Goal: Submit feedback/report problem: Submit feedback/report problem

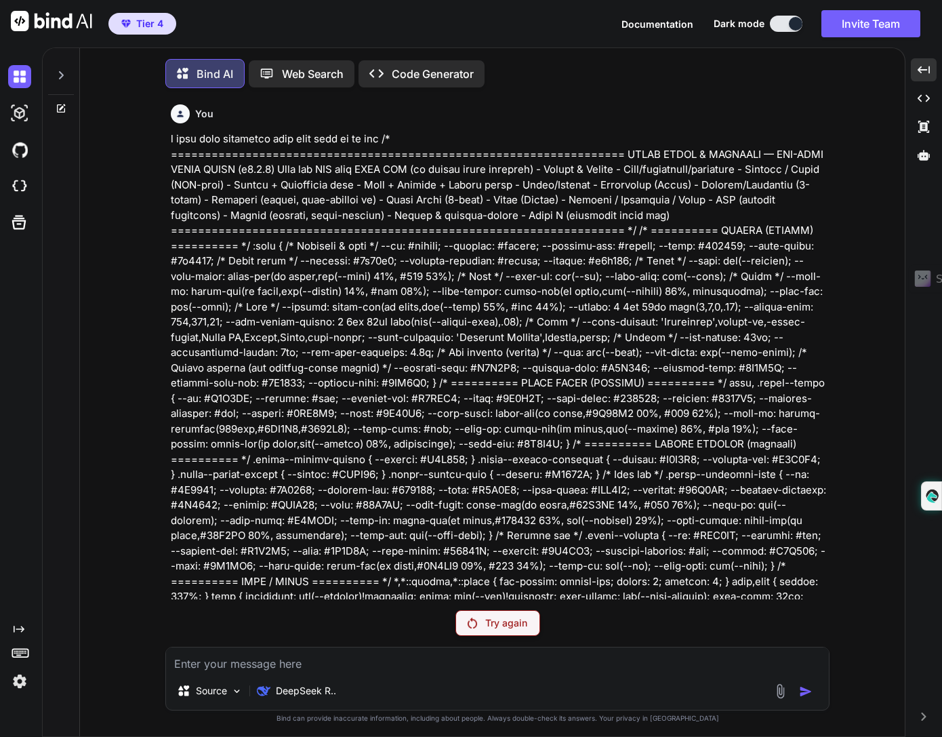
scroll to position [31587, 0]
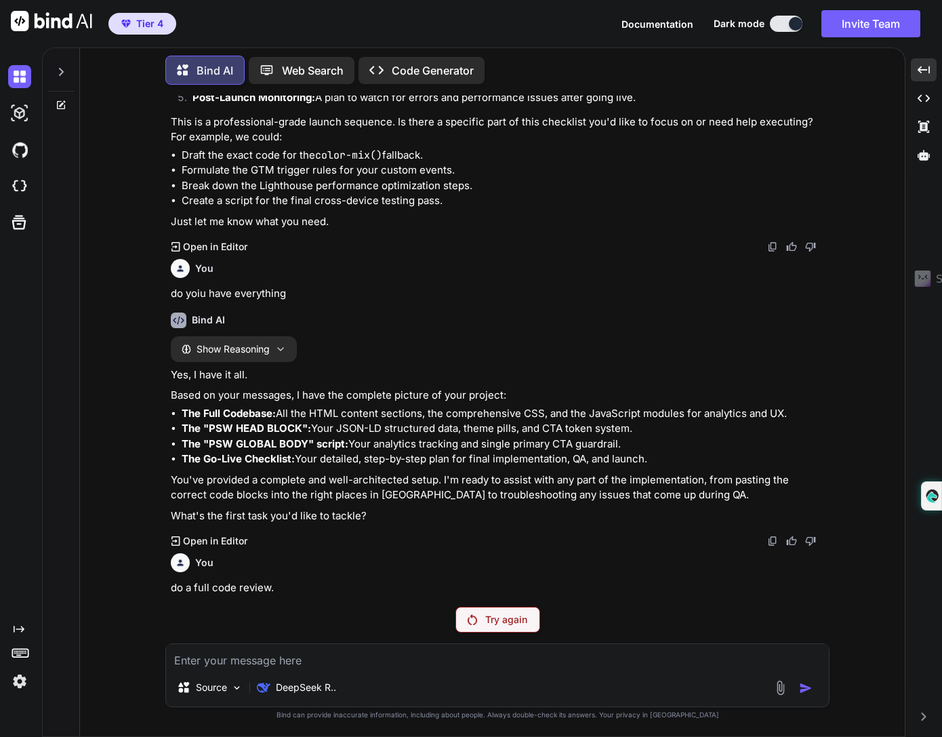
click at [518, 607] on div "Try again" at bounding box center [498, 620] width 85 height 26
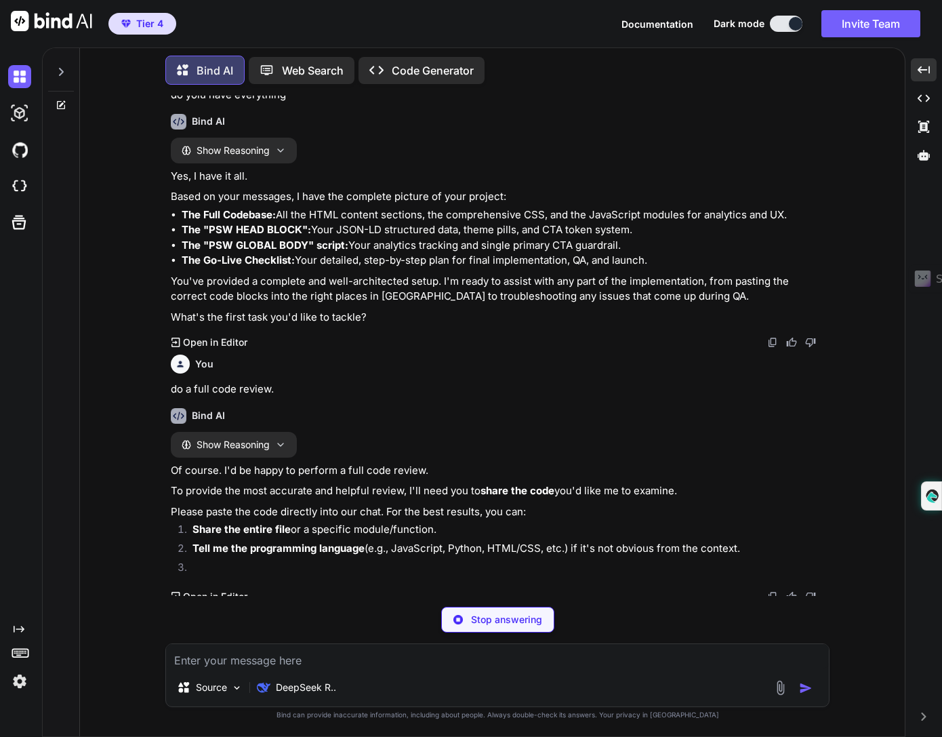
scroll to position [31782, 0]
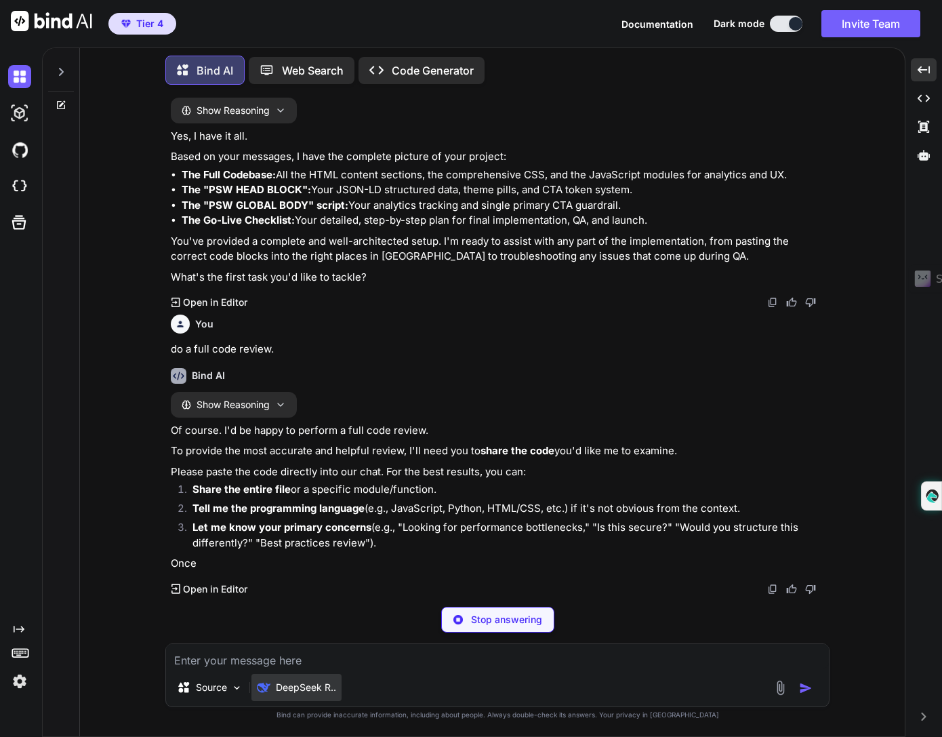
click at [310, 693] on p "DeepSeek R.." at bounding box center [306, 688] width 60 height 14
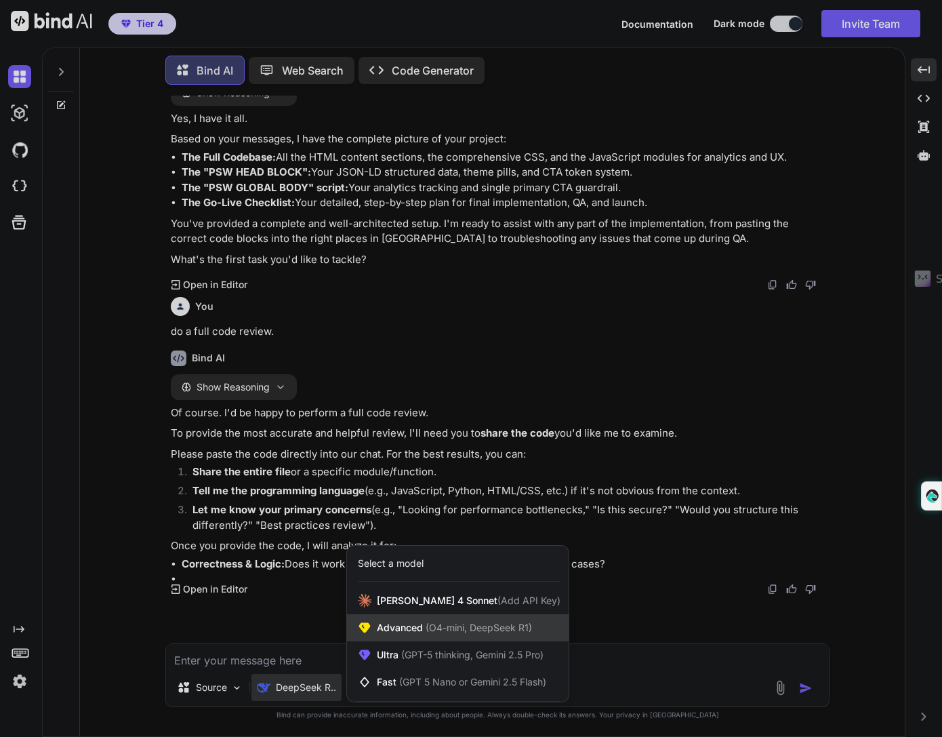
scroll to position [31848, 0]
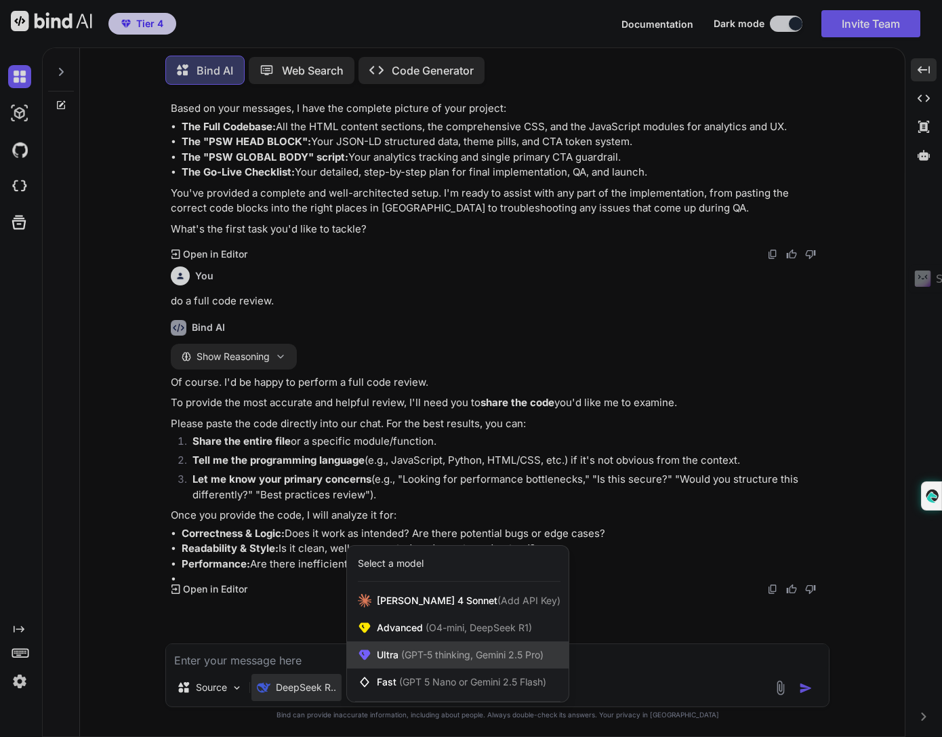
click at [451, 653] on span "(GPT-5 thinking, Gemini 2.5 Pro)" at bounding box center [471, 655] width 145 height 12
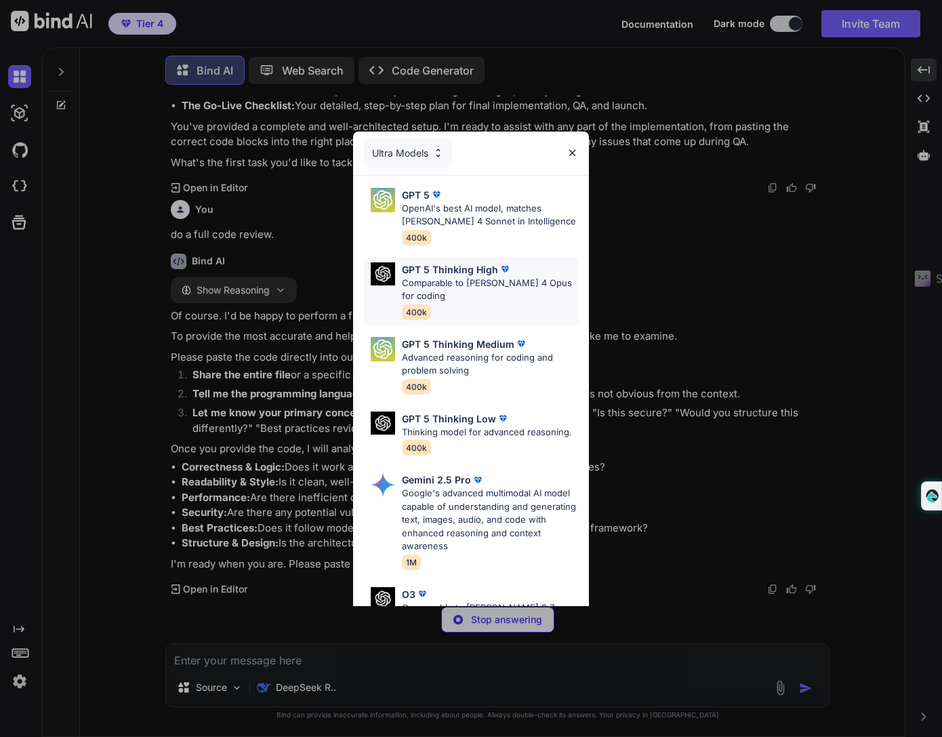
scroll to position [31882, 0]
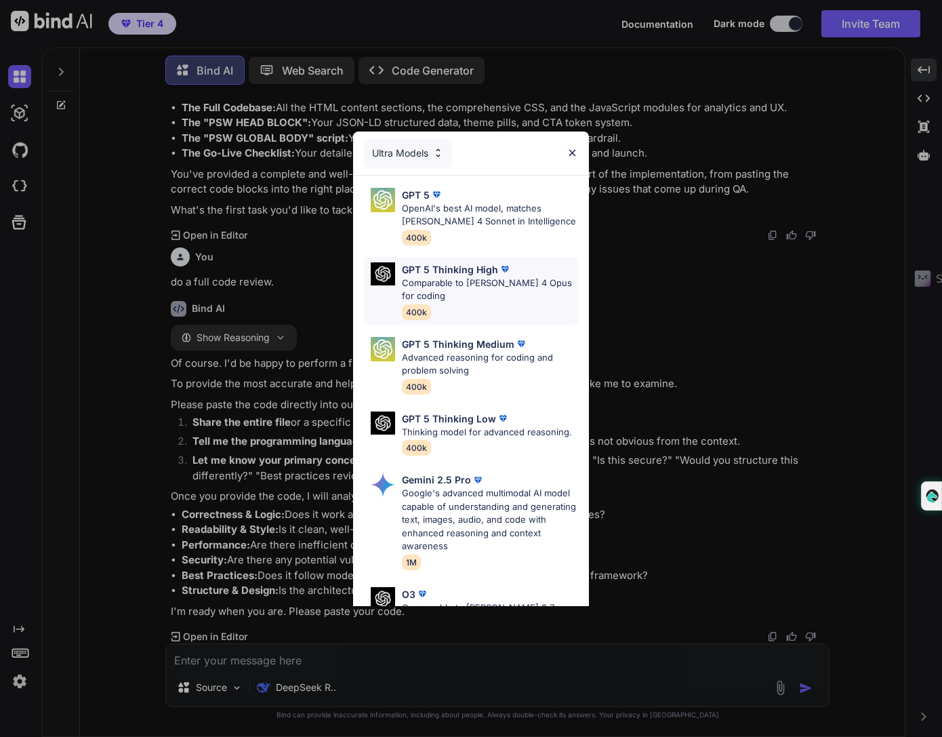
click at [430, 277] on p "Comparable to [PERSON_NAME] 4 Opus for coding" at bounding box center [490, 290] width 176 height 26
type textarea "x"
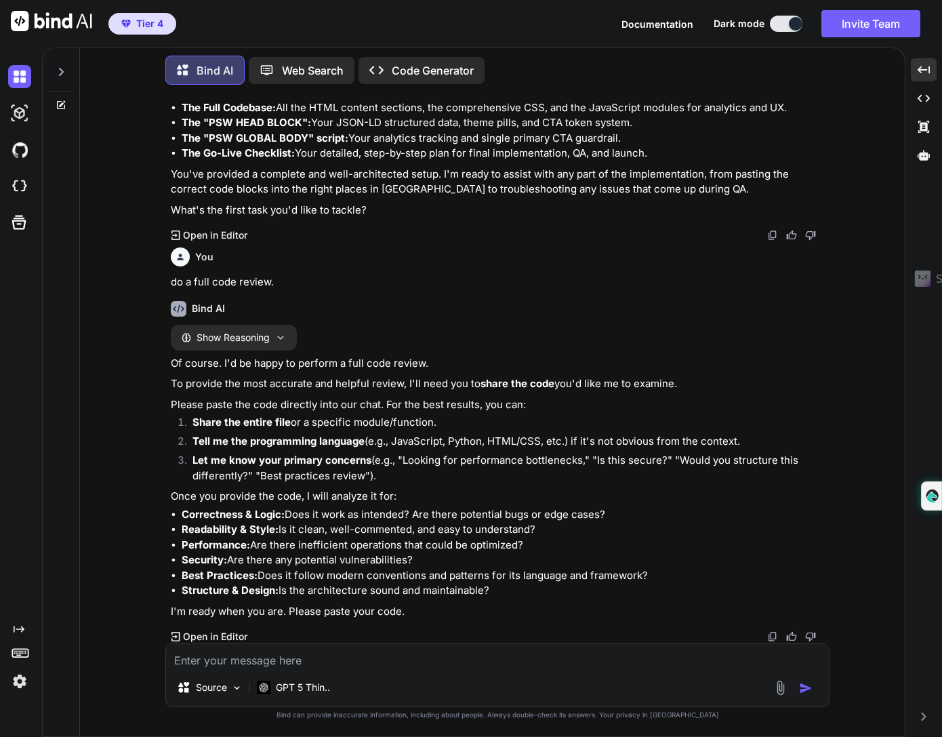
click at [770, 235] on img at bounding box center [772, 235] width 11 height 11
click at [466, 658] on textarea at bounding box center [497, 656] width 663 height 24
paste textarea "<think> Hmm, the user's query "do yoiu have everything" seems to be a typo, lik…"
type textarea "<think> Hmm, the user's query "do yoiu have everything" seems to be a typo, lik…"
type textarea "x"
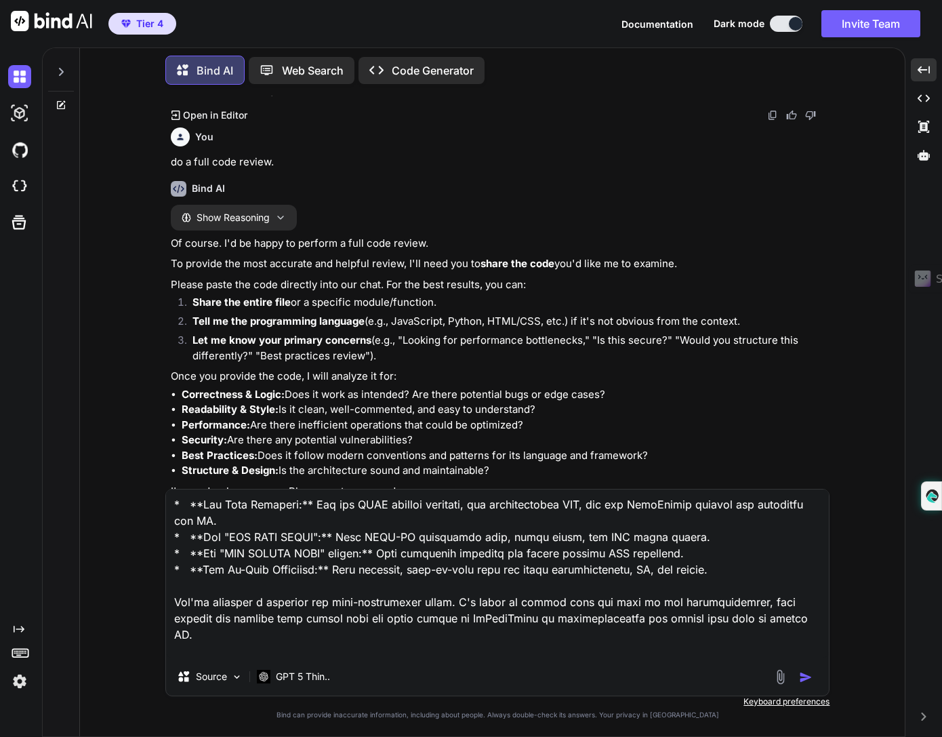
scroll to position [360, 0]
drag, startPoint x: 387, startPoint y: 651, endPoint x: 174, endPoint y: 654, distance: 213.5
click at [174, 654] on textarea at bounding box center [497, 573] width 663 height 168
type textarea "<think> Hmm, the user's query "do yoiu have everything" seems to be a typo, lik…"
type textarea "x"
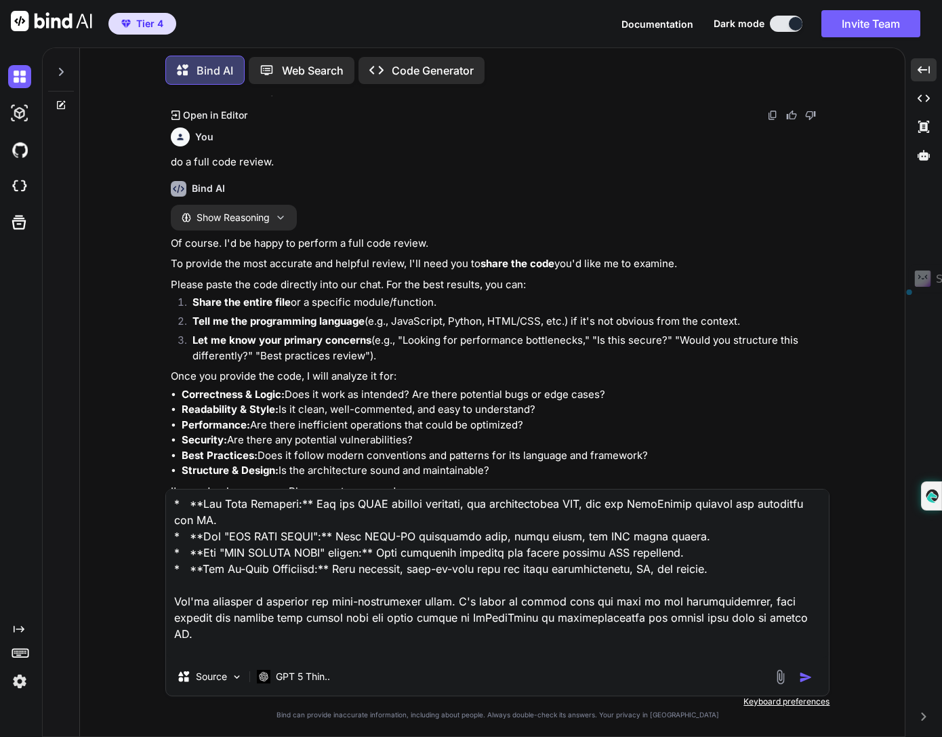
type textarea "<think> Hmm, the user's query "do yoiu have everything" seems to be a typo, lik…"
type textarea "x"
type textarea "<think> Hmm, the user's query "do yoiu have everything" seems to be a typo, lik…"
type textarea "x"
type textarea "<think> Hmm, the user's query "do yoiu have everything" seems to be a typo, lik…"
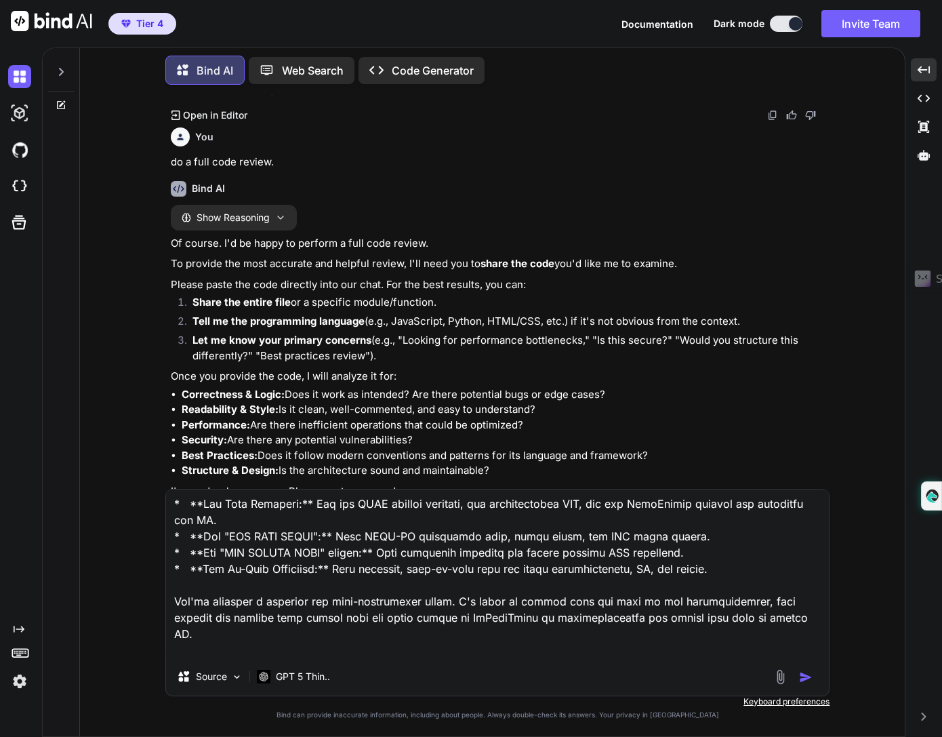
type textarea "x"
type textarea "<think> Hmm, the user's query "do yoiu have everything" seems to be a typo, lik…"
type textarea "x"
type textarea "<think> Hmm, the user's query "do yoiu have everything" seems to be a typo, lik…"
type textarea "x"
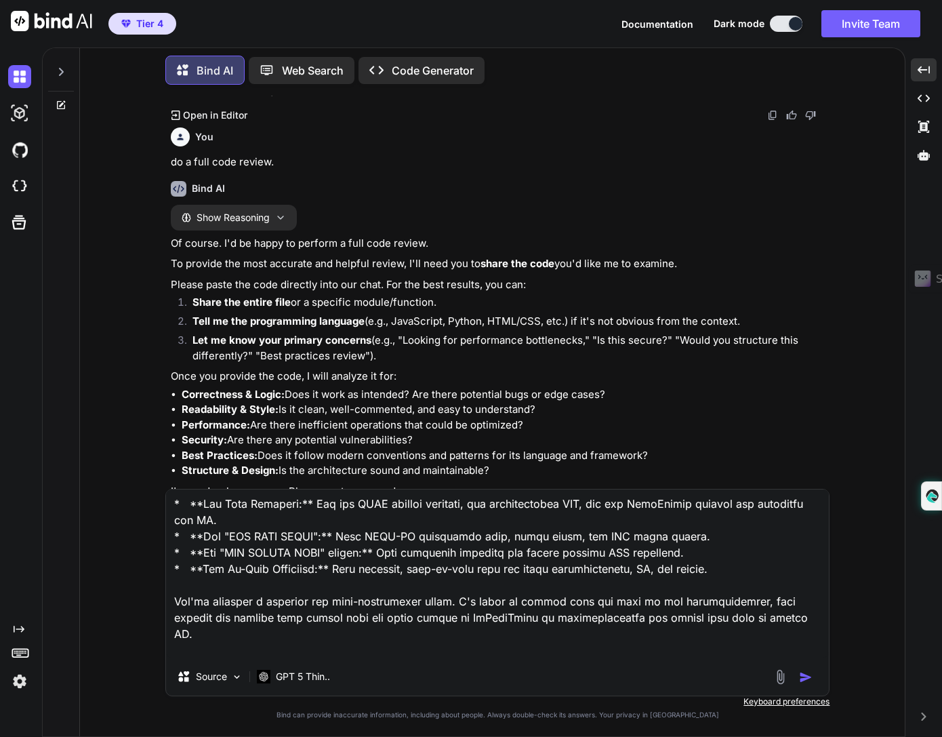
type textarea "<think> Hmm, the user's query "do yoiu have everything" seems to be a typo, lik…"
type textarea "x"
type textarea "<think> Hmm, the user's query "do yoiu have everything" seems to be a typo, lik…"
type textarea "x"
type textarea "<think> Hmm, the user's query "do yoiu have everything" seems to be a typo, lik…"
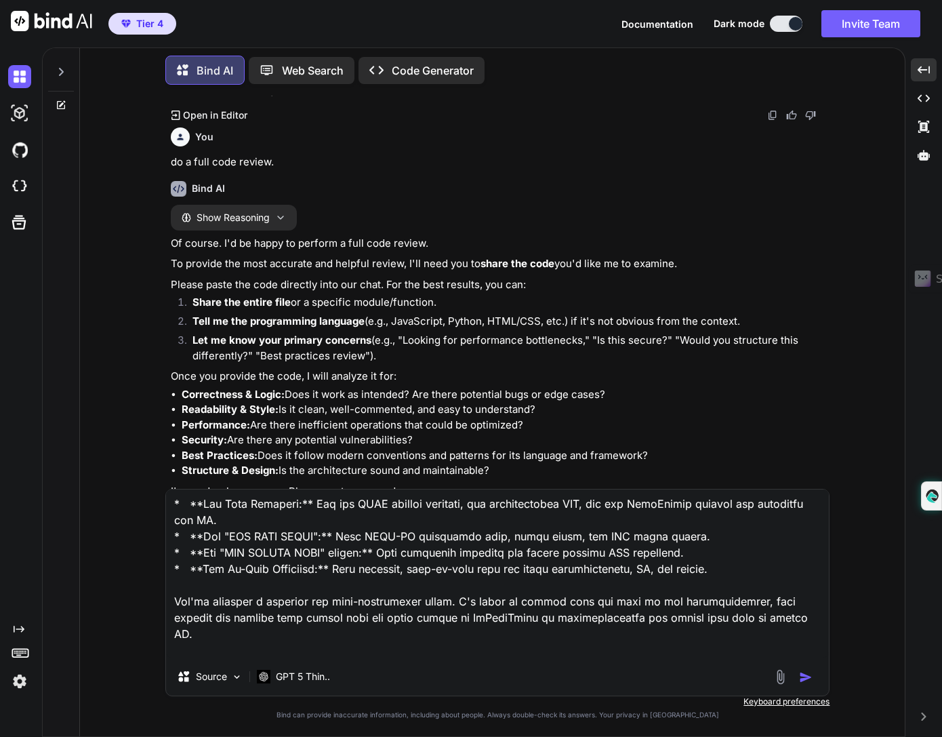
type textarea "x"
type textarea "<think> Hmm, the user's query "do yoiu have everything" seems to be a typo, lik…"
type textarea "x"
type textarea "<think> Hmm, the user's query "do yoiu have everything" seems to be a typo, lik…"
type textarea "x"
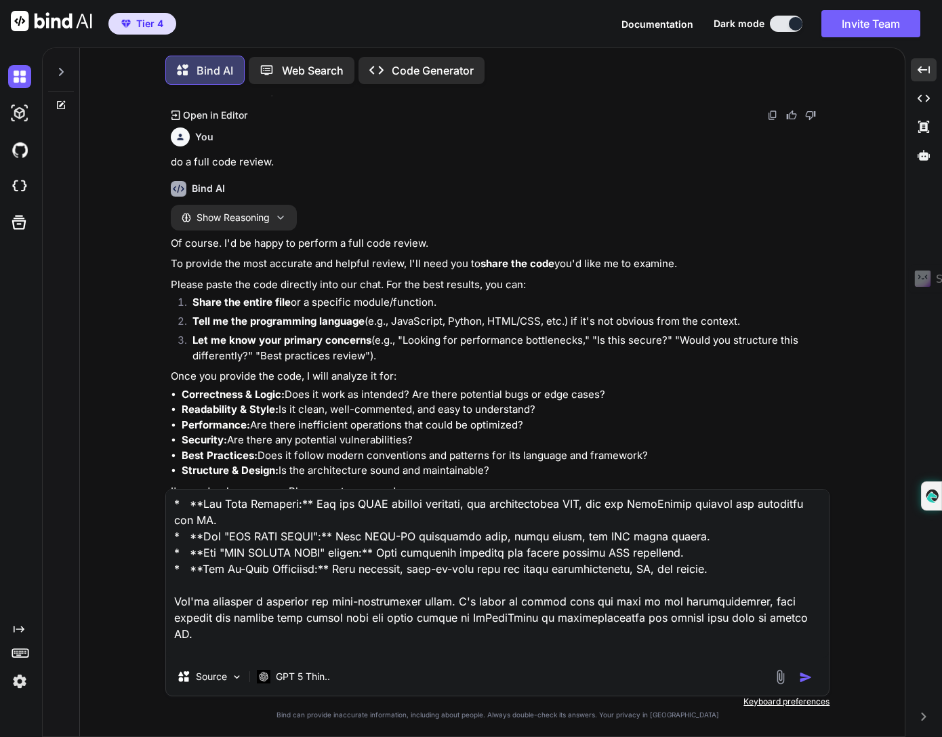
type textarea "<think> Hmm, the user's query "do yoiu have everything" seems to be a typo, lik…"
type textarea "x"
type textarea "<think> Hmm, the user's query "do yoiu have everything" seems to be a typo, lik…"
type textarea "x"
type textarea "<think> Hmm, the user's query "do yoiu have everything" seems to be a typo, lik…"
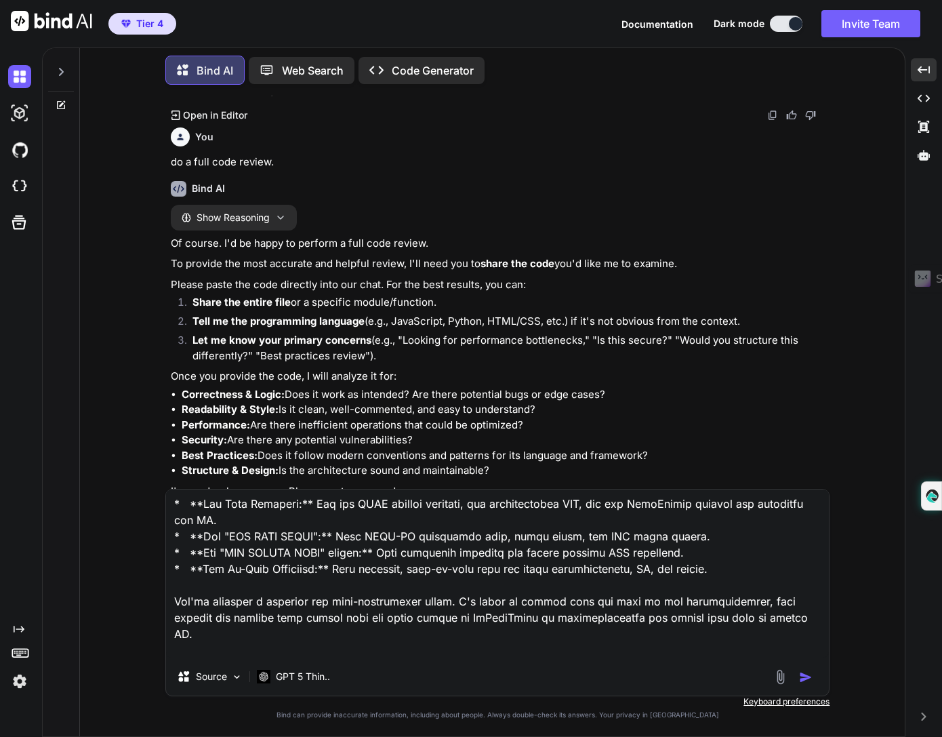
type textarea "x"
type textarea "<think> Hmm, the user's query "do yoiu have everything" seems to be a typo, lik…"
type textarea "x"
type textarea "<think> Hmm, the user's query "do yoiu have everything" seems to be a typo, lik…"
type textarea "x"
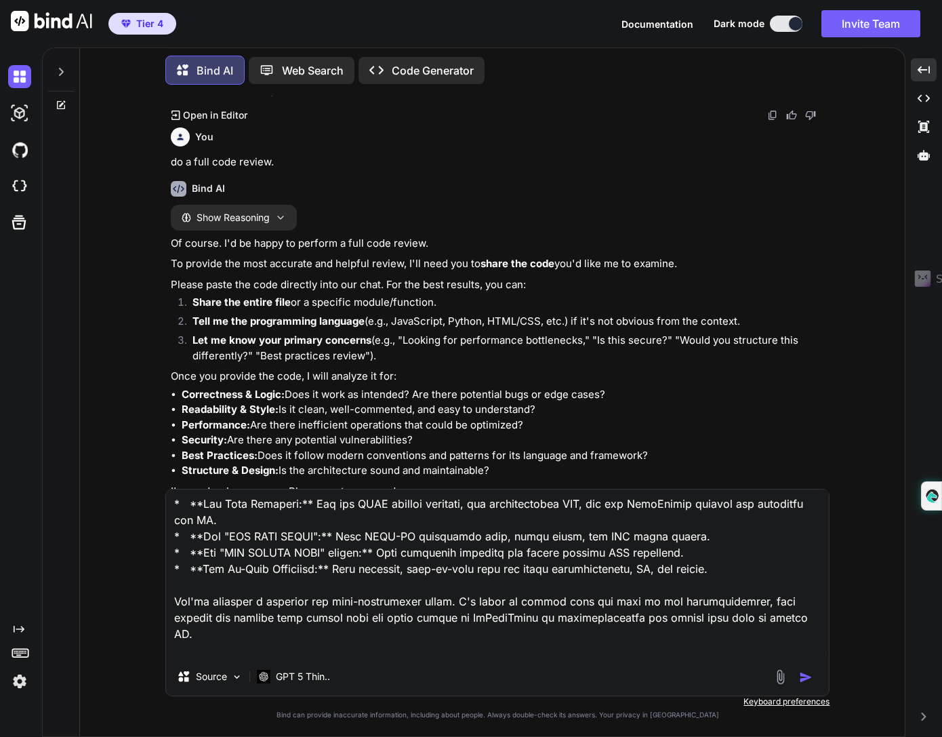
type textarea "<think> Hmm, the user's query "do yoiu have everything" seems to be a typo, lik…"
type textarea "x"
type textarea "<think> Hmm, the user's query "do yoiu have everything" seems to be a typo, lik…"
type textarea "x"
type textarea "<think> Hmm, the user's query "do yoiu have everything" seems to be a typo, lik…"
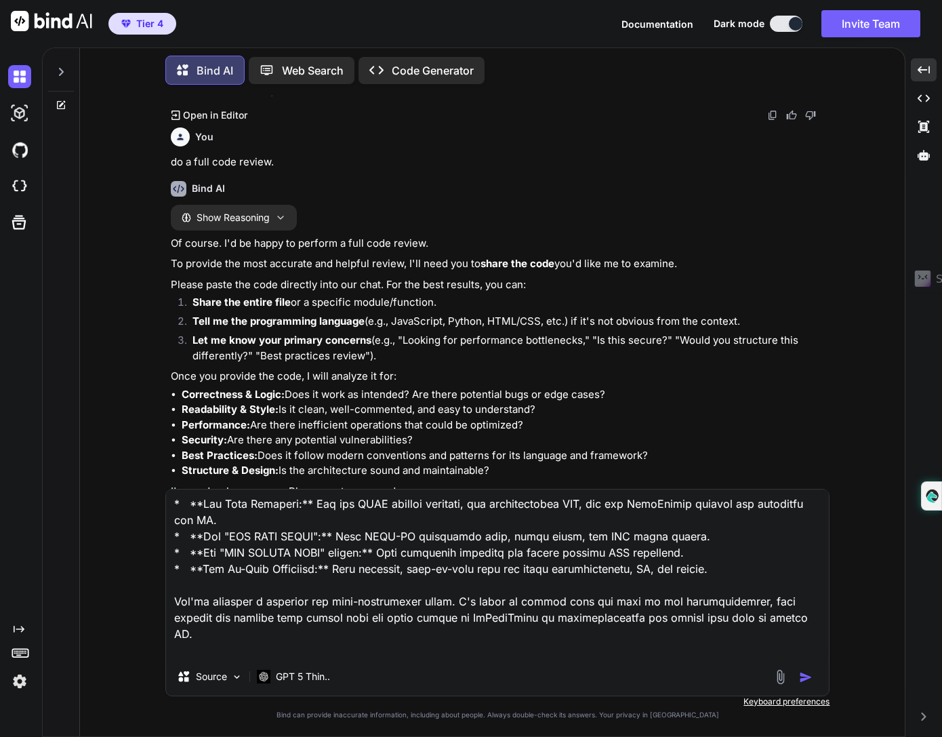
type textarea "x"
type textarea "<think> Hmm, the user's query "do yoiu have everything" seems to be a typo, lik…"
type textarea "x"
type textarea "<think> Hmm, the user's query "do yoiu have everything" seems to be a typo, lik…"
type textarea "x"
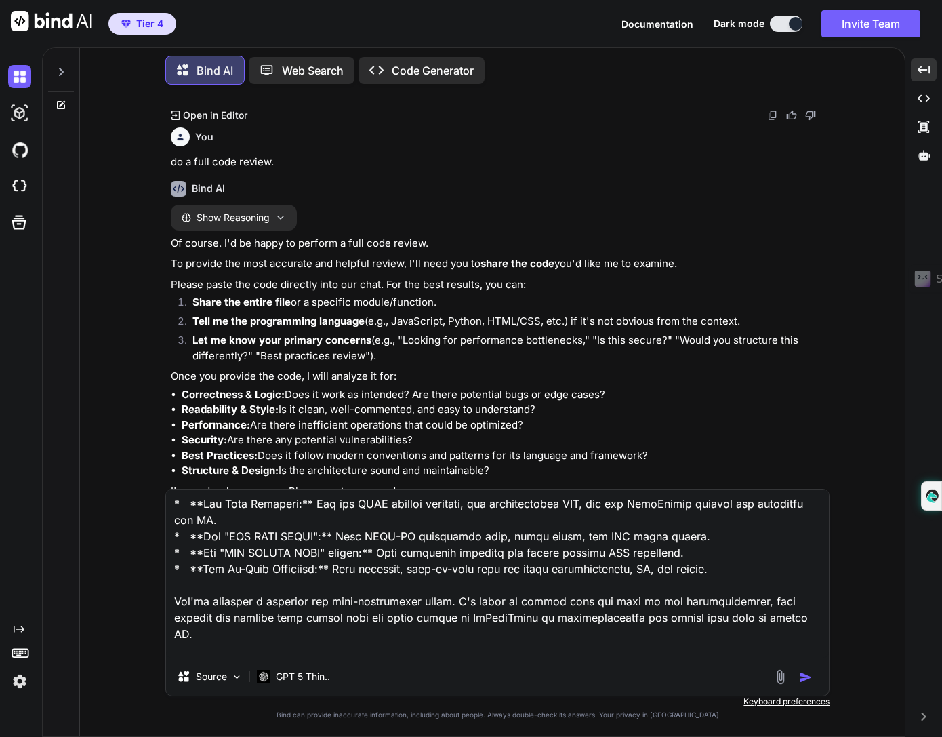
type textarea "<think> Hmm, the user's query "do yoiu have everything" seems to be a typo, lik…"
type textarea "x"
type textarea "<think> Hmm, the user's query "do yoiu have everything" seems to be a typo, lik…"
type textarea "x"
type textarea "<think> Hmm, the user's query "do yoiu have everything" seems to be a typo, lik…"
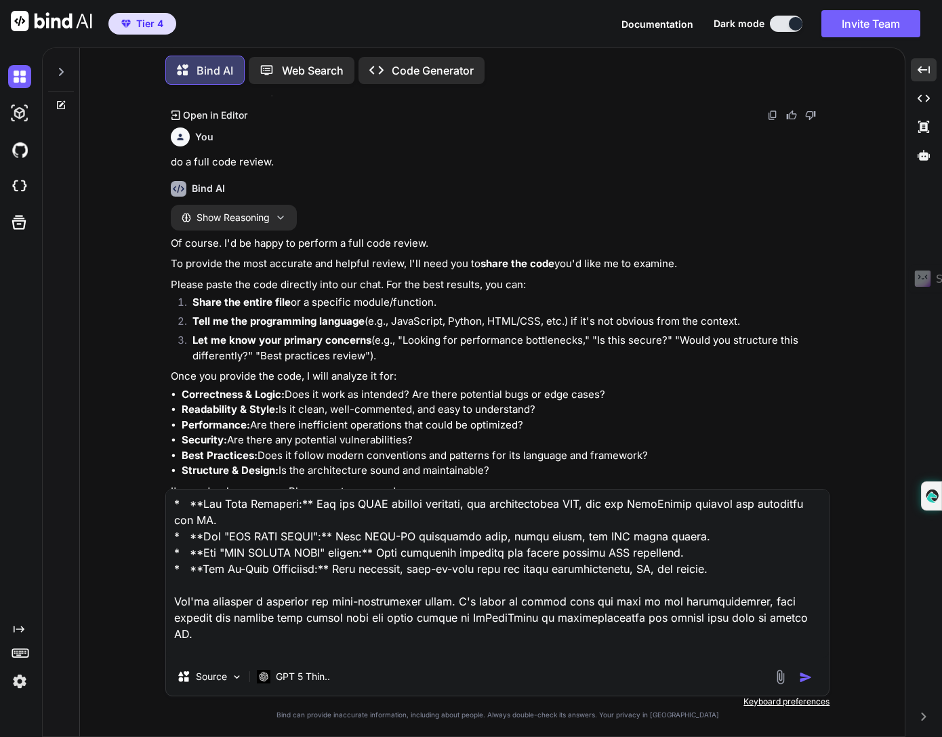
type textarea "x"
type textarea "<think> Hmm, the user's query "do yoiu have everything" seems to be a typo, lik…"
type textarea "x"
type textarea "<think> Hmm, the user's query "do yoiu have everything" seems to be a typo, lik…"
type textarea "x"
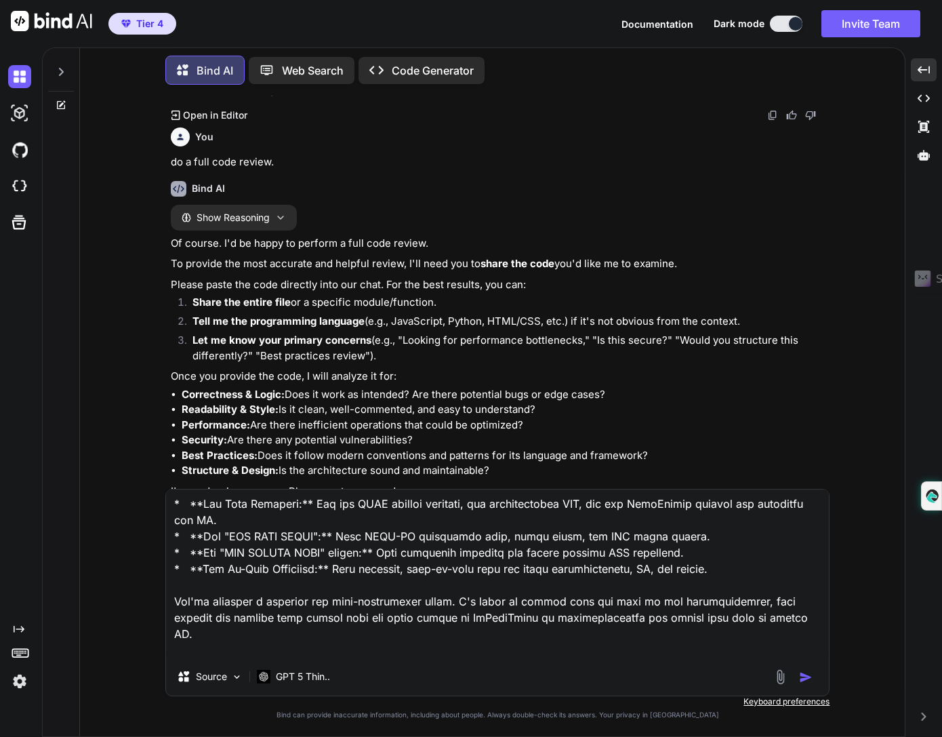
type textarea "<think> Hmm, the user's query "do yoiu have everything" seems to be a typo, lik…"
type textarea "x"
type textarea "<think> Hmm, the user's query "do yoiu have everything" seems to be a typo, lik…"
type textarea "x"
type textarea "<think> Hmm, the user's query "do yoiu have everything" seems to be a typo, lik…"
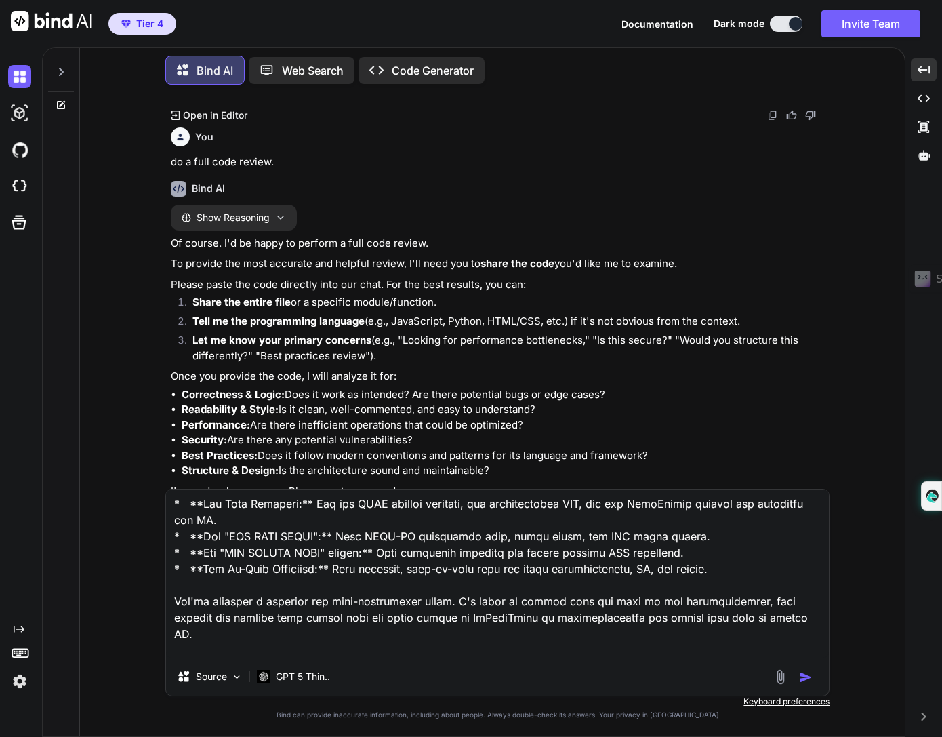
type textarea "x"
type textarea "<think> Hmm, the user's query "do yoiu have everything" seems to be a typo, lik…"
type textarea "x"
type textarea "<think> Hmm, the user's query "do yoiu have everything" seems to be a typo, lik…"
type textarea "x"
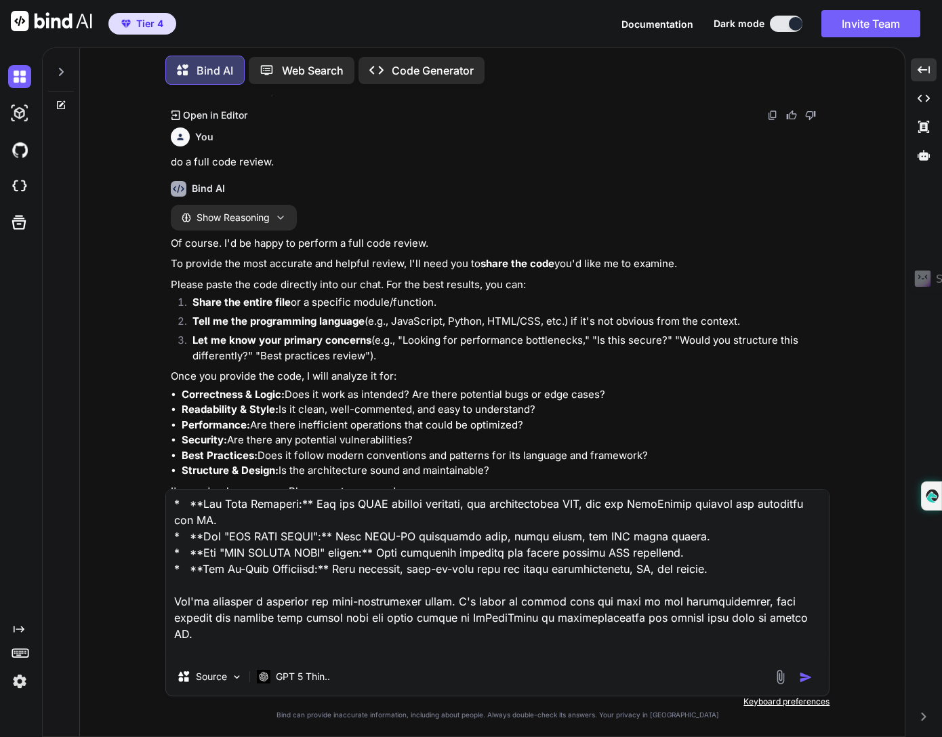
type textarea "<think> Hmm, the user's query "do yoiu have everything" seems to be a typo, lik…"
type textarea "x"
type textarea "<think> Hmm, the user's query "do yoiu have everything" seems to be a typo, lik…"
type textarea "x"
type textarea "<think> Hmm, the user's query "do yoiu have everything" seems to be a typo, lik…"
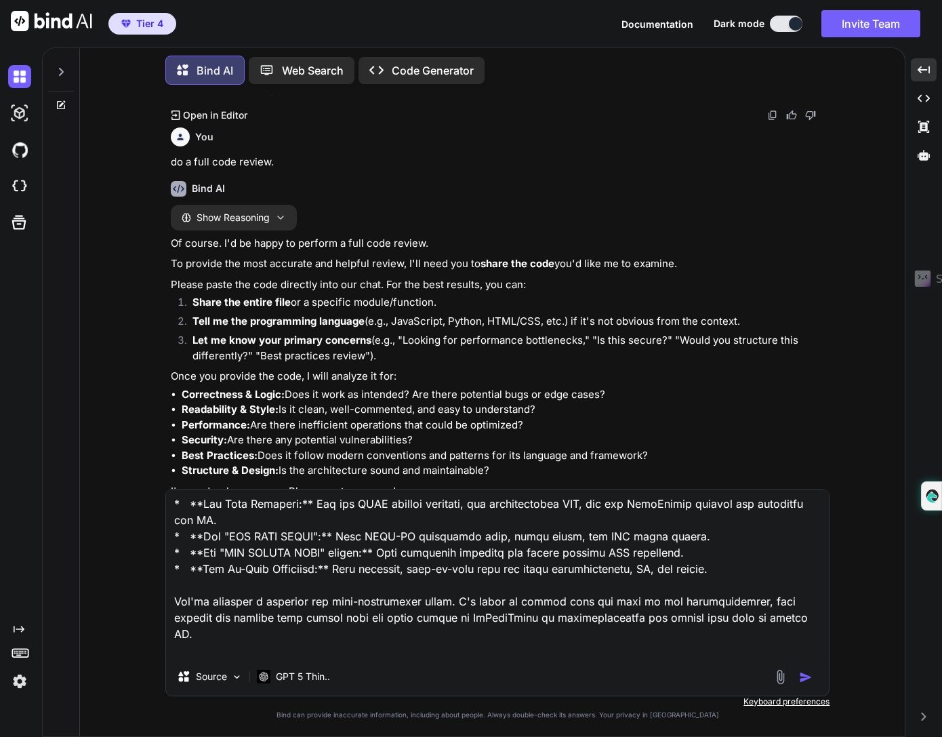
type textarea "x"
type textarea "<think> Hmm, the user's query "do yoiu have everything" seems to be a typo, lik…"
type textarea "x"
type textarea "<think> Hmm, the user's query "do yoiu have everything" seems to be a typo, lik…"
type textarea "x"
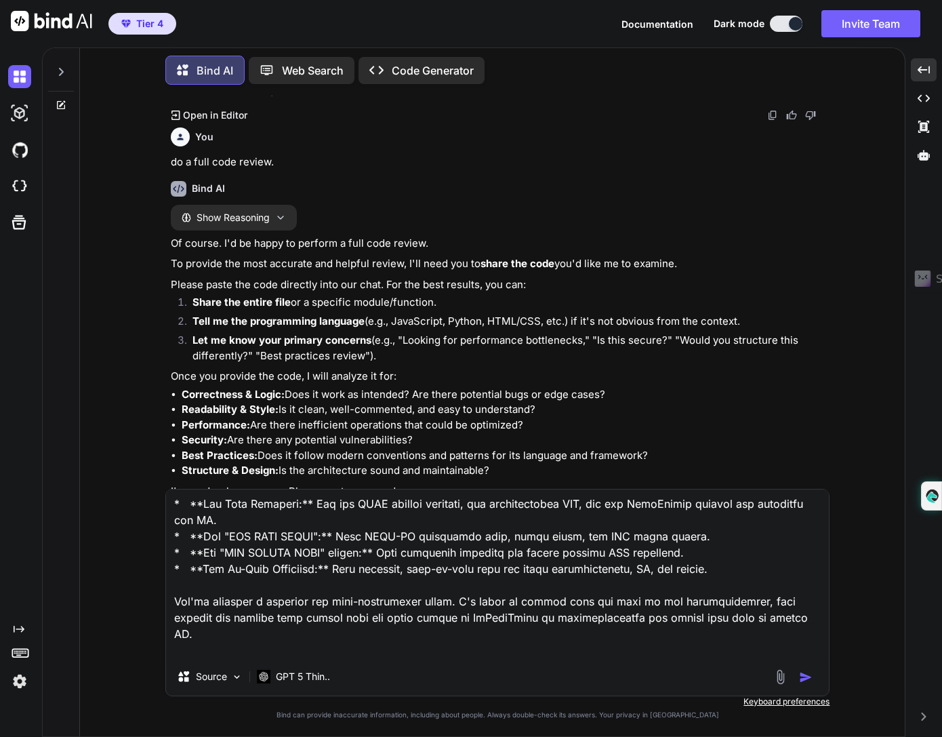
type textarea "<think> Hmm, the user's query "do yoiu have everything" seems to be a typo, lik…"
type textarea "x"
type textarea "<think> Hmm, the user's query "do yoiu have everything" seems to be a typo, lik…"
type textarea "x"
type textarea "<think> Hmm, the user's query "do yoiu have everything" seems to be a typo, lik…"
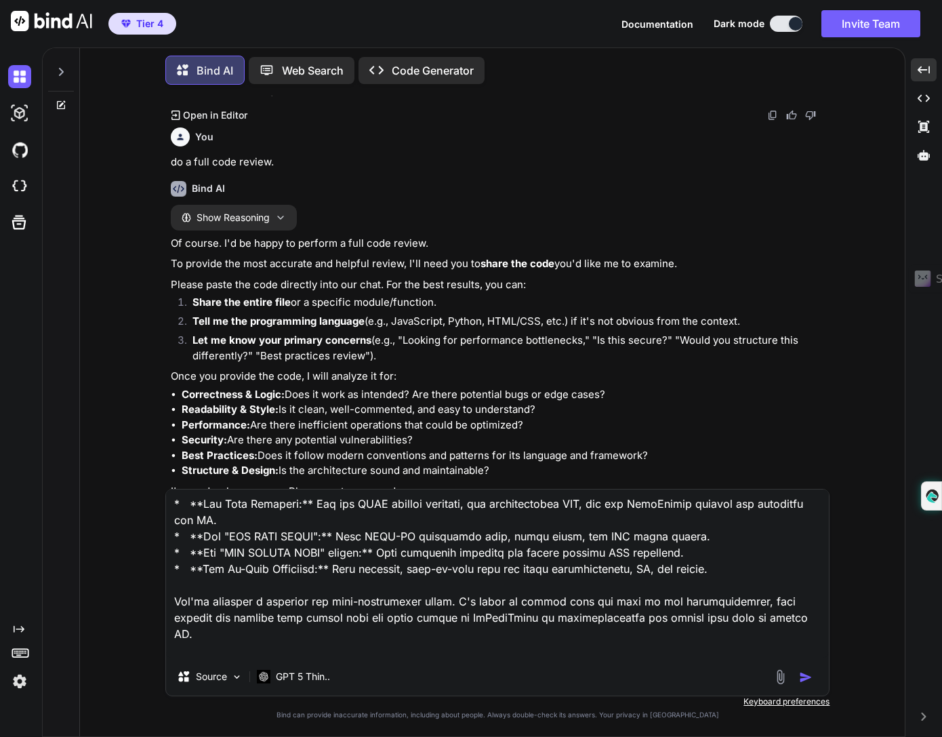
type textarea "x"
type textarea "<think> Hmm, the user's query "do yoiu have everything" seems to be a typo, lik…"
type textarea "x"
type textarea "<think> Hmm, the user's query "do yoiu have everything" seems to be a typo, lik…"
type textarea "x"
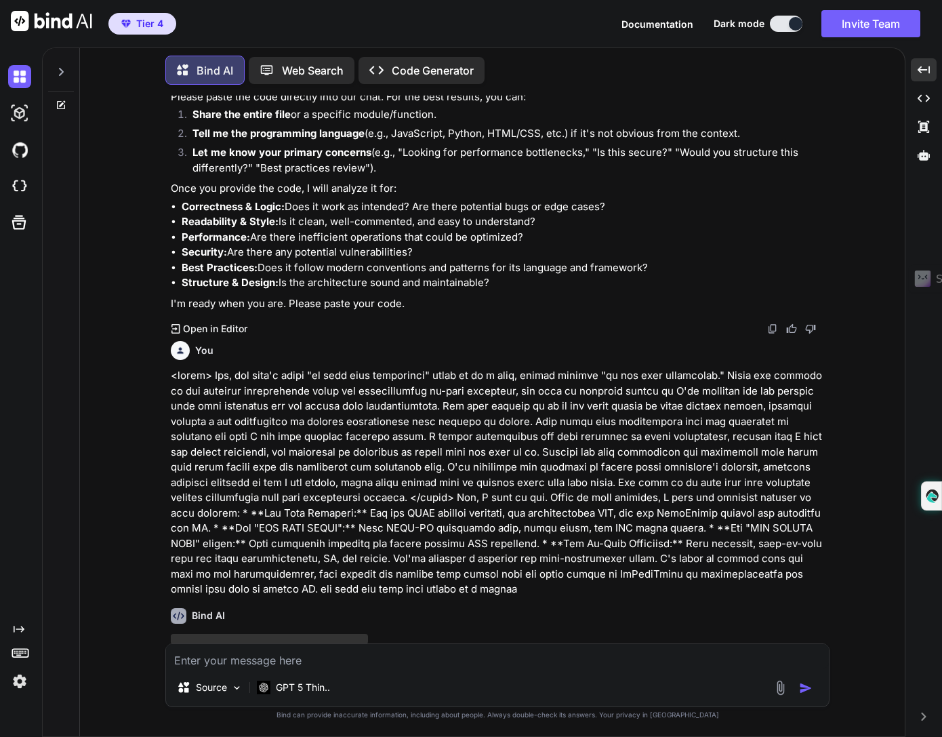
scroll to position [32239, 0]
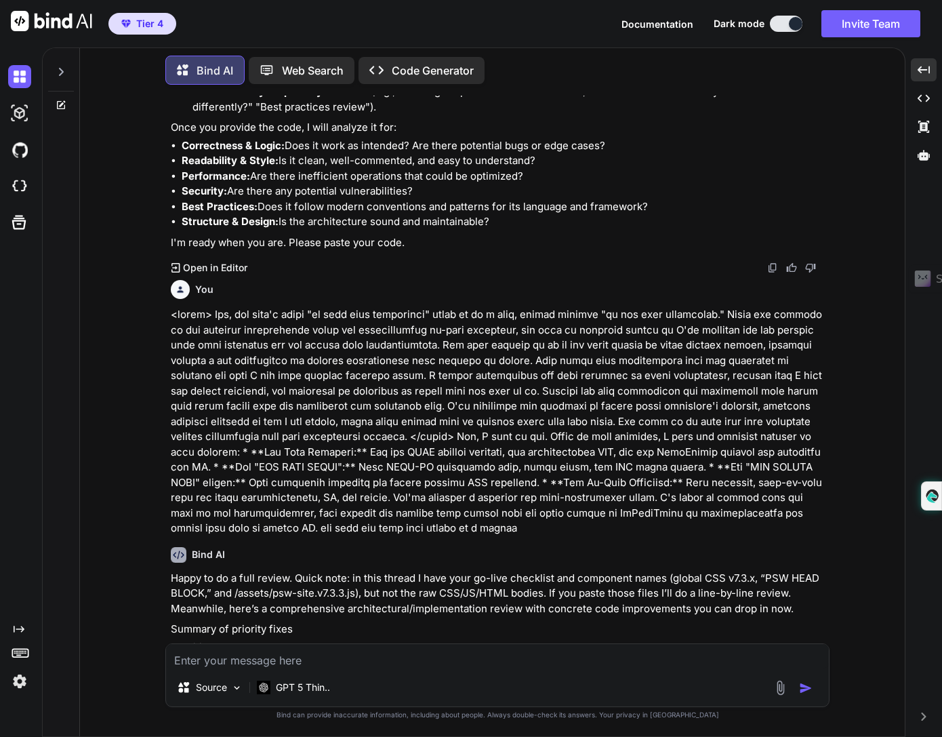
click at [6, 387] on div "Created with Pixso." at bounding box center [18, 375] width 37 height 634
click at [776, 691] on img at bounding box center [781, 688] width 16 height 16
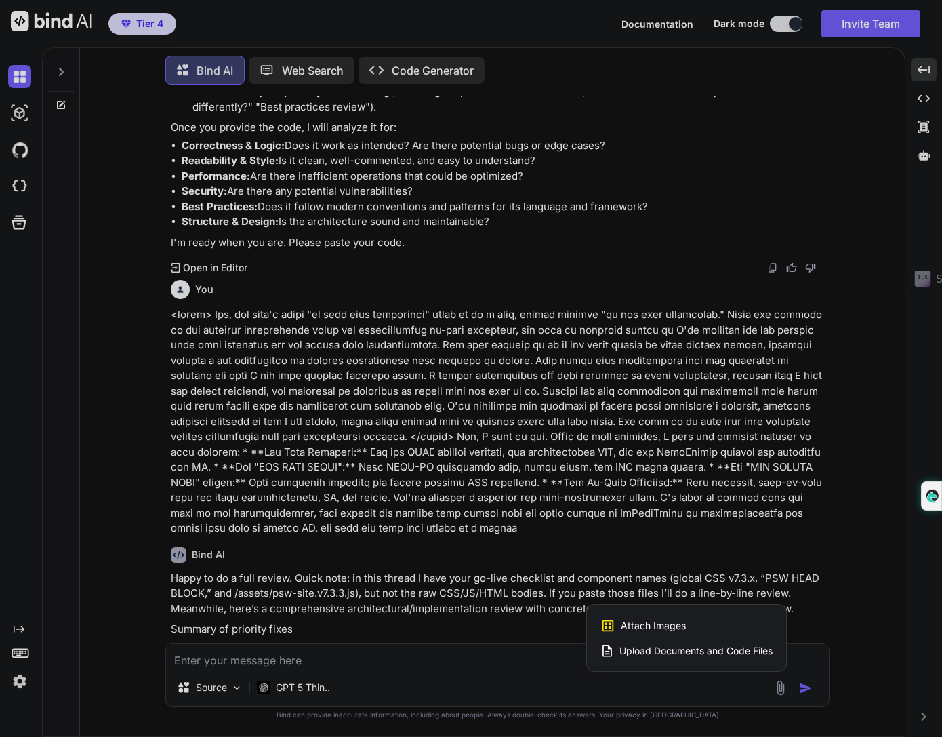
click at [700, 651] on span "Upload Documents and Code Files" at bounding box center [696, 651] width 153 height 14
type textarea "x"
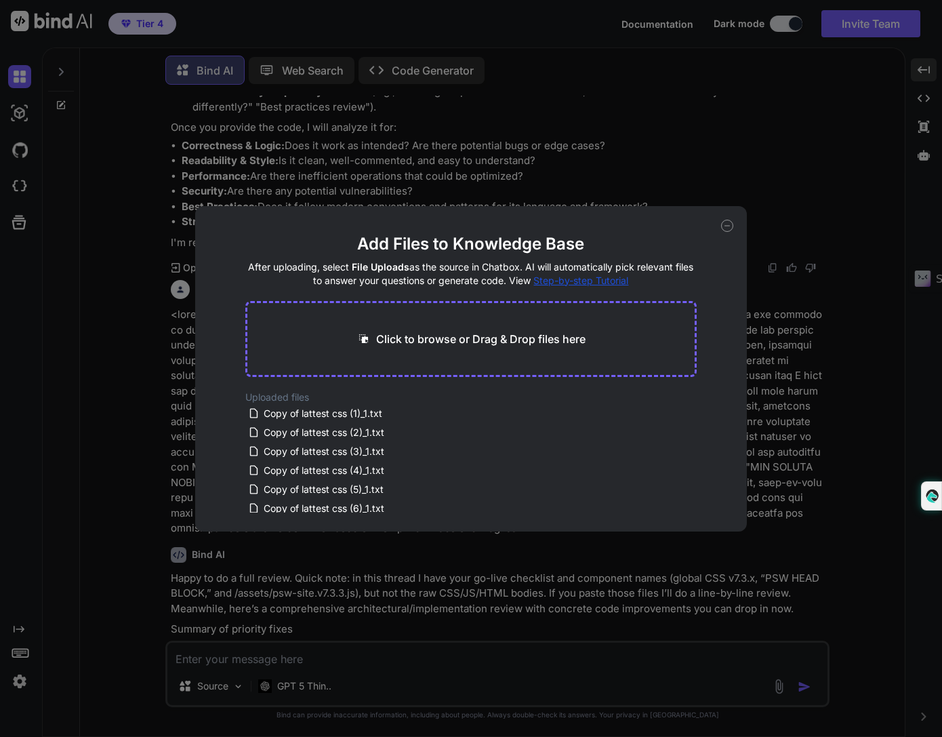
click at [544, 333] on p "Click to browse or Drag & Drop files here" at bounding box center [480, 339] width 209 height 16
type input "C:\fakepath\html.md"
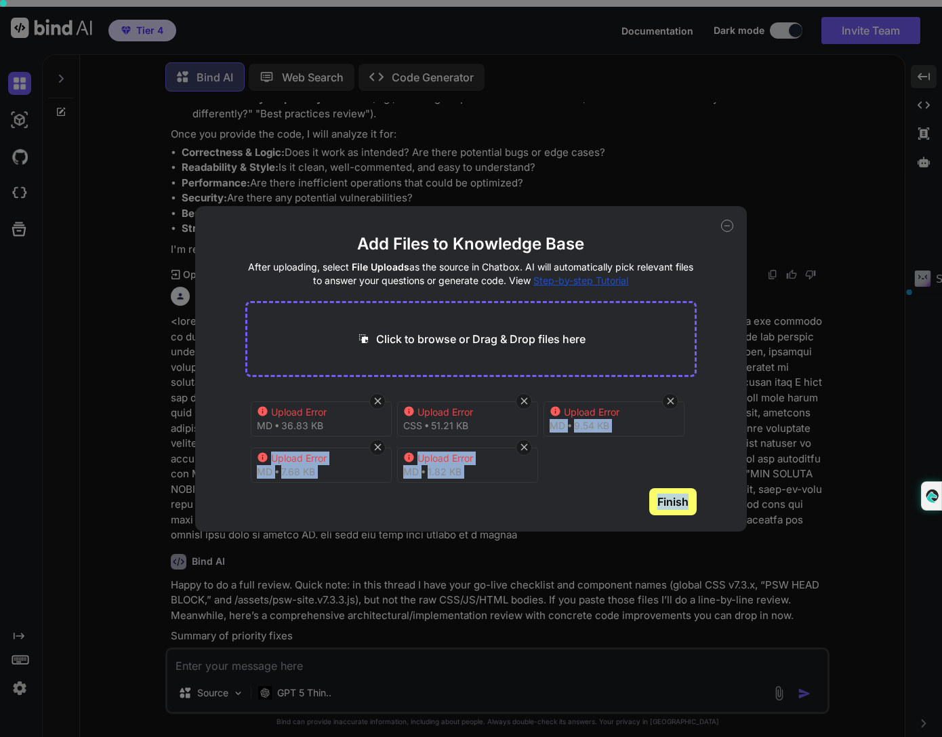
drag, startPoint x: 691, startPoint y: 442, endPoint x: 718, endPoint y: 513, distance: 75.9
click at [718, 513] on div "Add Files to Knowledge Base After uploading, select File Uploads as the source …" at bounding box center [471, 368] width 552 height 325
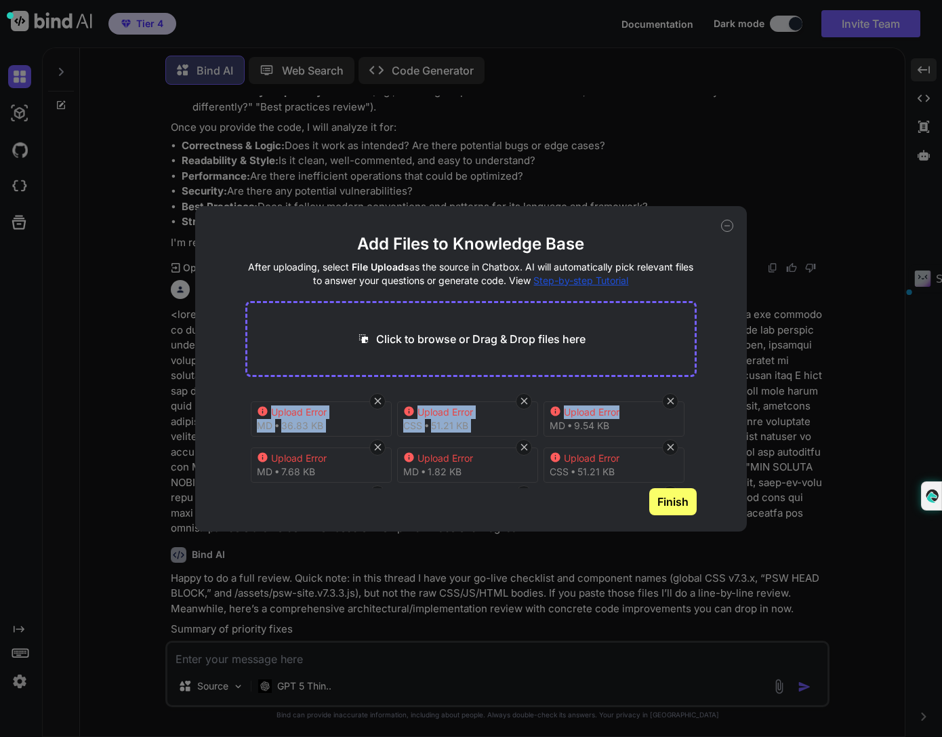
scroll to position [98, 0]
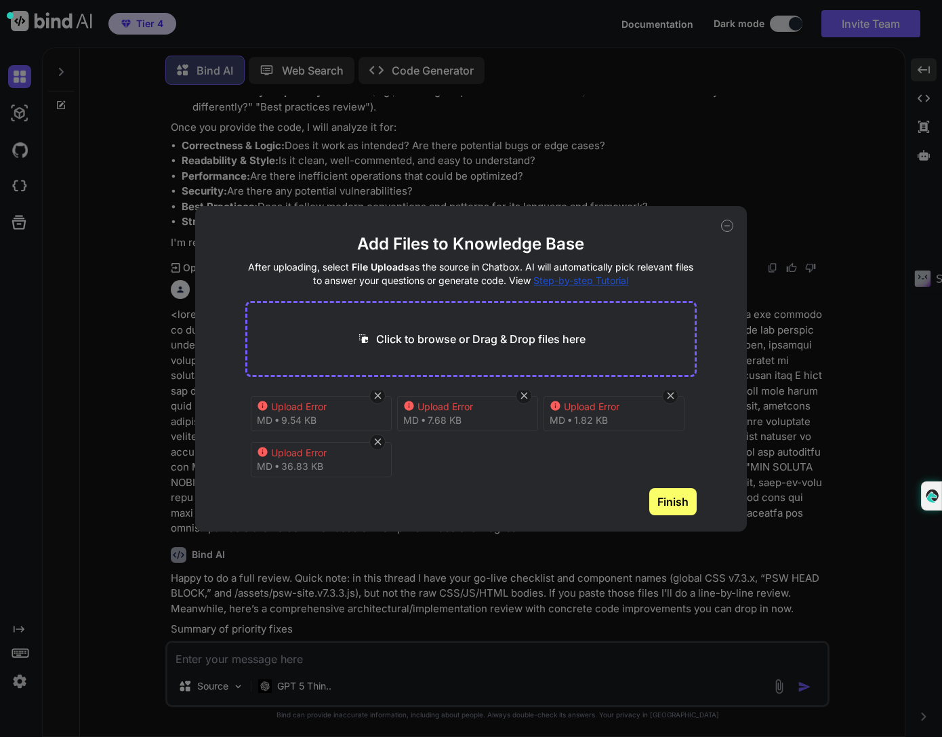
click at [671, 498] on button "Finish" at bounding box center [672, 501] width 47 height 27
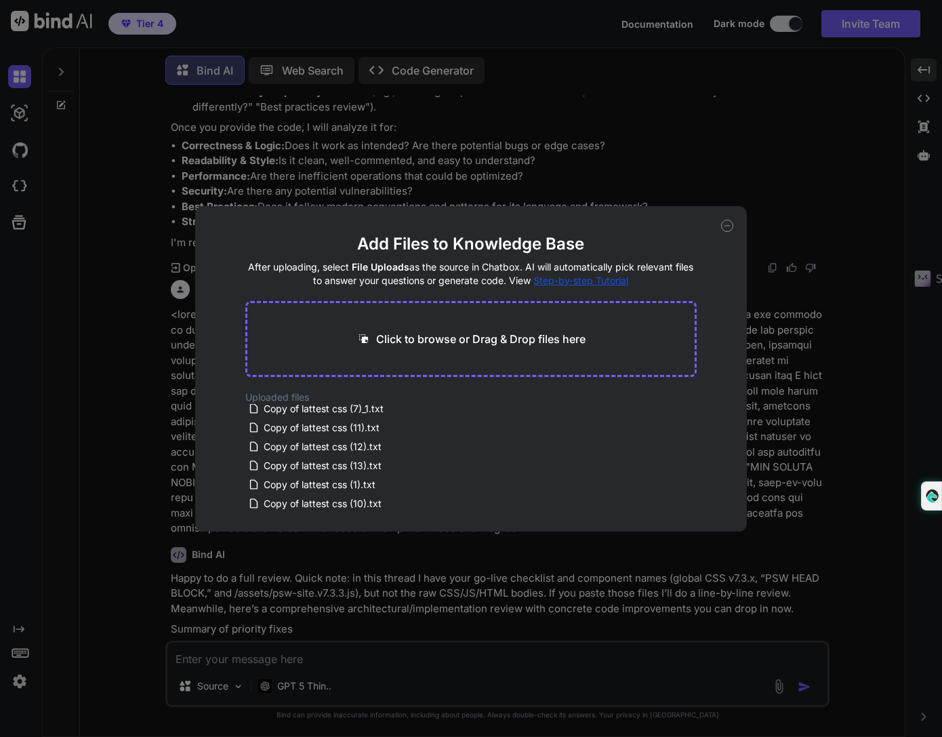
scroll to position [0, 0]
click at [724, 225] on icon at bounding box center [727, 226] width 12 height 12
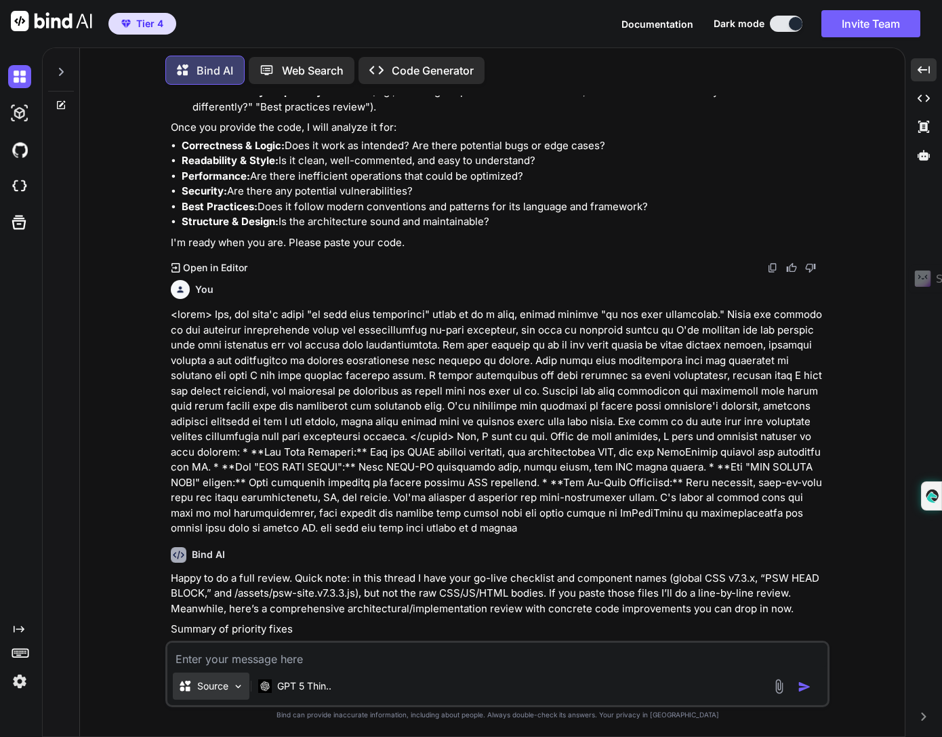
click at [218, 691] on p "Source" at bounding box center [212, 686] width 31 height 14
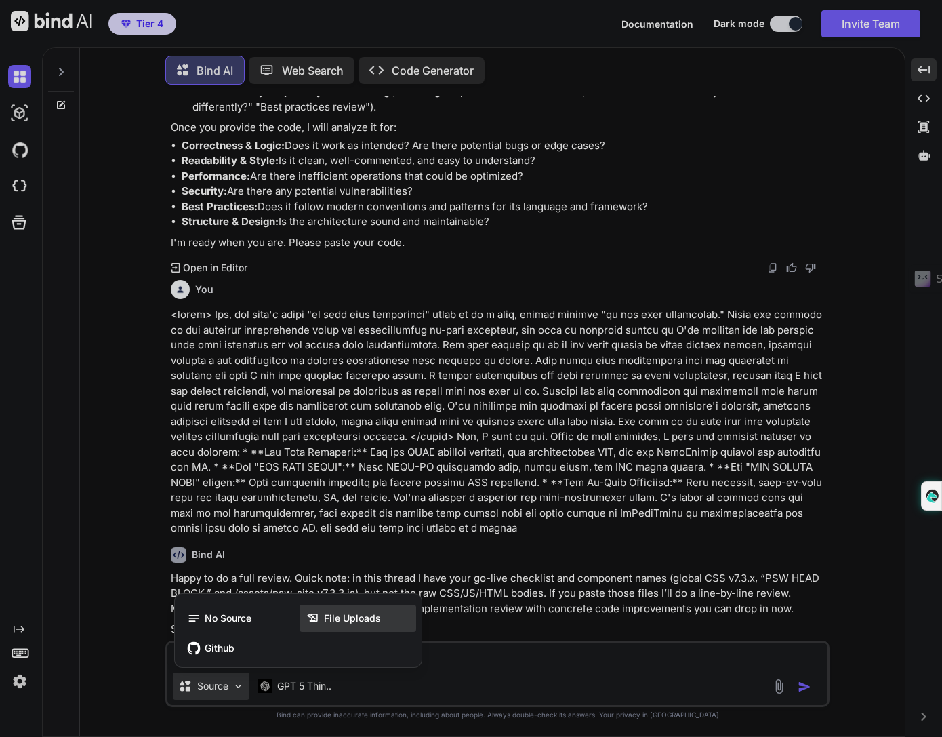
click at [356, 618] on span "File Uploads" at bounding box center [352, 618] width 57 height 14
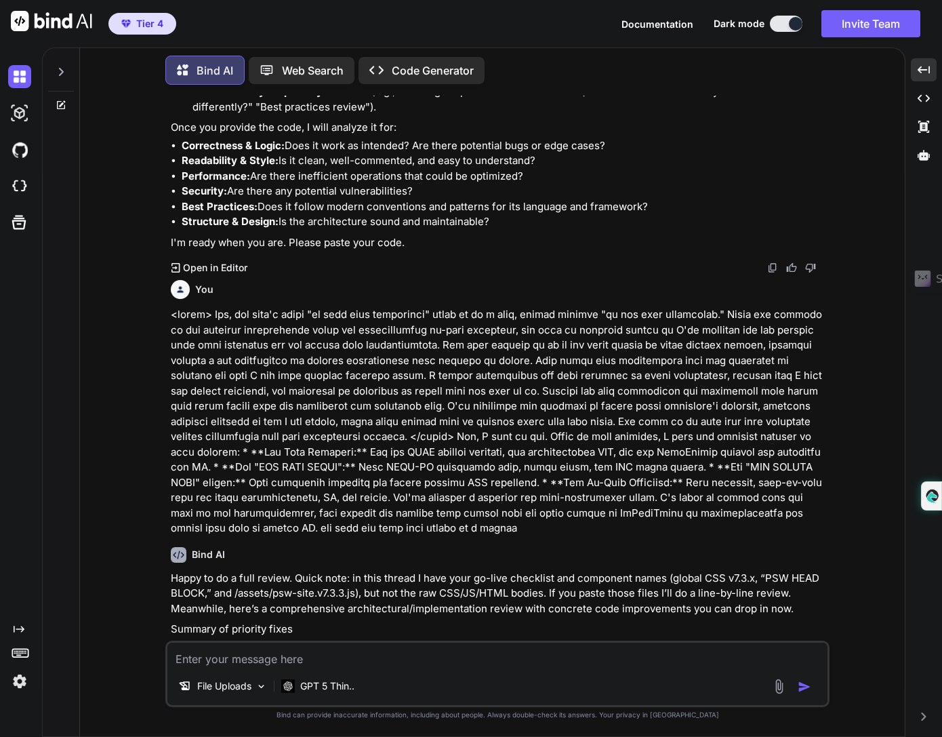
click at [783, 685] on img at bounding box center [779, 687] width 16 height 16
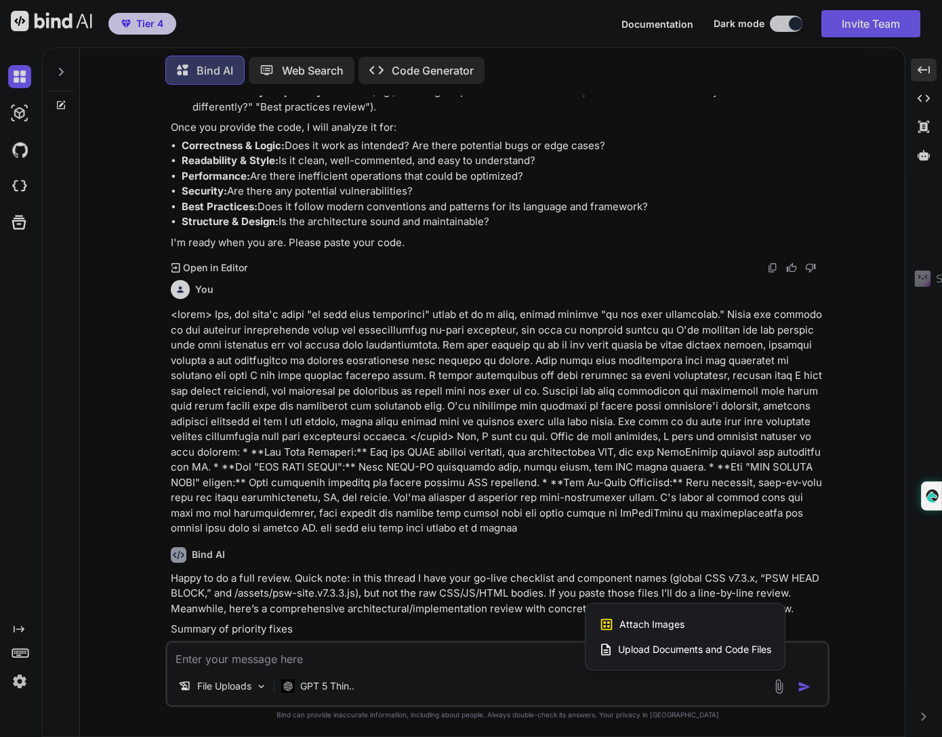
click at [714, 646] on span "Upload Documents and Code Files" at bounding box center [694, 650] width 153 height 14
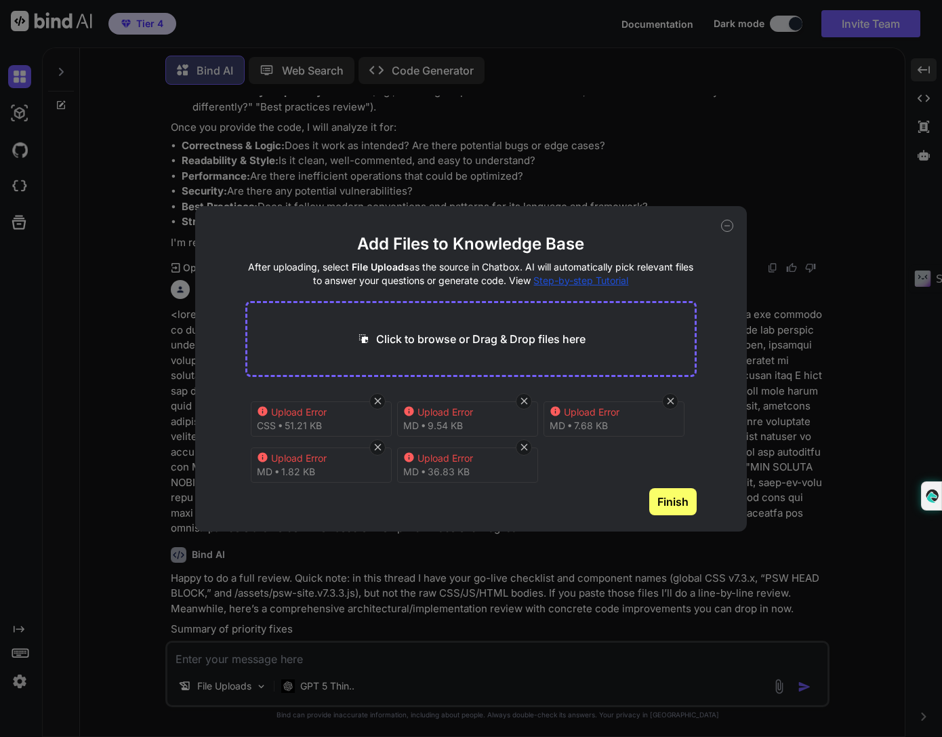
click at [413, 412] on icon at bounding box center [409, 411] width 12 height 12
click at [40, 496] on div "Add Files to Knowledge Base After uploading, select File Uploads as the source …" at bounding box center [471, 368] width 942 height 737
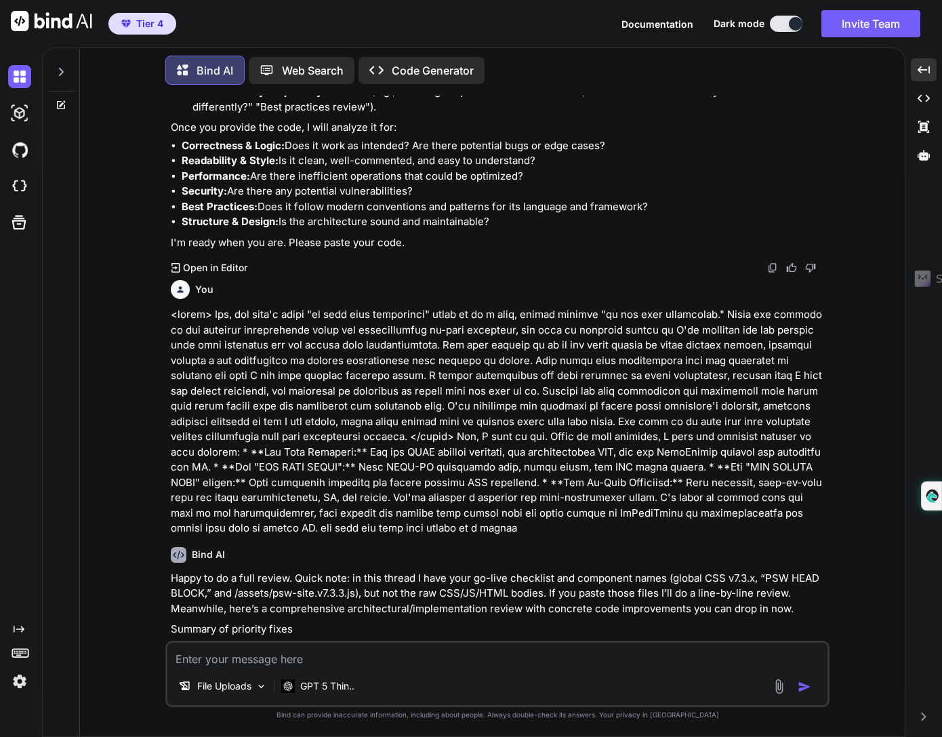
click at [778, 692] on img at bounding box center [779, 687] width 16 height 16
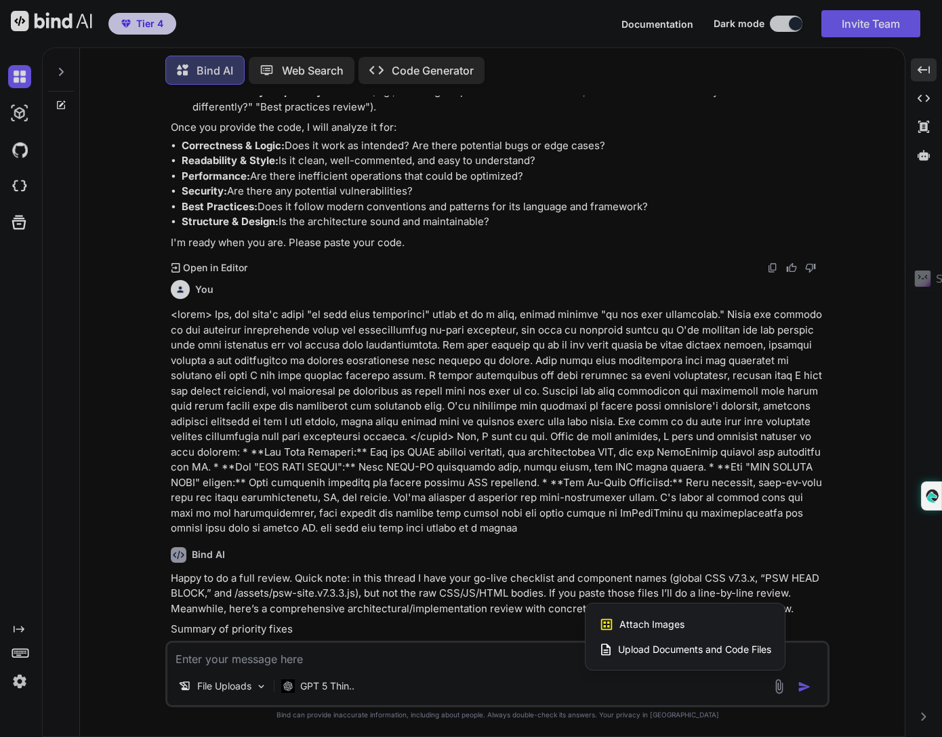
click at [703, 649] on span "Upload Documents and Code Files" at bounding box center [694, 650] width 153 height 14
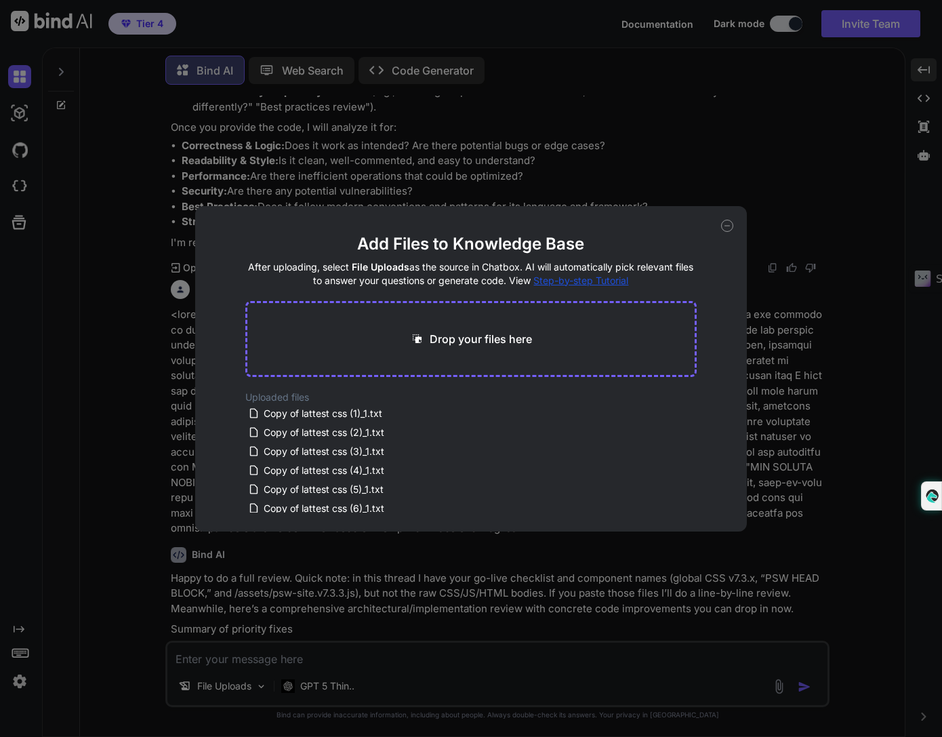
type textarea "x"
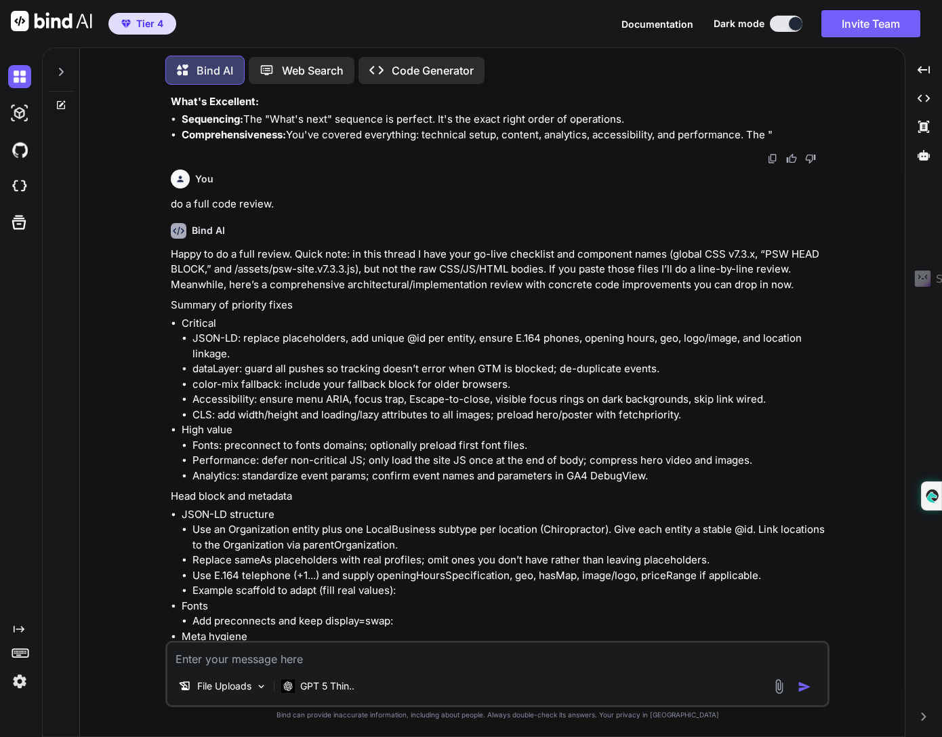
scroll to position [2593, 0]
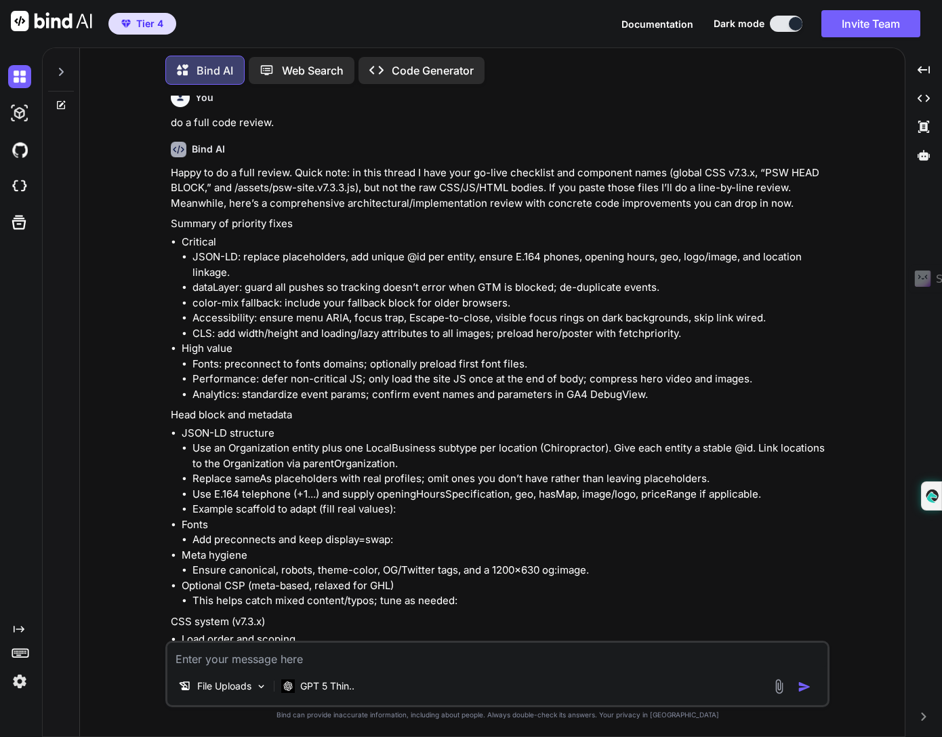
click at [776, 689] on img at bounding box center [779, 687] width 16 height 16
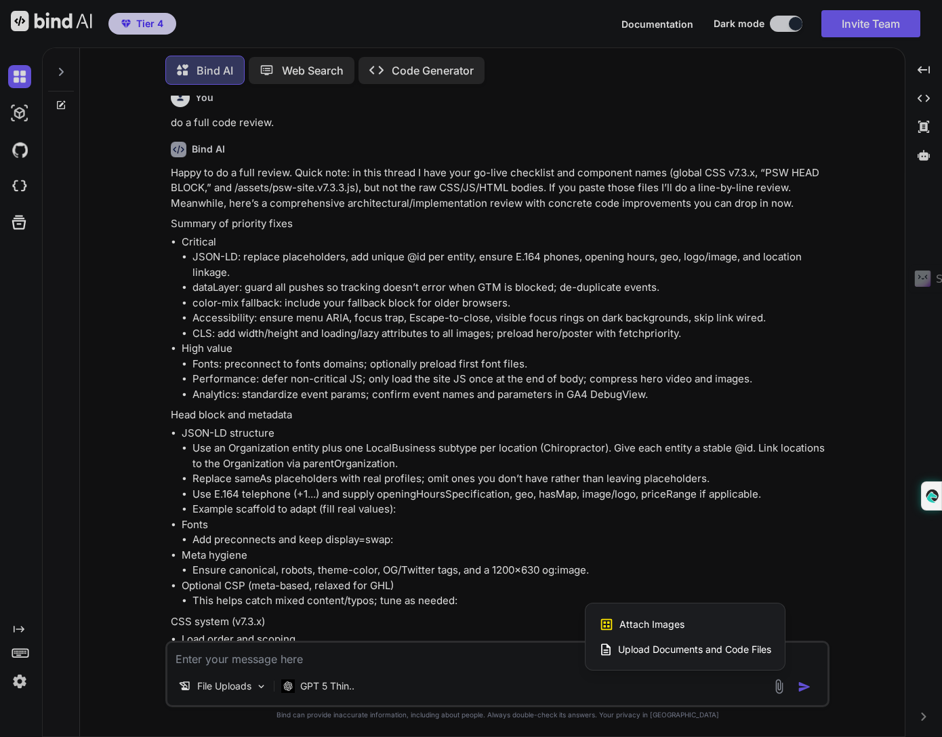
click at [703, 653] on span "Upload Documents and Code Files" at bounding box center [694, 650] width 153 height 14
type textarea "x"
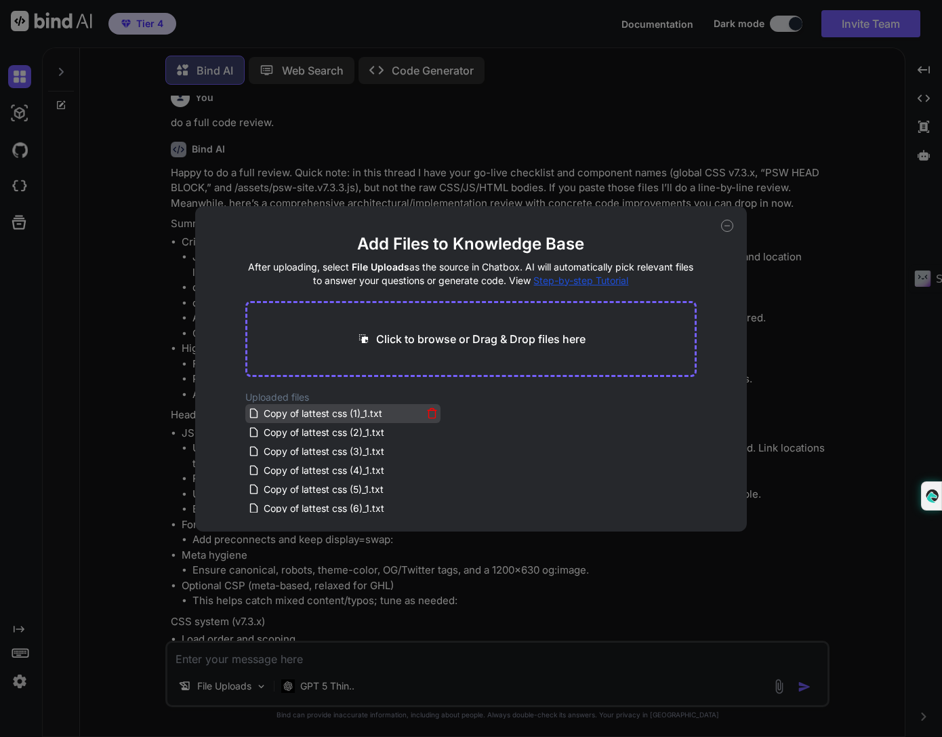
click at [430, 416] on icon at bounding box center [432, 413] width 12 height 12
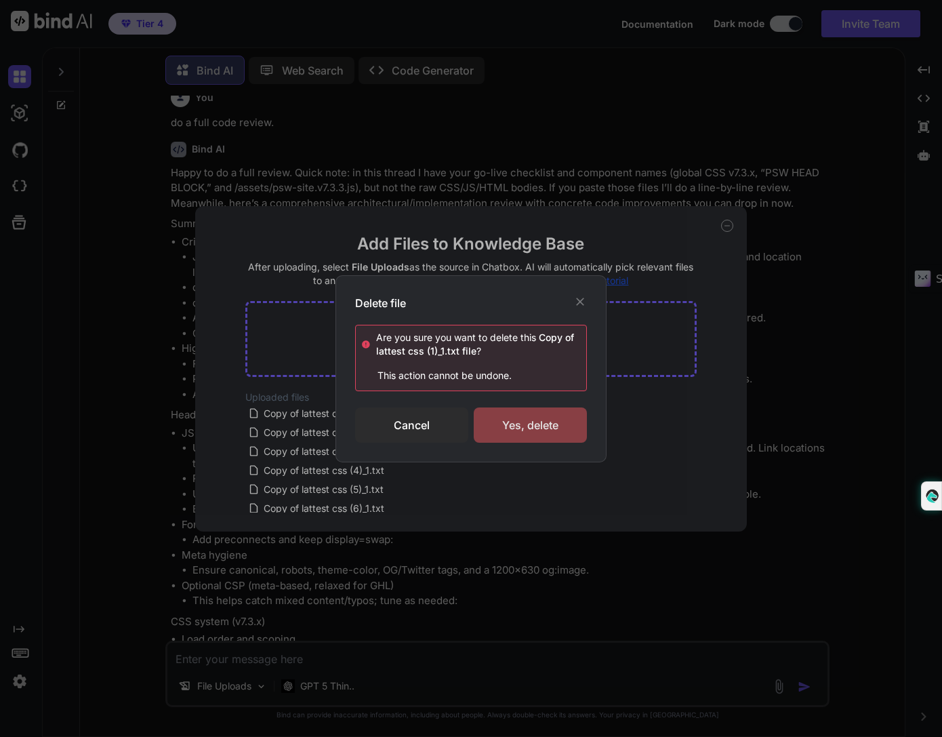
click at [524, 428] on div "Yes, delete" at bounding box center [530, 424] width 113 height 35
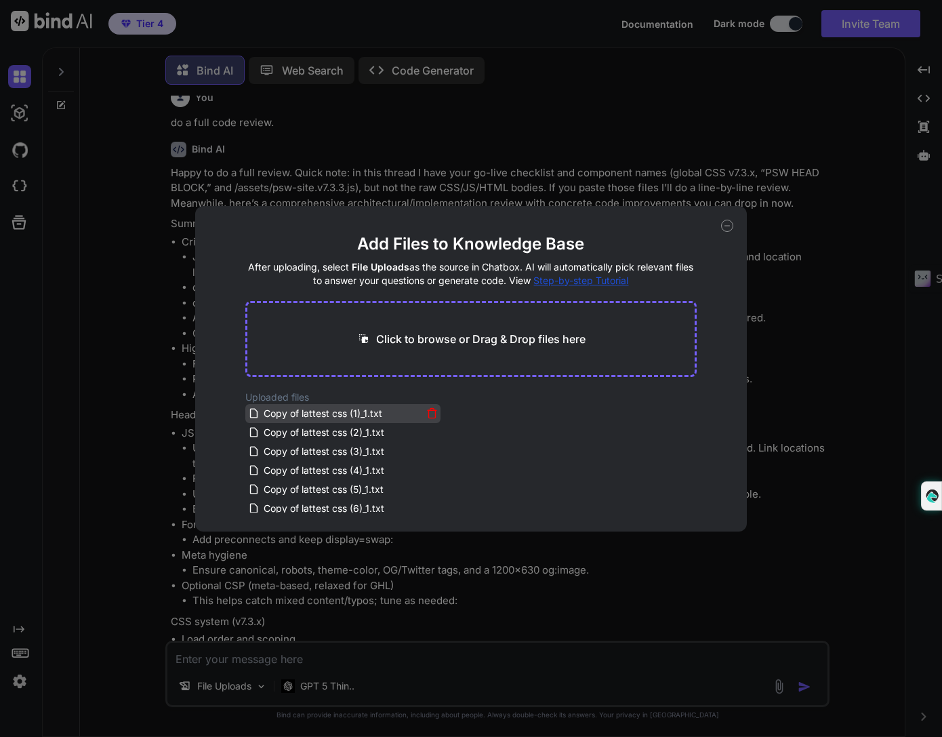
click at [434, 413] on icon at bounding box center [432, 413] width 12 height 12
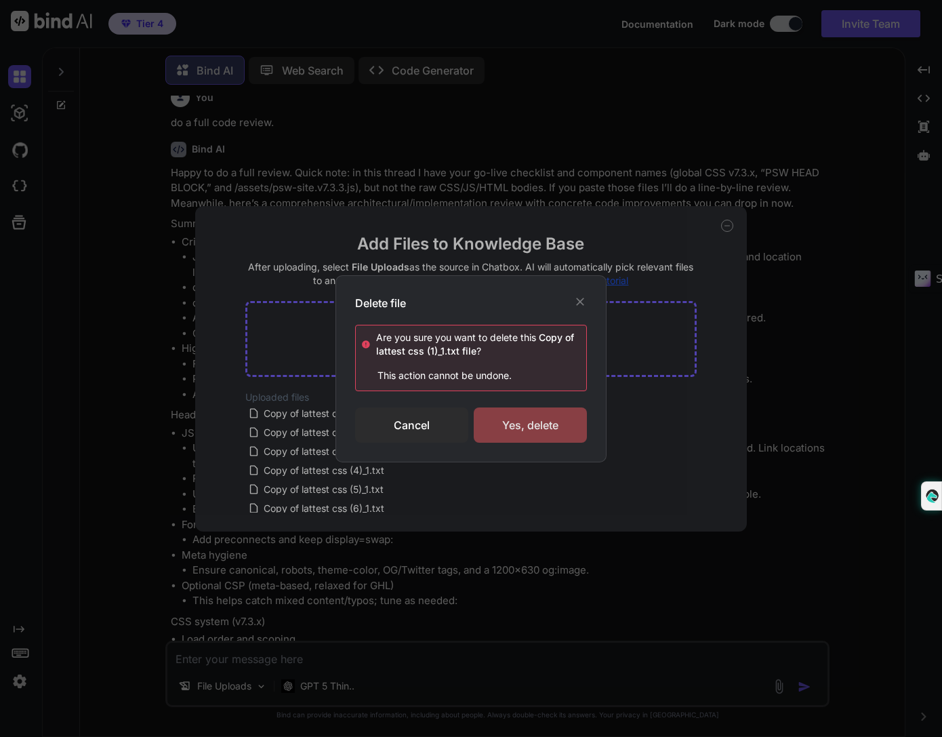
click at [507, 437] on div "Yes, delete" at bounding box center [530, 424] width 113 height 35
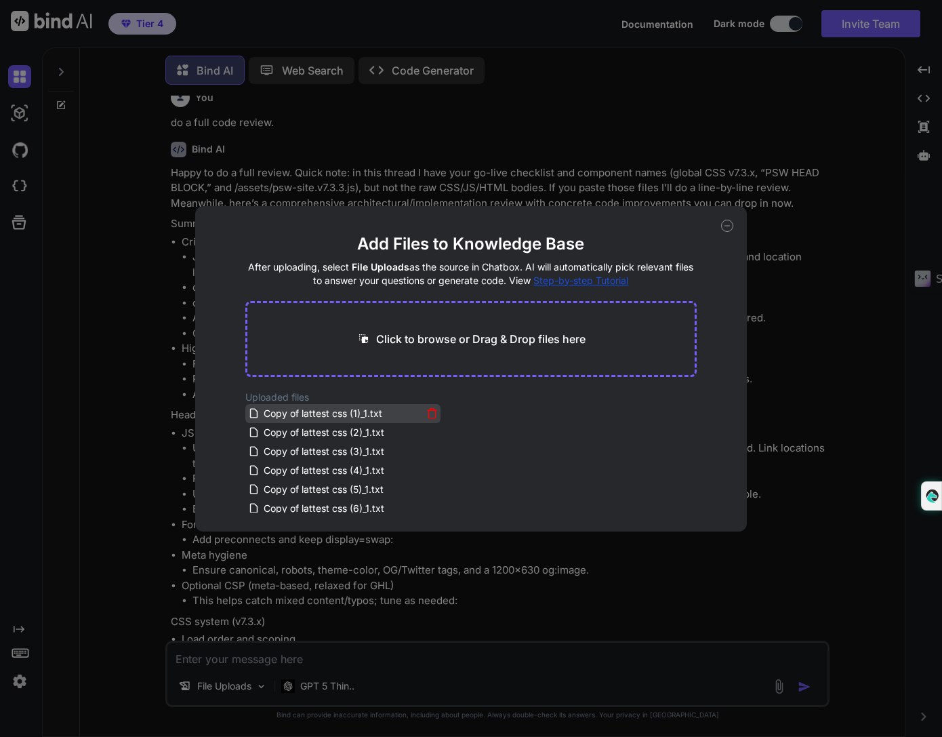
click at [430, 415] on icon at bounding box center [432, 413] width 12 height 12
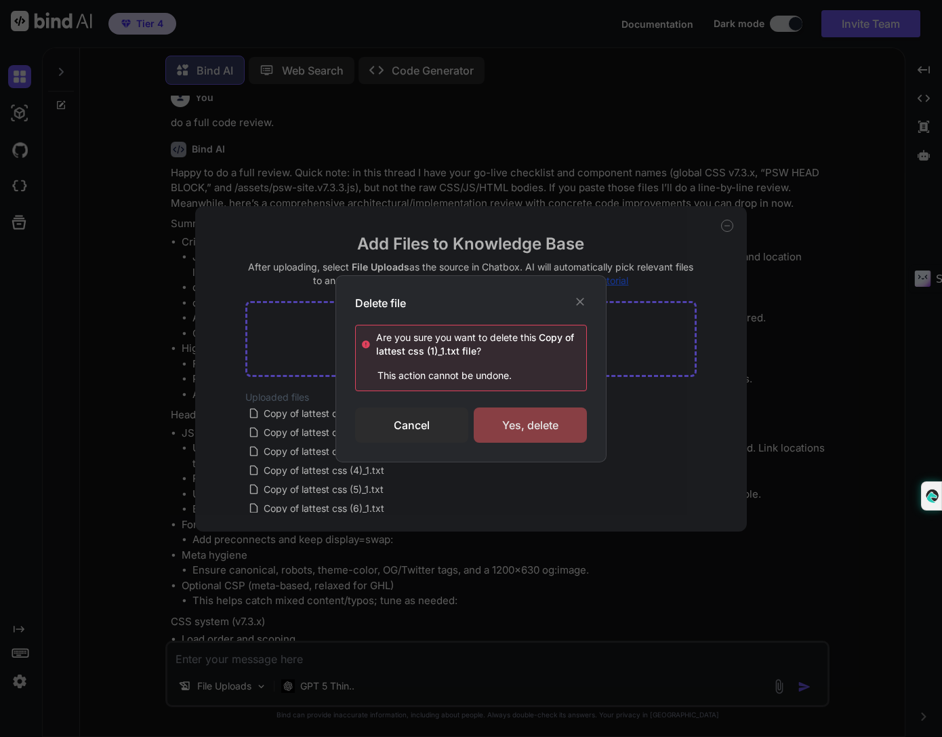
click at [536, 425] on div "Yes, delete" at bounding box center [530, 424] width 113 height 35
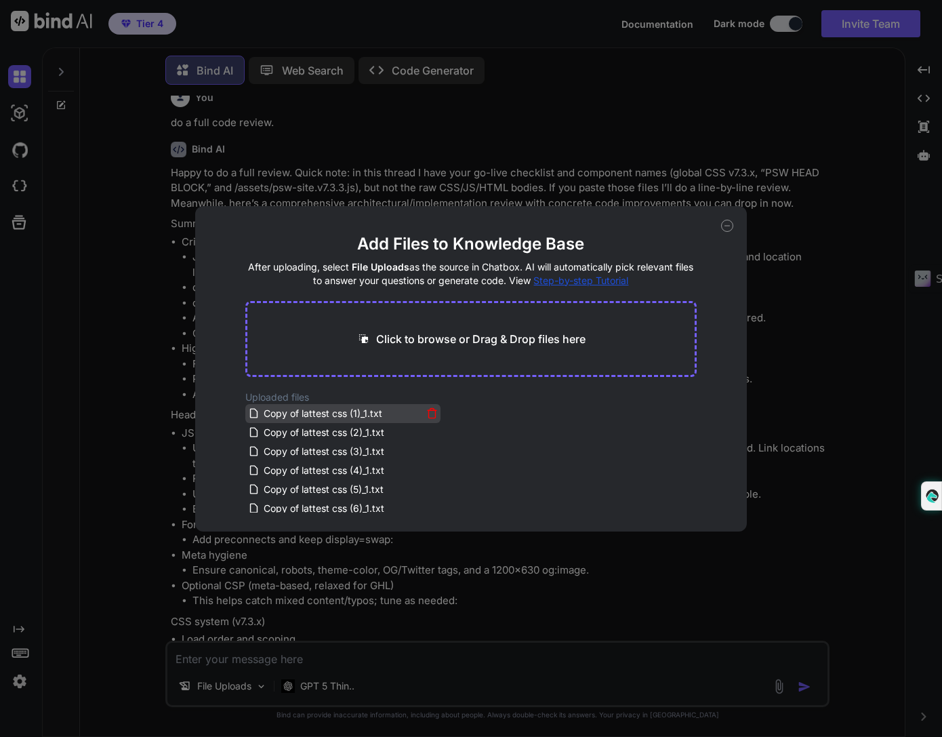
click at [426, 409] on icon at bounding box center [432, 413] width 12 height 12
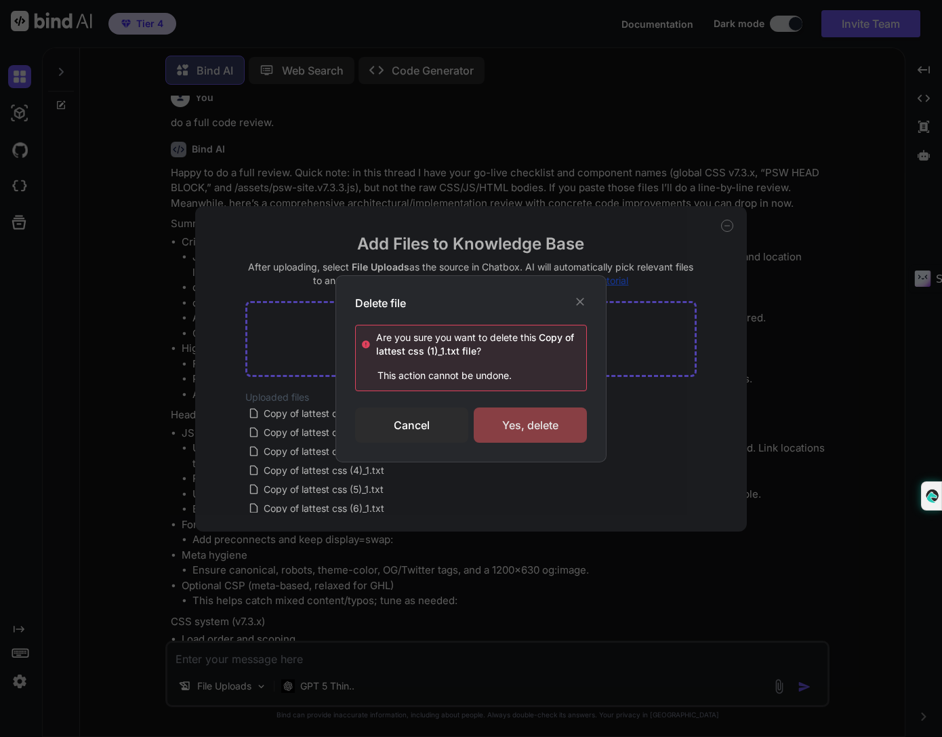
click at [551, 428] on div "Yes, delete" at bounding box center [530, 424] width 113 height 35
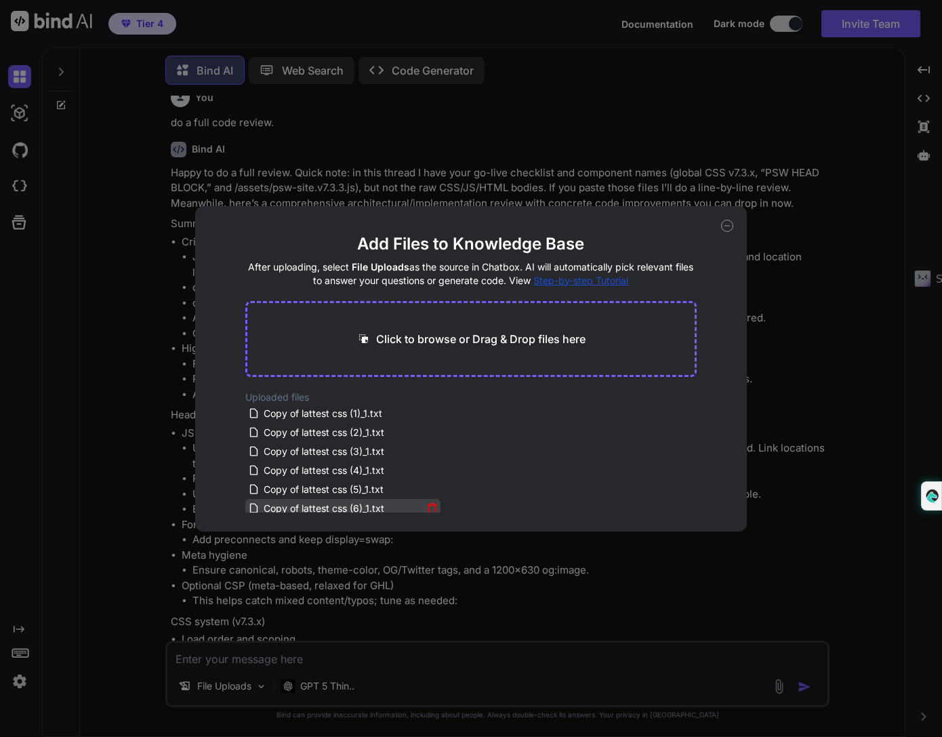
click at [426, 506] on icon at bounding box center [432, 508] width 12 height 12
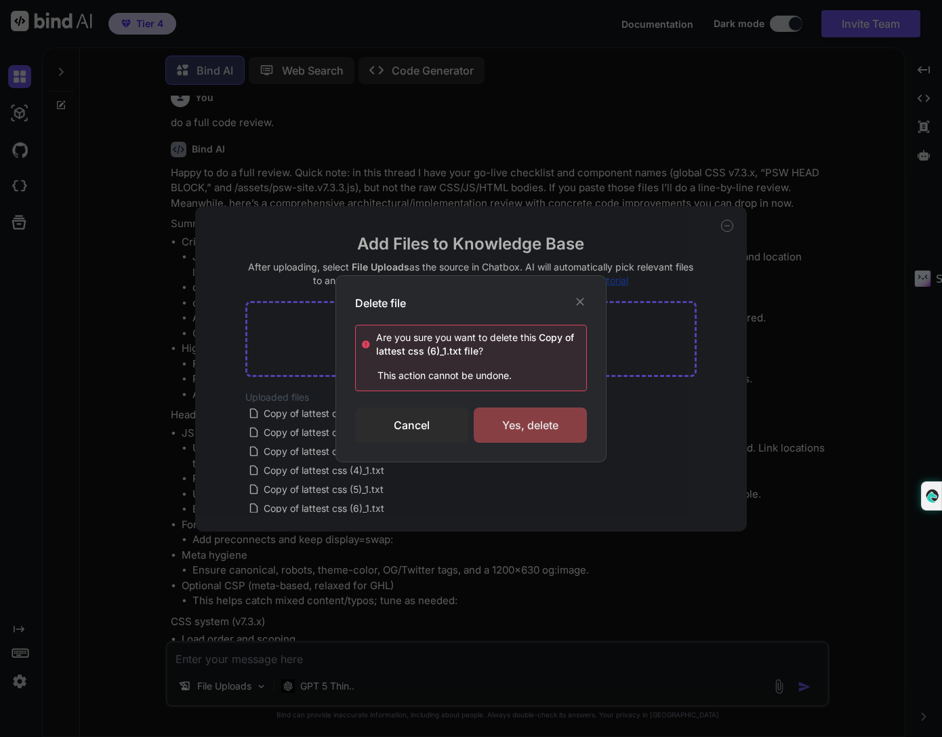
click at [530, 420] on div "Yes, delete" at bounding box center [530, 424] width 113 height 35
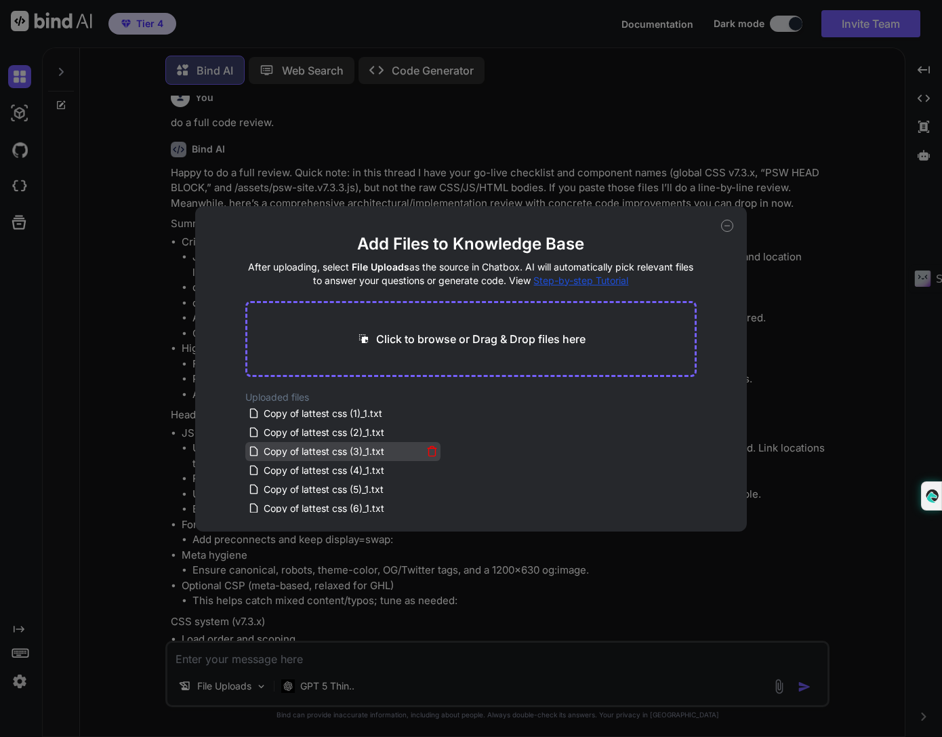
click at [420, 454] on div "Copy of lattest css (3)_1.txt" at bounding box center [335, 451] width 174 height 16
click at [430, 412] on icon at bounding box center [432, 413] width 12 height 12
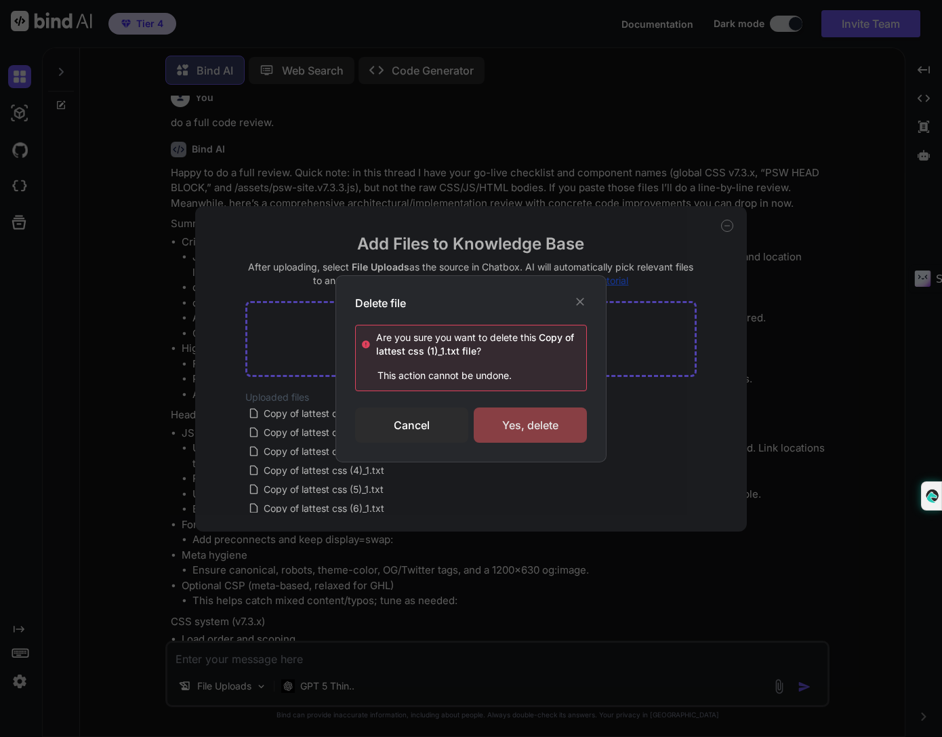
click at [514, 416] on div "Yes, delete" at bounding box center [530, 424] width 113 height 35
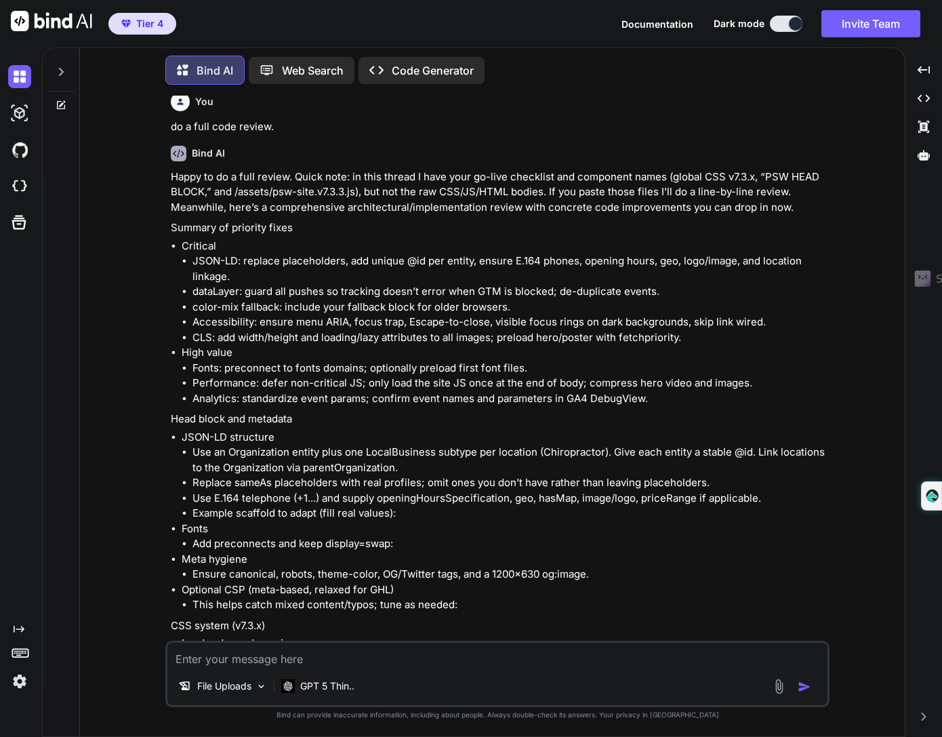
scroll to position [2593, 0]
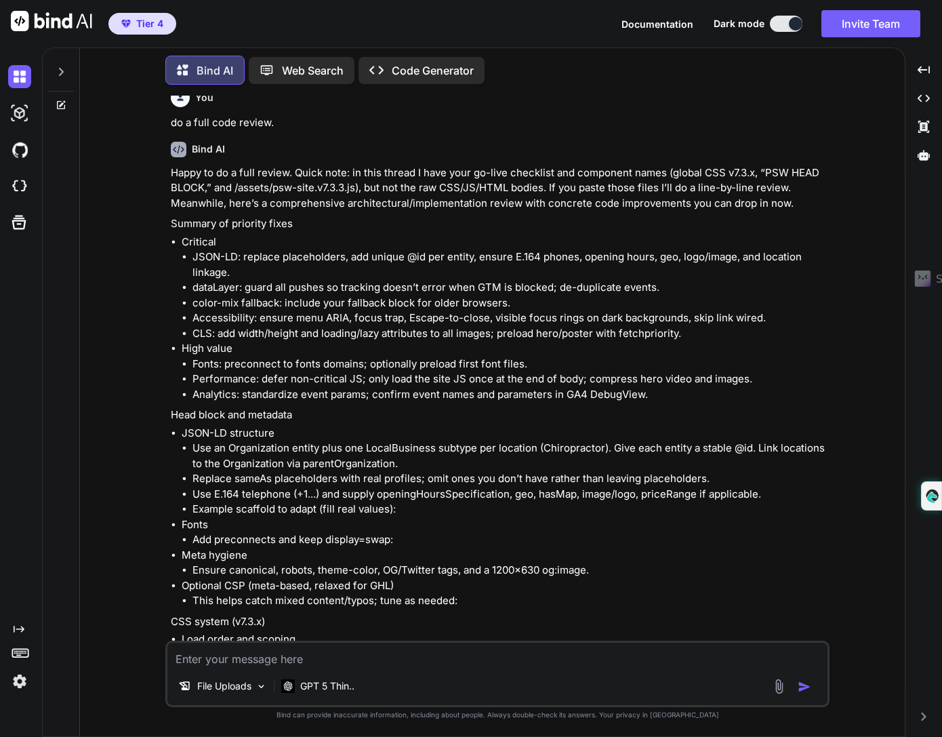
click at [783, 681] on img at bounding box center [779, 687] width 16 height 16
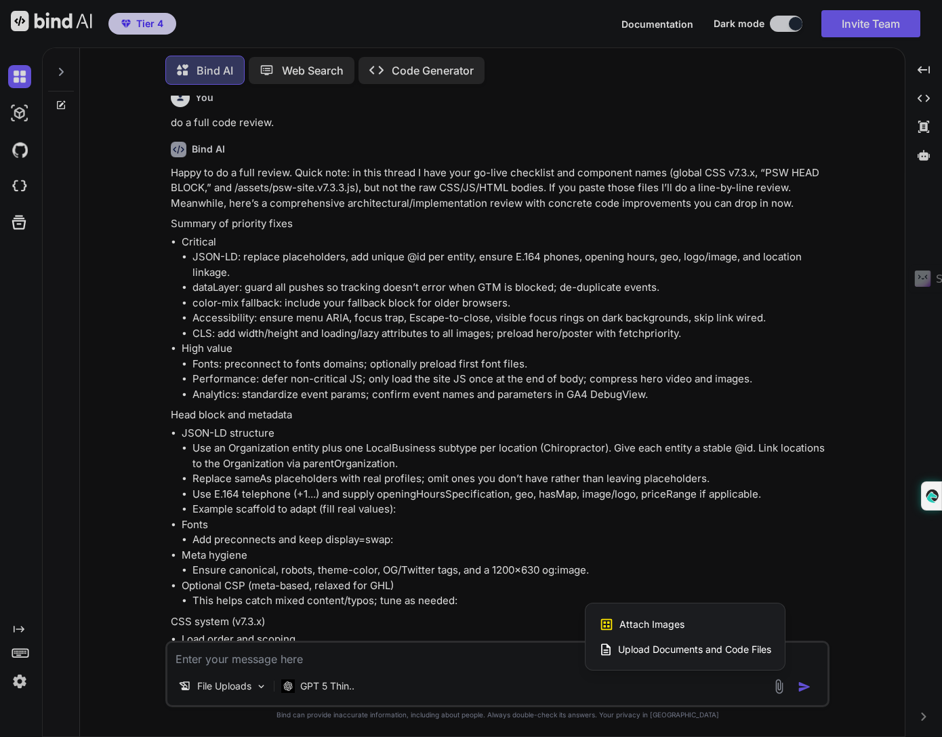
click at [708, 647] on span "Upload Documents and Code Files" at bounding box center [694, 650] width 153 height 14
type textarea "x"
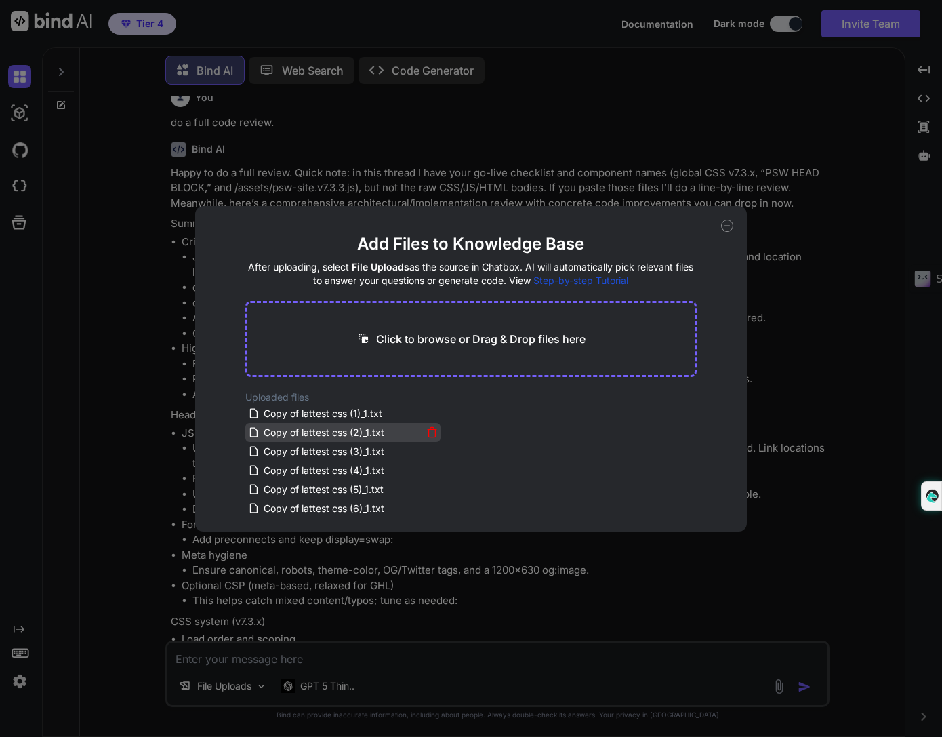
click at [427, 437] on icon at bounding box center [432, 432] width 12 height 12
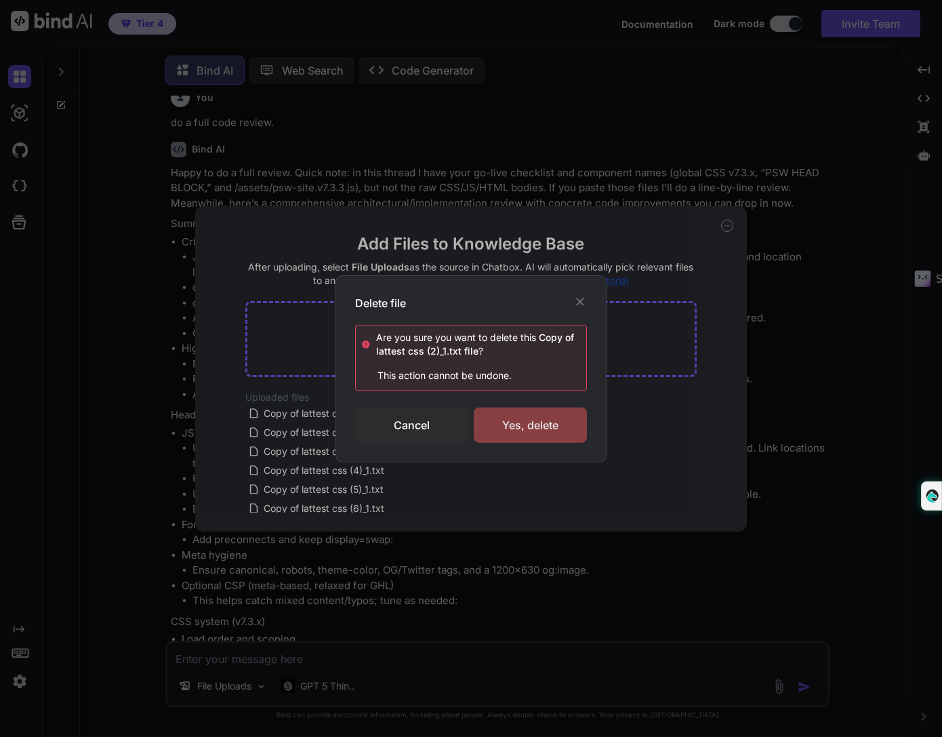
click at [531, 424] on div "Yes, delete" at bounding box center [530, 424] width 113 height 35
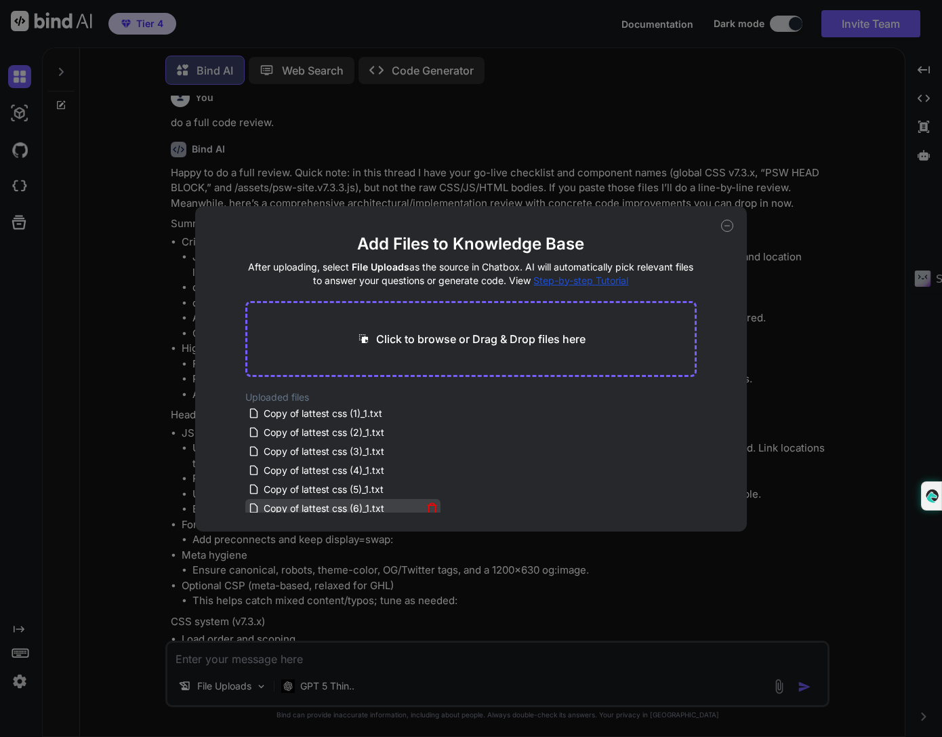
click at [420, 506] on div "Copy of lattest css (6)_1.txt" at bounding box center [335, 508] width 174 height 16
drag, startPoint x: 438, startPoint y: 422, endPoint x: 441, endPoint y: 428, distance: 7.6
click at [441, 428] on div "Uploaded files Copy of lattest css (1)_1.txt Copy of lattest css (2)_1.txt Copy…" at bounding box center [470, 451] width 451 height 122
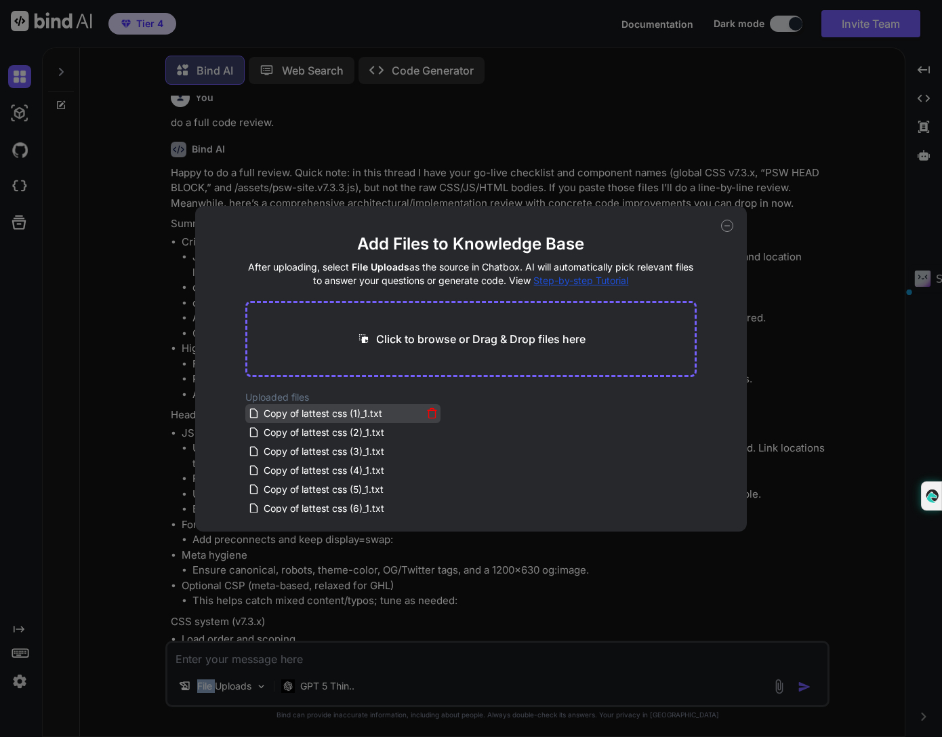
click at [430, 407] on icon at bounding box center [432, 413] width 12 height 12
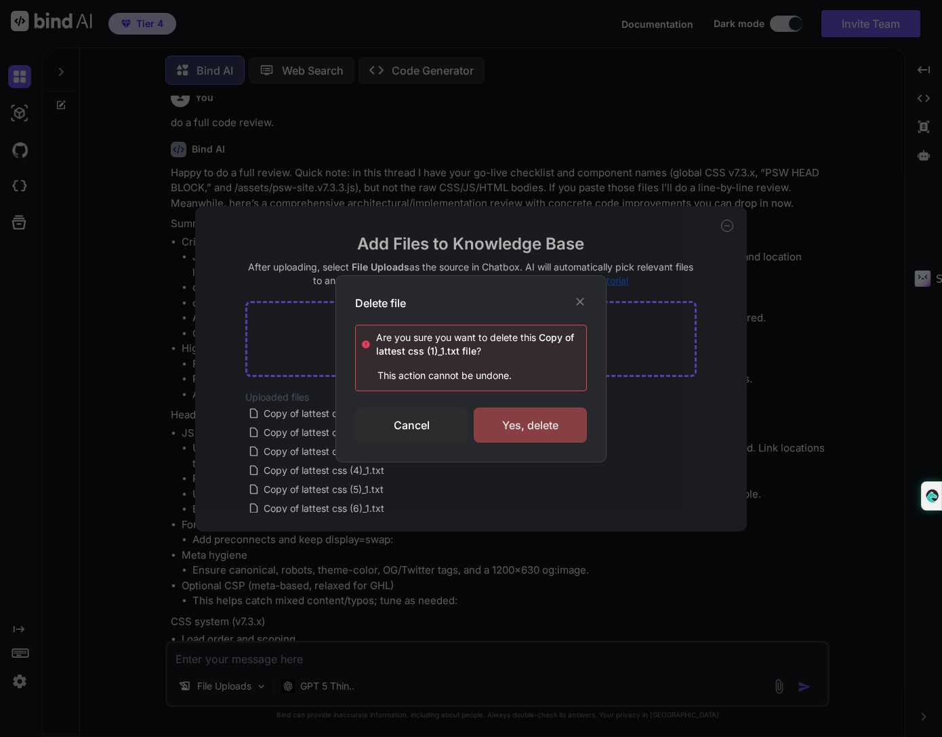
click at [523, 422] on div "Yes, delete" at bounding box center [530, 424] width 113 height 35
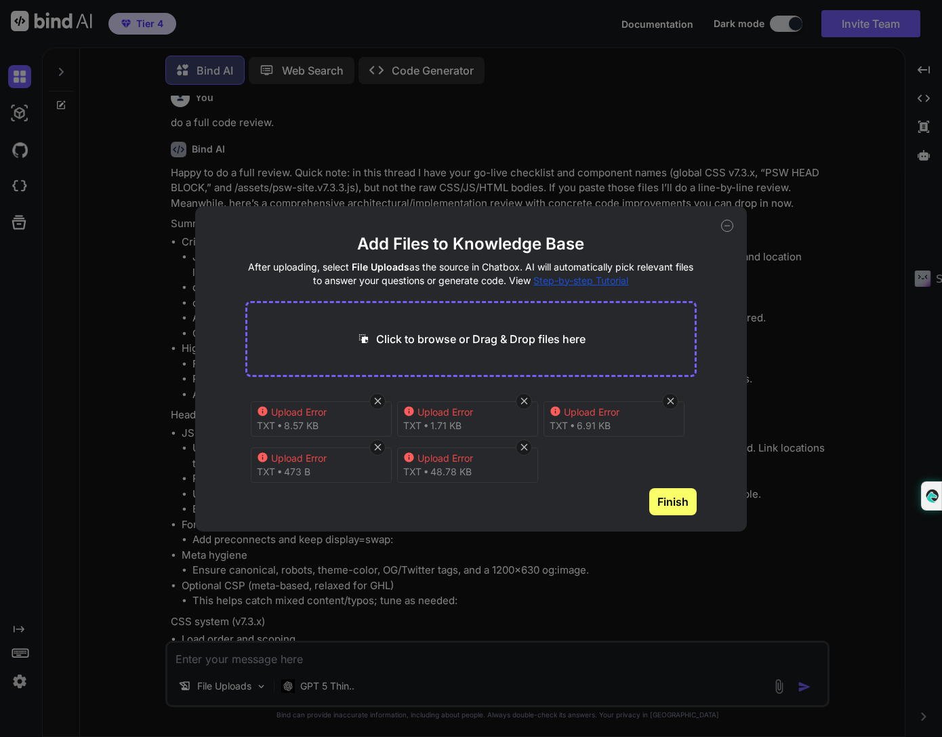
click at [676, 488] on button "Finish" at bounding box center [672, 501] width 47 height 27
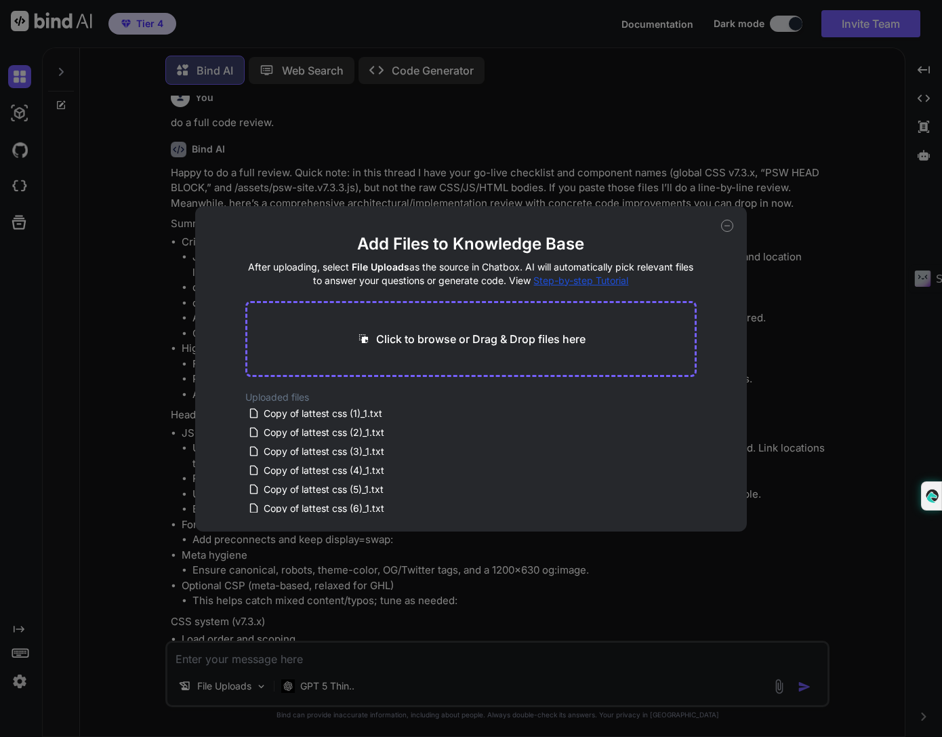
click at [729, 220] on icon at bounding box center [727, 226] width 12 height 12
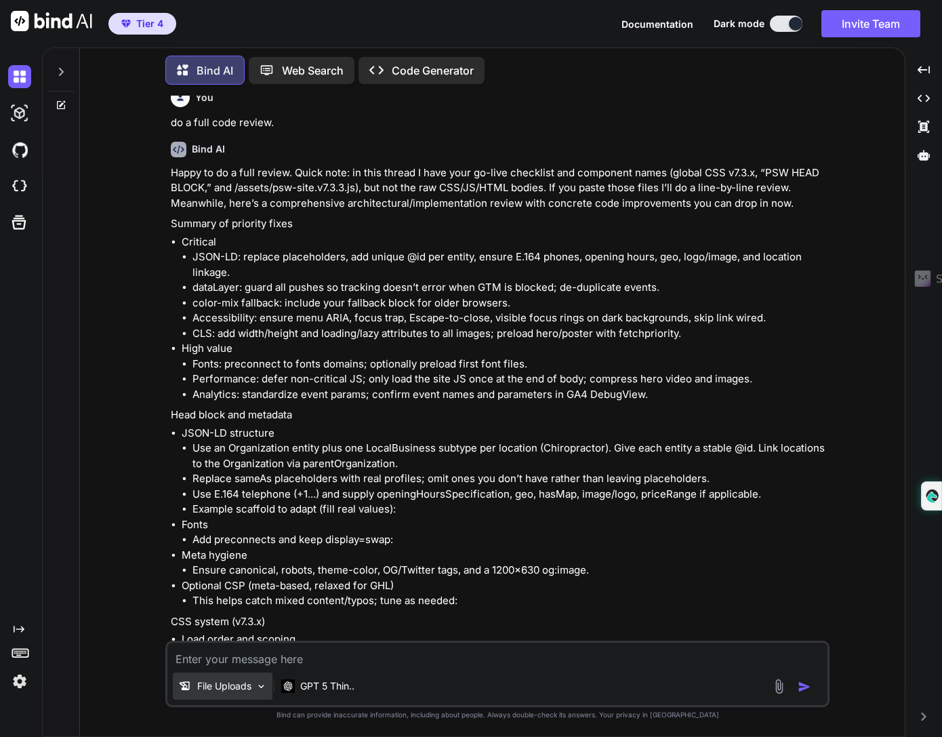
click at [231, 696] on div "File Uploads" at bounding box center [223, 685] width 100 height 27
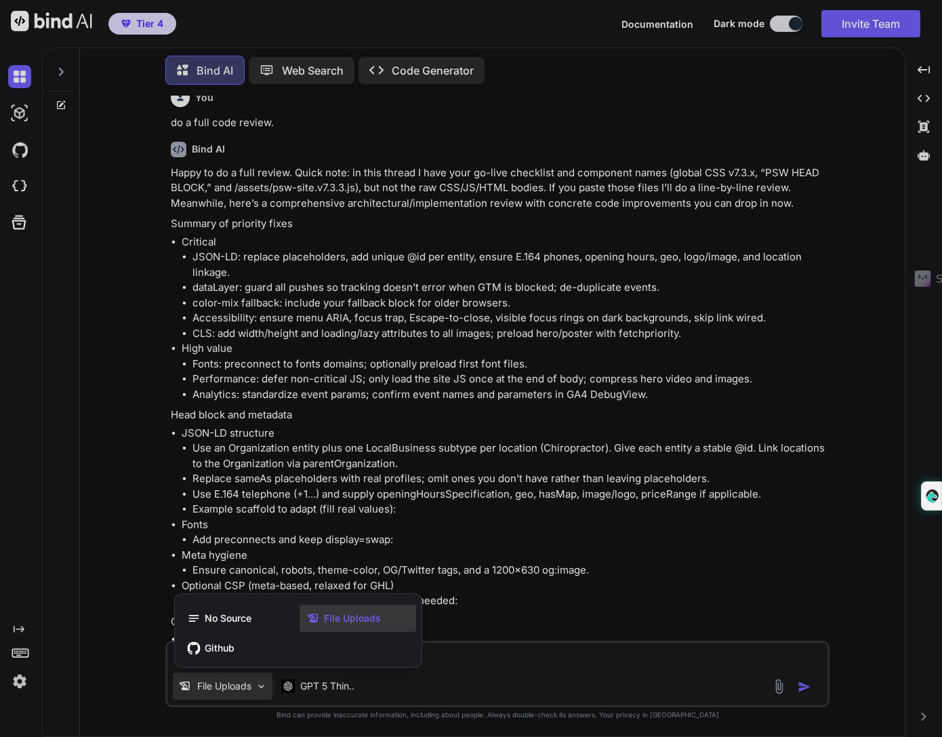
click at [356, 620] on span "File Uploads" at bounding box center [352, 618] width 57 height 14
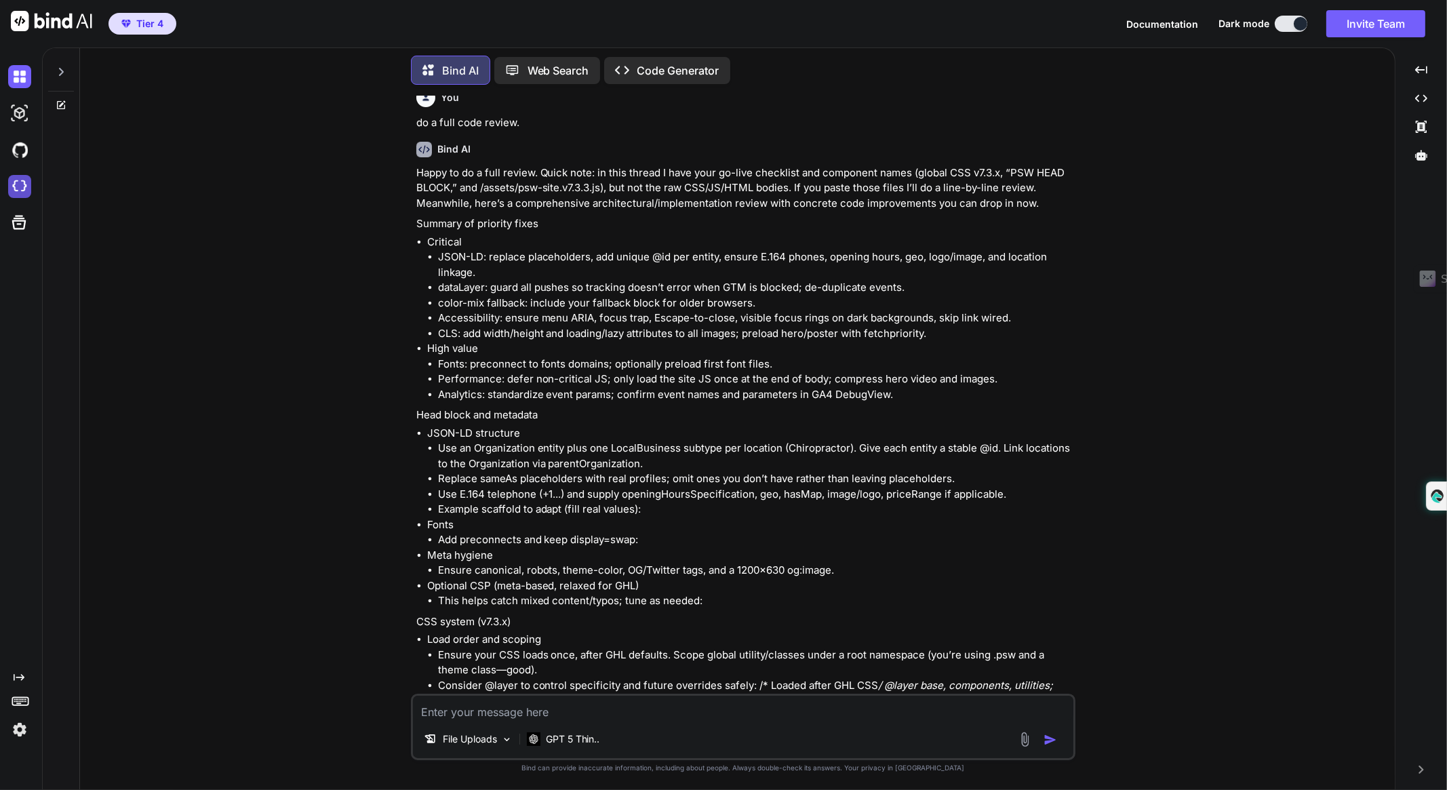
click at [17, 195] on img at bounding box center [19, 186] width 23 height 23
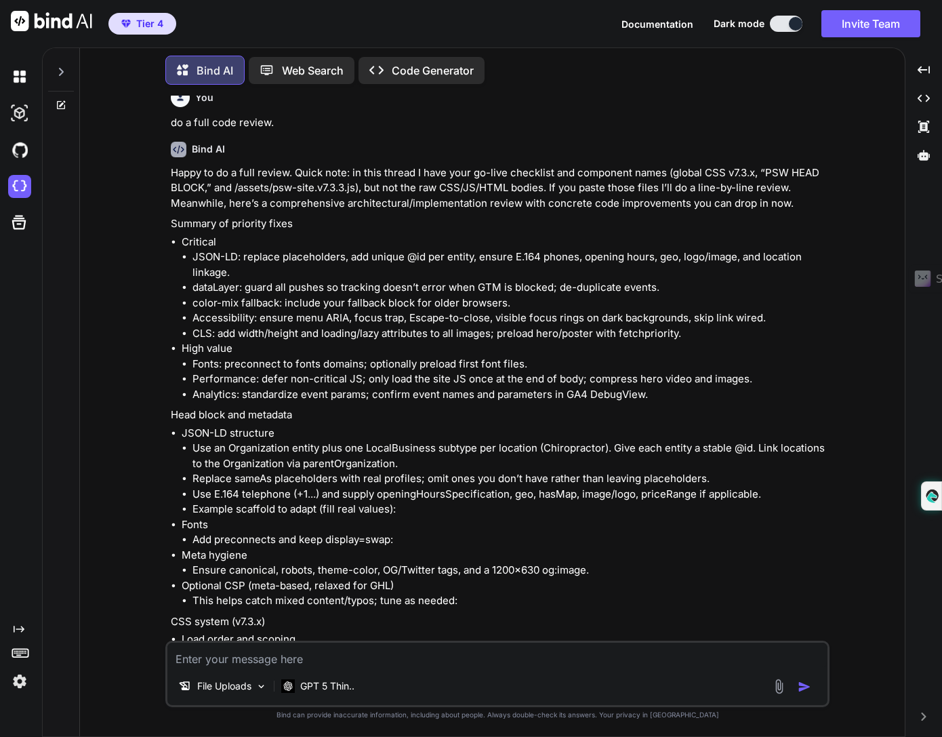
click at [378, 653] on textarea at bounding box center [497, 655] width 660 height 24
click at [778, 688] on img at bounding box center [779, 687] width 16 height 16
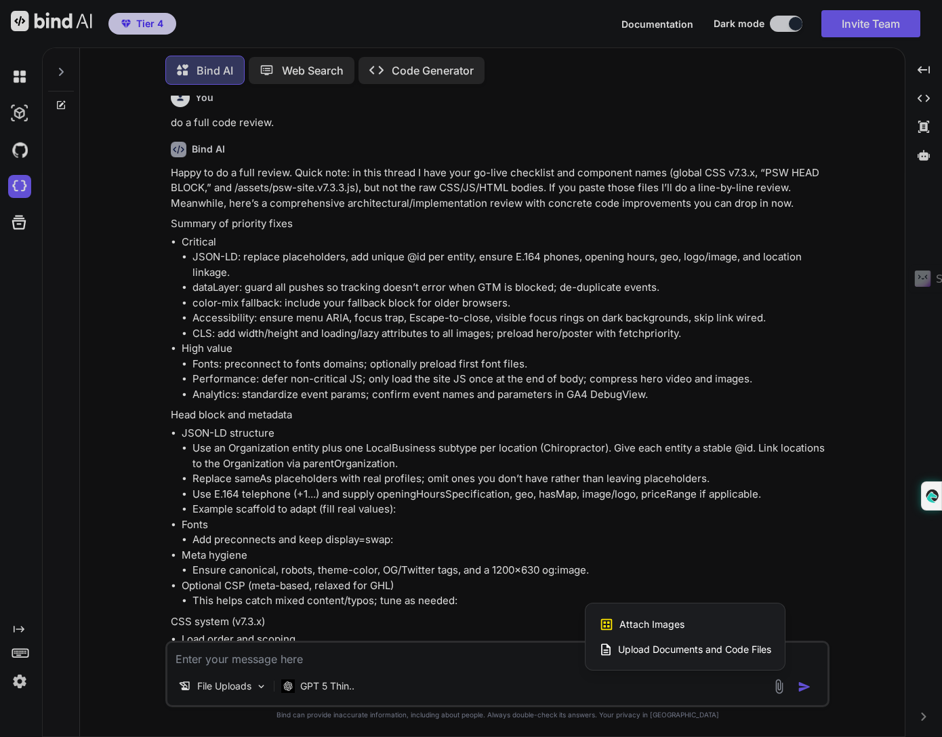
click at [691, 645] on span "Upload Documents and Code Files" at bounding box center [694, 650] width 153 height 14
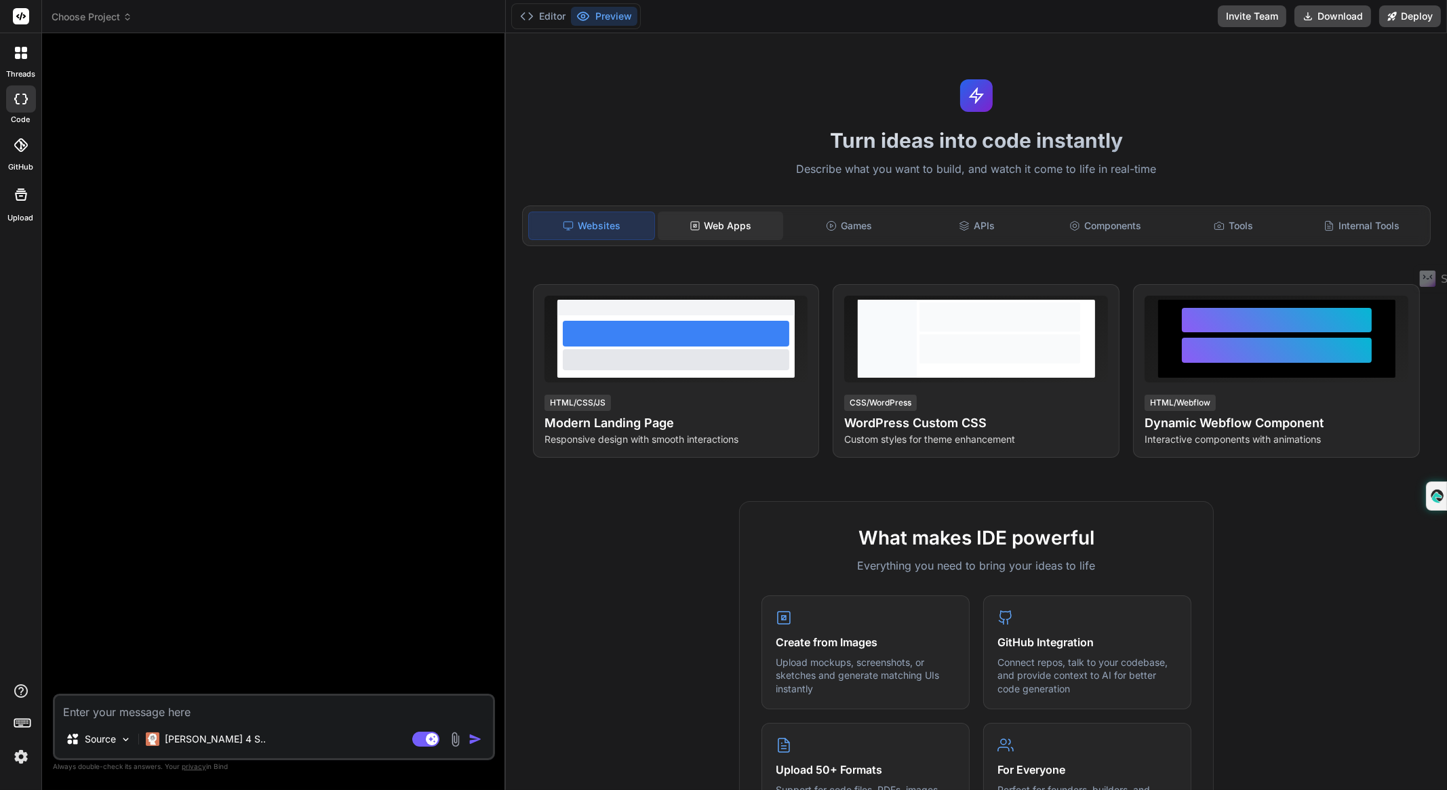
type textarea "x"
click at [204, 713] on textarea at bounding box center [274, 707] width 438 height 24
type textarea "i"
type textarea "x"
type textarea "i"
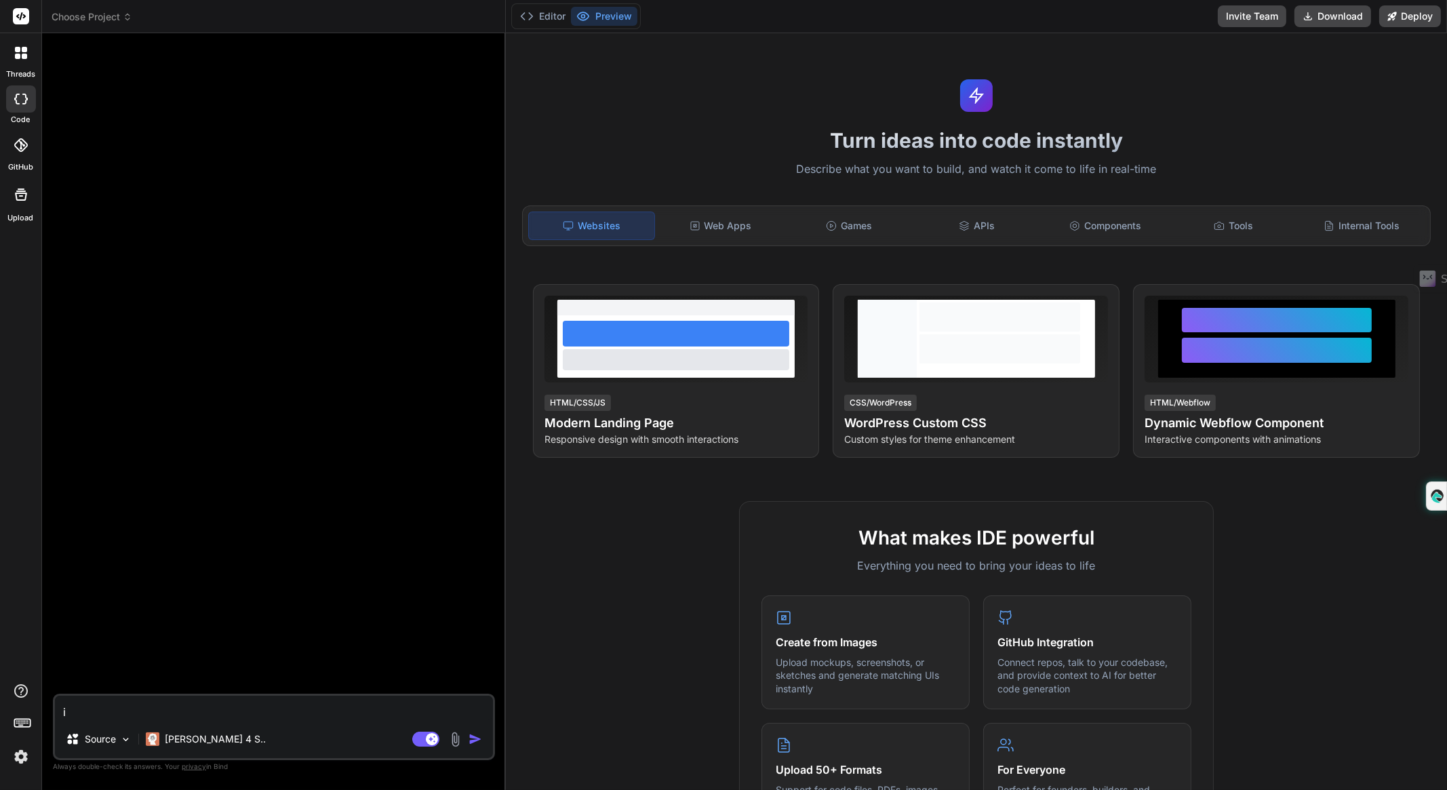
type textarea "x"
type textarea "i n"
type textarea "x"
type textarea "i ne"
type textarea "x"
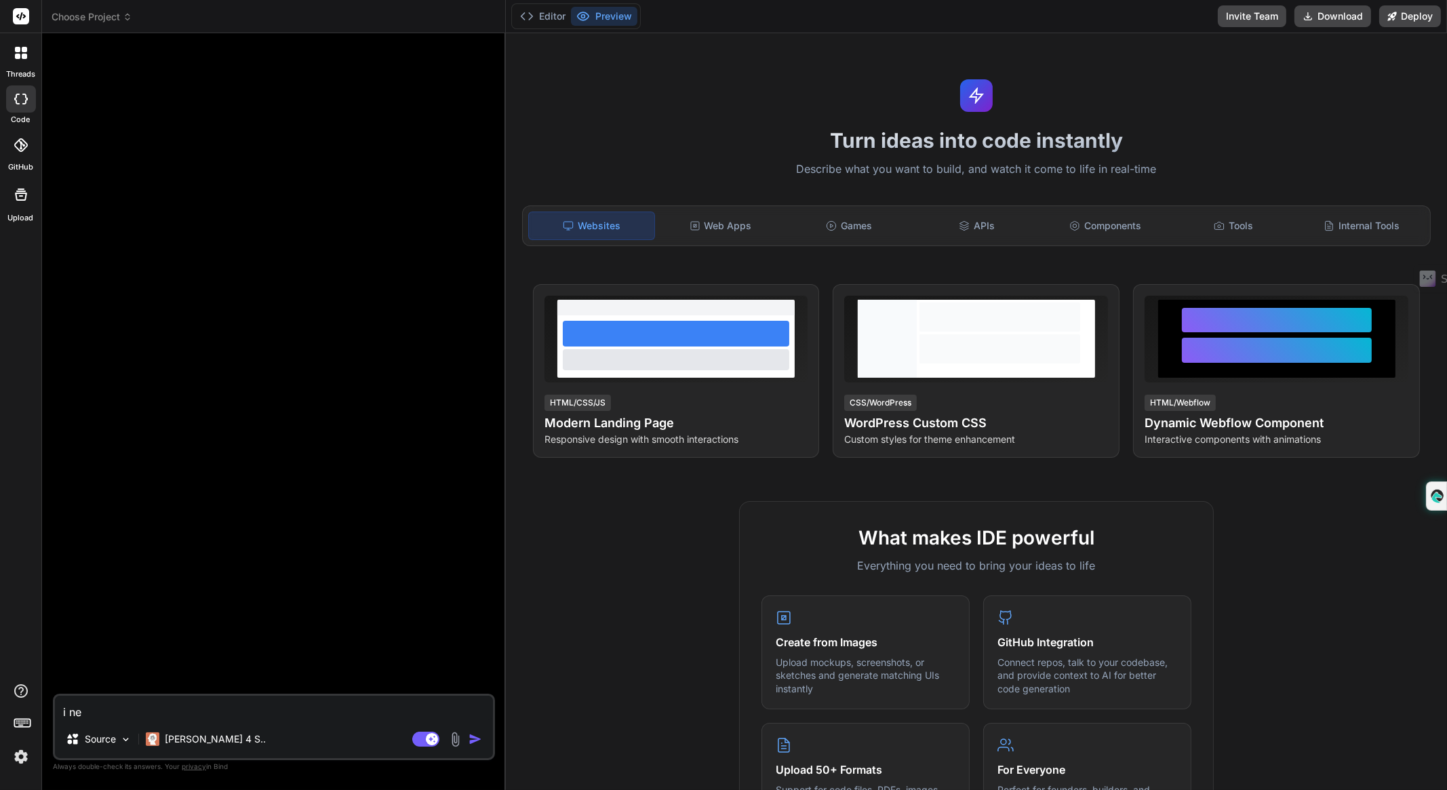
type textarea "i nee"
type textarea "x"
type textarea "i need"
type textarea "x"
type textarea "i need"
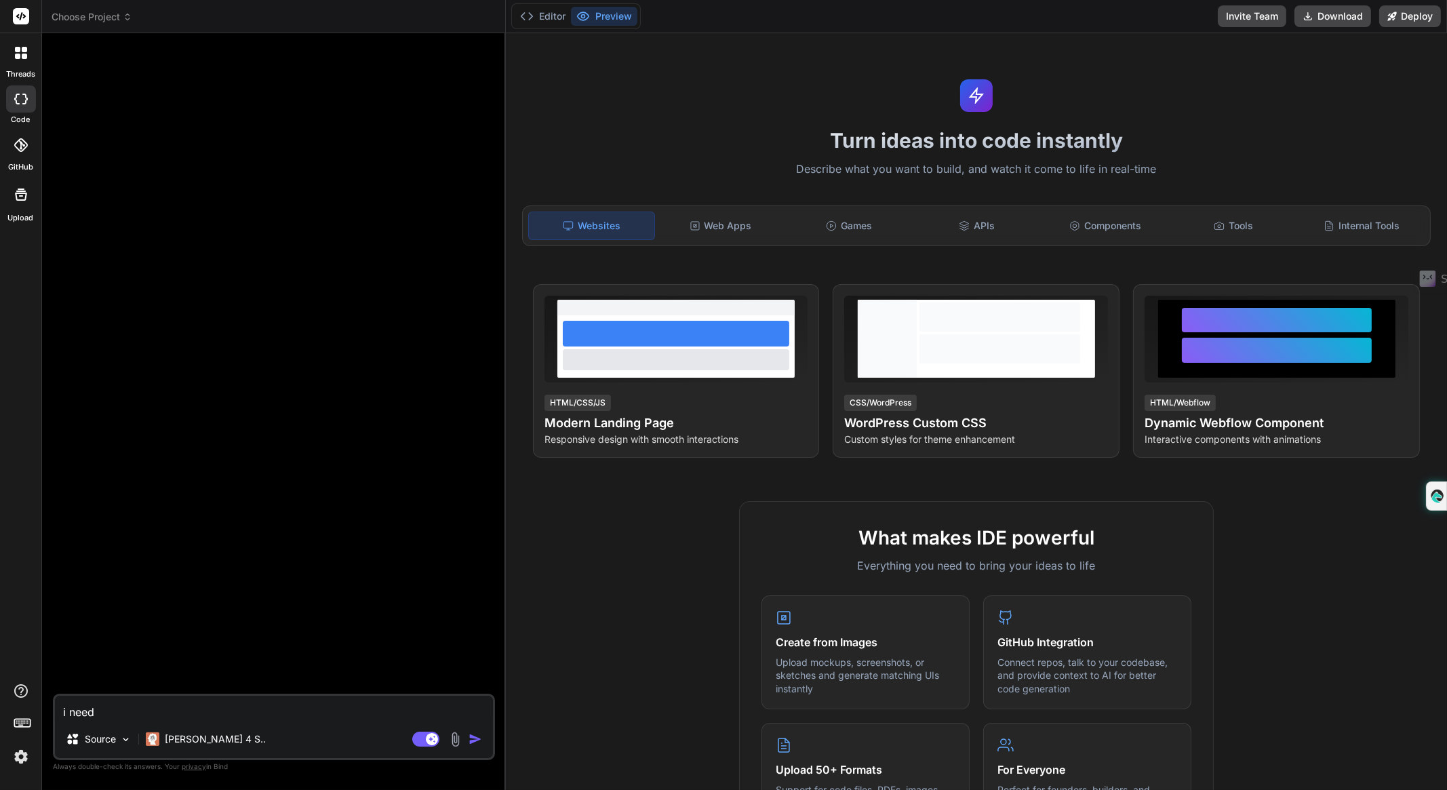
type textarea "x"
type textarea "i need h"
type textarea "x"
type textarea "i need he"
type textarea "x"
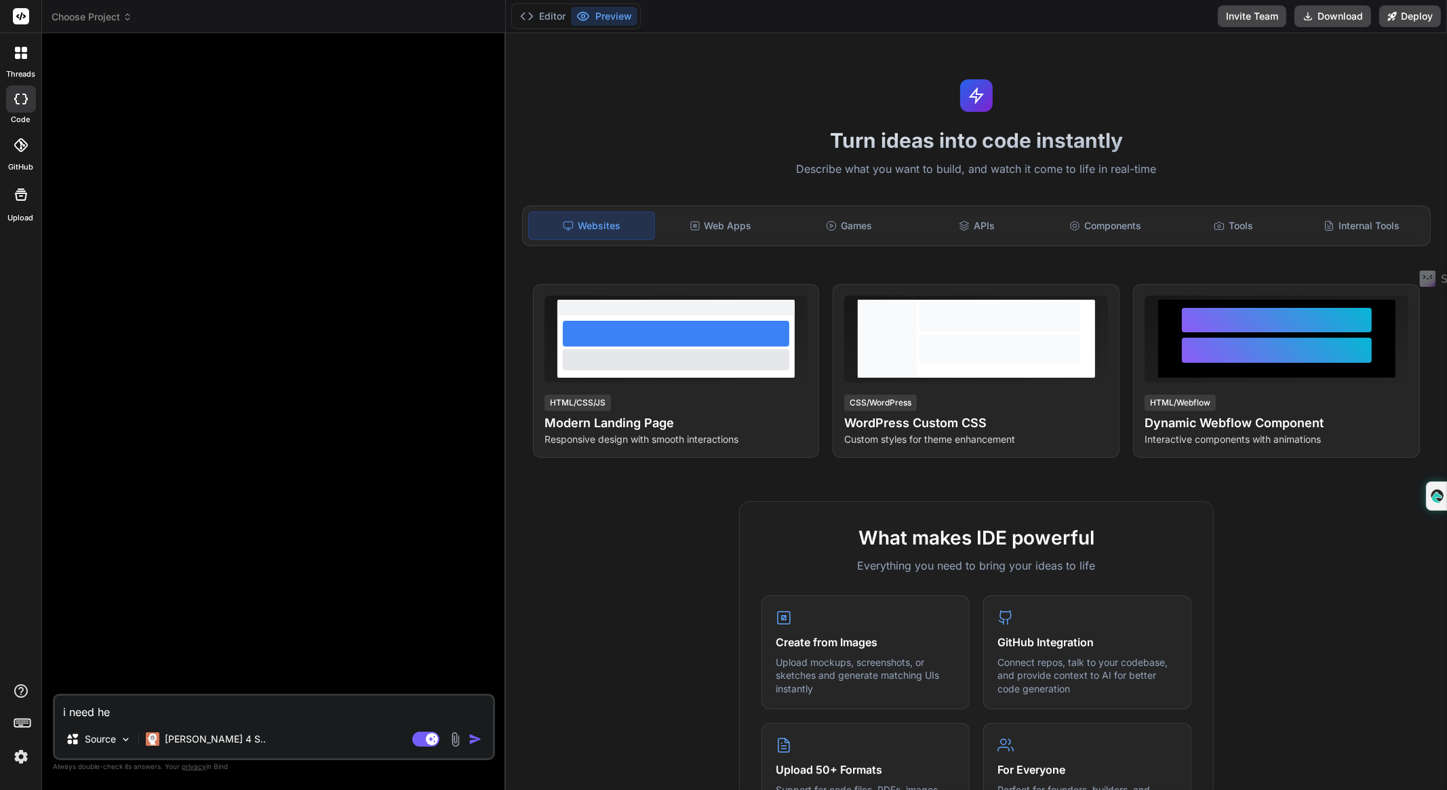
type textarea "i need hel"
type textarea "x"
type textarea "i need help"
type textarea "x"
type textarea "i need help"
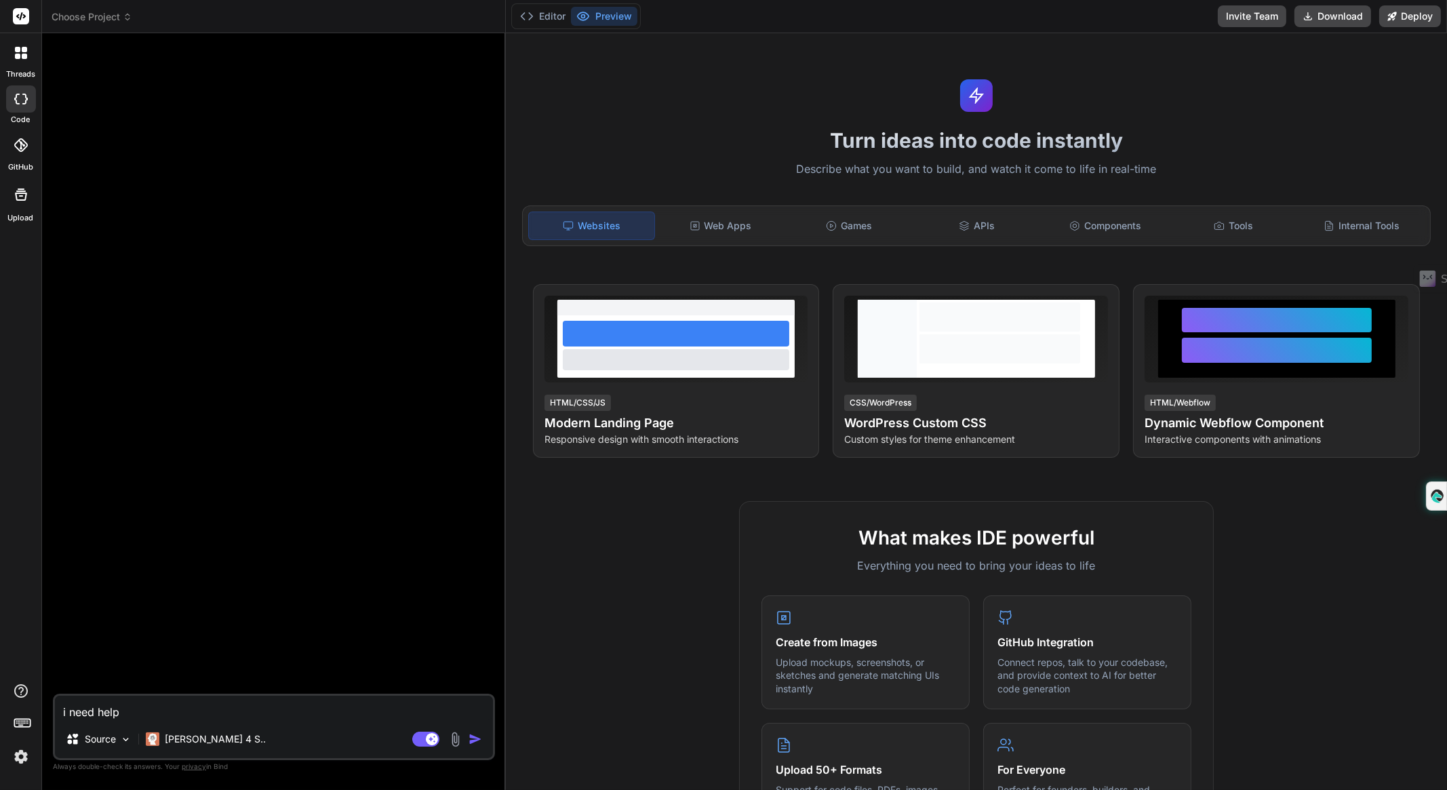
type textarea "x"
type textarea "i need help r"
type textarea "x"
type textarea "i need help re"
type textarea "x"
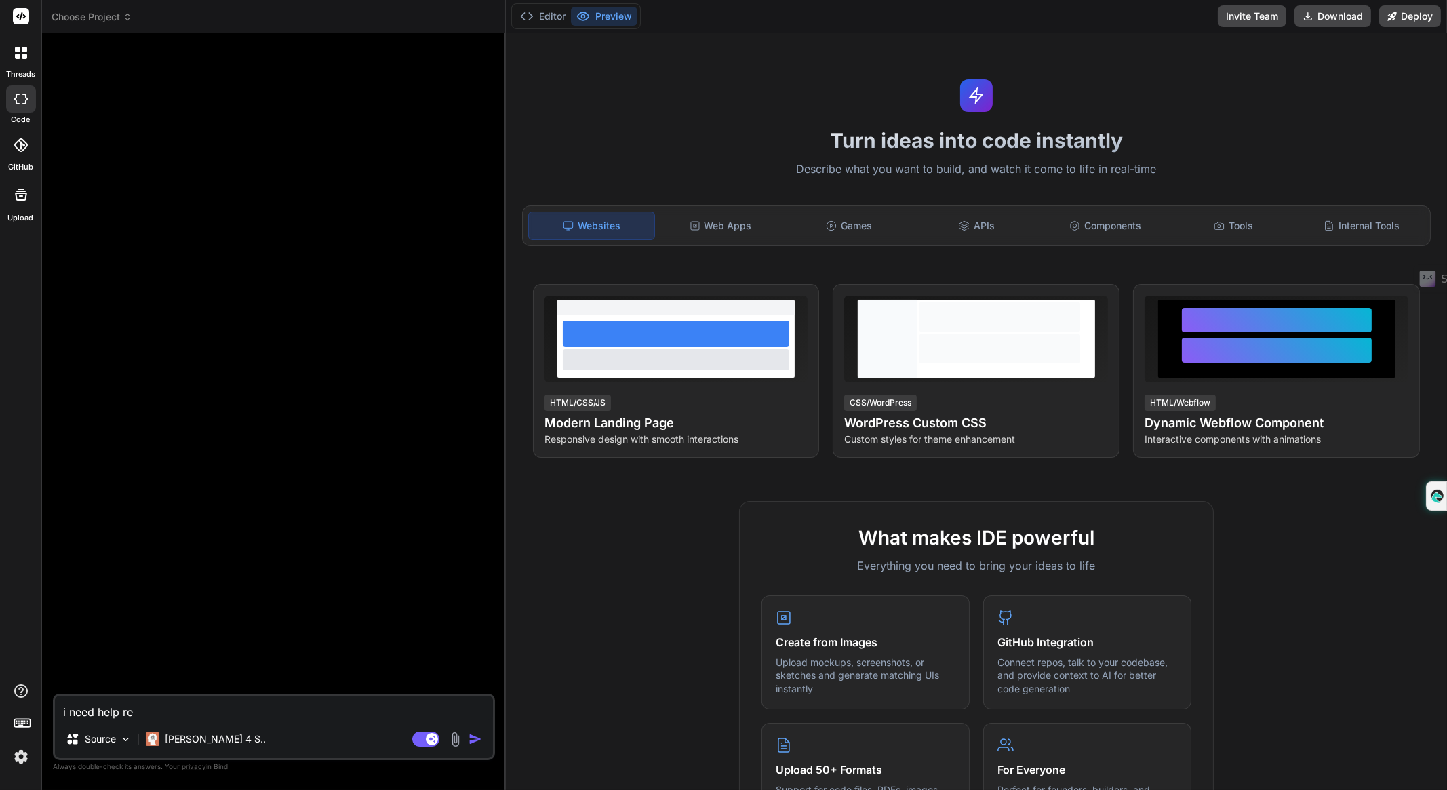
type textarea "i need help rev"
type textarea "x"
type textarea "i need help revi"
type textarea "x"
type textarea "i need help revie"
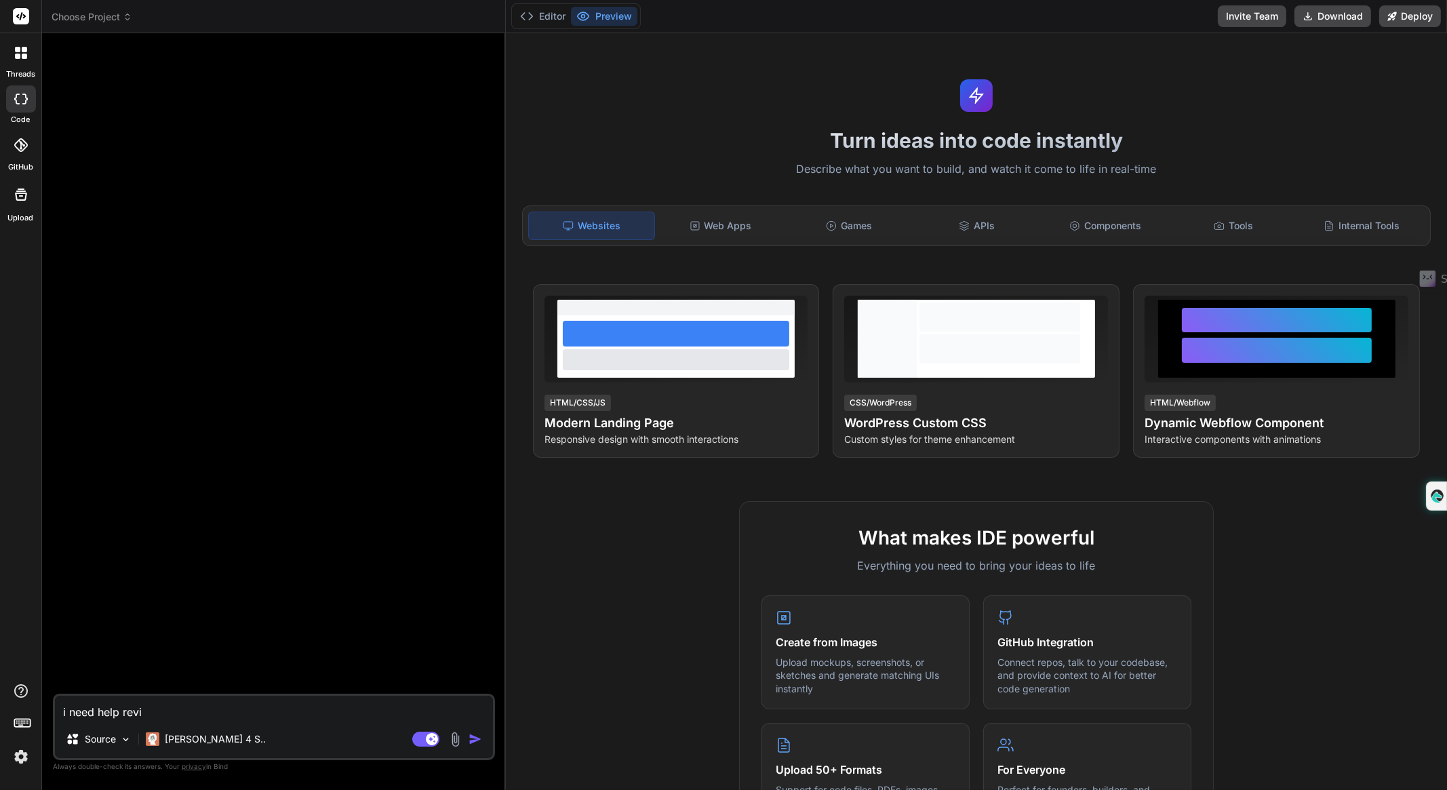
type textarea "x"
type textarea "i need help review"
type textarea "x"
type textarea "i need help reviewi"
type textarea "x"
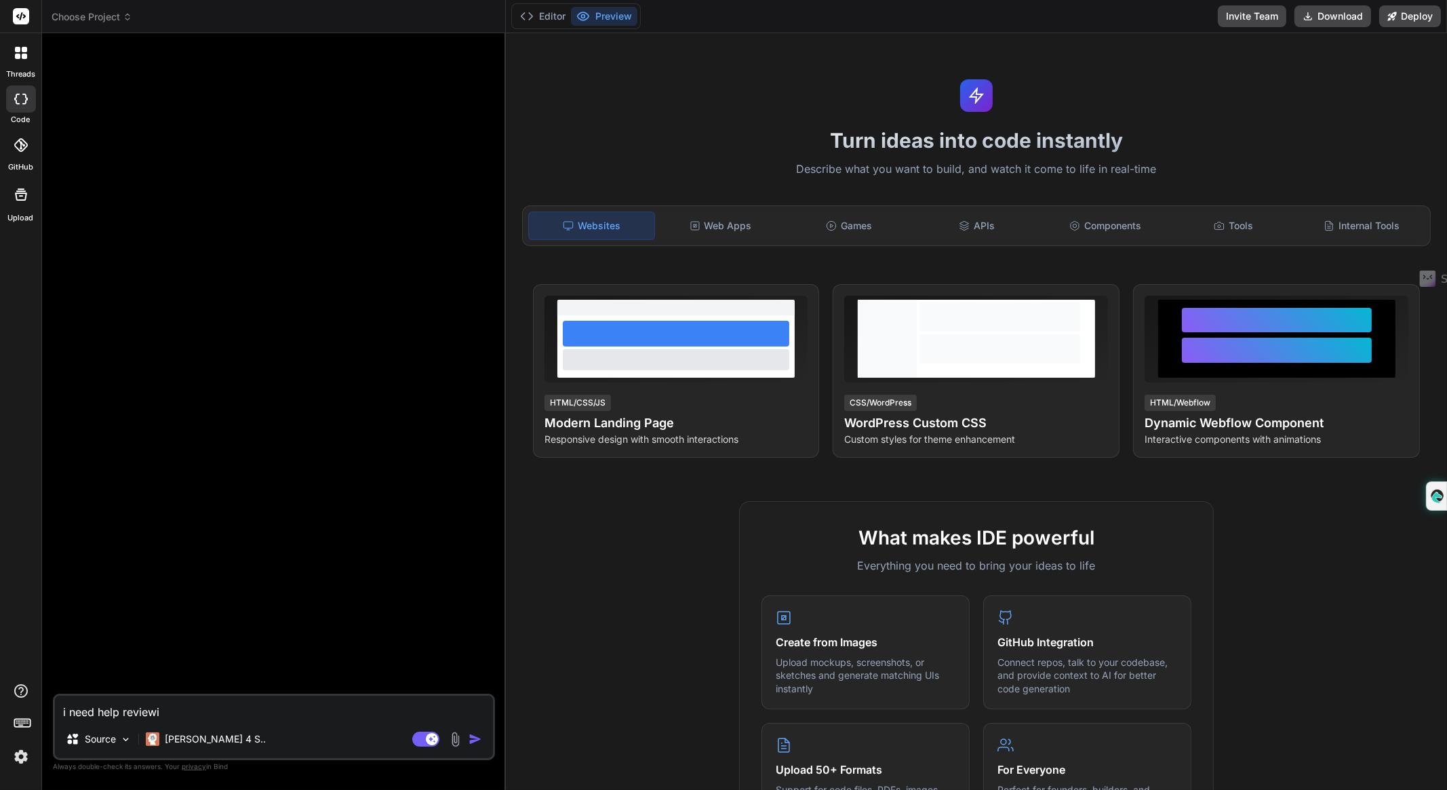
type textarea "i need help reviewin"
type textarea "x"
type textarea "i need help reviewing"
type textarea "x"
type textarea "i need help reviewing"
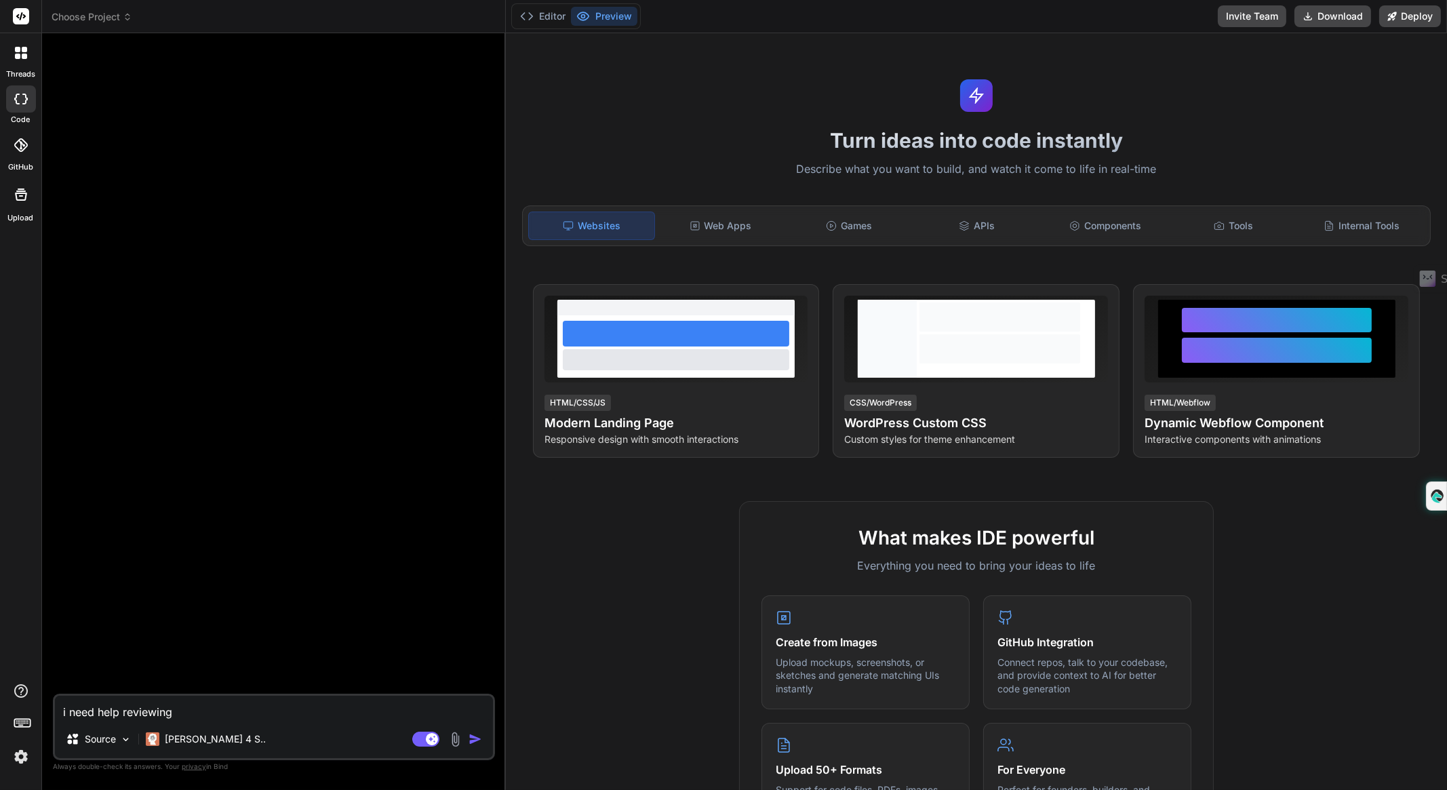
type textarea "x"
type textarea "i need help reviewing s"
type textarea "x"
type textarea "i need help reviewing so"
type textarea "x"
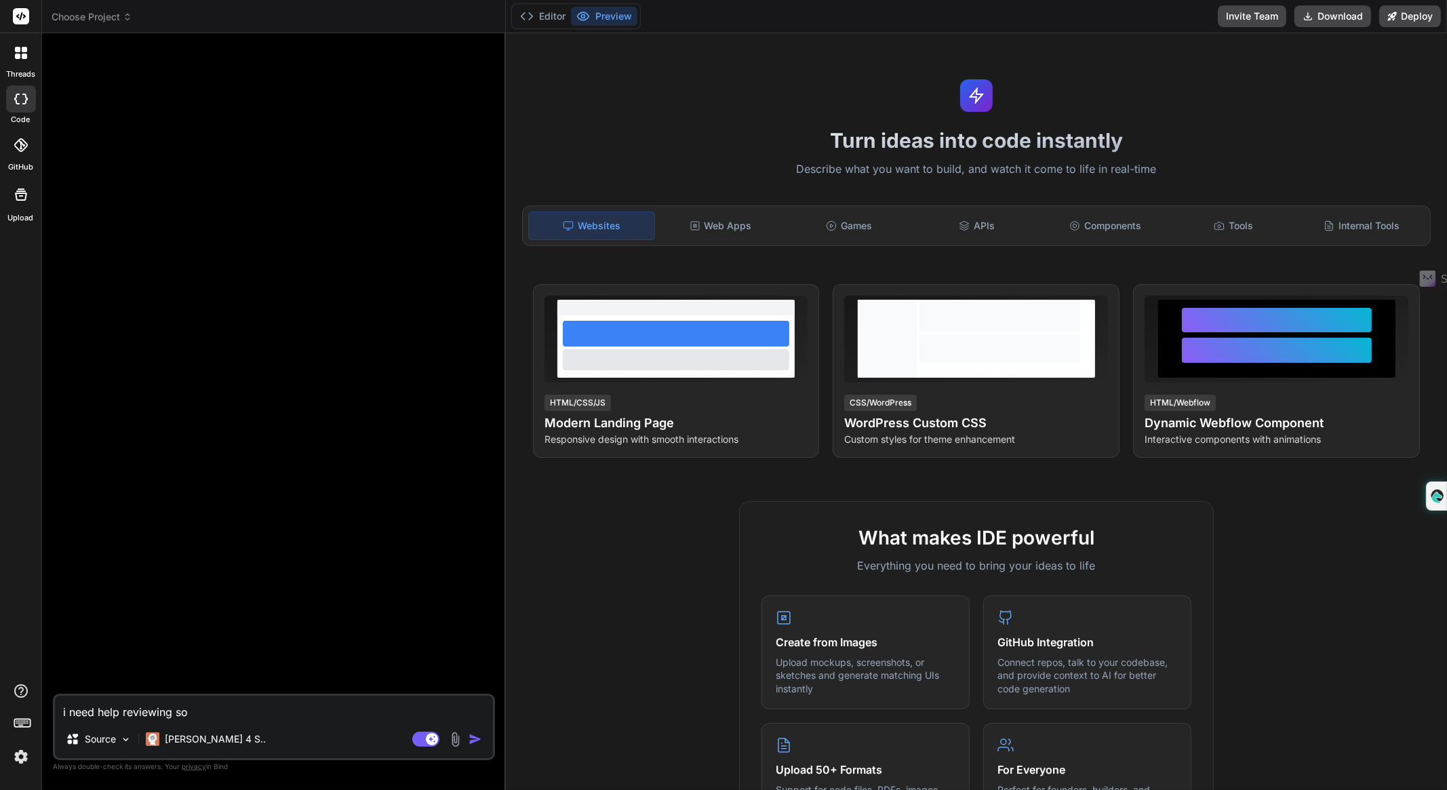
type textarea "i need help reviewing som"
type textarea "x"
type textarea "i need help reviewing some"
type textarea "x"
type textarea "i need help reviewing some"
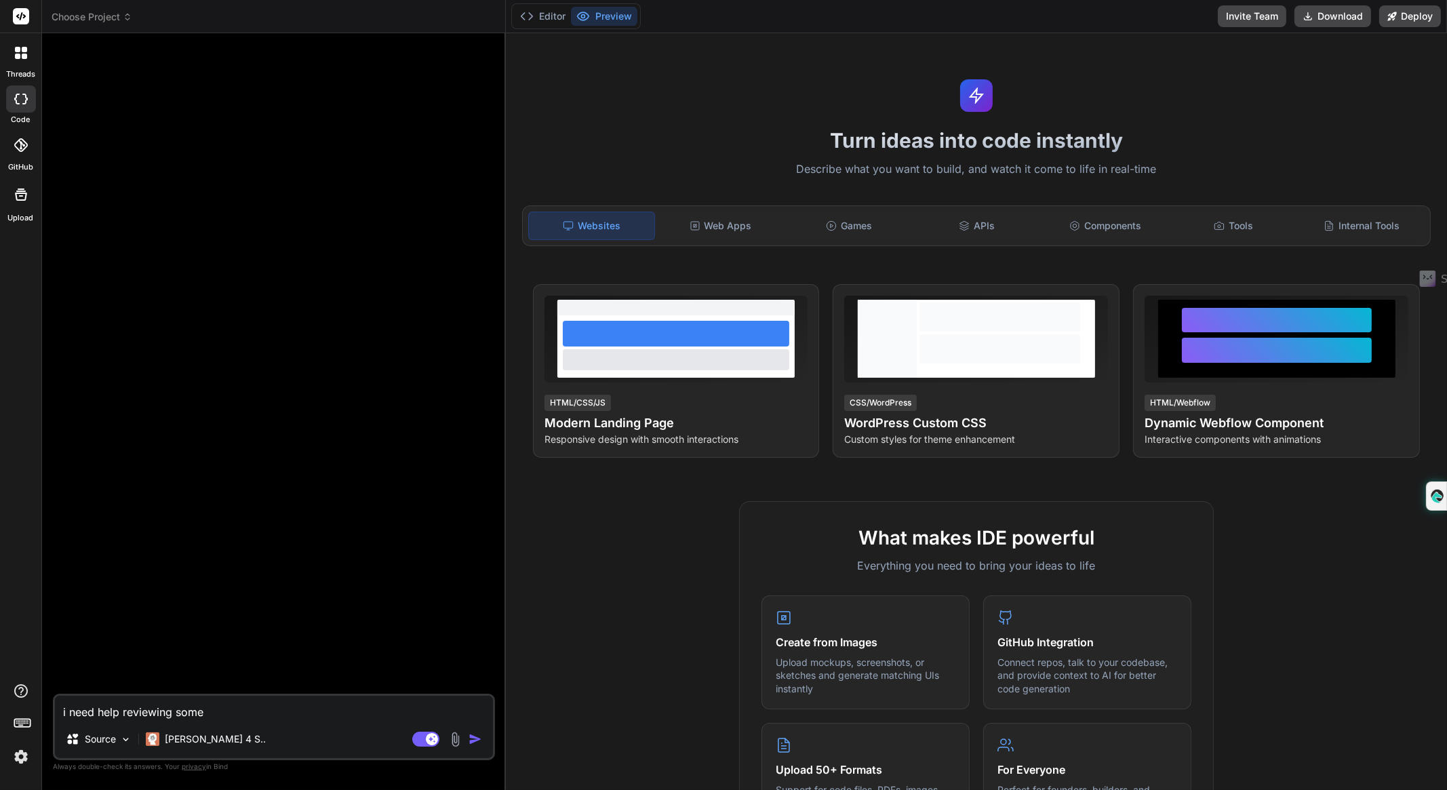
type textarea "x"
type textarea "i need help reviewing some c"
type textarea "x"
type textarea "i need help reviewing some co"
type textarea "x"
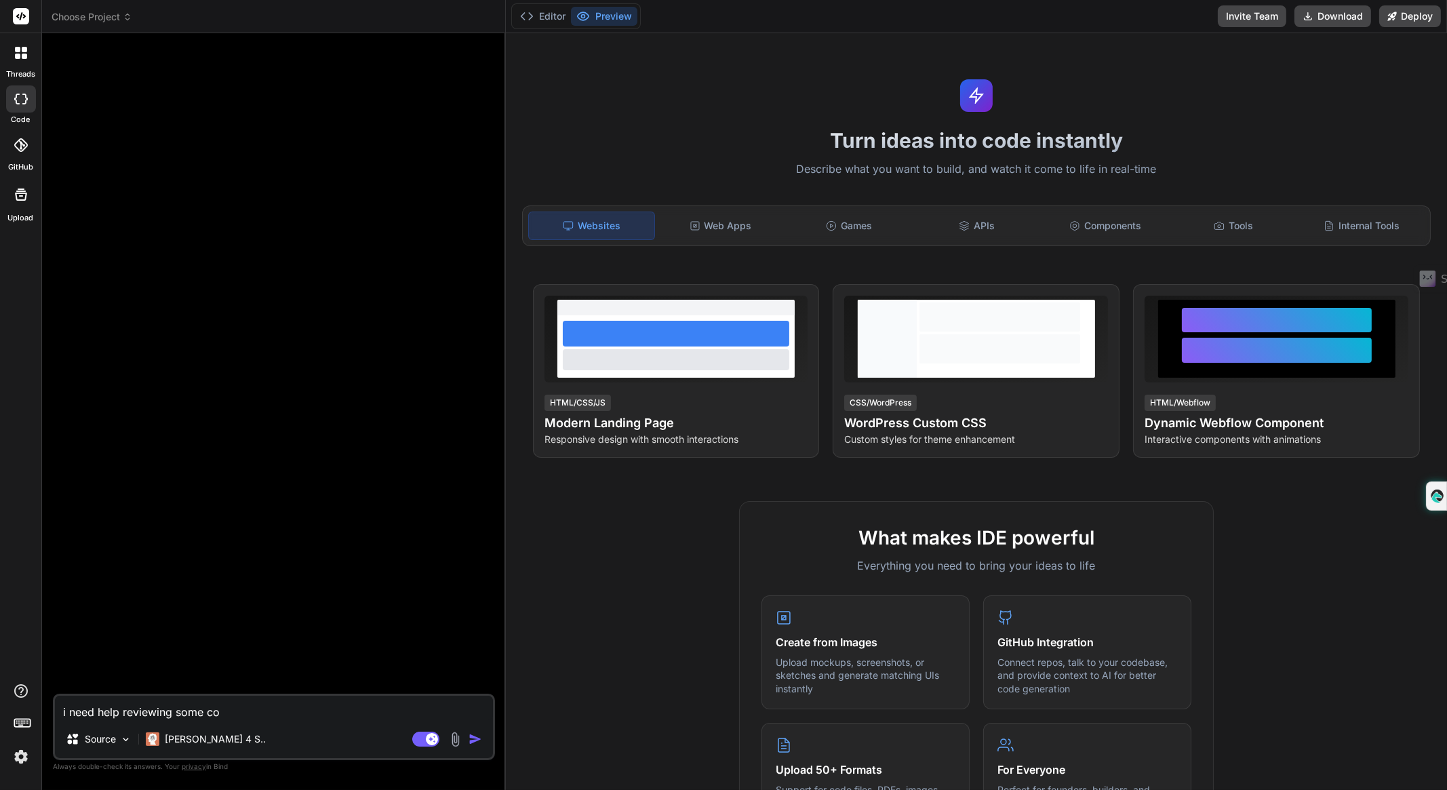
type textarea "i need help reviewing some cod"
type textarea "x"
type textarea "i need help reviewing some code"
type textarea "x"
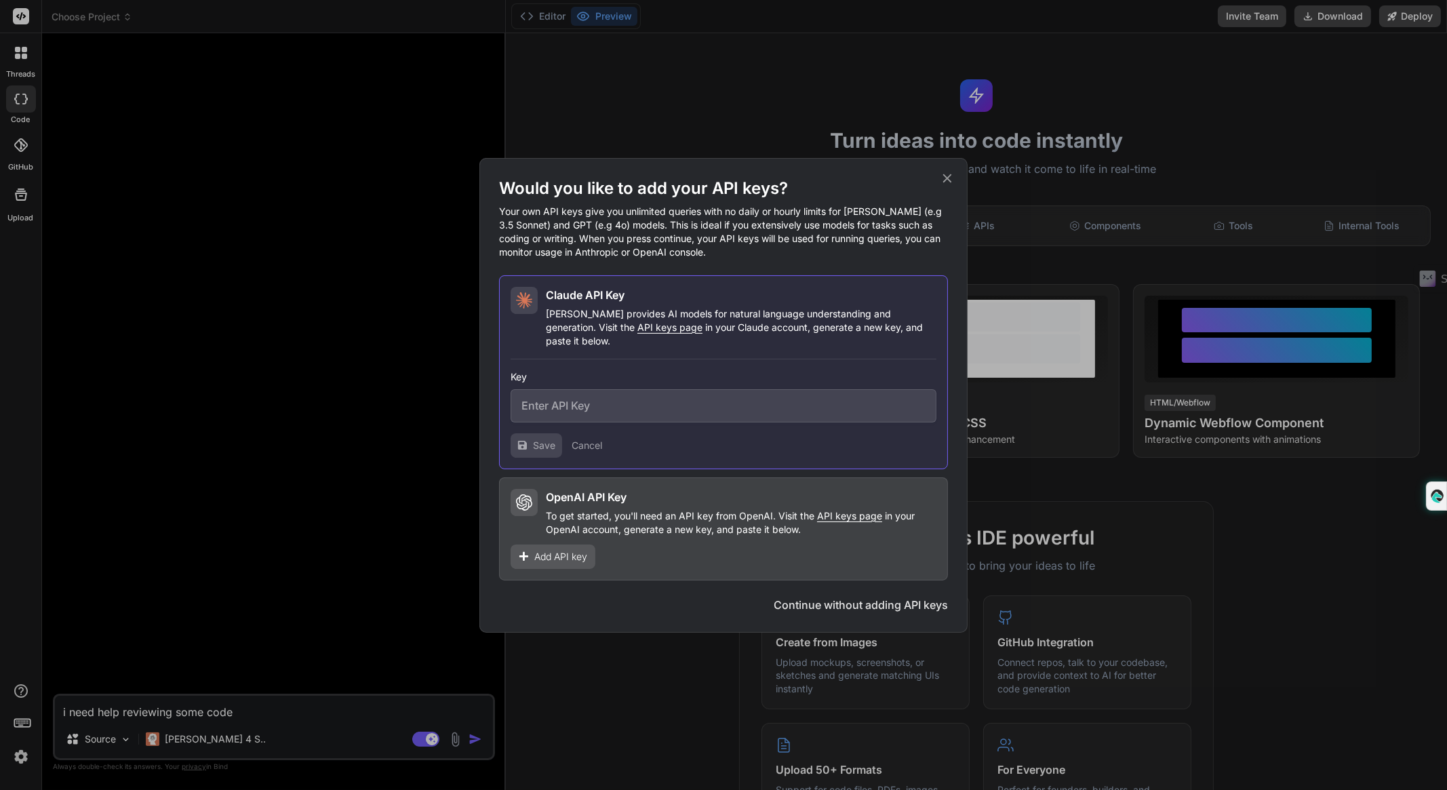
type textarea "i need help reviewing some code"
click at [866, 597] on button "Continue without adding API keys" at bounding box center [860, 605] width 174 height 16
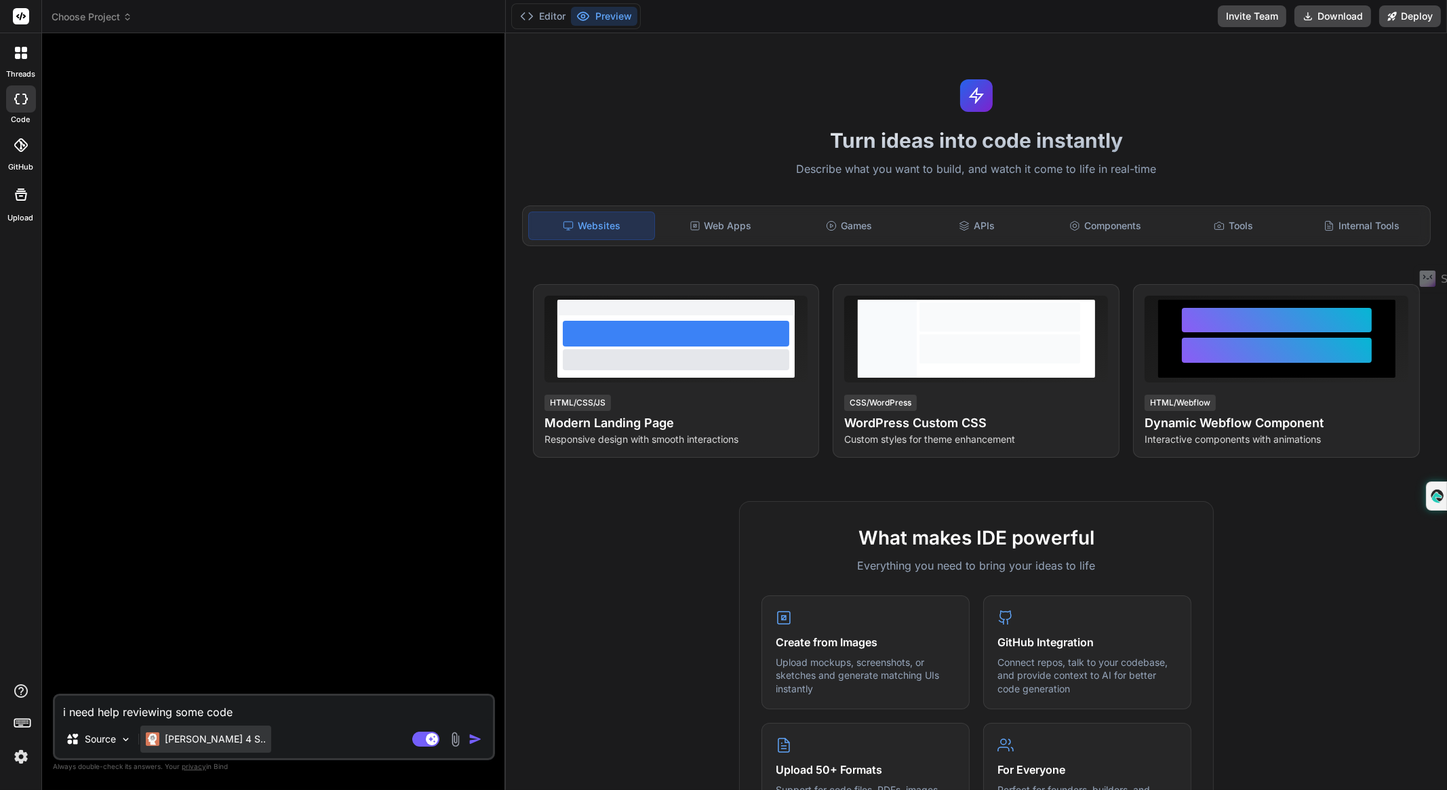
click at [205, 725] on div "Claude 4 S.." at bounding box center [205, 738] width 131 height 27
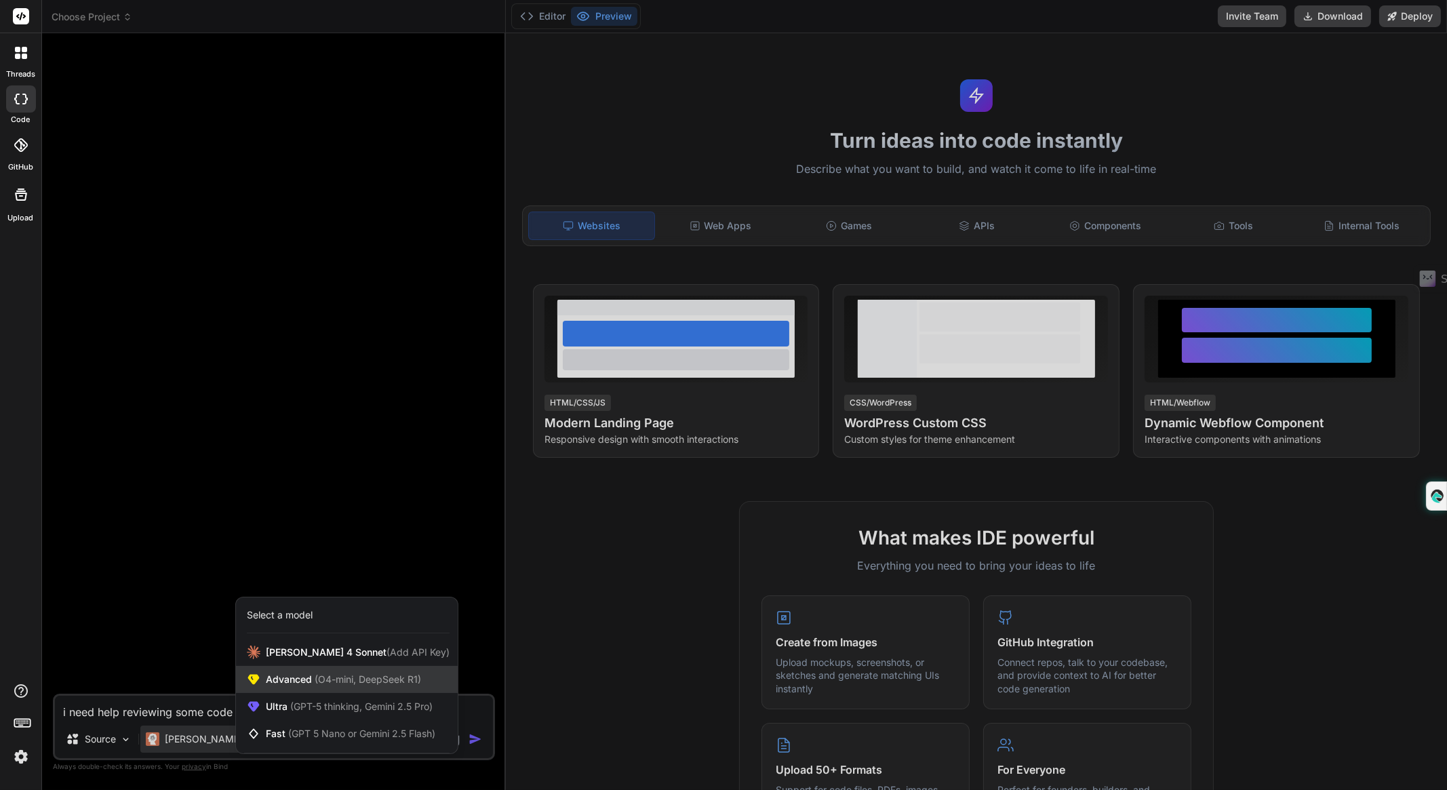
click at [347, 687] on div "Advanced (O4-mini, DeepSeek R1)" at bounding box center [347, 679] width 222 height 27
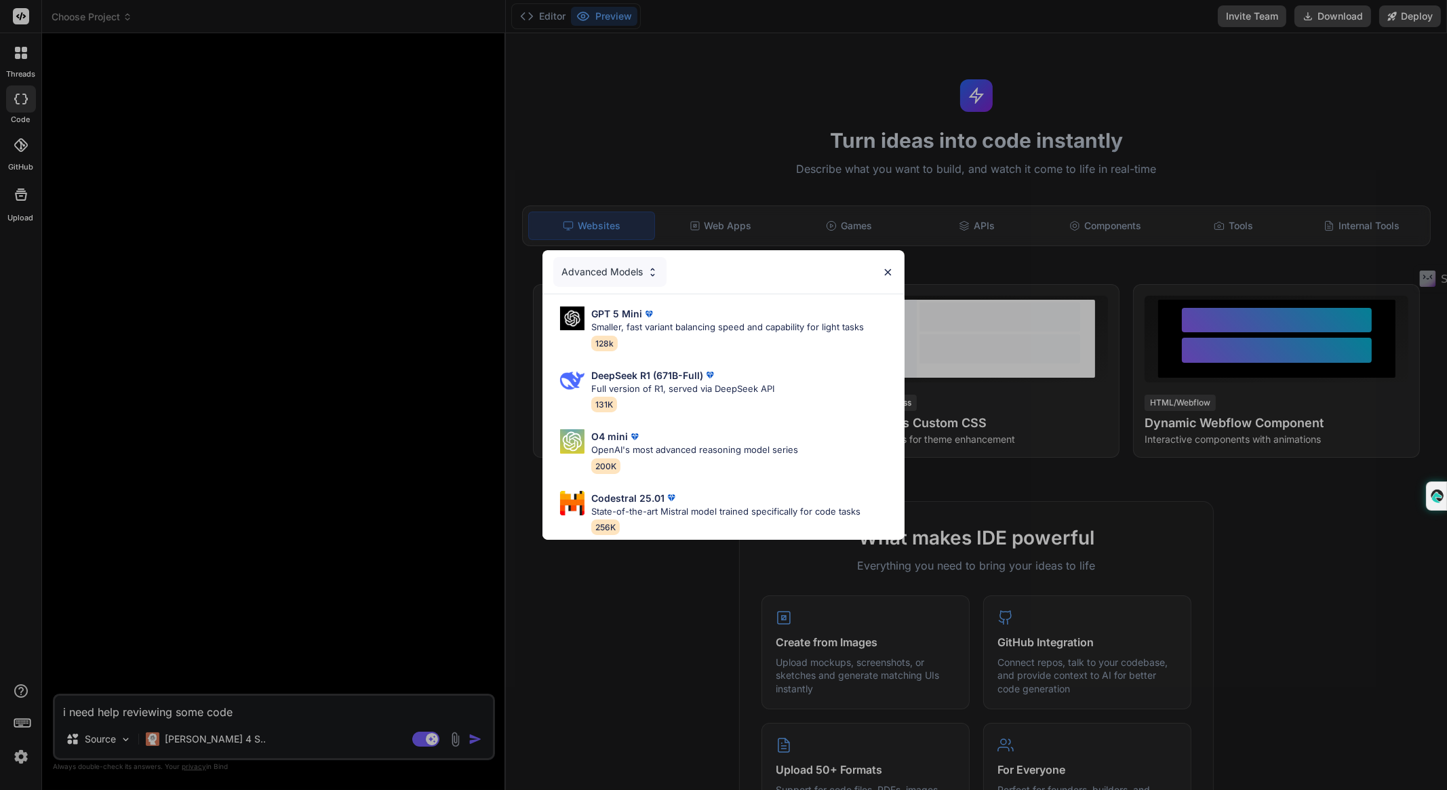
click at [888, 266] on img at bounding box center [888, 272] width 12 height 12
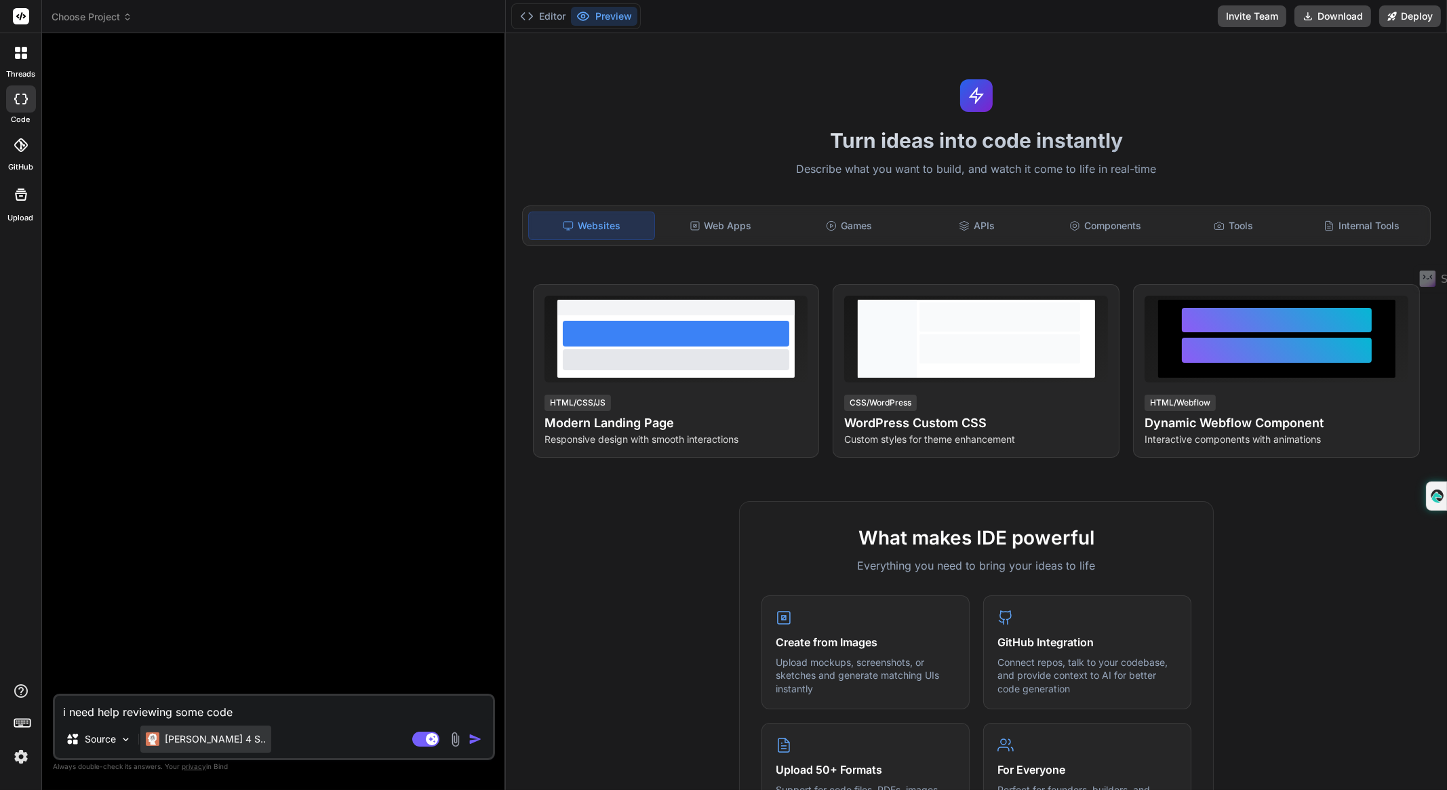
click at [186, 744] on p "Claude 4 S.." at bounding box center [215, 739] width 101 height 14
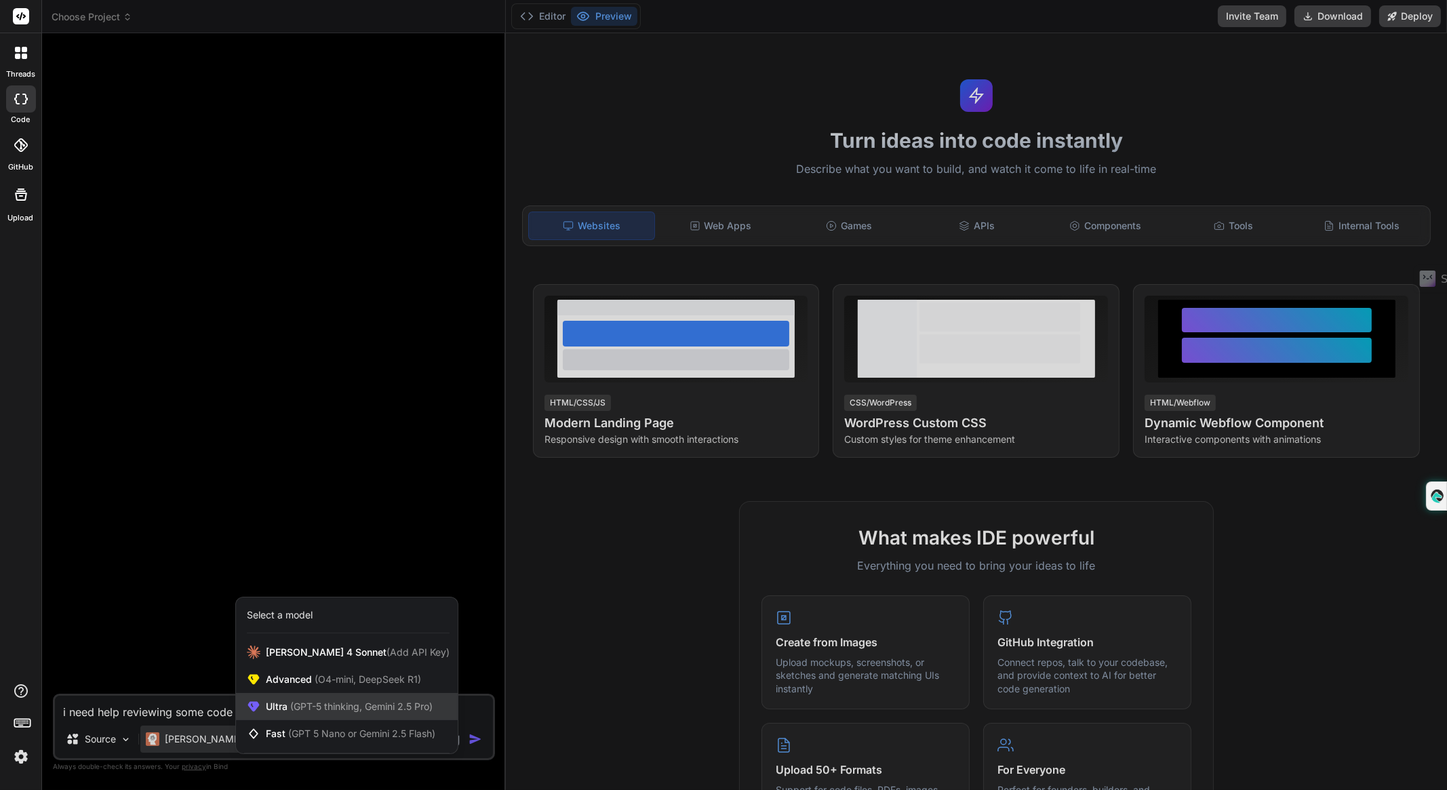
click at [321, 710] on span "(GPT-5 thinking, Gemini 2.5 Pro)" at bounding box center [359, 706] width 145 height 12
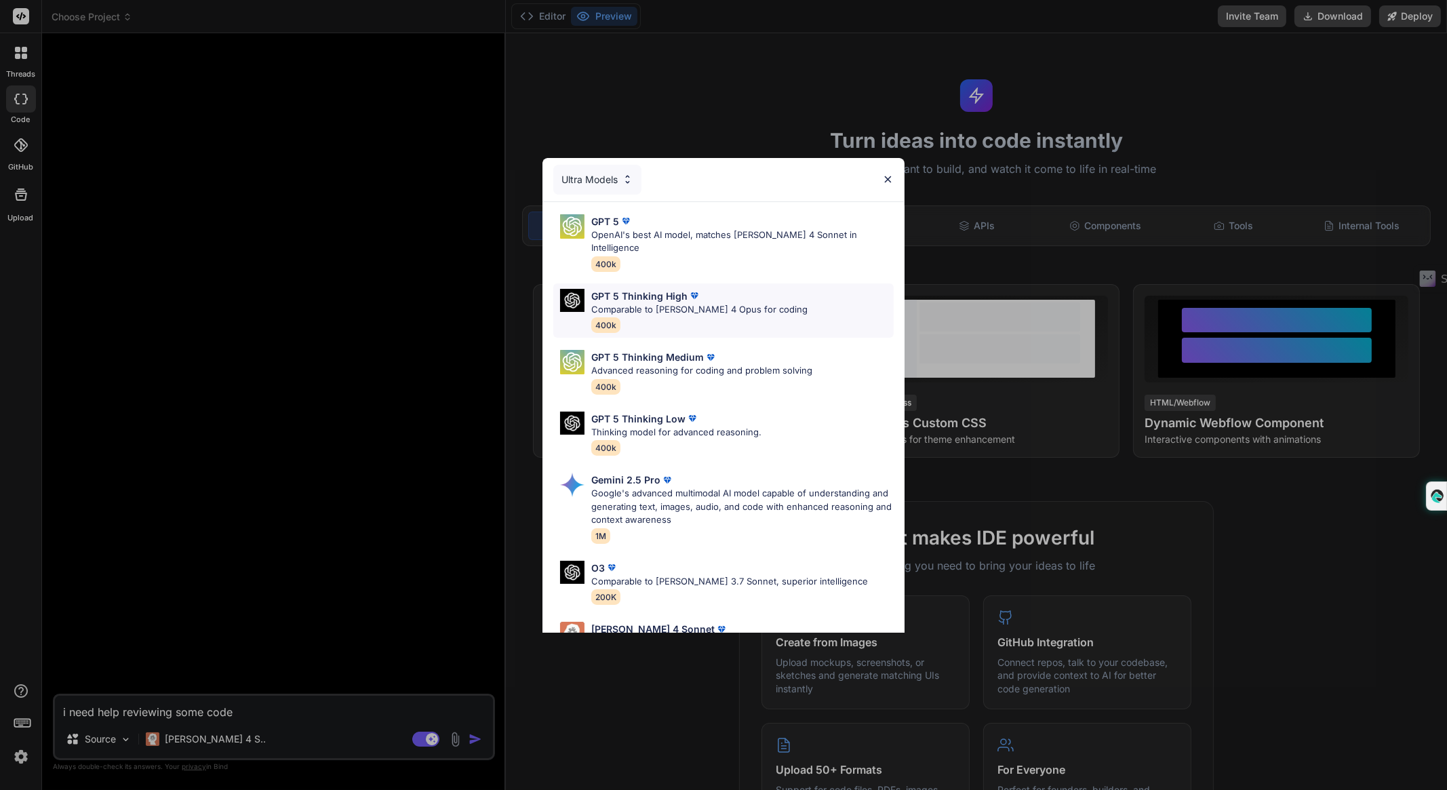
click at [733, 303] on p "Comparable to Claude 4 Opus for coding" at bounding box center [699, 310] width 216 height 14
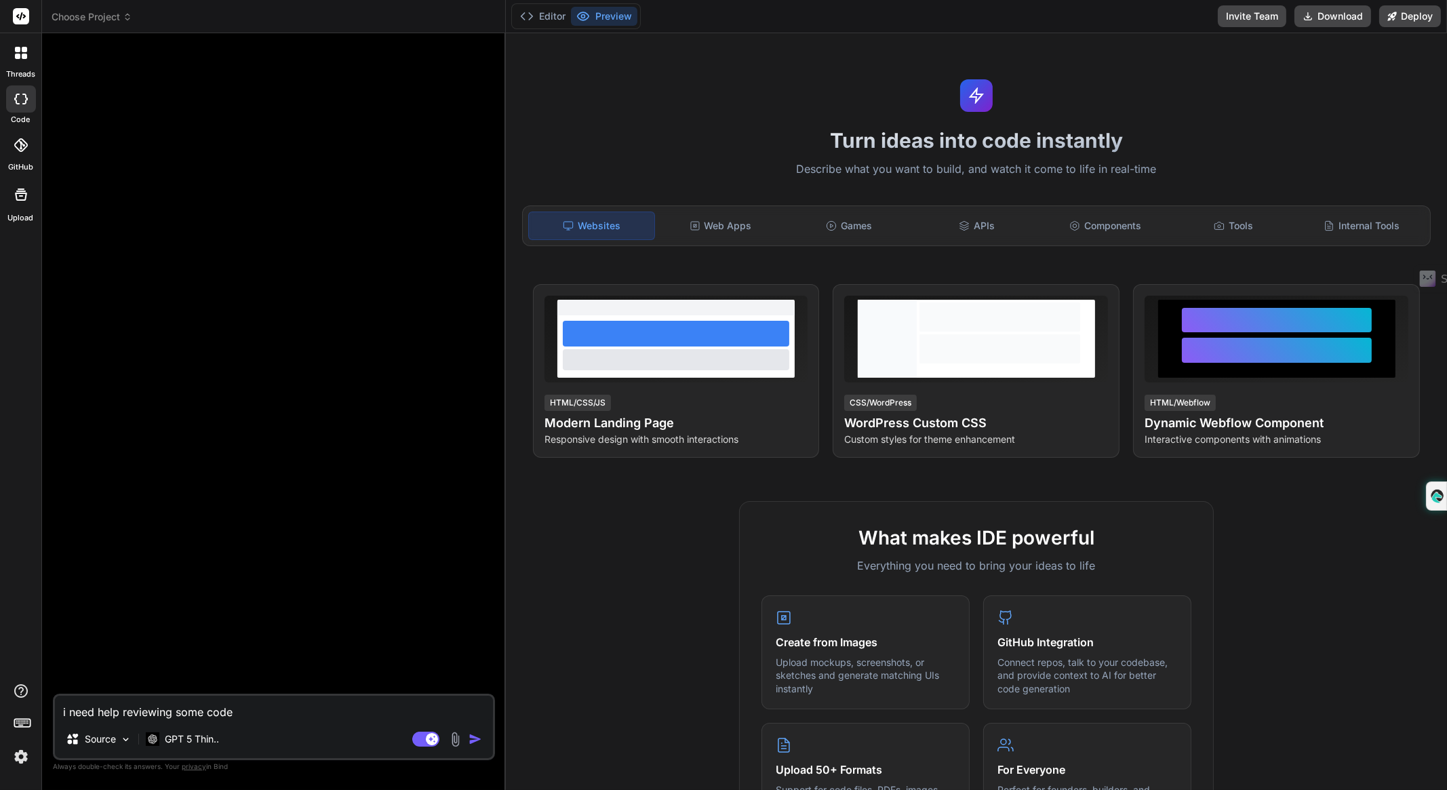
click at [449, 738] on img at bounding box center [455, 739] width 16 height 16
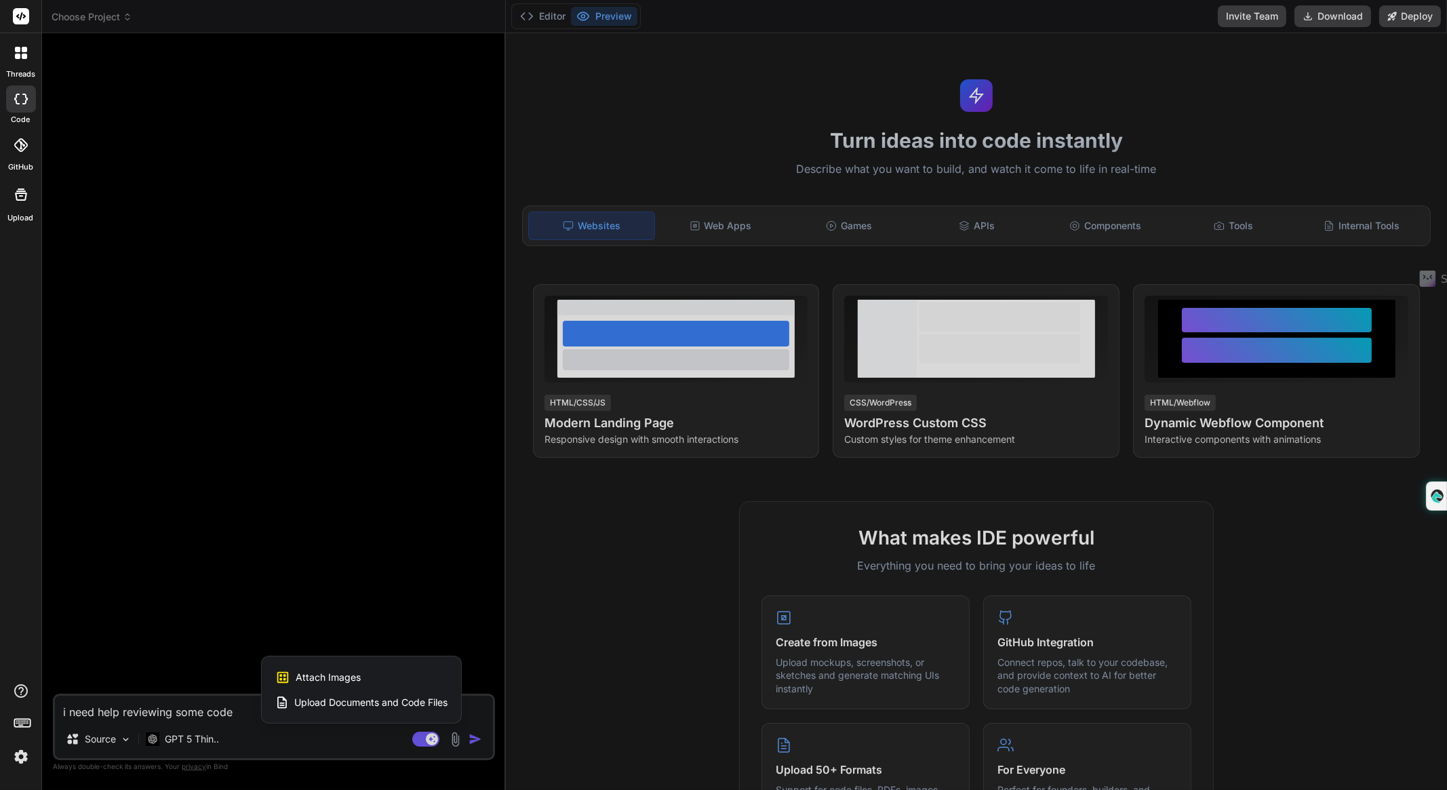
click at [380, 696] on span "Upload Documents and Code Files" at bounding box center [370, 702] width 153 height 14
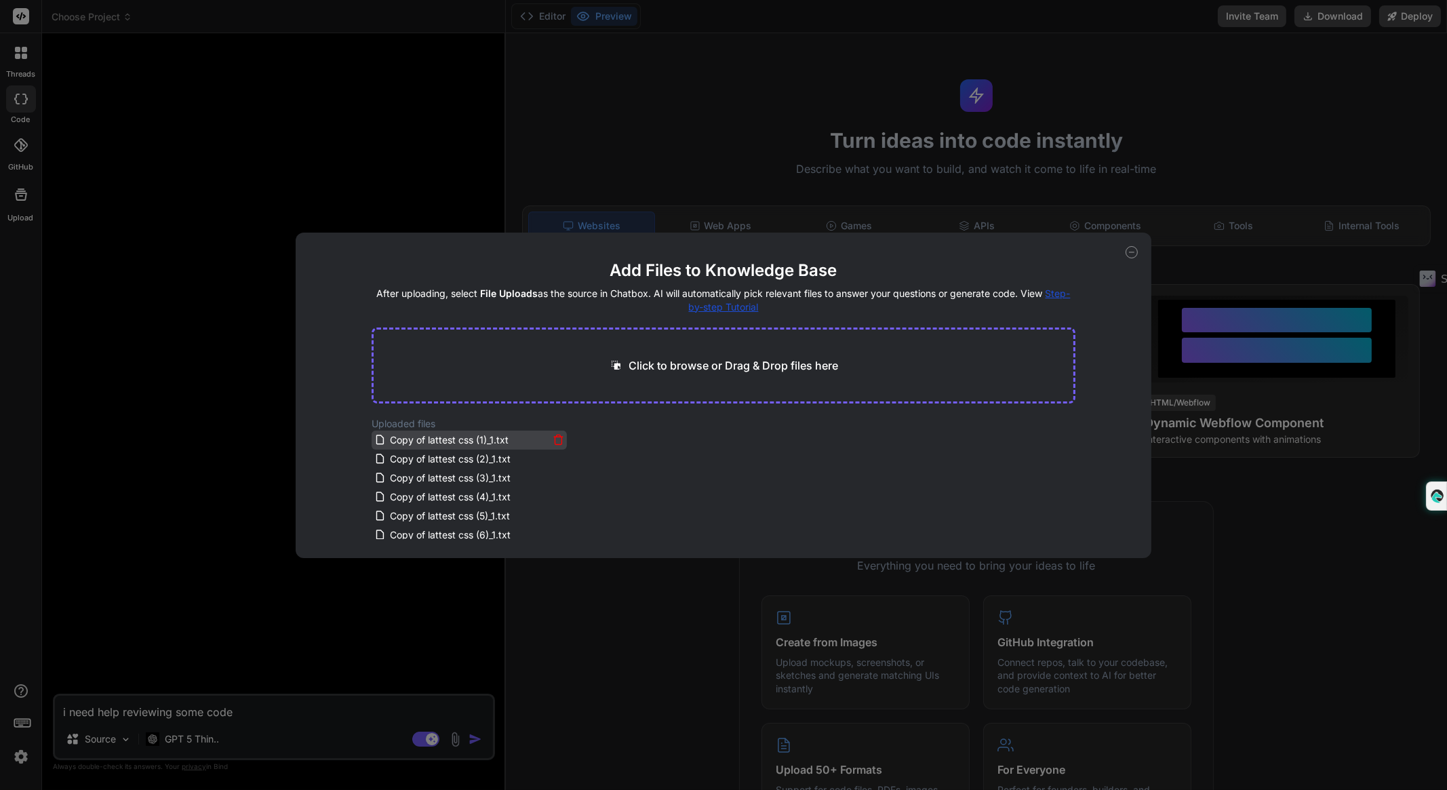
click at [554, 443] on icon at bounding box center [558, 440] width 12 height 12
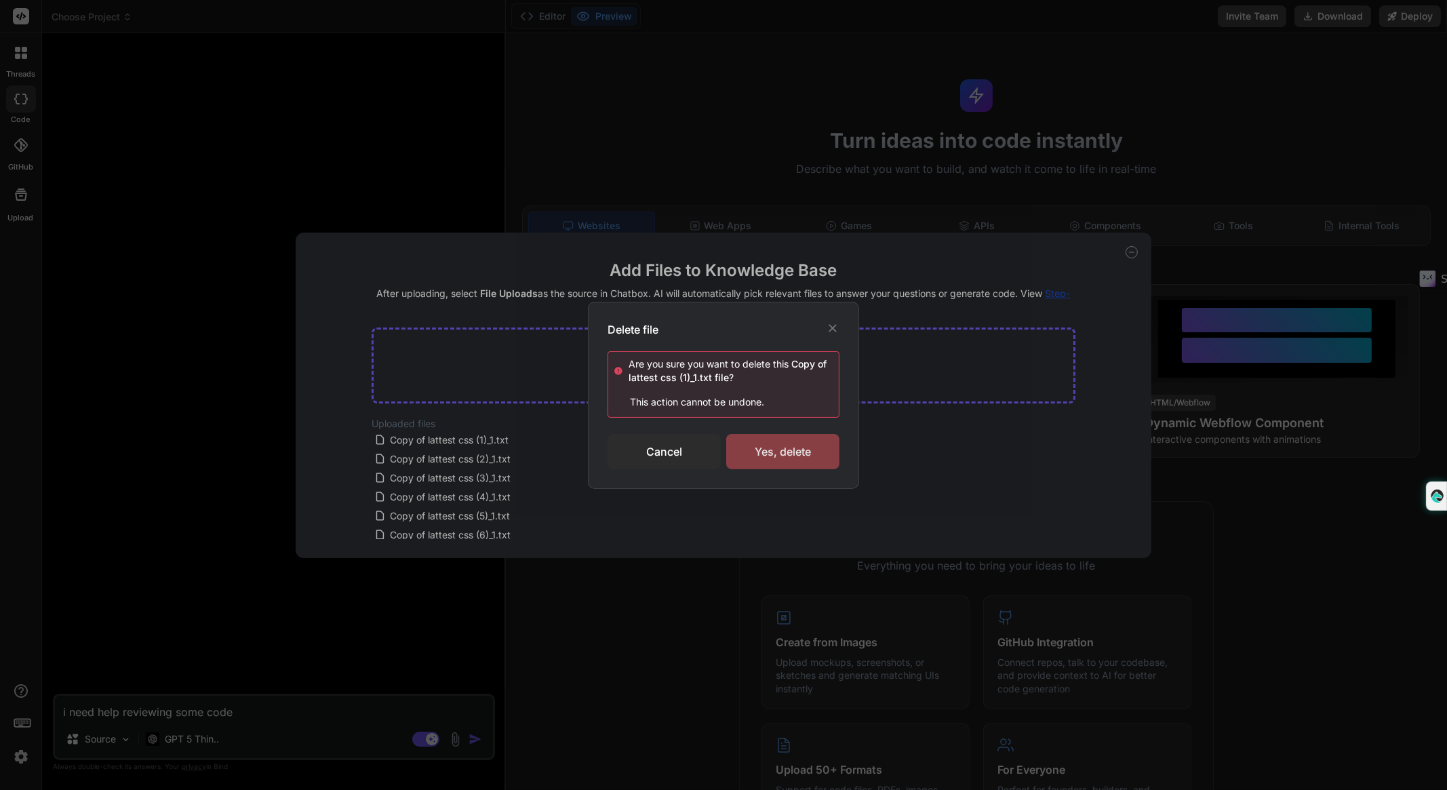
click at [780, 445] on div "Yes, delete" at bounding box center [782, 451] width 113 height 35
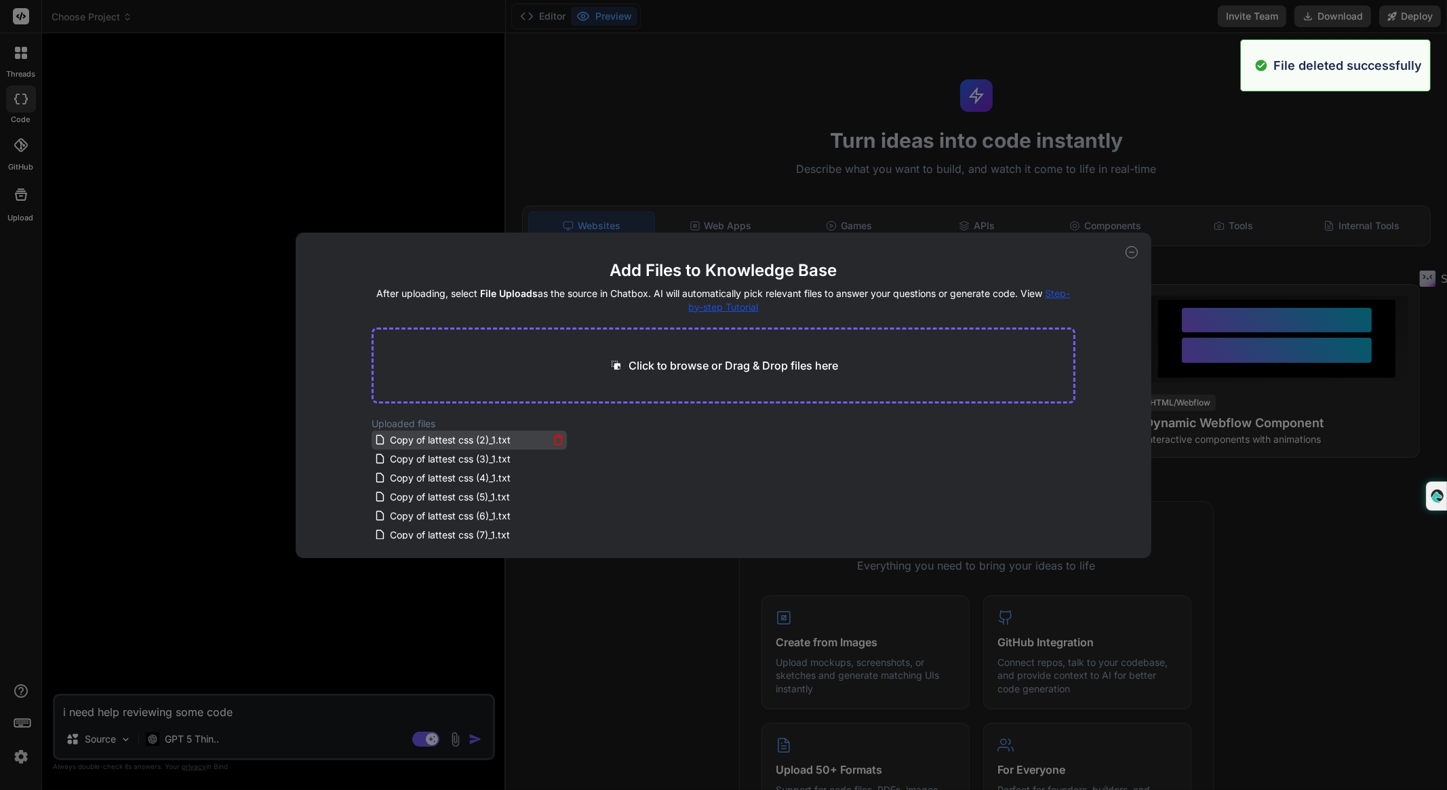
click at [555, 439] on icon at bounding box center [558, 440] width 7 height 7
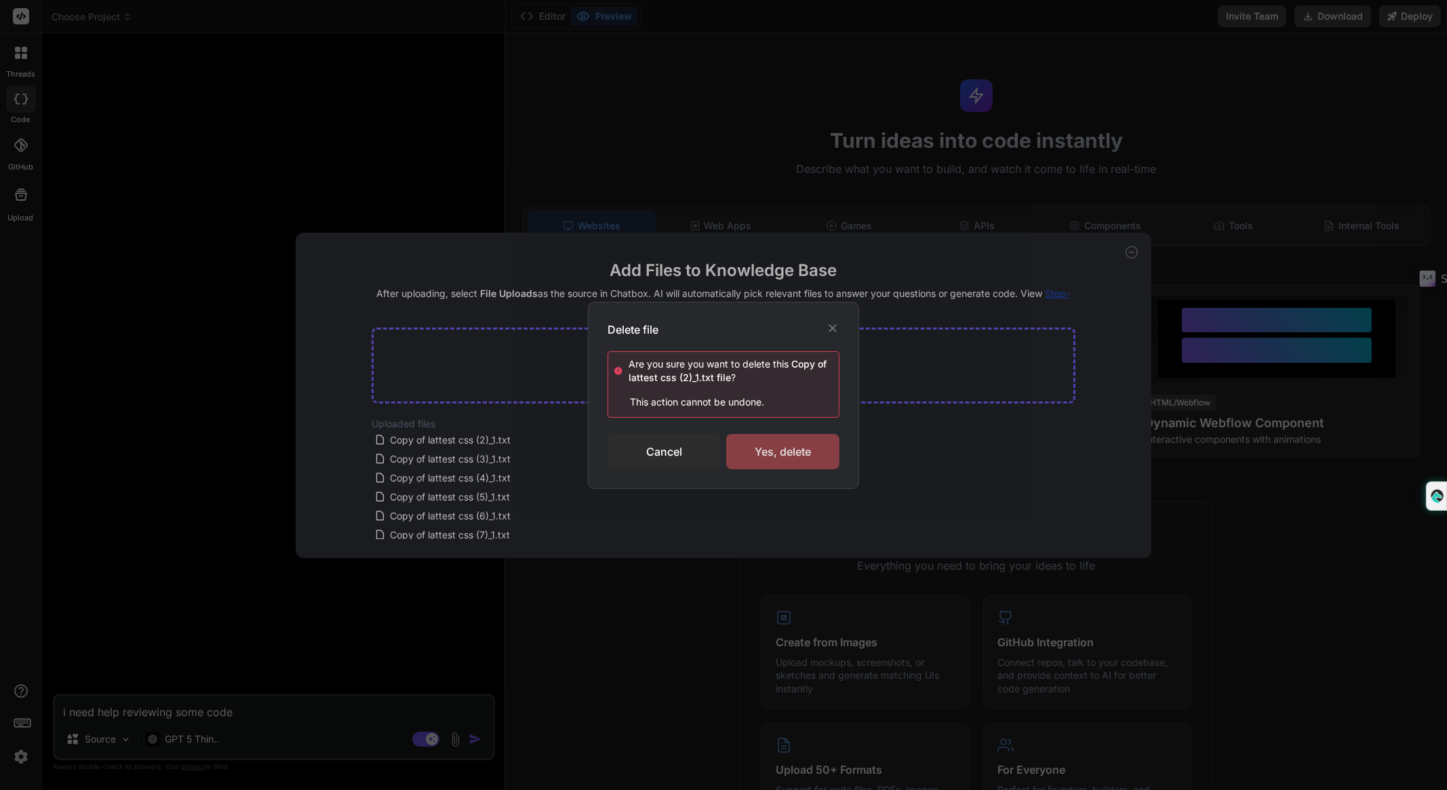
click at [779, 460] on div "Yes, delete" at bounding box center [782, 451] width 113 height 35
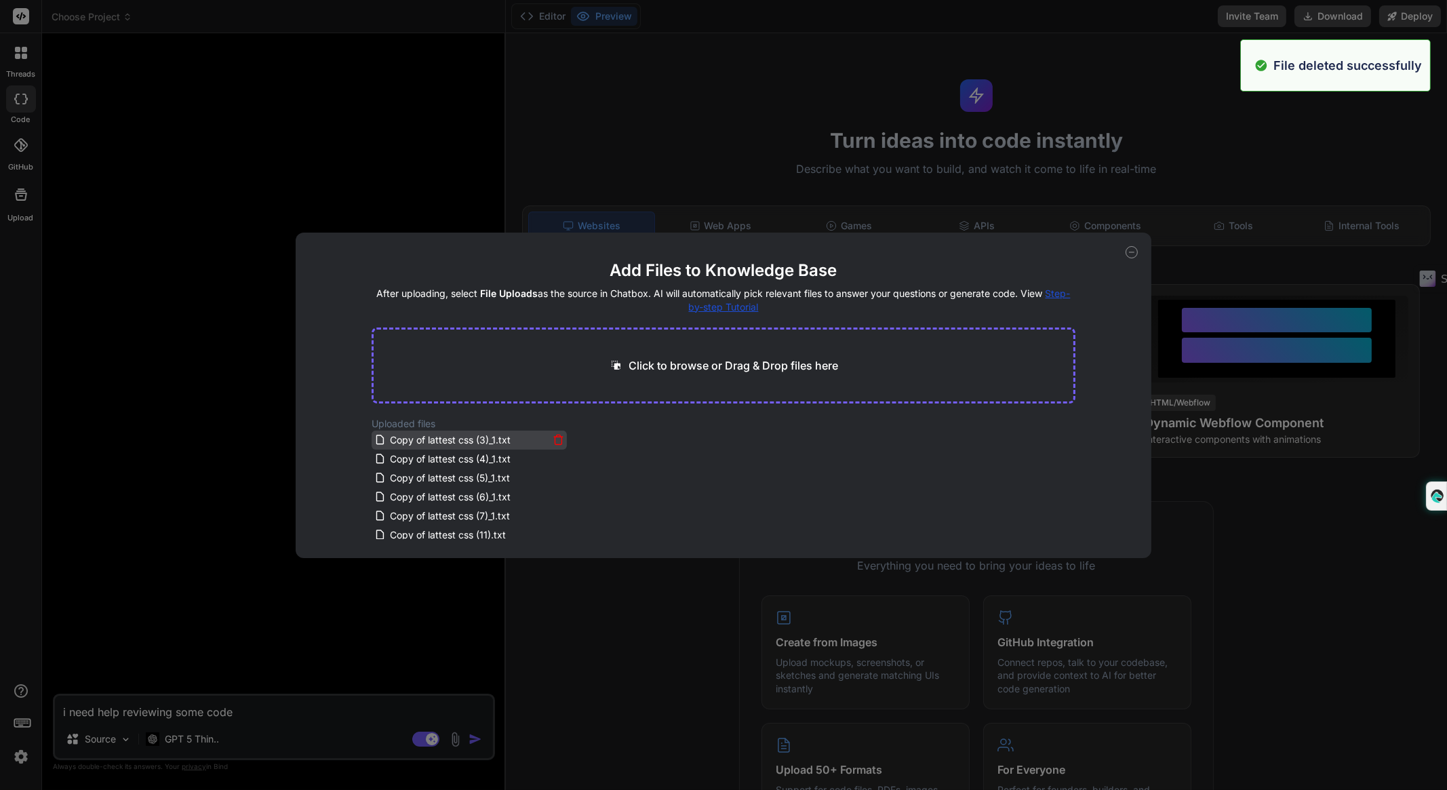
click at [557, 439] on icon at bounding box center [558, 440] width 12 height 12
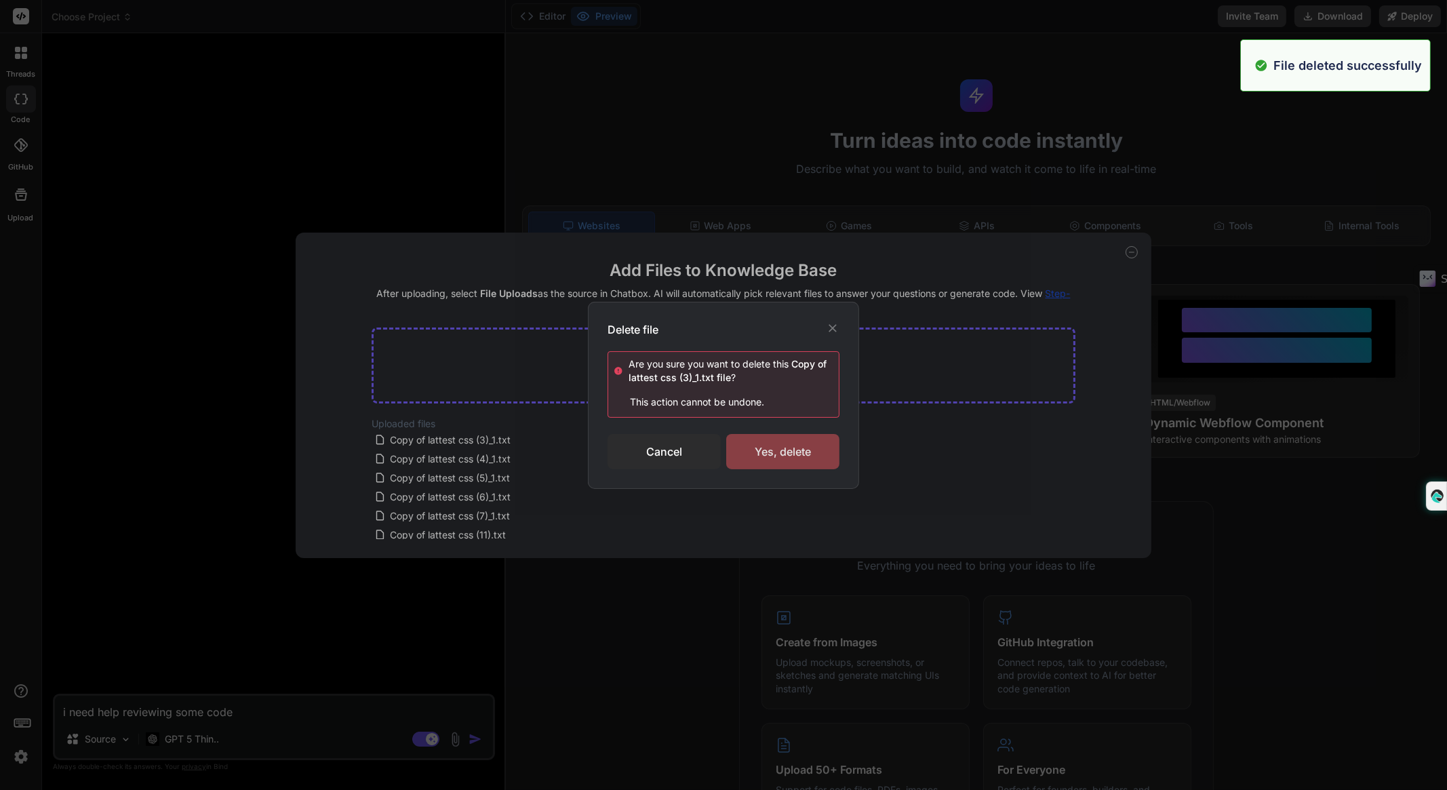
click at [750, 453] on div "Yes, delete" at bounding box center [782, 451] width 113 height 35
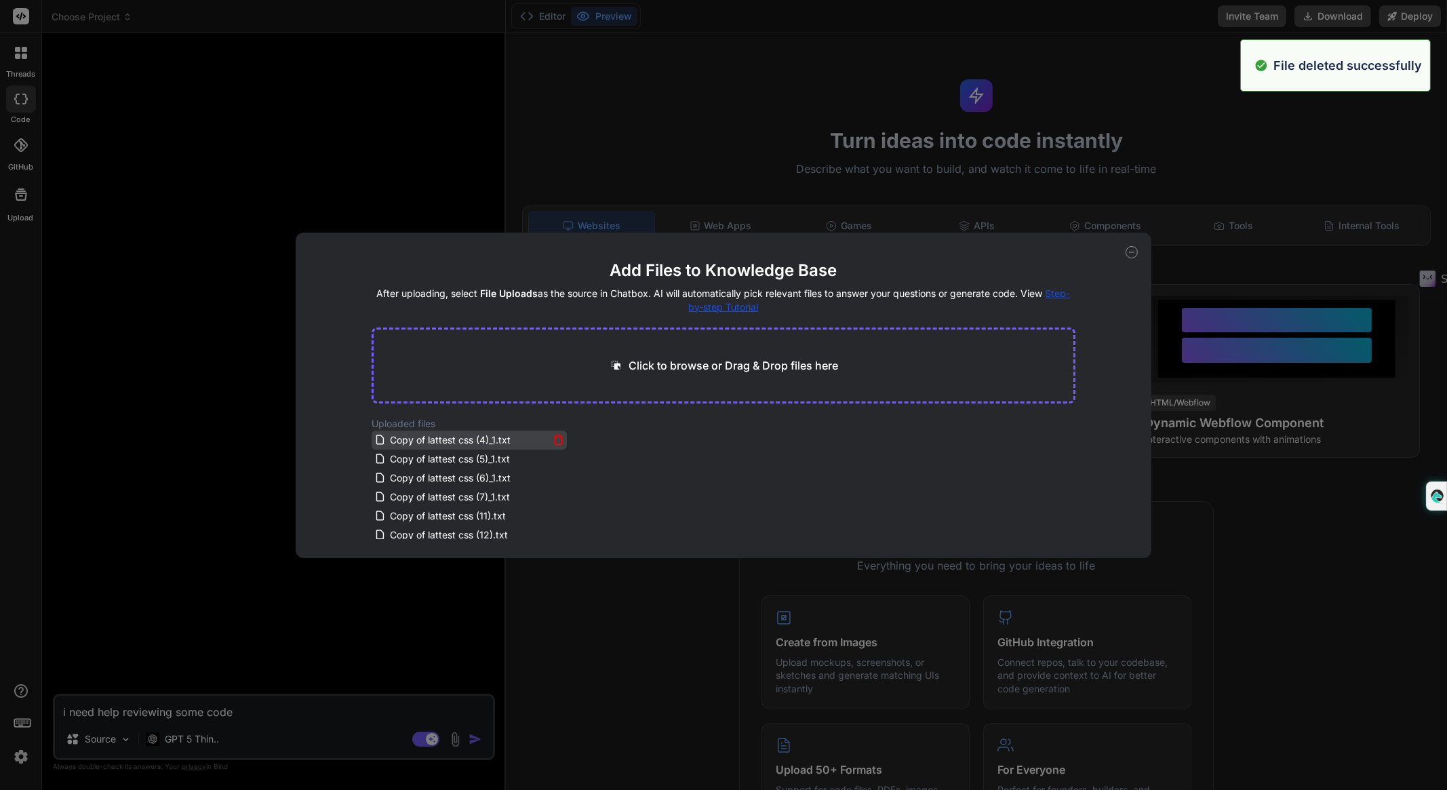
click at [554, 440] on icon at bounding box center [558, 440] width 12 height 12
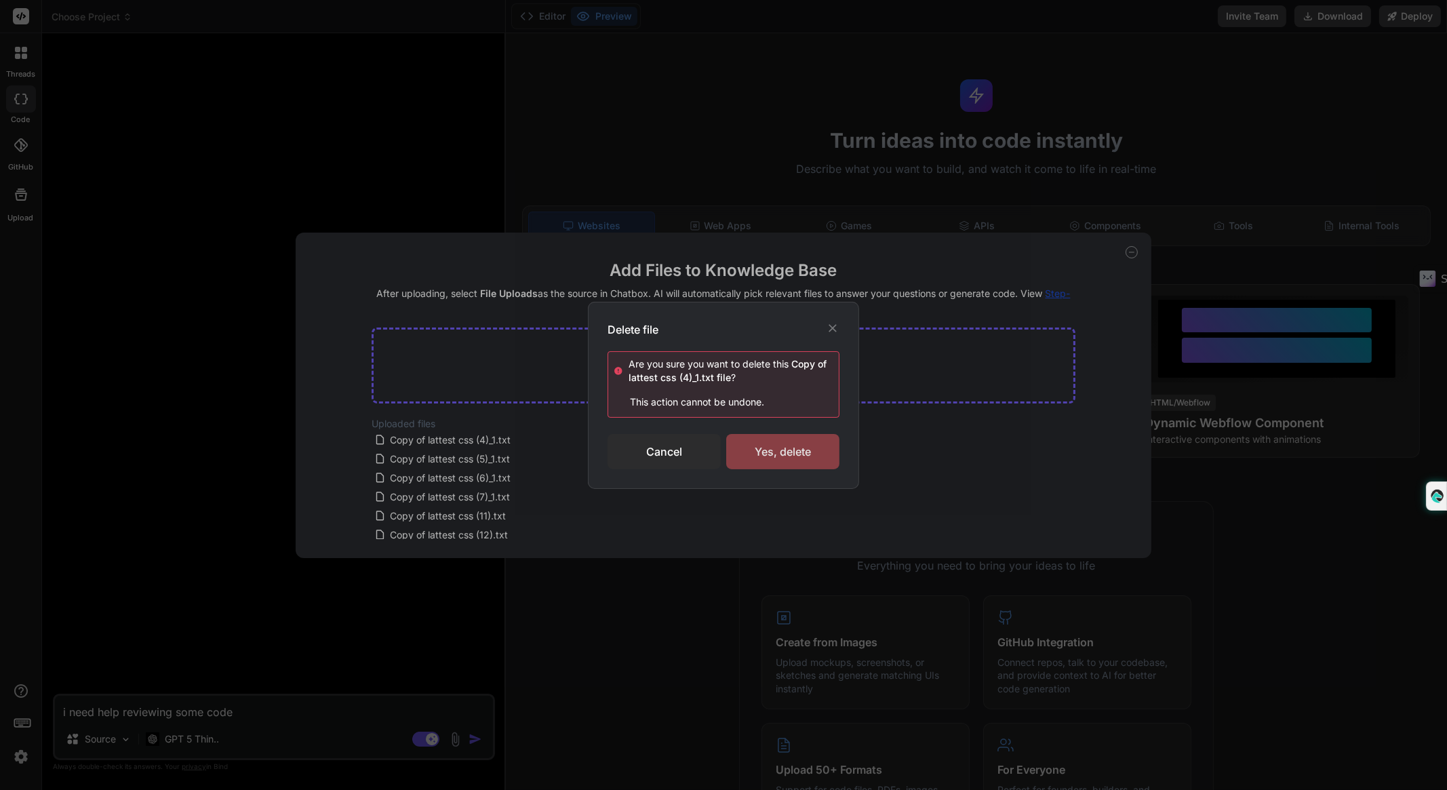
click at [756, 447] on div "Yes, delete" at bounding box center [782, 451] width 113 height 35
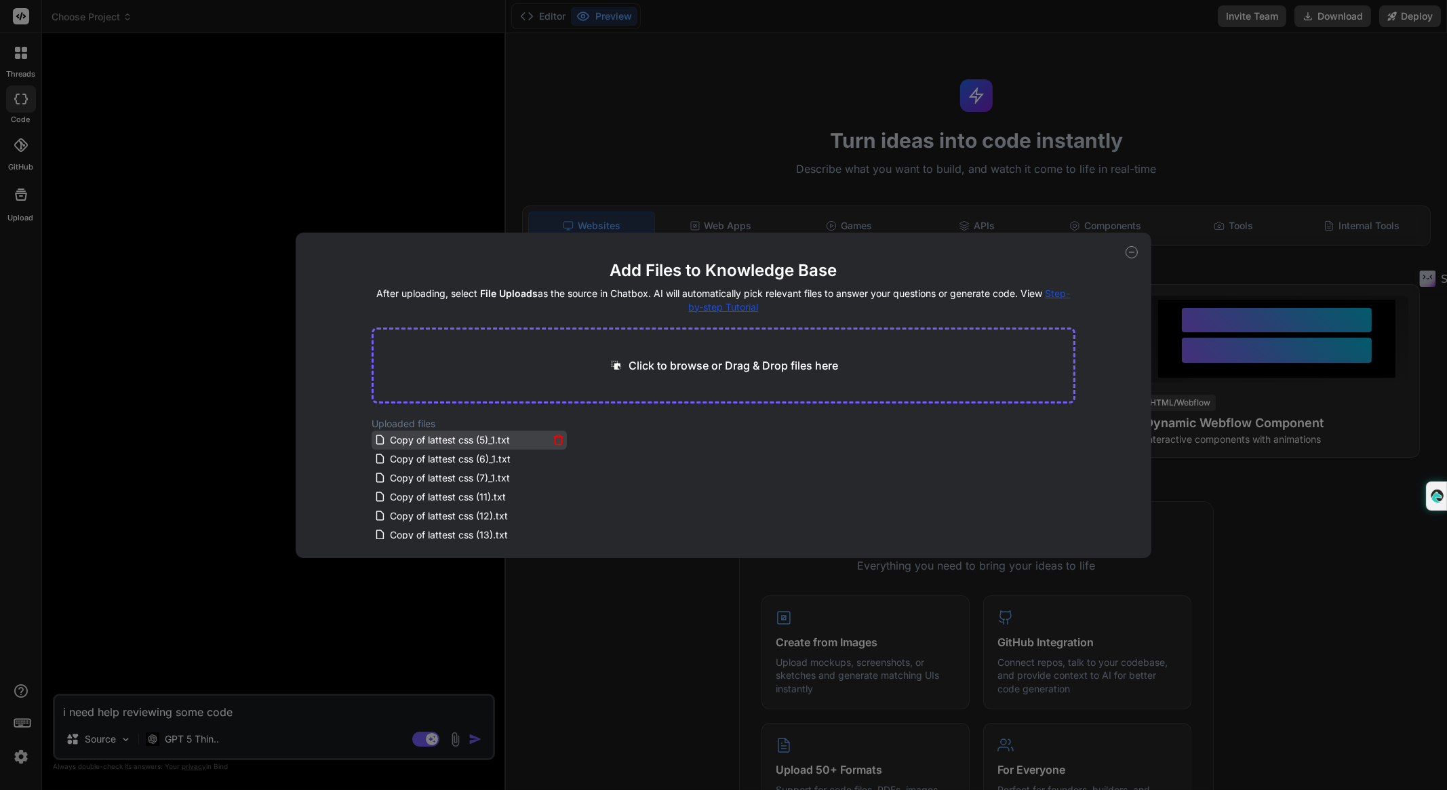
click at [559, 445] on div "Copy of lattest css (5)_1.txt" at bounding box center [469, 440] width 190 height 16
click at [557, 442] on icon at bounding box center [558, 440] width 12 height 12
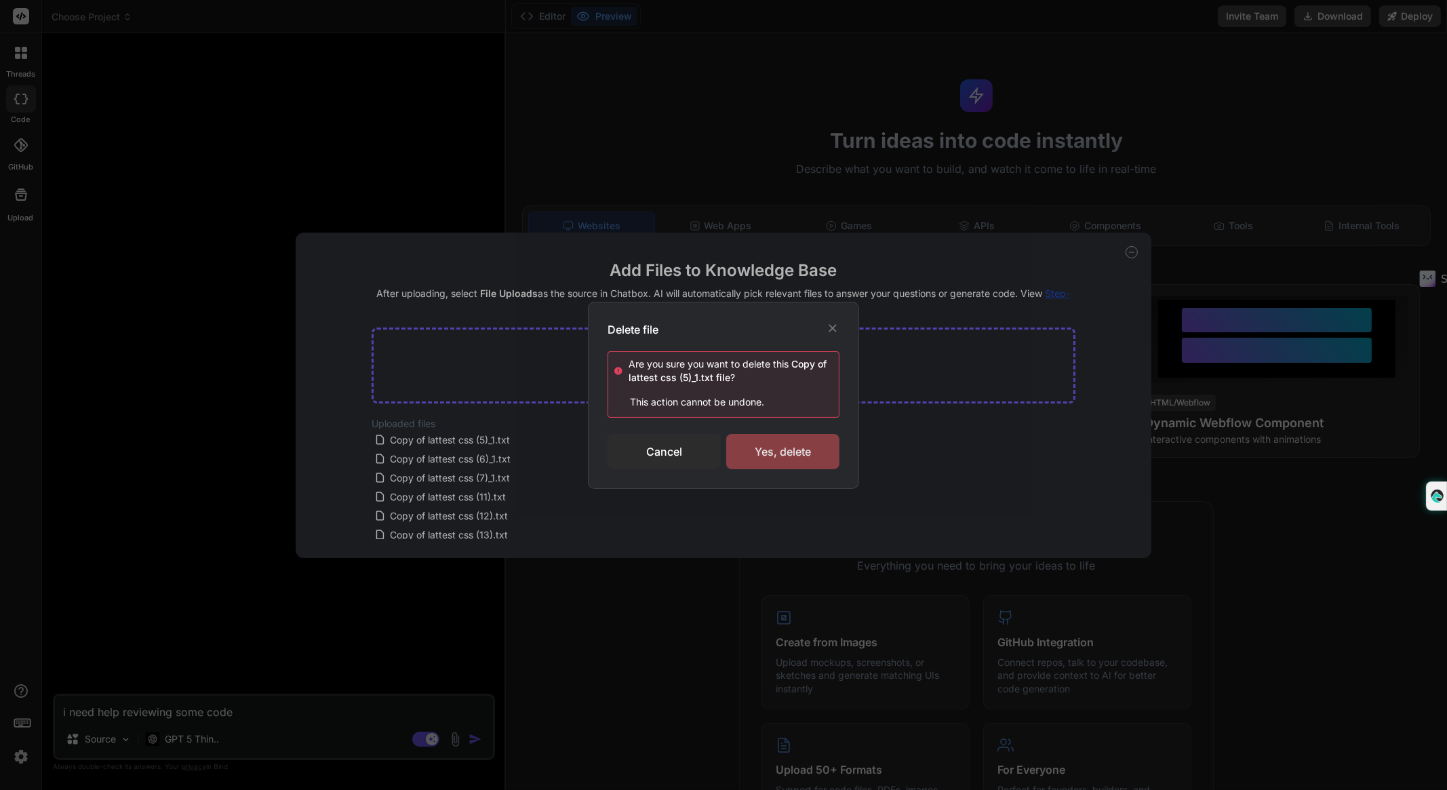
click at [754, 449] on div "Yes, delete" at bounding box center [782, 451] width 113 height 35
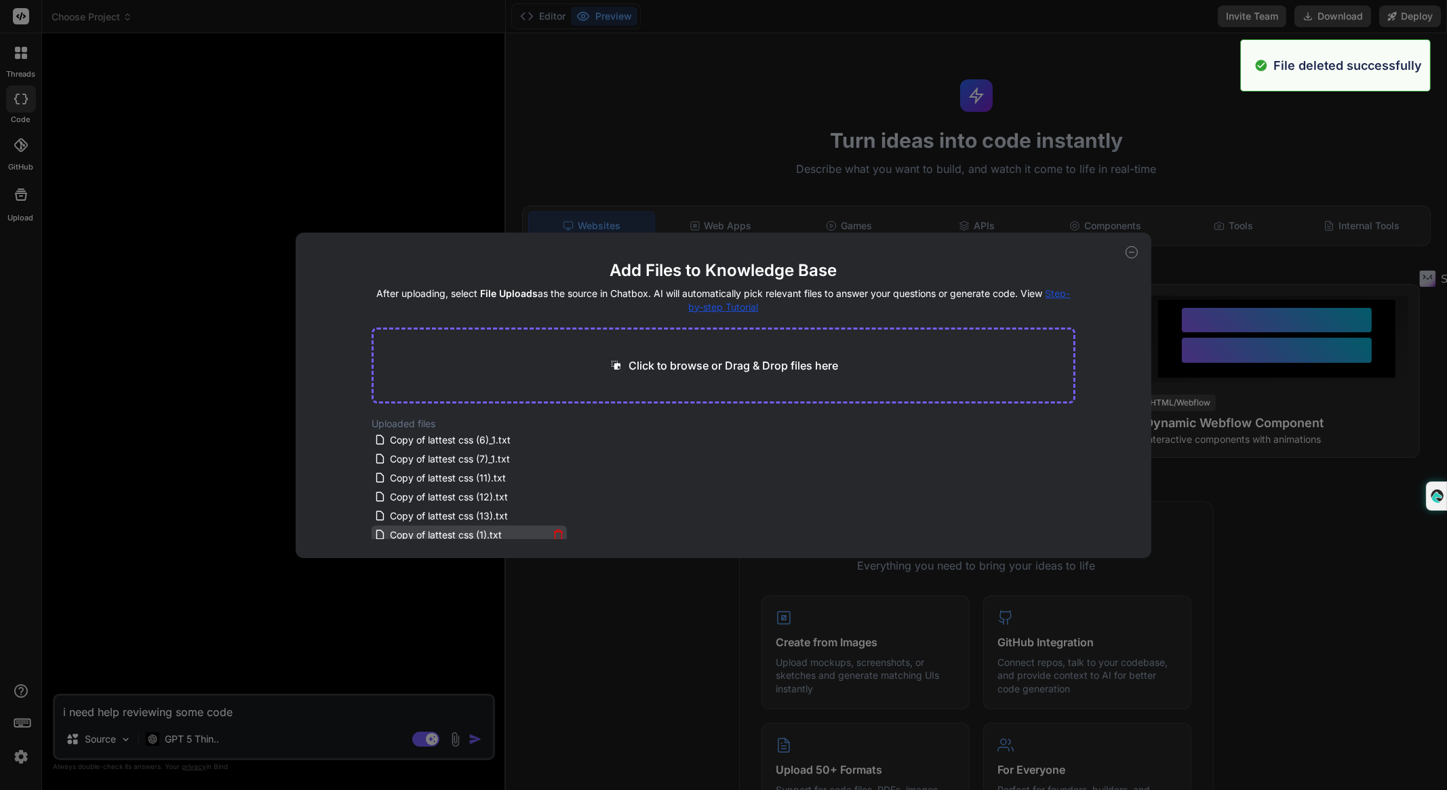
click at [555, 527] on div "Copy of lattest css (1).txt" at bounding box center [469, 535] width 190 height 16
click at [555, 530] on icon at bounding box center [558, 535] width 12 height 12
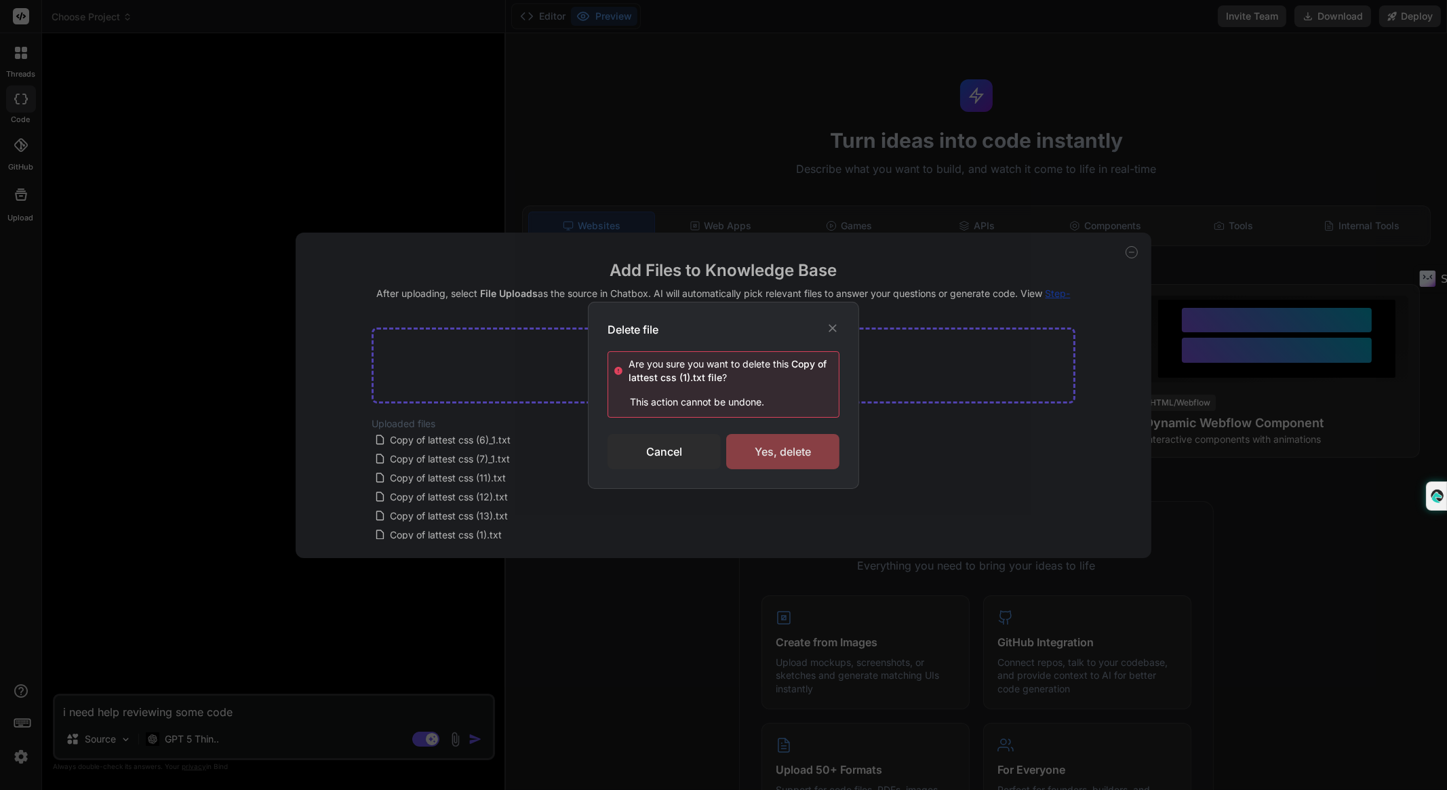
click at [788, 459] on div "Yes, delete" at bounding box center [782, 451] width 113 height 35
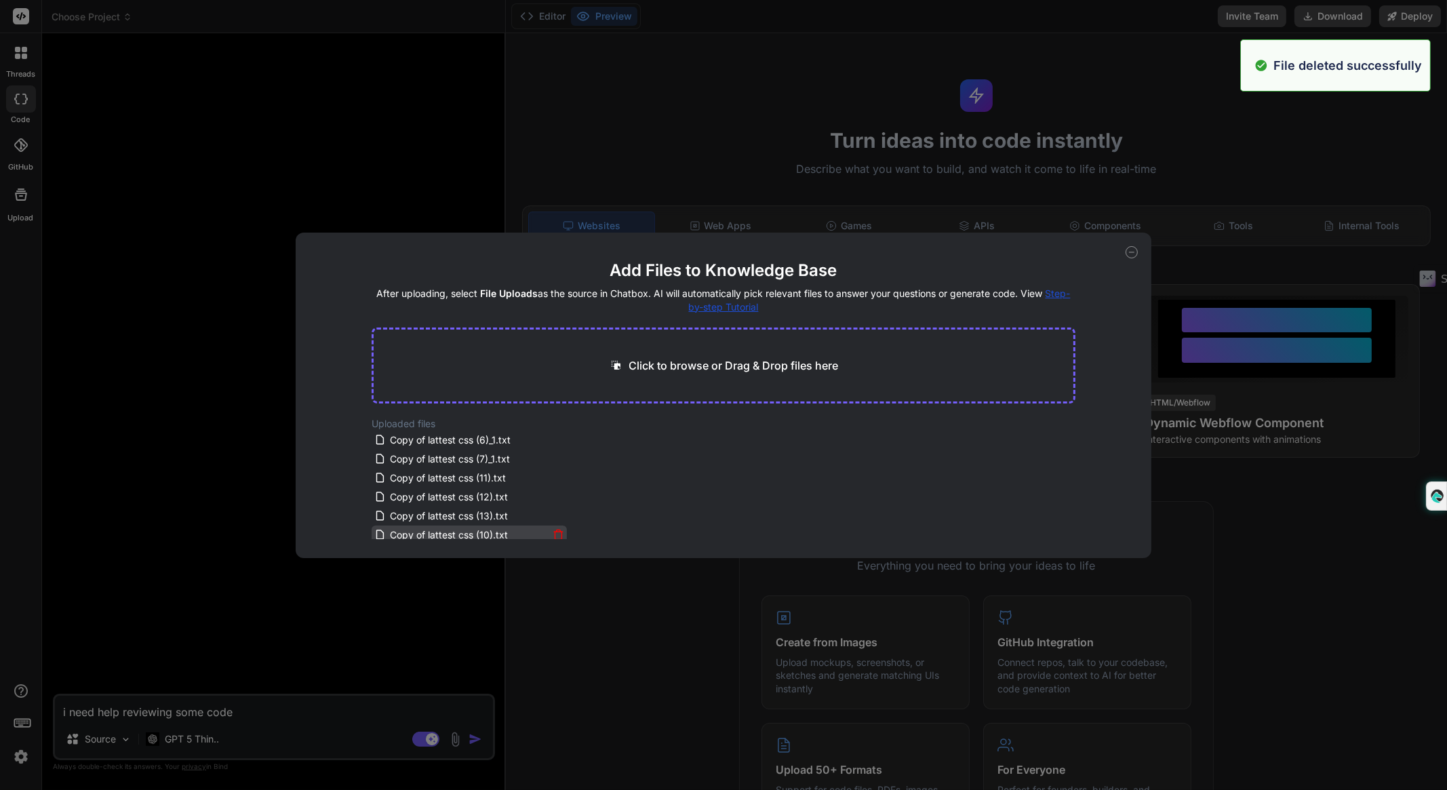
click at [558, 533] on icon at bounding box center [558, 535] width 12 height 12
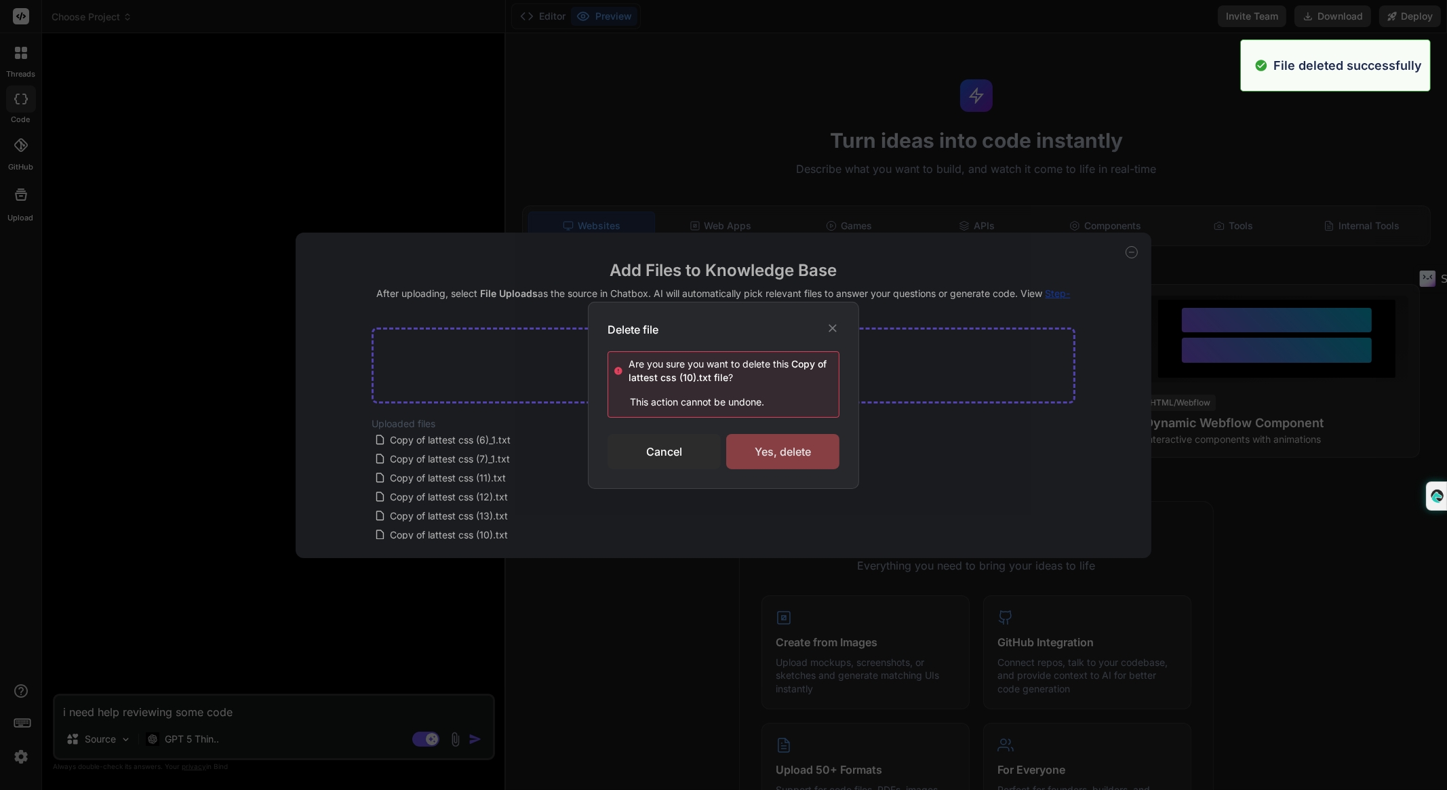
click at [762, 444] on div "Yes, delete" at bounding box center [782, 451] width 113 height 35
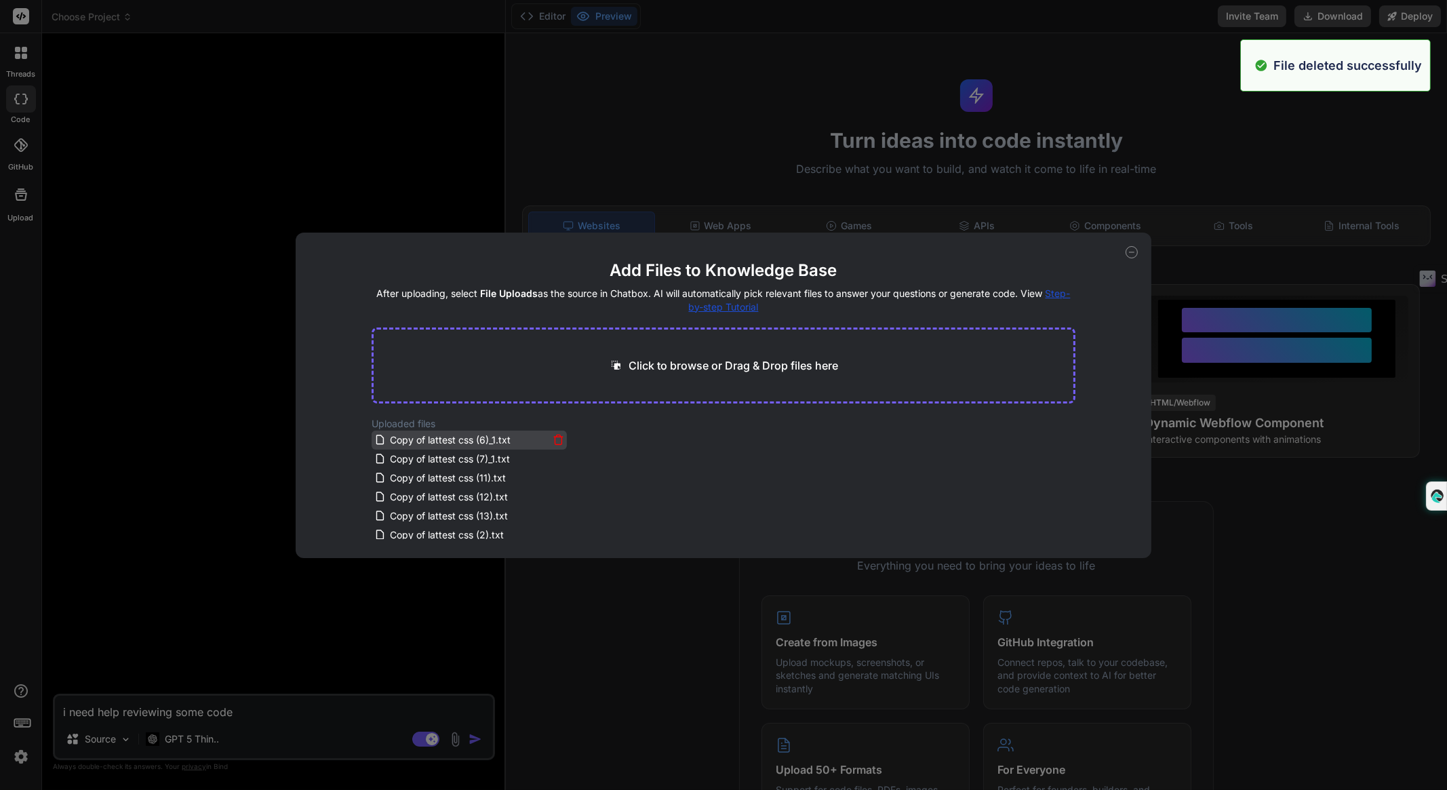
click at [557, 435] on icon at bounding box center [559, 436] width 4 height 2
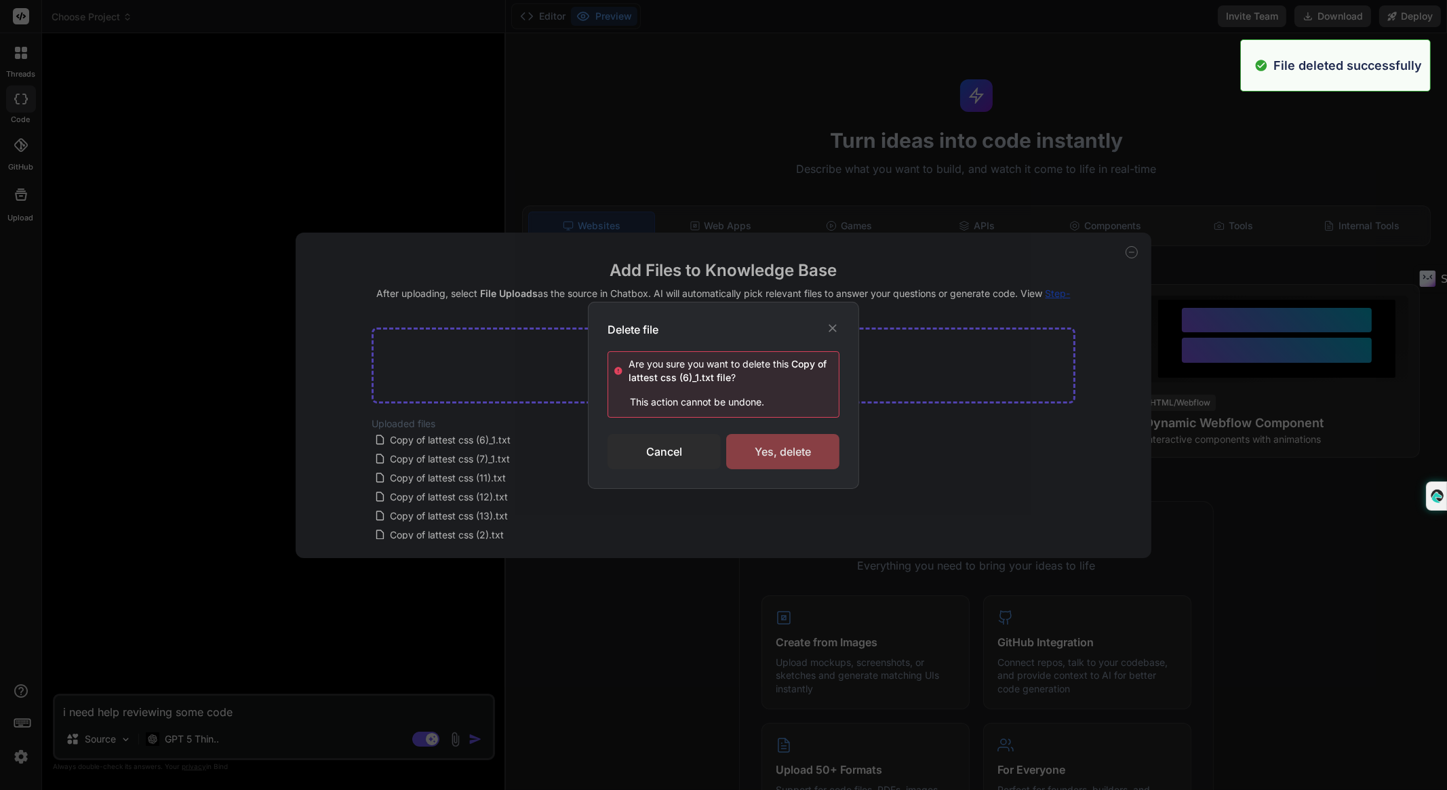
click at [773, 434] on div "Yes, delete" at bounding box center [782, 451] width 113 height 35
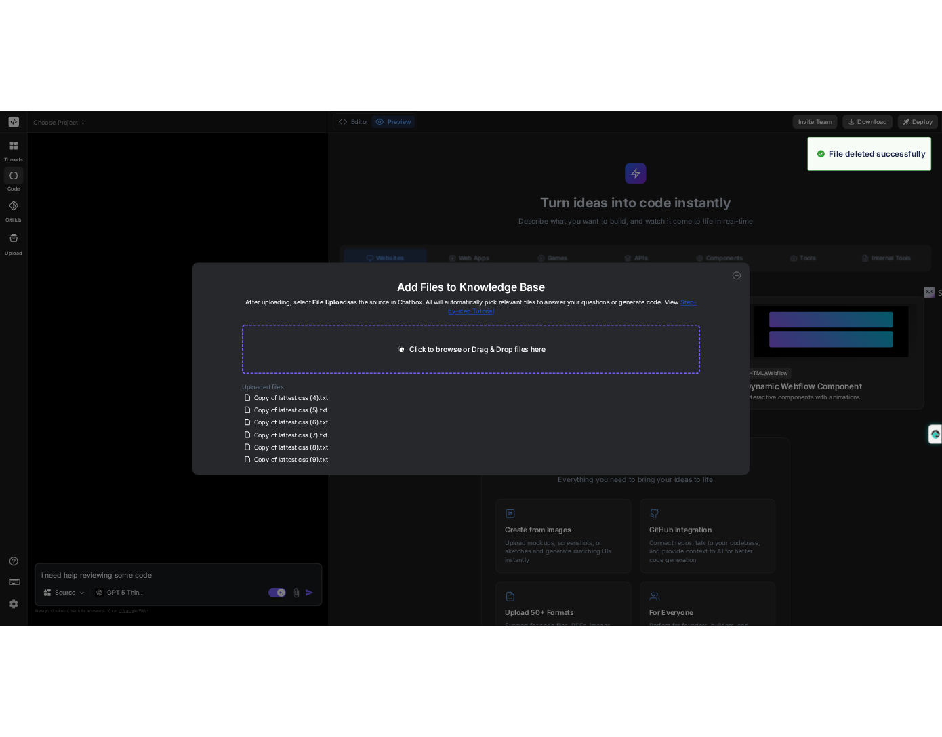
scroll to position [119, 0]
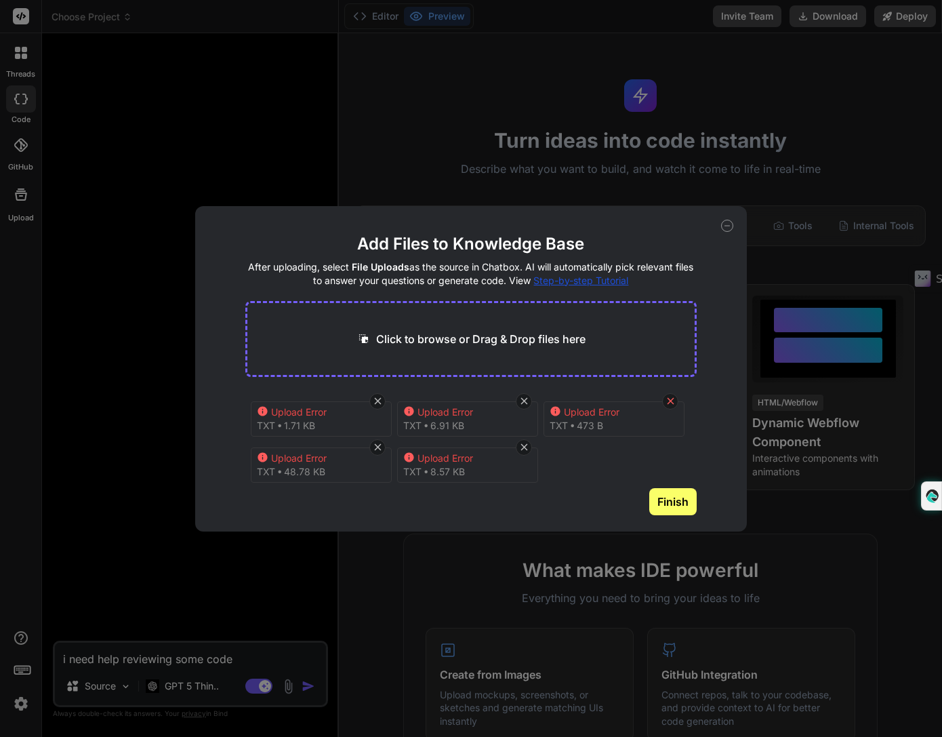
click at [676, 405] on icon at bounding box center [671, 401] width 12 height 12
click at [676, 405] on div "Upload Error txt 1.71 KB Upload Error txt 6.91 KB" at bounding box center [470, 433] width 451 height 87
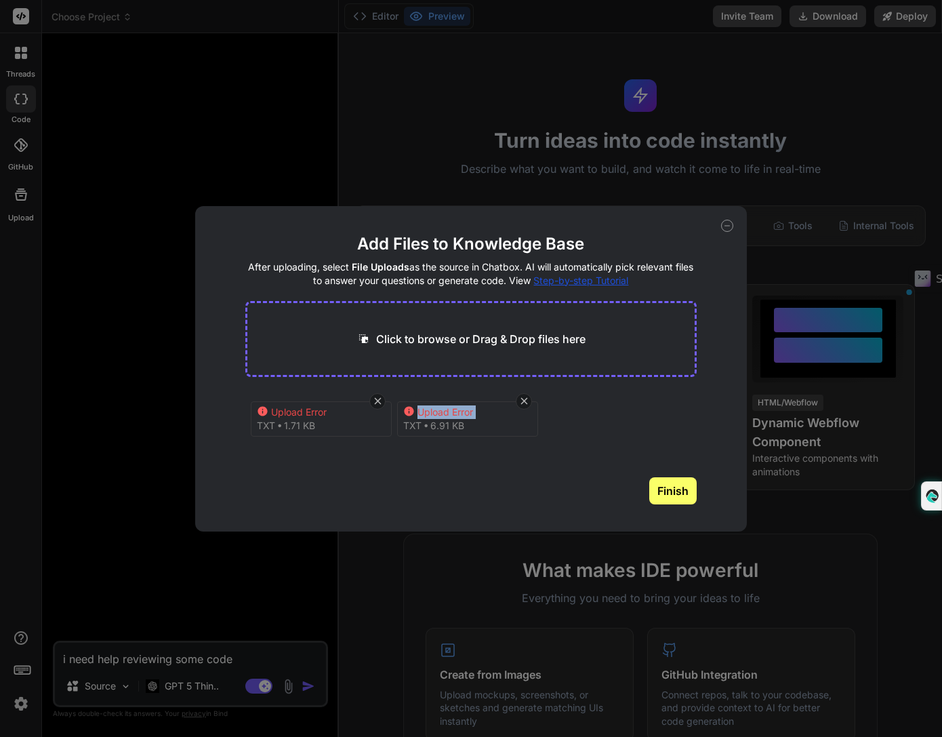
click at [676, 405] on div "Upload Error txt 1.71 KB Upload Error txt 6.91 KB" at bounding box center [470, 433] width 451 height 87
click at [374, 408] on div at bounding box center [377, 401] width 16 height 16
click at [382, 403] on icon at bounding box center [378, 401] width 12 height 12
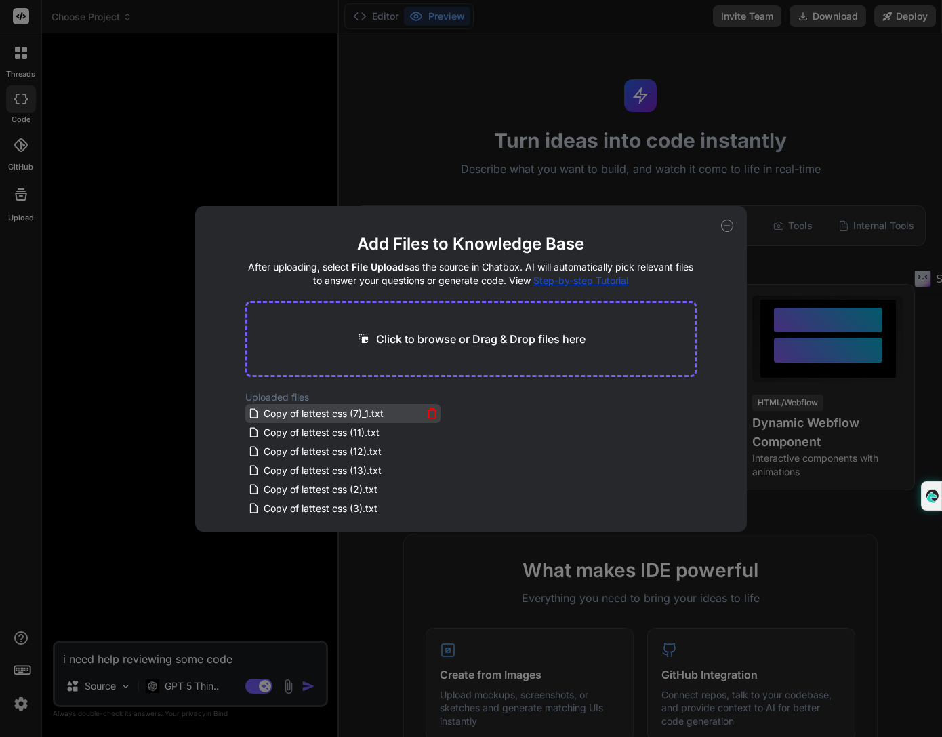
click at [430, 410] on icon at bounding box center [432, 409] width 4 height 2
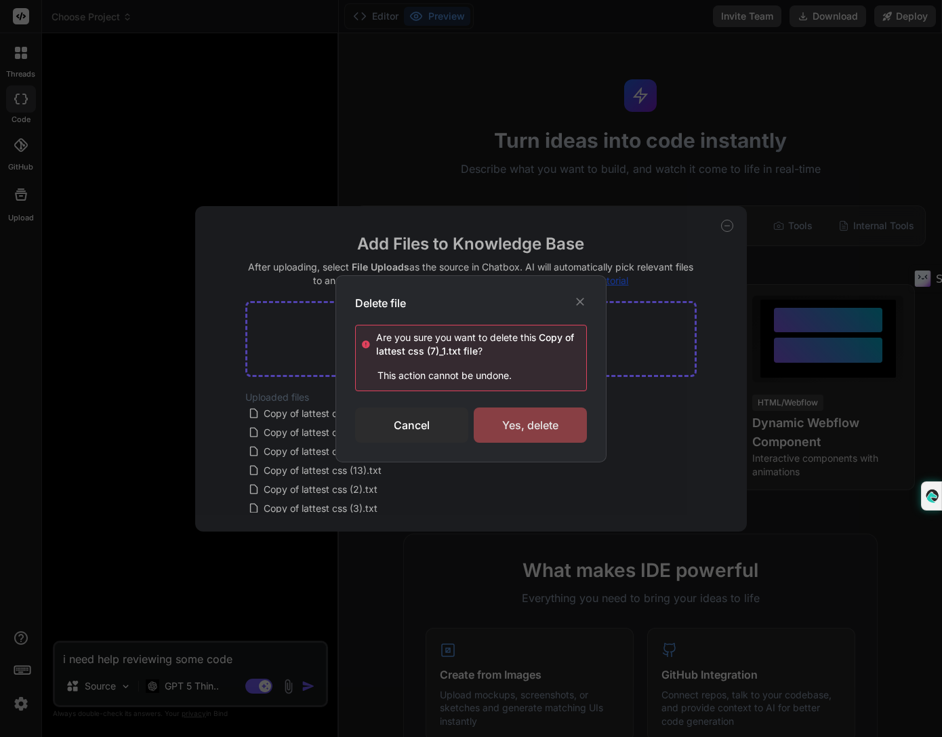
click at [523, 420] on div "Yes, delete" at bounding box center [530, 424] width 113 height 35
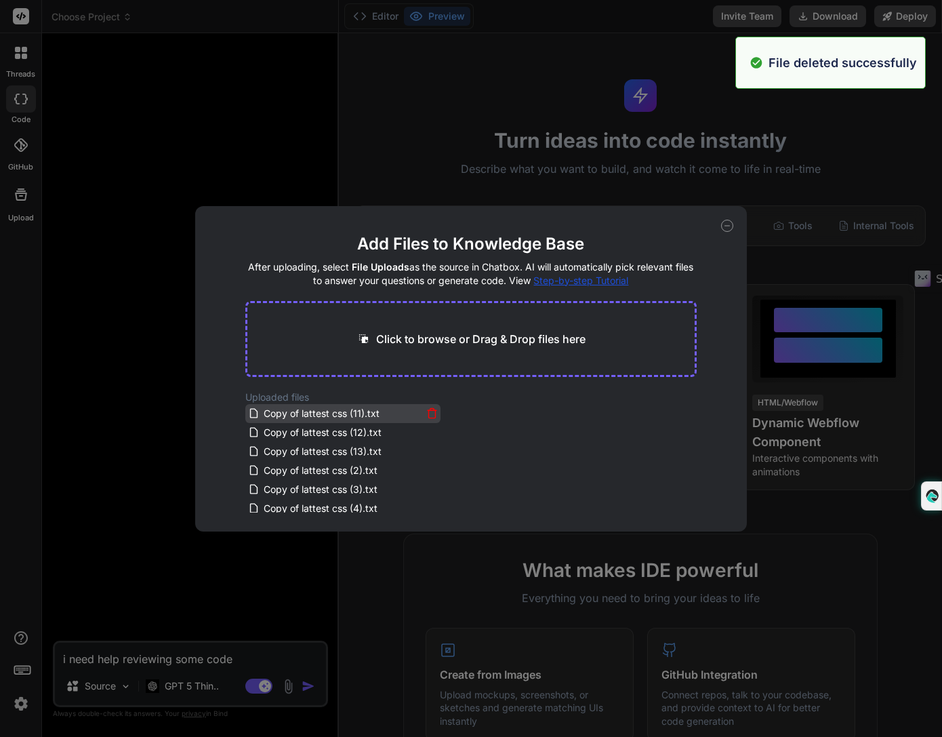
click at [426, 415] on icon at bounding box center [432, 413] width 12 height 12
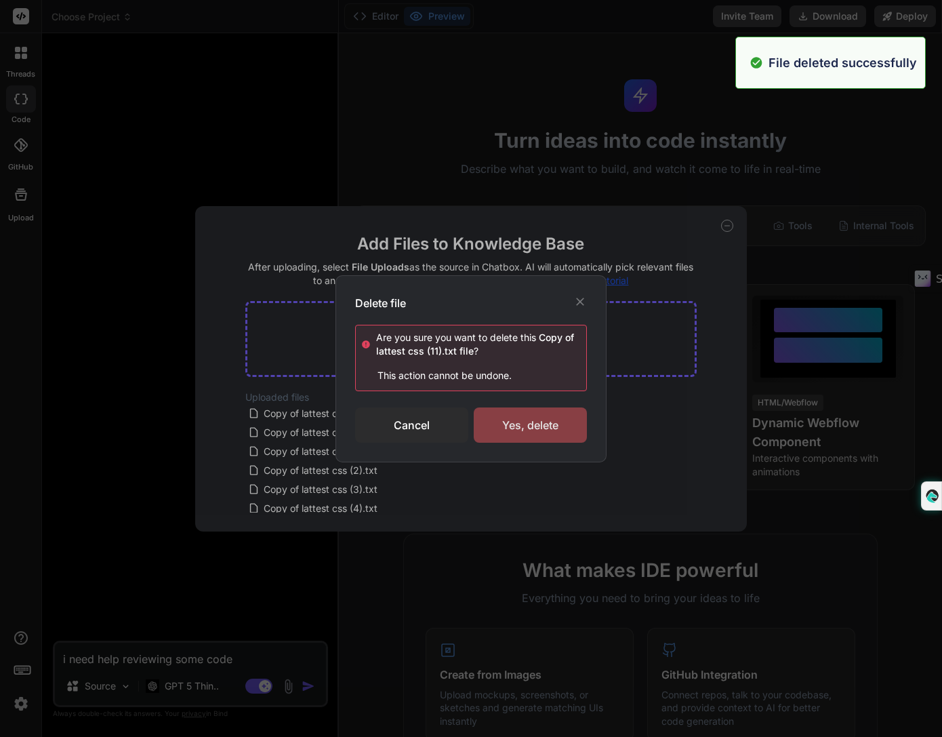
click at [519, 424] on div "Yes, delete" at bounding box center [530, 424] width 113 height 35
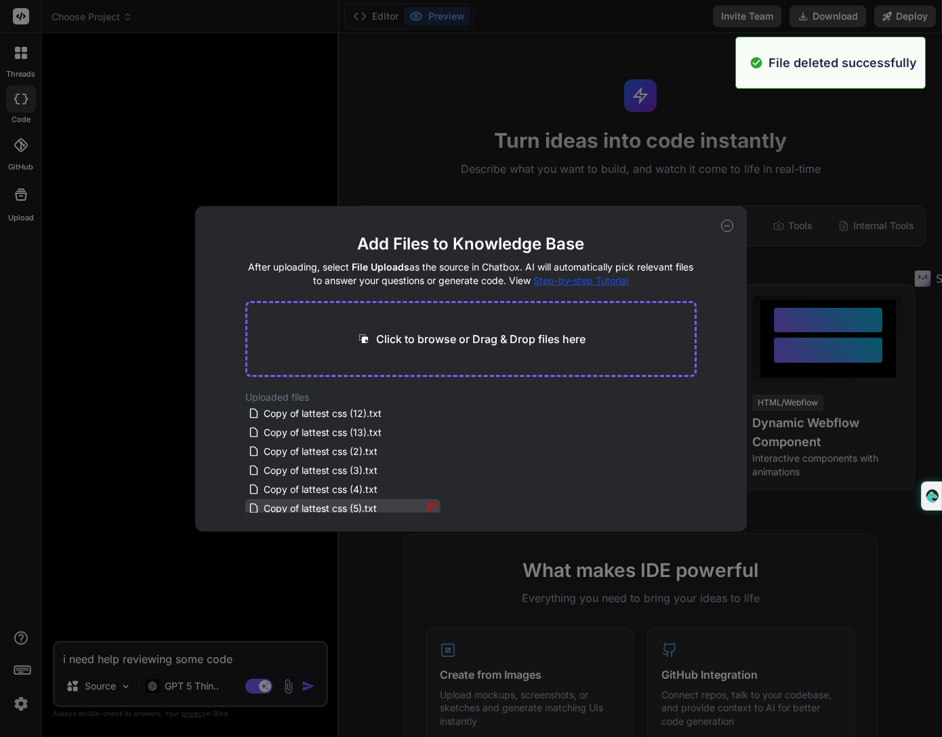
click at [428, 499] on div "Copy of lattest css (5).txt" at bounding box center [342, 508] width 195 height 19
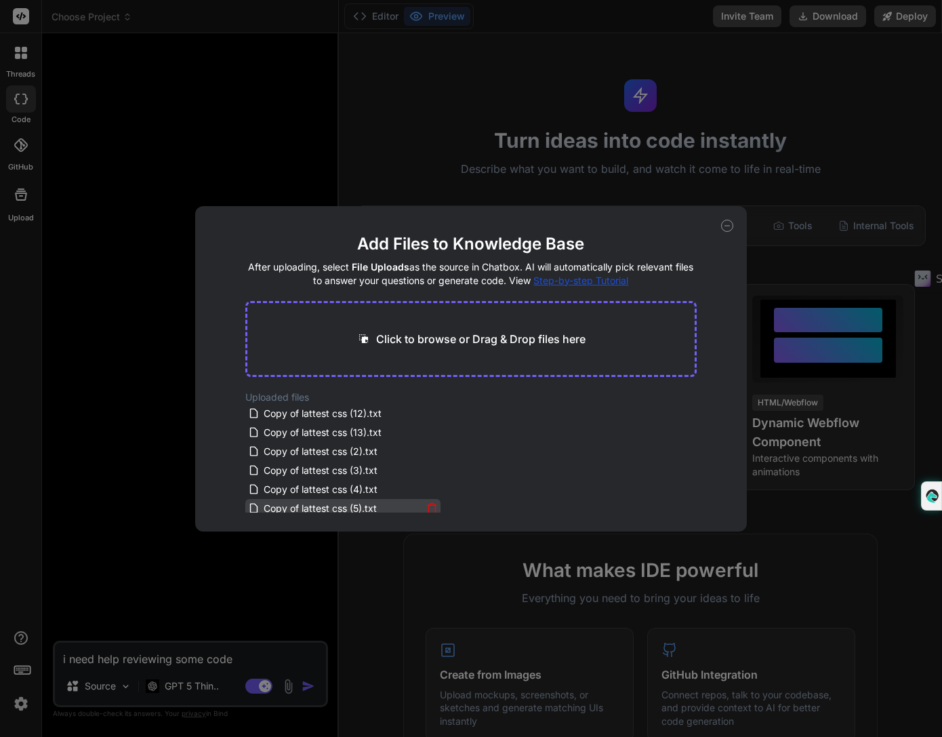
click at [429, 505] on icon at bounding box center [432, 505] width 9 height 0
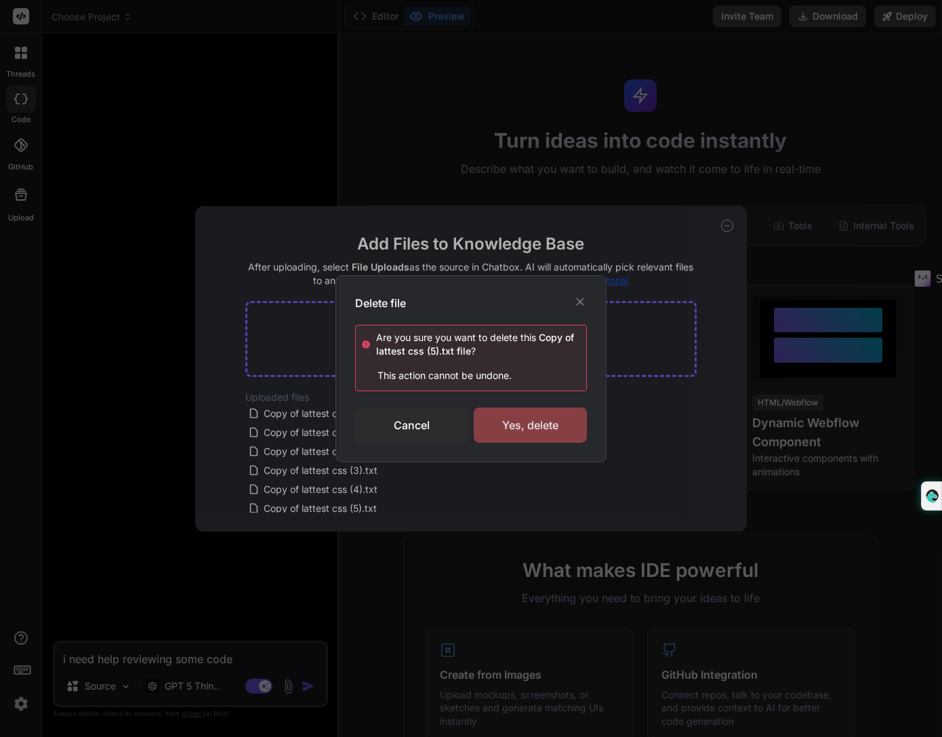
click at [504, 422] on div "Yes, delete" at bounding box center [530, 424] width 113 height 35
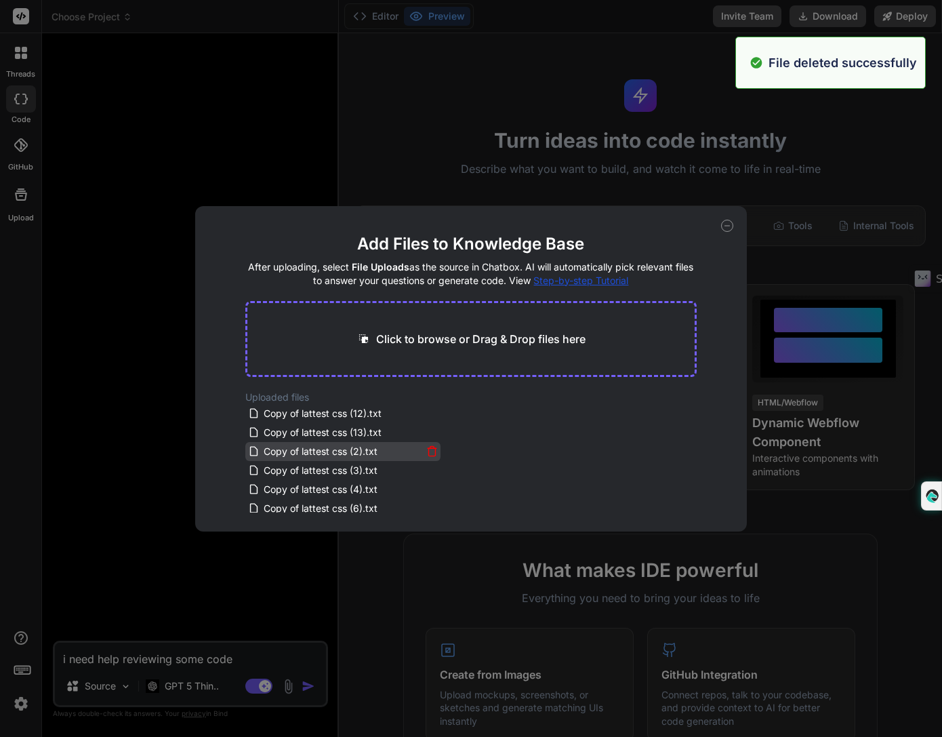
click at [430, 446] on icon at bounding box center [432, 447] width 4 height 2
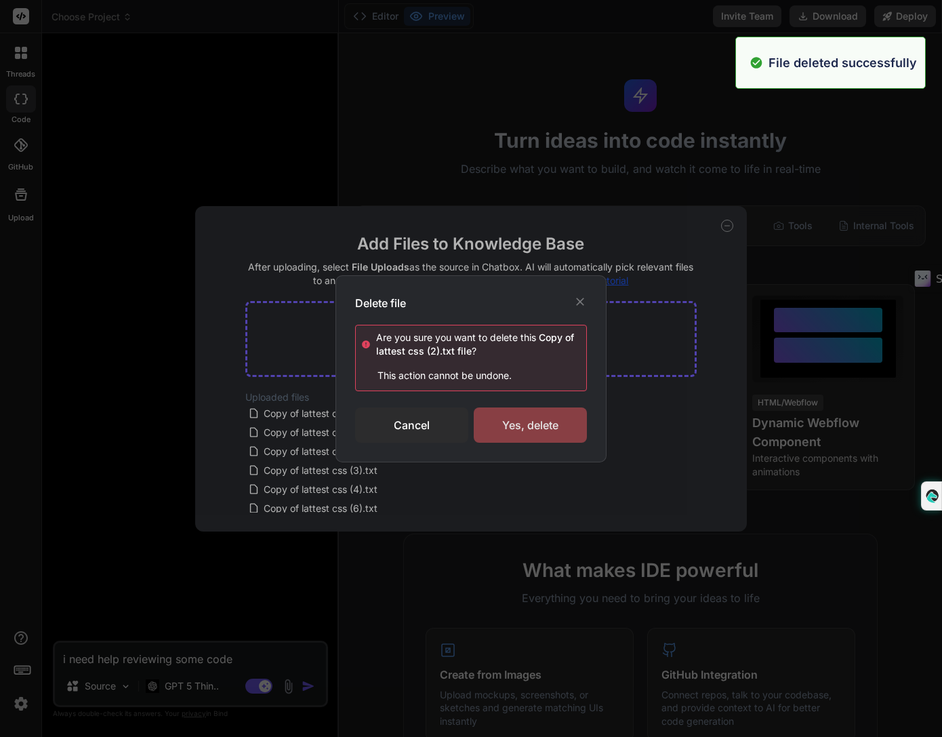
click at [514, 416] on div "Yes, delete" at bounding box center [530, 424] width 113 height 35
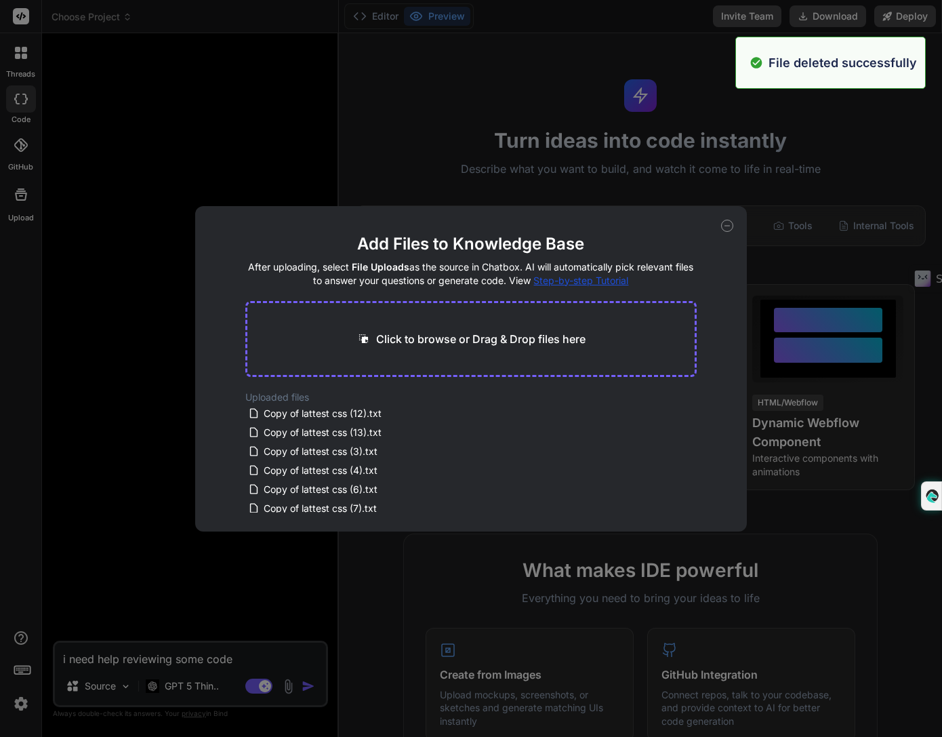
click at [422, 417] on div "Copy of lattest css (12).txt" at bounding box center [343, 413] width 190 height 16
click at [434, 413] on icon at bounding box center [432, 413] width 12 height 12
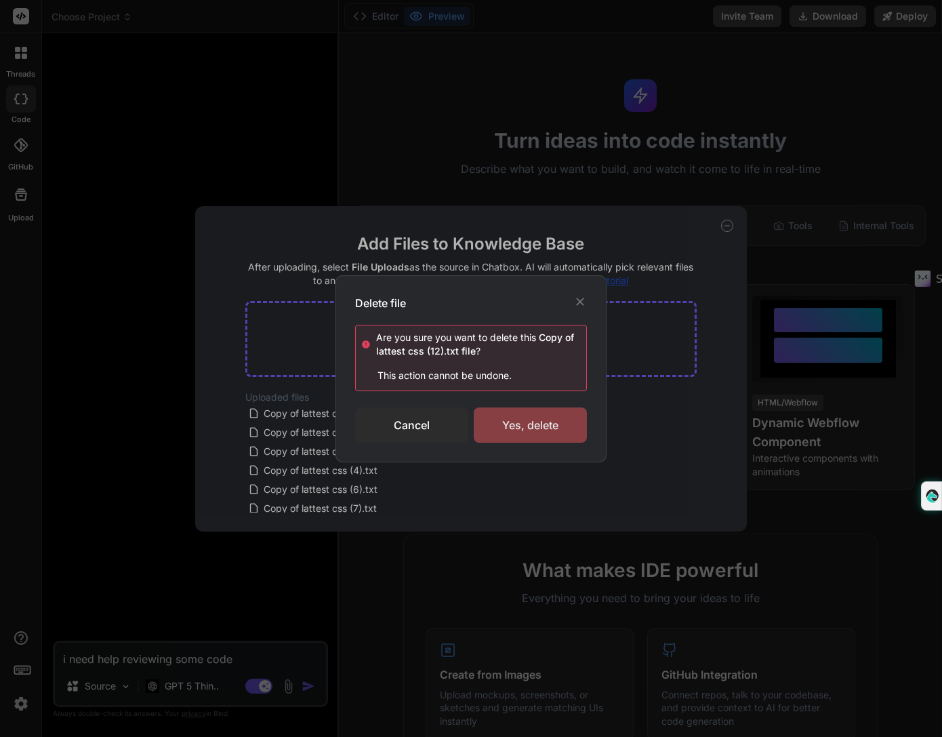
click at [508, 415] on div "Yes, delete" at bounding box center [530, 424] width 113 height 35
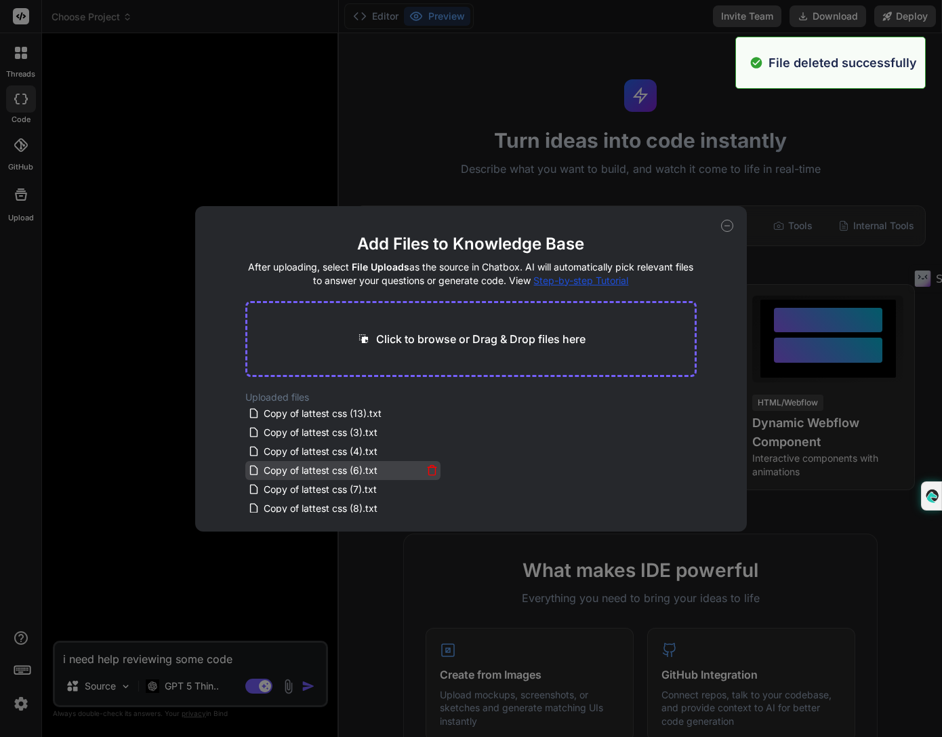
click at [430, 466] on icon at bounding box center [432, 470] width 12 height 12
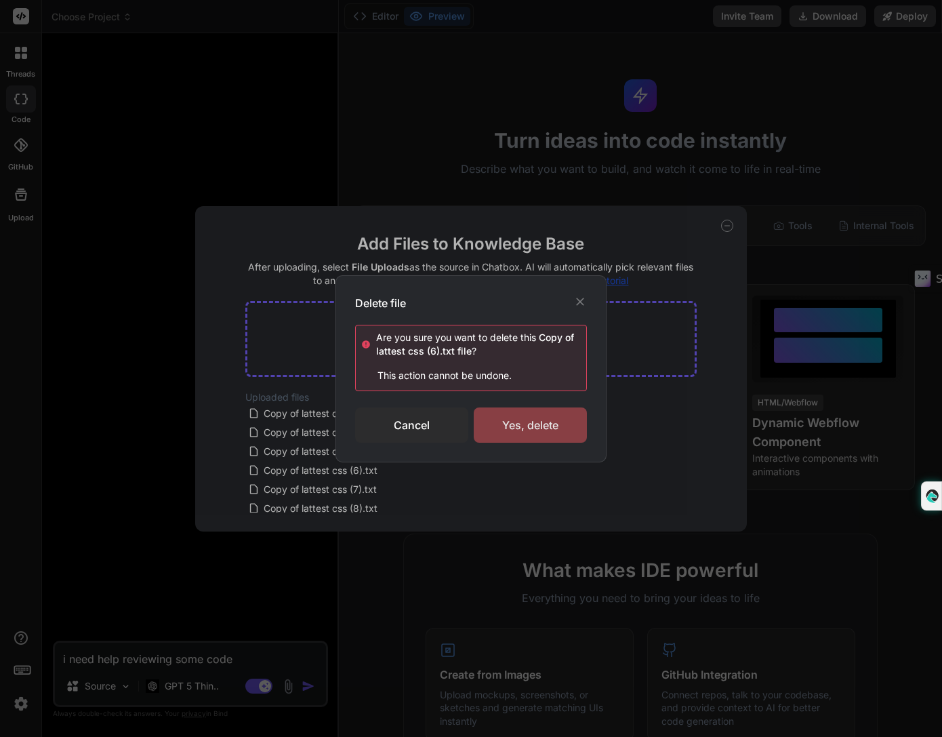
click at [513, 422] on div "Yes, delete" at bounding box center [530, 424] width 113 height 35
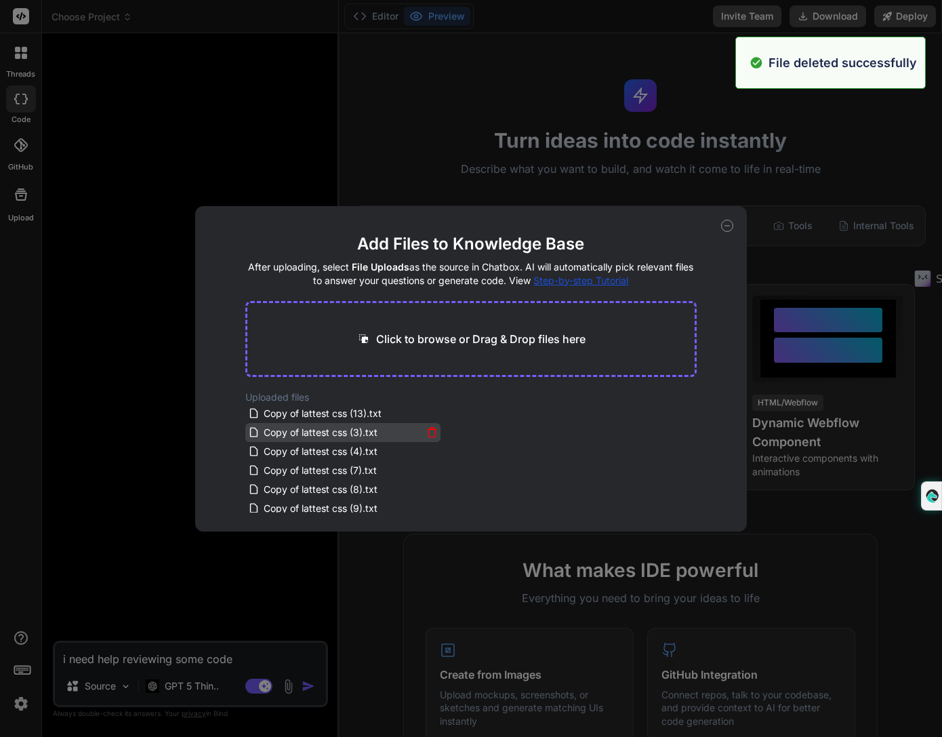
click at [430, 439] on div "Copy of lattest css (3).txt" at bounding box center [343, 432] width 190 height 16
click at [427, 430] on icon at bounding box center [432, 432] width 12 height 12
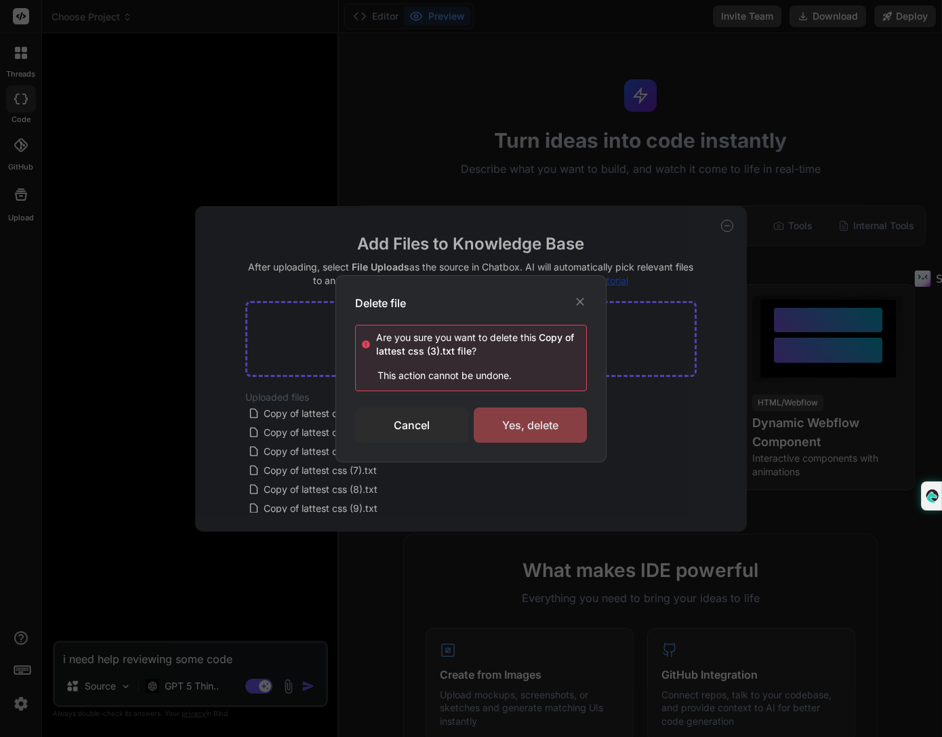
click at [519, 425] on div "Yes, delete" at bounding box center [530, 424] width 113 height 35
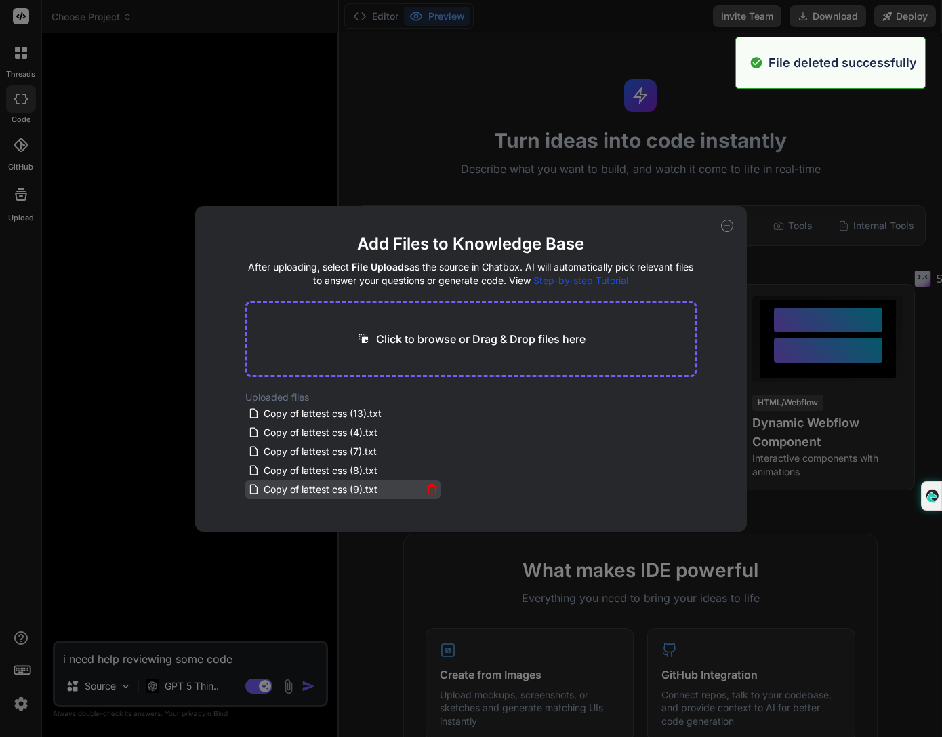
click at [429, 481] on div "Copy of lattest css (9).txt" at bounding box center [343, 489] width 190 height 16
click at [430, 484] on icon at bounding box center [432, 485] width 4 height 2
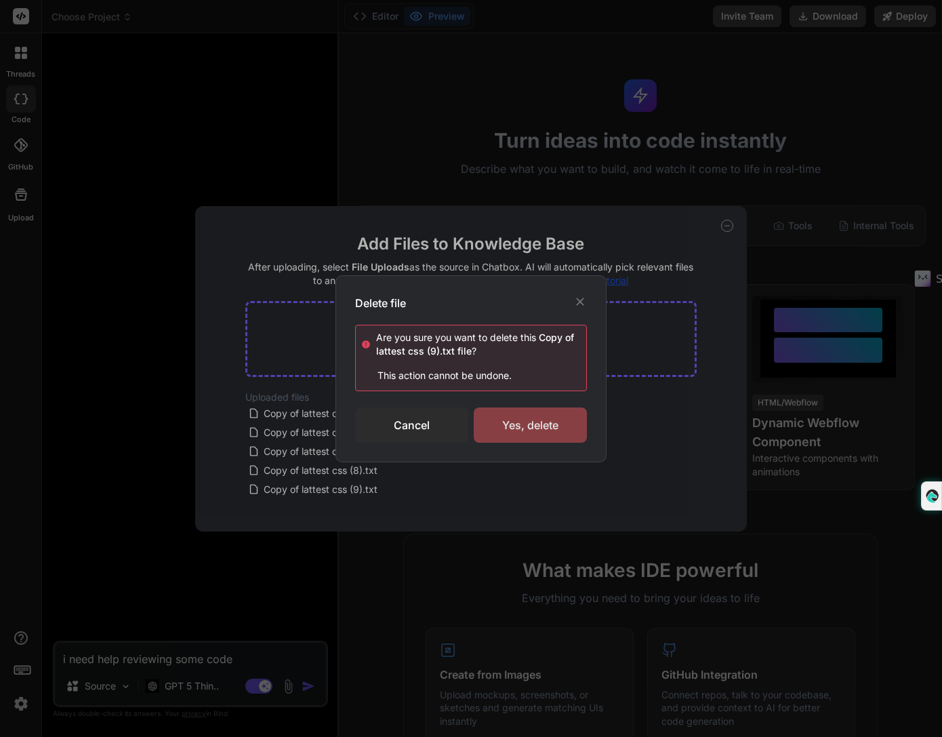
click at [532, 411] on div "Yes, delete" at bounding box center [530, 424] width 113 height 35
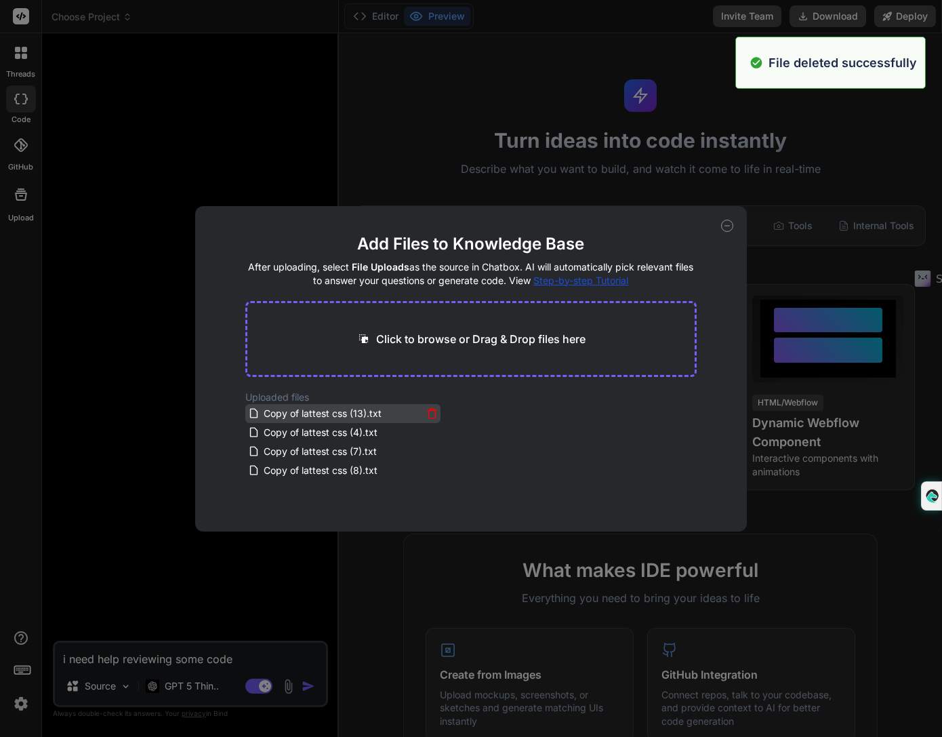
click at [432, 410] on icon at bounding box center [432, 410] width 9 height 0
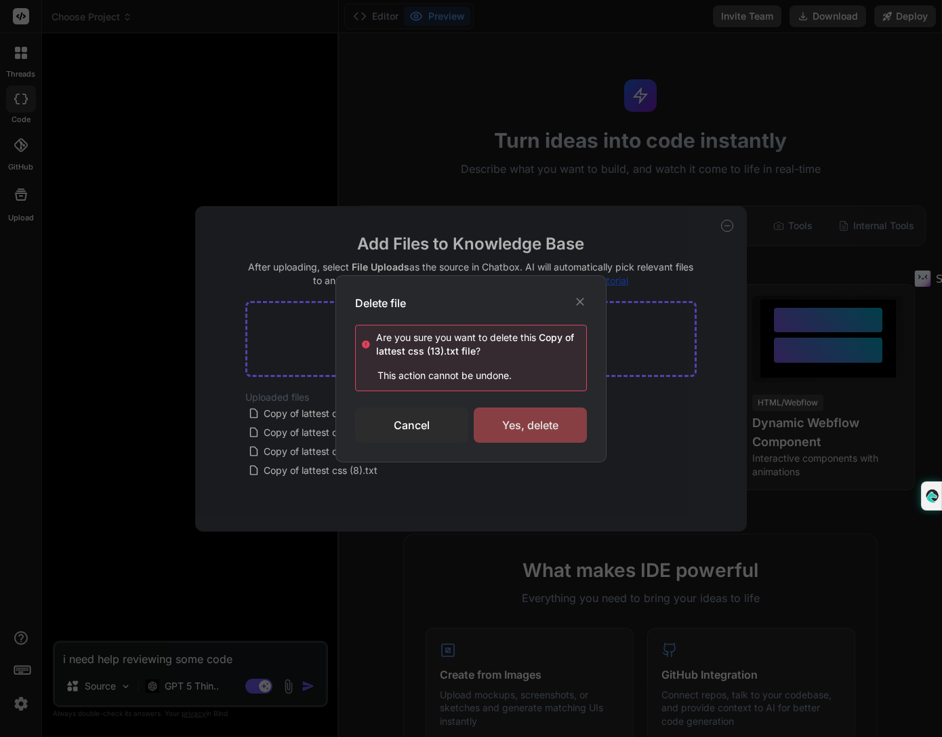
click at [523, 411] on div "Yes, delete" at bounding box center [530, 424] width 113 height 35
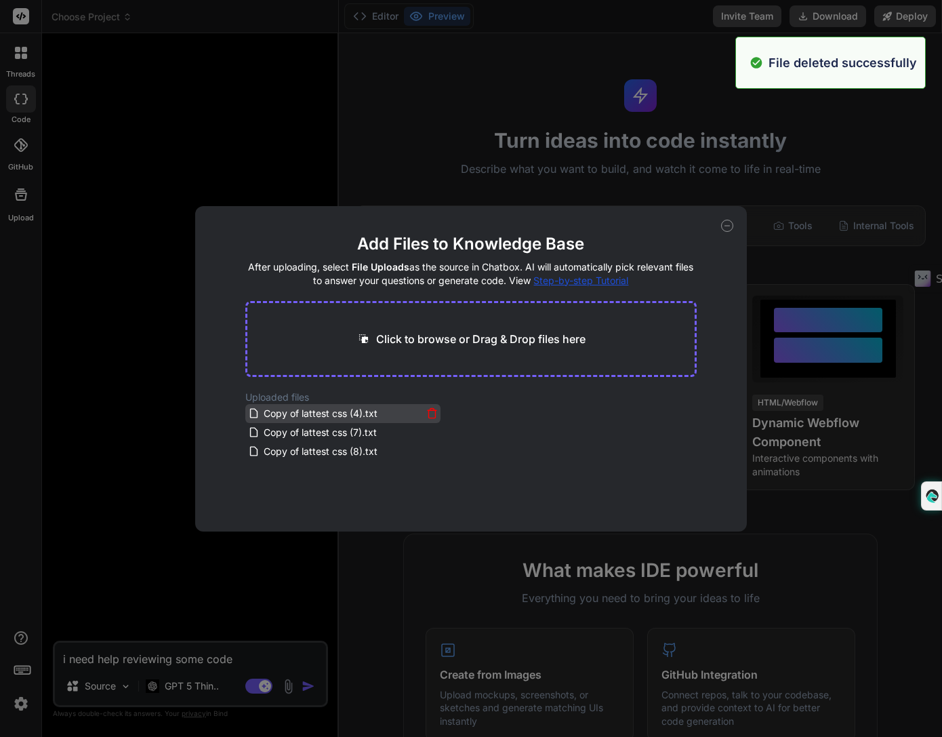
click at [428, 412] on icon at bounding box center [432, 413] width 12 height 12
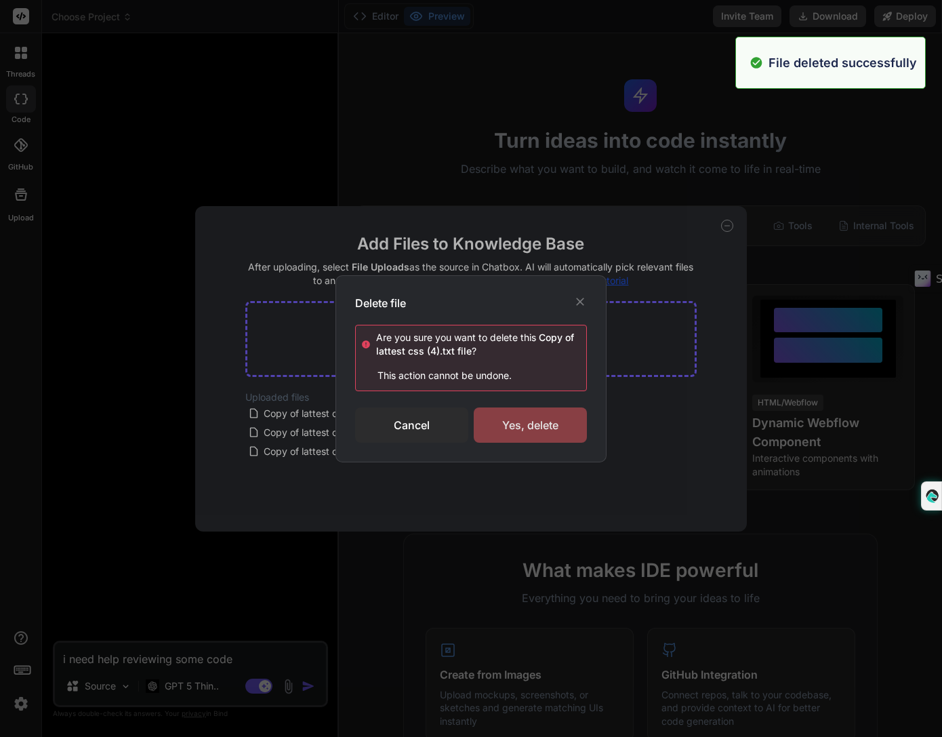
click at [503, 421] on div "Yes, delete" at bounding box center [530, 424] width 113 height 35
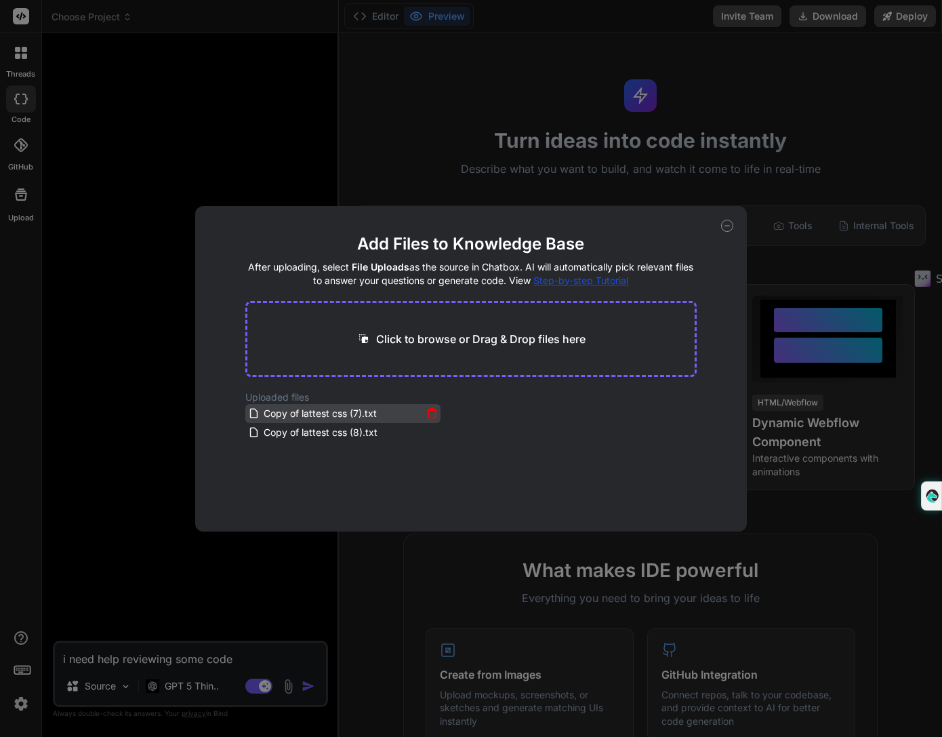
click at [431, 409] on icon at bounding box center [432, 409] width 4 height 2
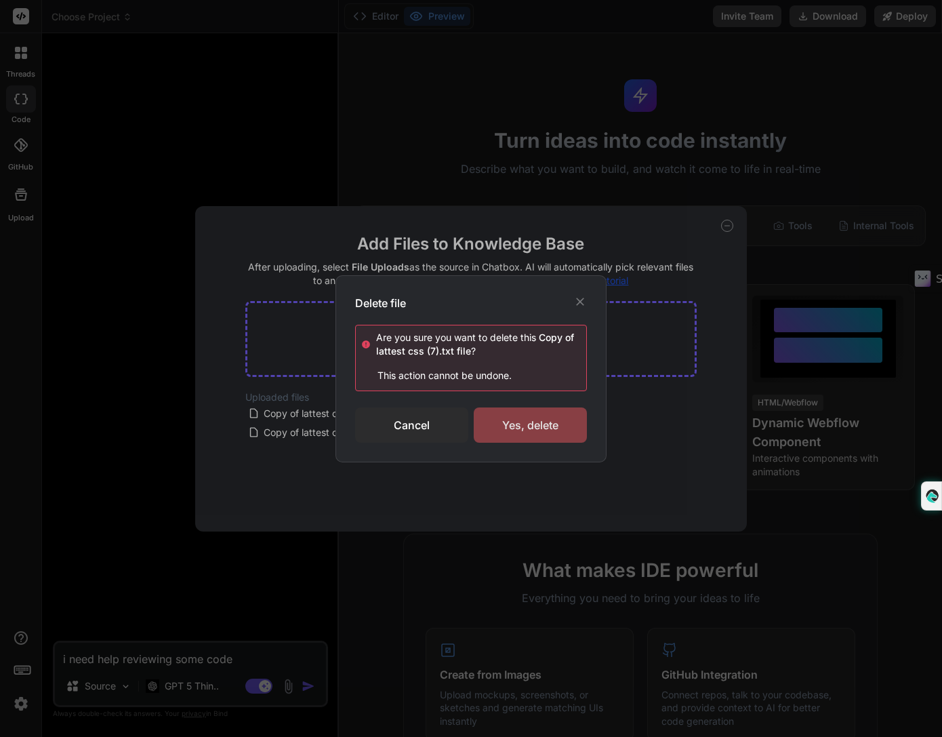
click at [491, 416] on div "Yes, delete" at bounding box center [530, 424] width 113 height 35
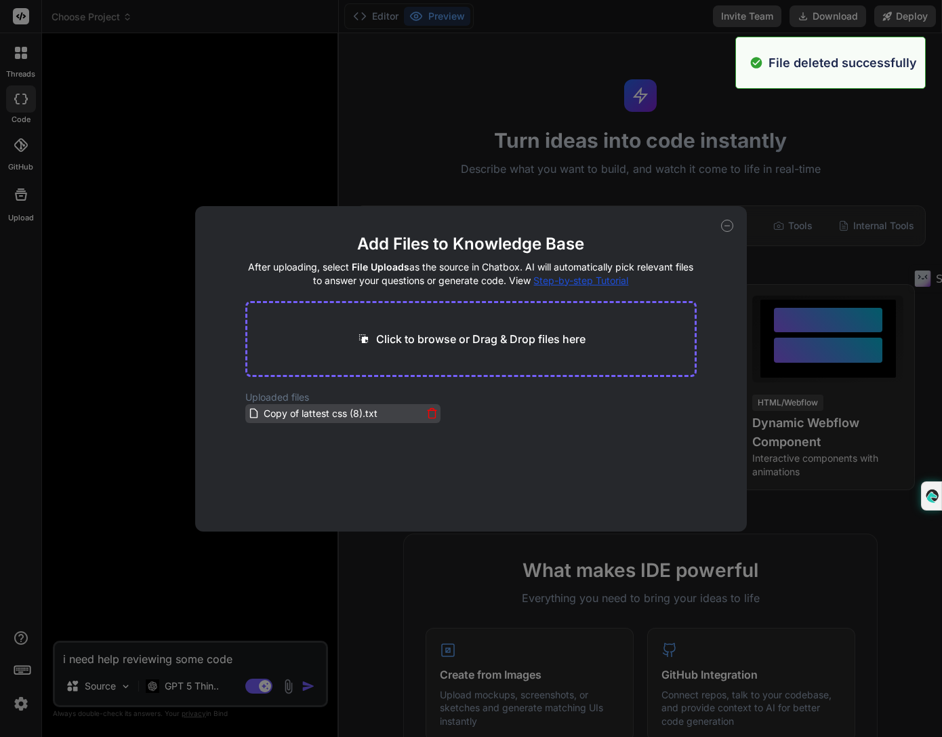
click at [428, 411] on icon at bounding box center [432, 413] width 12 height 12
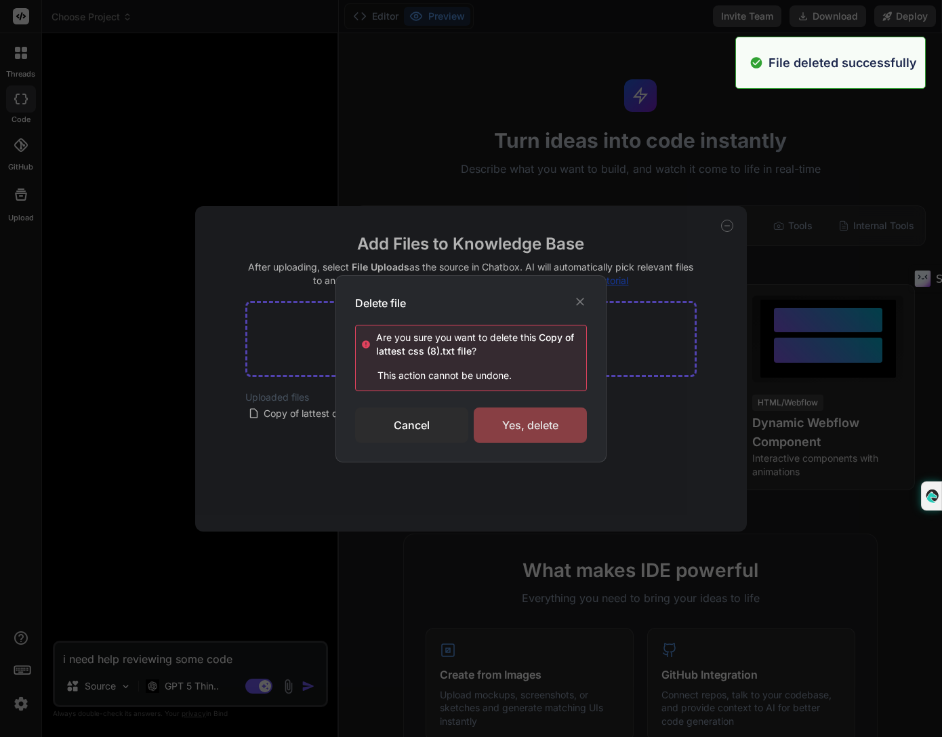
click at [505, 418] on div "Yes, delete" at bounding box center [530, 424] width 113 height 35
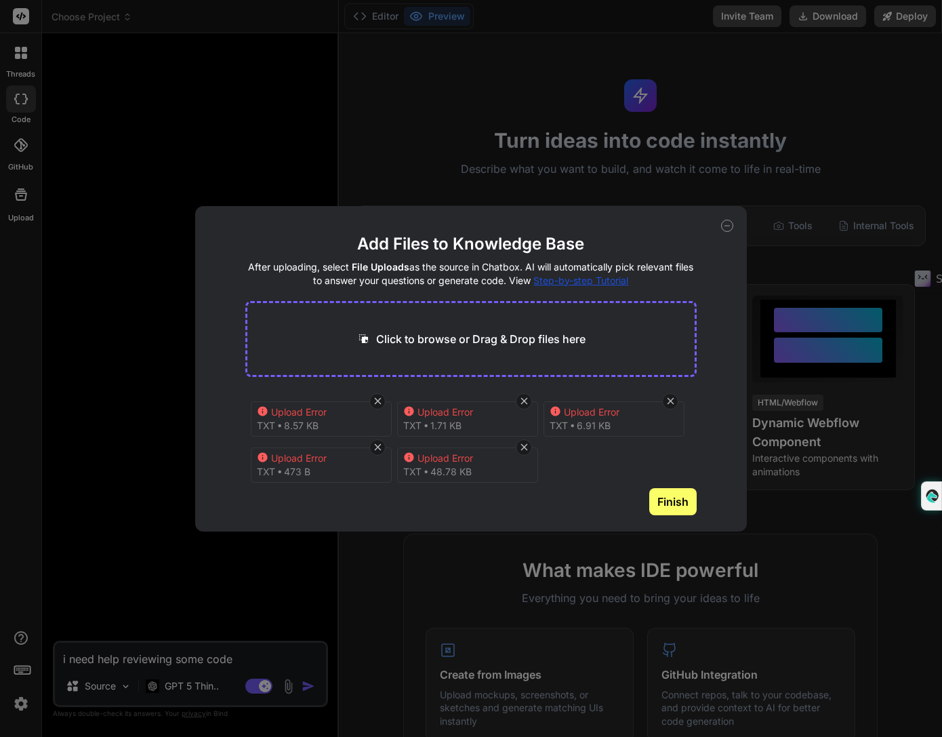
click at [728, 222] on icon at bounding box center [727, 226] width 12 height 12
type textarea "x"
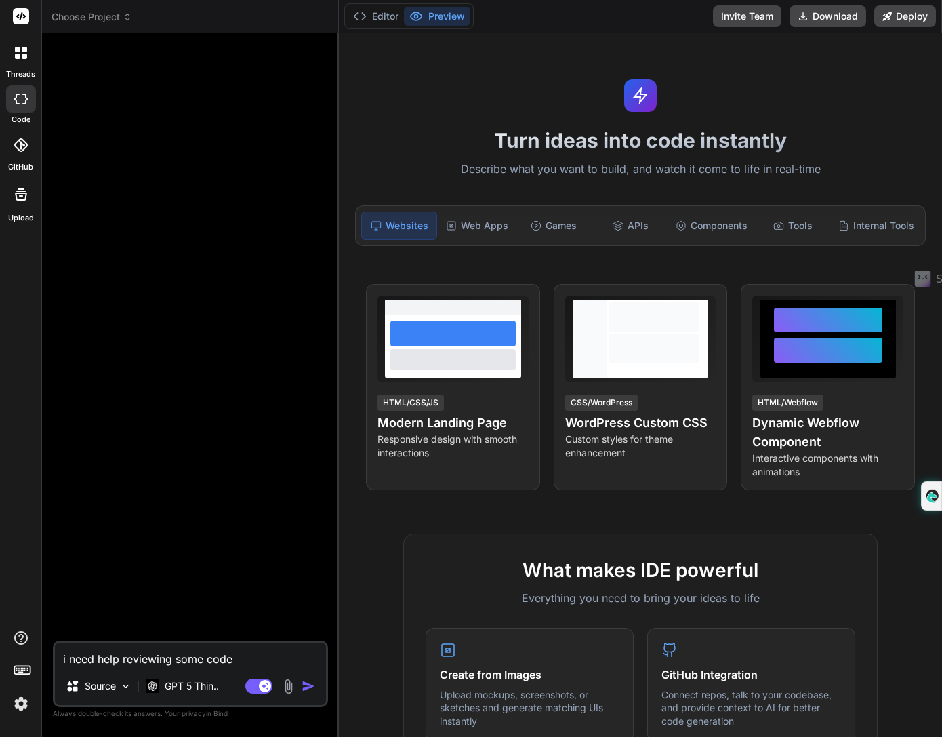
click at [22, 711] on img at bounding box center [20, 703] width 23 height 23
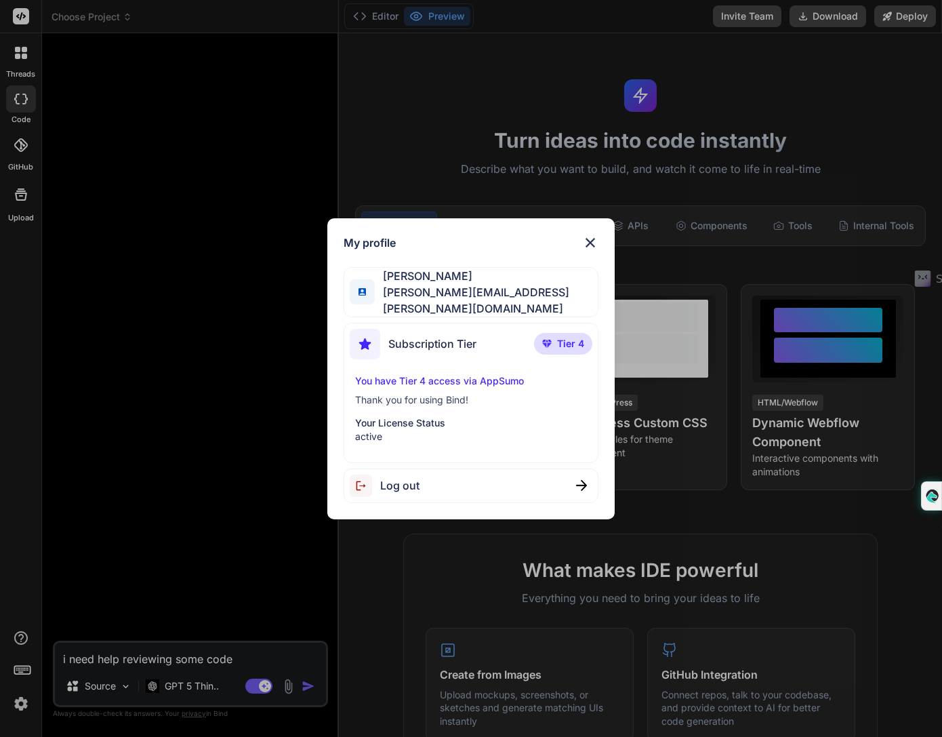
click at [98, 498] on div "My profile [PERSON_NAME] [PERSON_NAME][EMAIL_ADDRESS][PERSON_NAME][DOMAIN_NAME]…" at bounding box center [471, 368] width 942 height 737
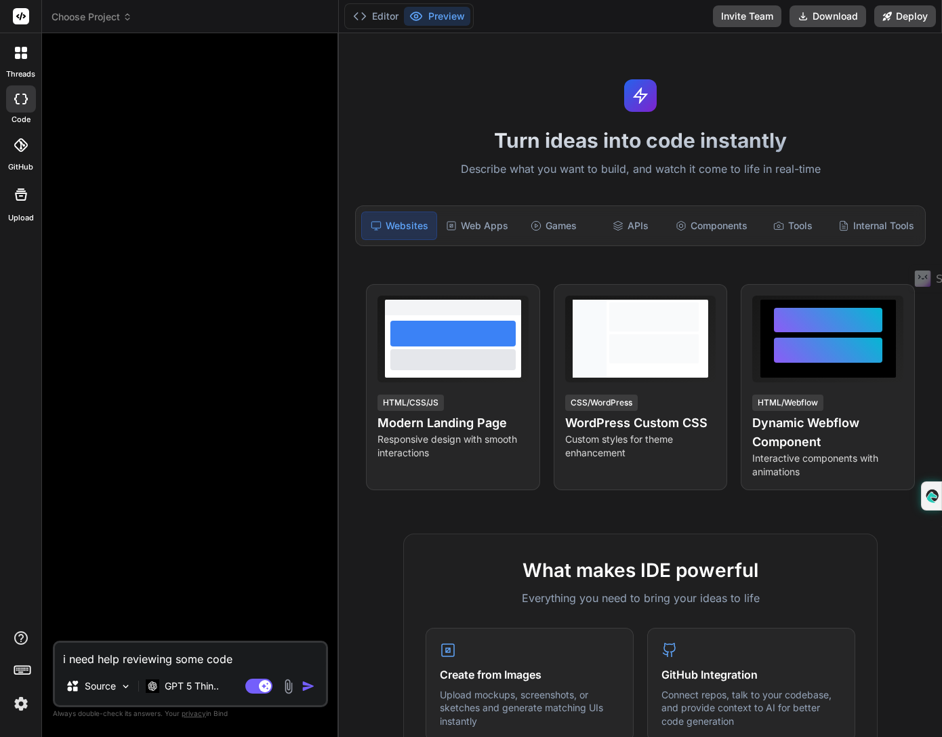
click at [294, 686] on img at bounding box center [289, 687] width 16 height 16
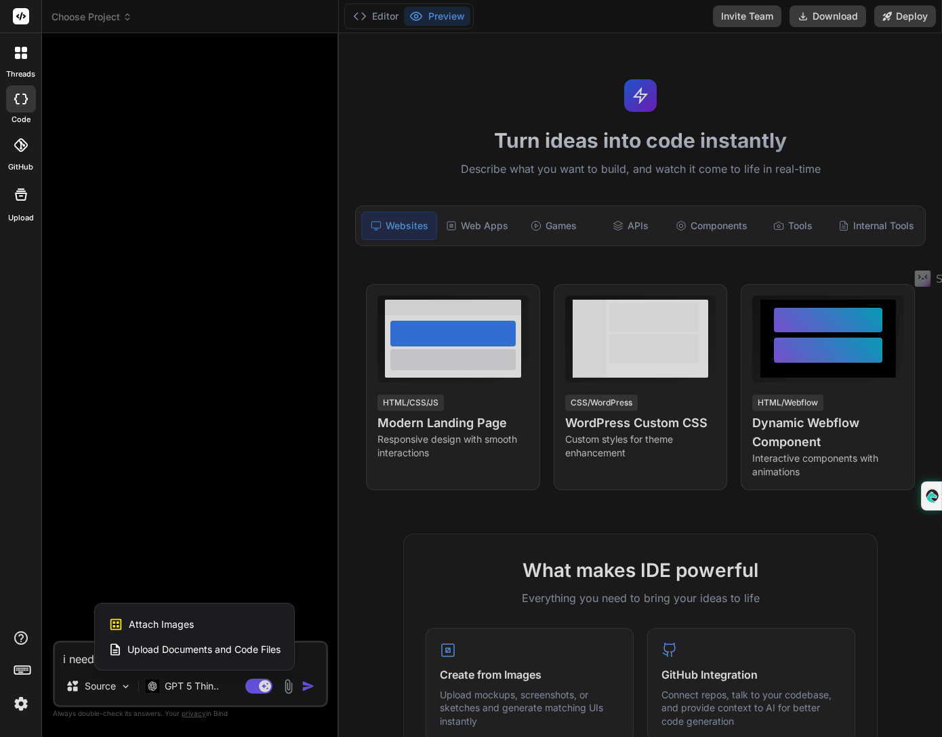
click at [270, 649] on span "Upload Documents and Code Files" at bounding box center [203, 650] width 153 height 14
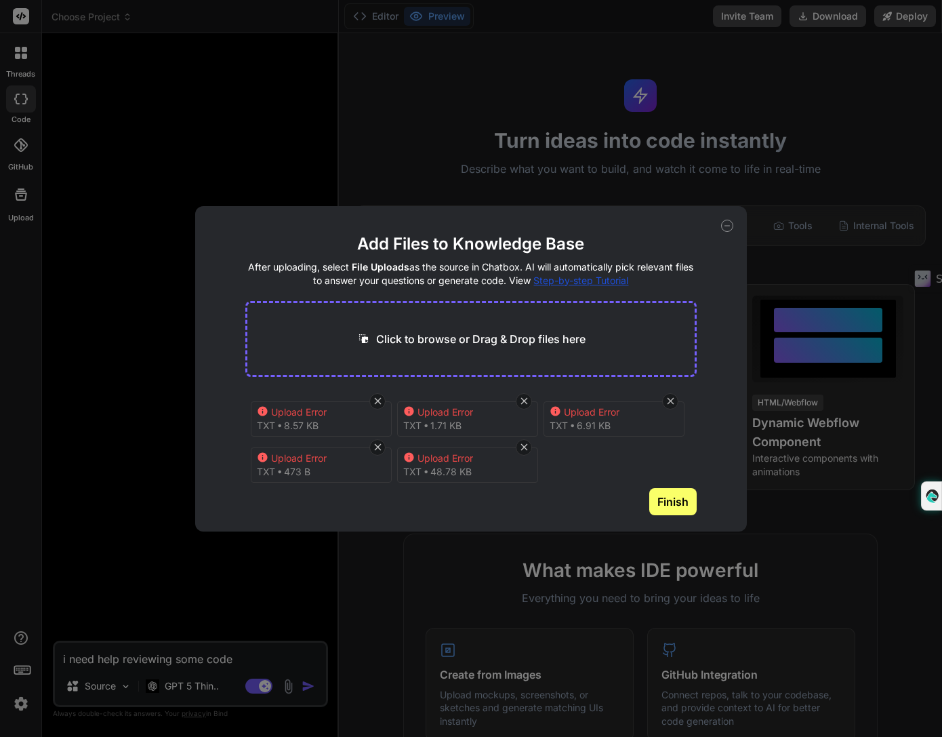
click at [727, 226] on icon at bounding box center [727, 226] width 12 height 12
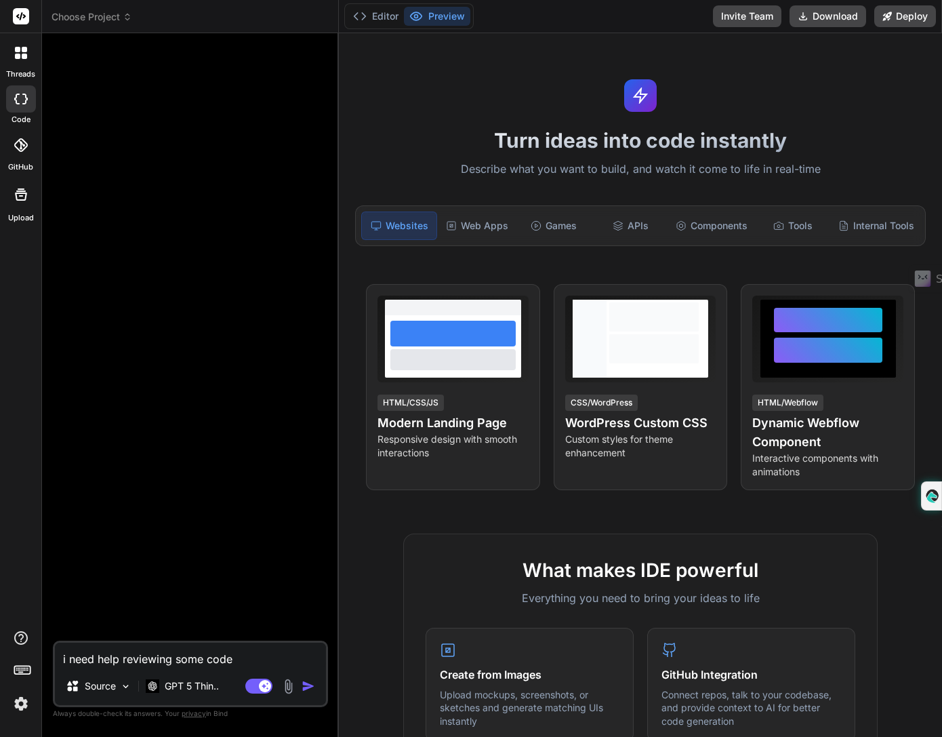
click at [272, 339] on div at bounding box center [192, 342] width 273 height 597
click at [289, 681] on img at bounding box center [289, 687] width 16 height 16
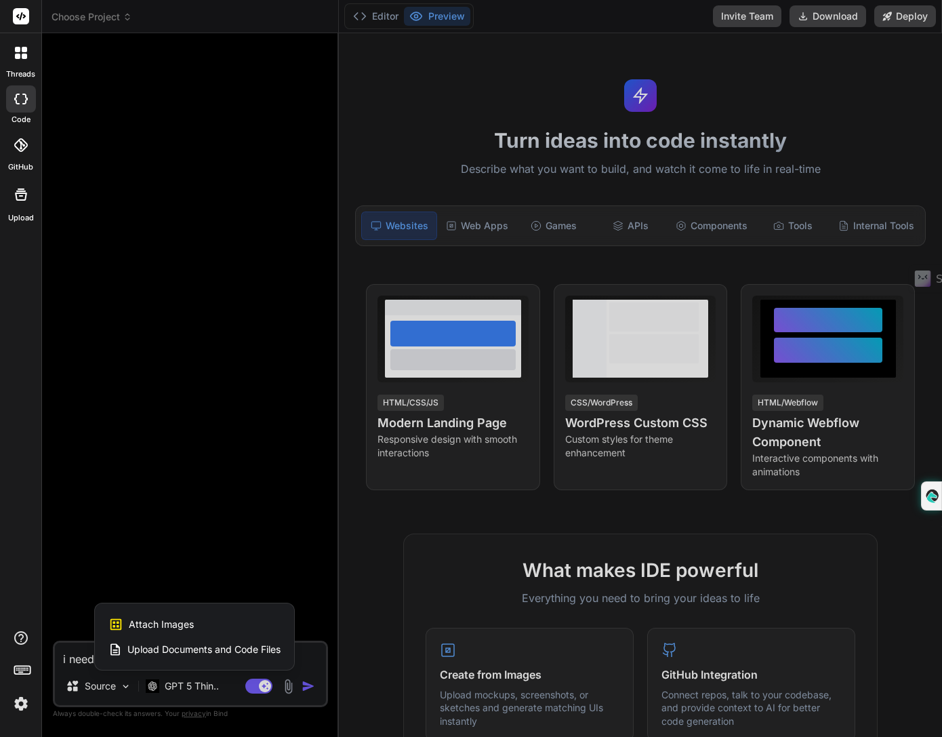
click at [239, 645] on span "Upload Documents and Code Files" at bounding box center [203, 650] width 153 height 14
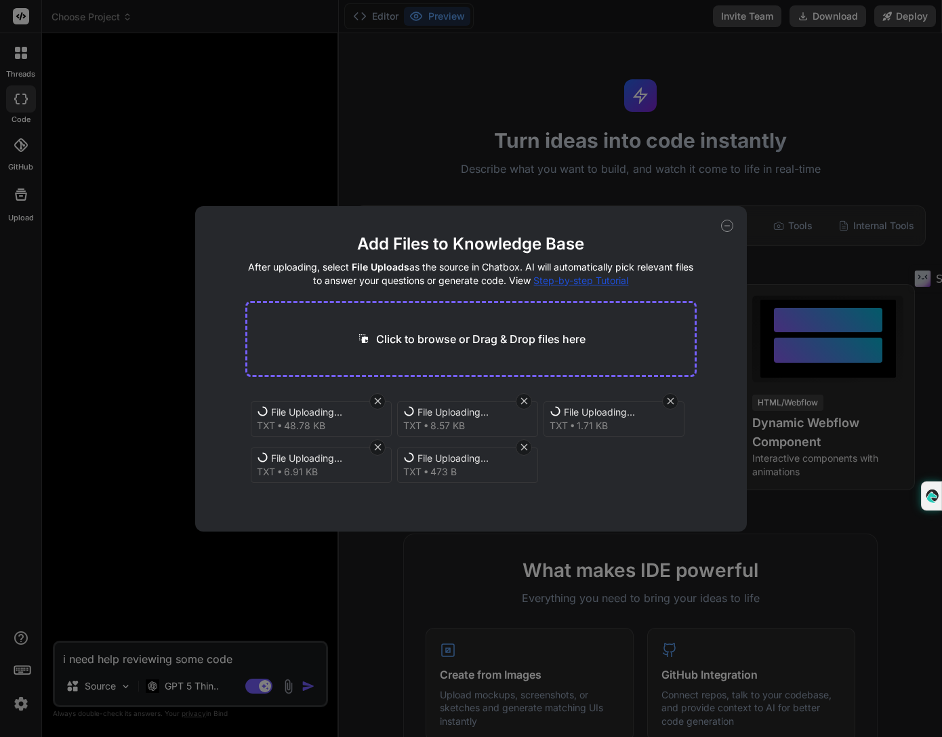
type textarea "x"
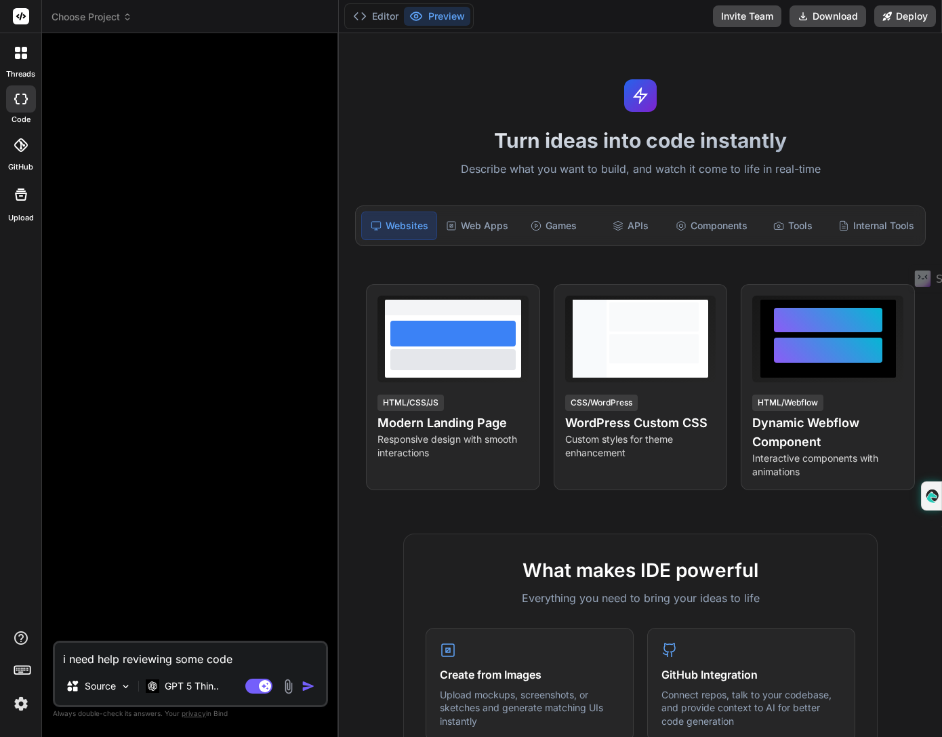
click at [290, 690] on img at bounding box center [289, 687] width 16 height 16
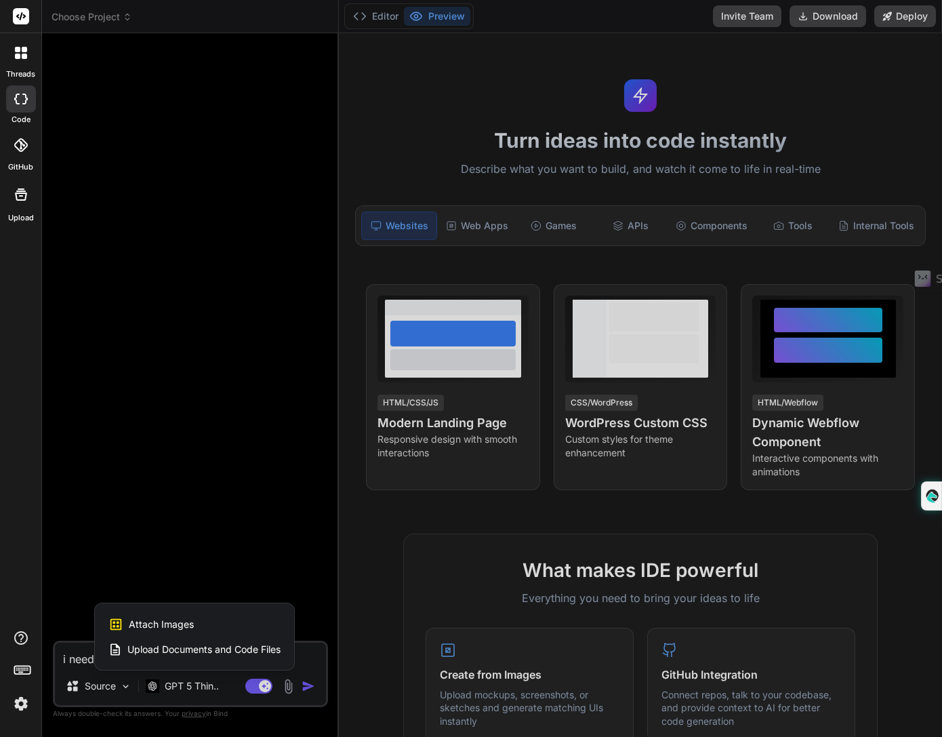
click at [237, 654] on span "Upload Documents and Code Files" at bounding box center [203, 650] width 153 height 14
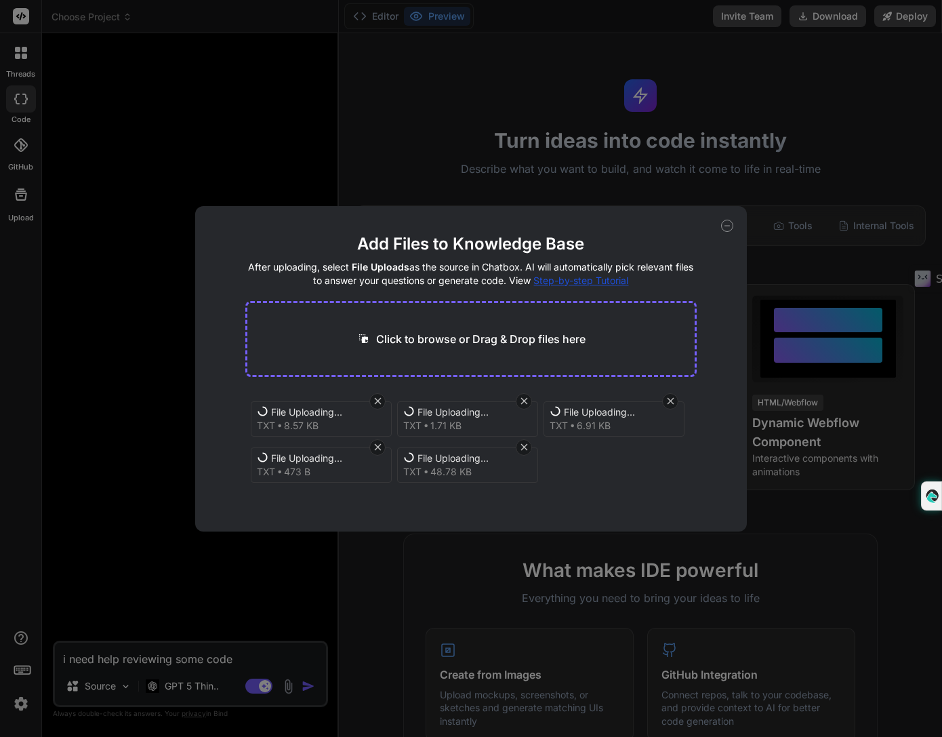
type textarea "x"
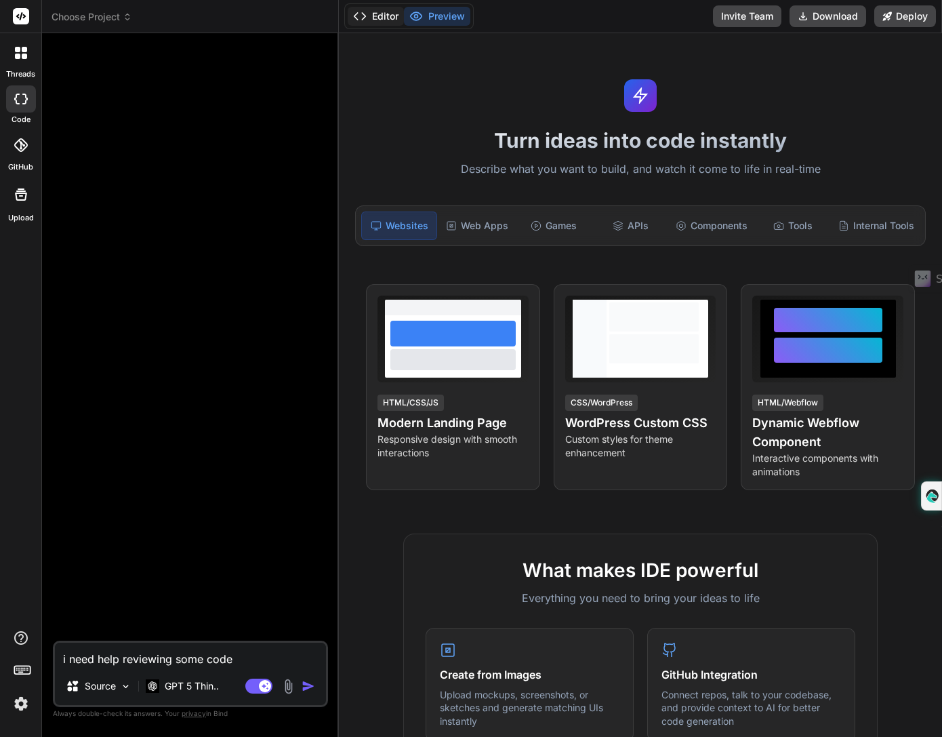
click at [363, 12] on icon at bounding box center [360, 16] width 14 height 14
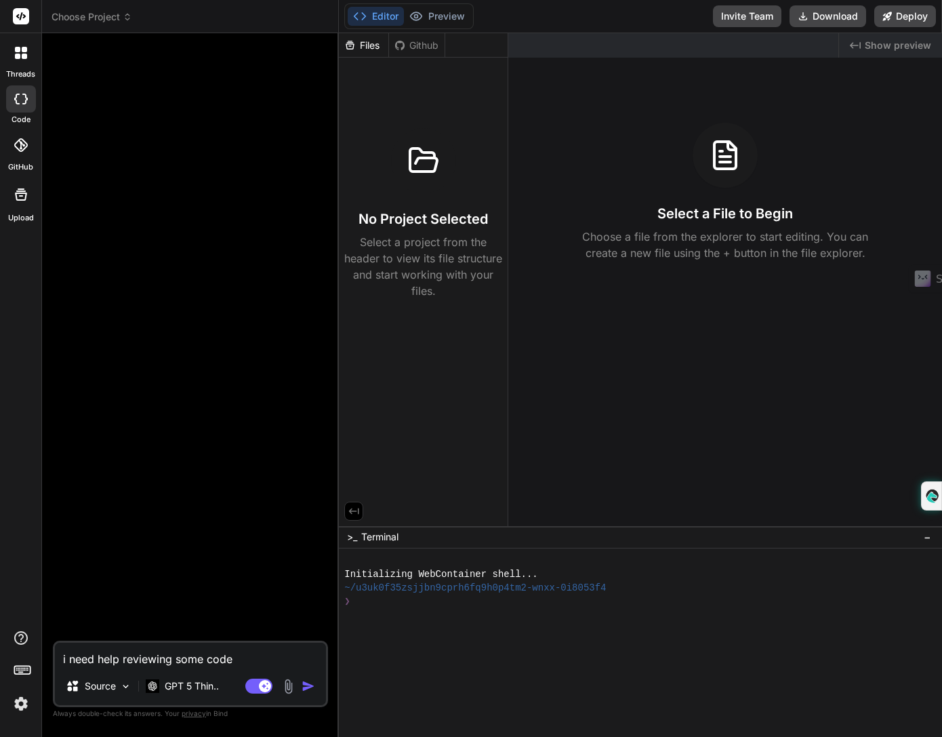
click at [363, 12] on icon at bounding box center [360, 16] width 14 height 14
click at [321, 161] on div at bounding box center [192, 342] width 273 height 597
click at [24, 94] on icon at bounding box center [24, 99] width 5 height 11
type textarea "x"
click at [20, 52] on icon at bounding box center [21, 53] width 12 height 12
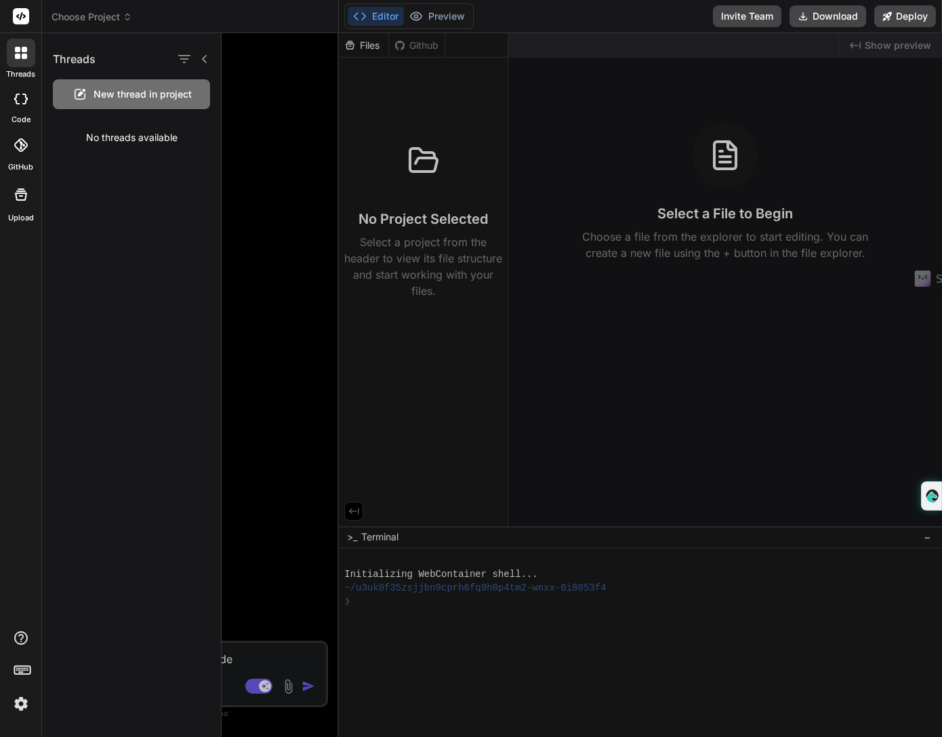
click at [20, 24] on div at bounding box center [20, 16] width 41 height 33
click at [18, 12] on rect at bounding box center [21, 16] width 16 height 16
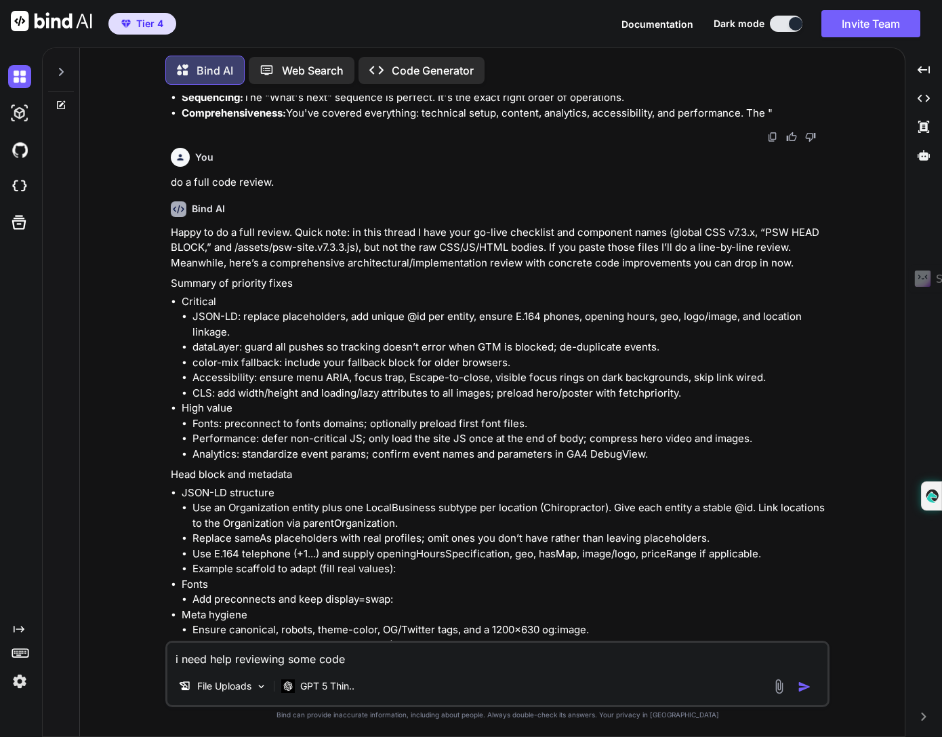
scroll to position [2593, 0]
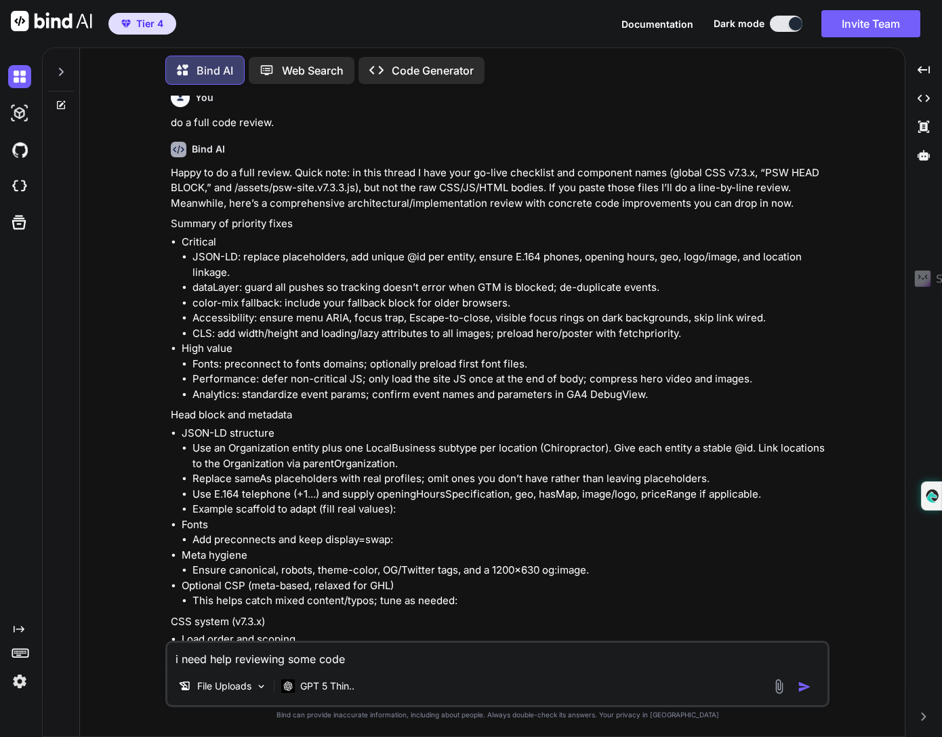
click at [779, 693] on img at bounding box center [779, 687] width 16 height 16
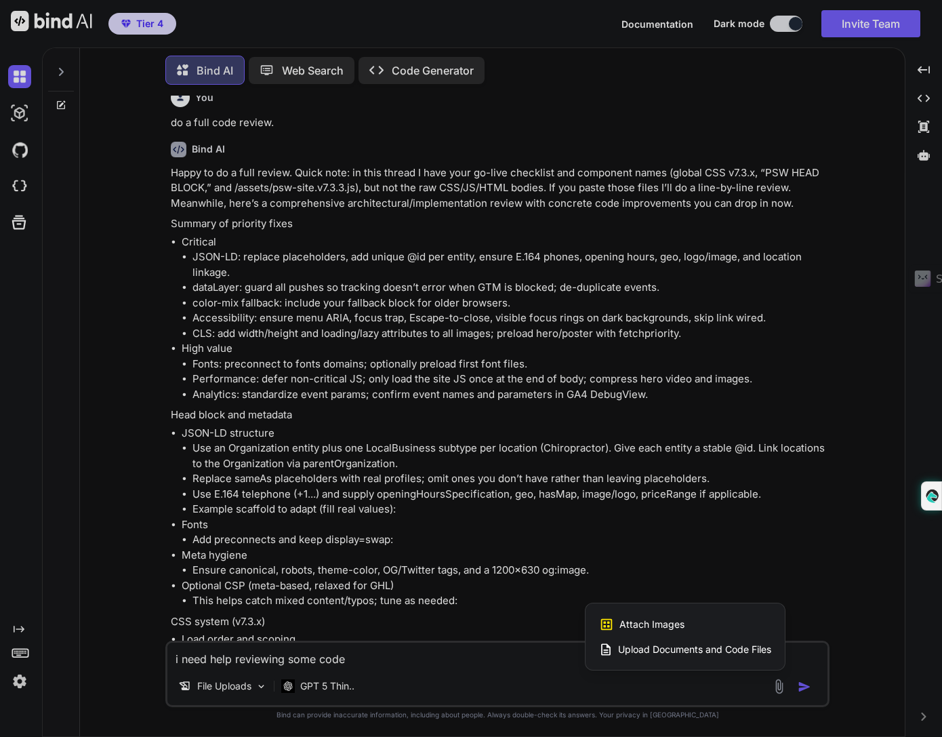
click at [710, 646] on span "Upload Documents and Code Files" at bounding box center [694, 650] width 153 height 14
type textarea "x"
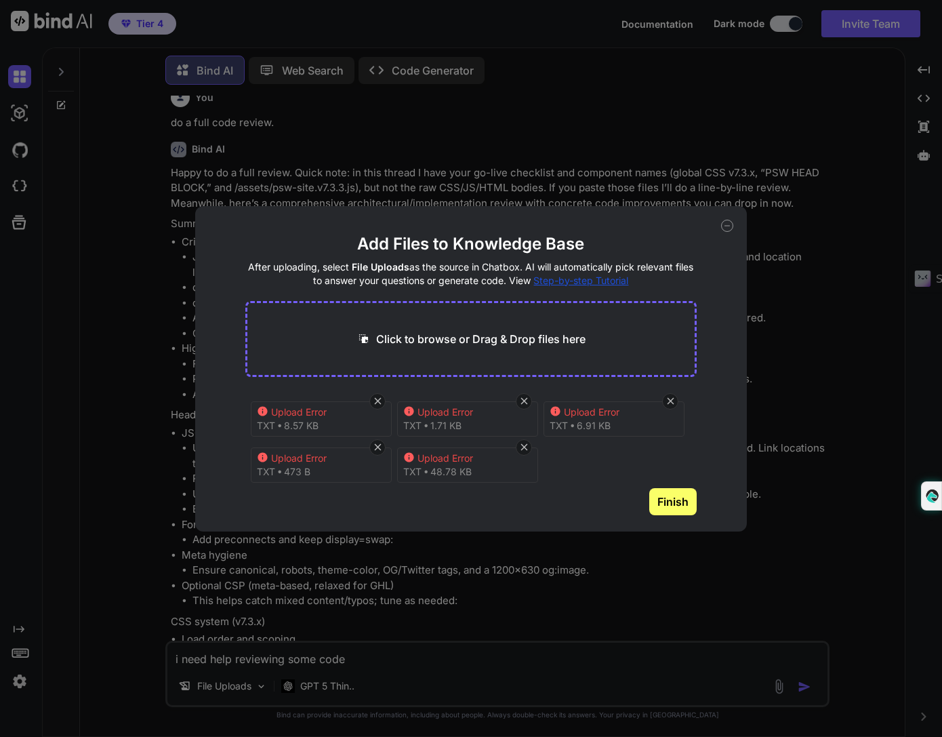
click at [569, 337] on p "Click to browse or Drag & Drop files here" at bounding box center [480, 339] width 209 height 16
type input "C:\fakepath\html.txt"
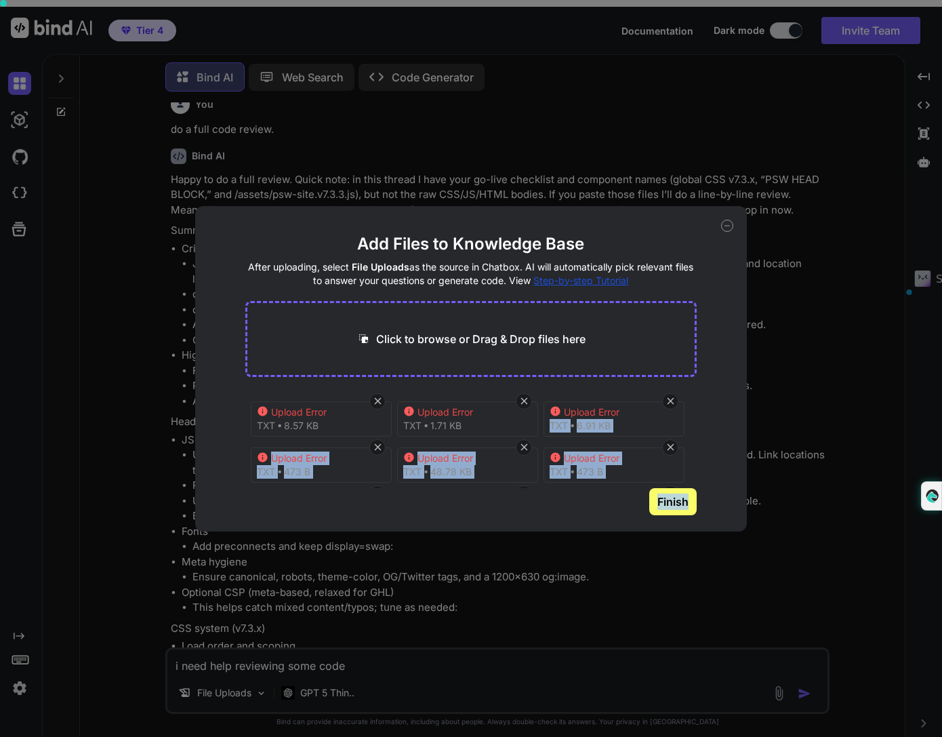
drag, startPoint x: 696, startPoint y: 401, endPoint x: 713, endPoint y: 500, distance: 99.7
click at [713, 500] on div "Add Files to Knowledge Base After uploading, select File Uploads as the source …" at bounding box center [471, 368] width 552 height 325
click at [671, 489] on button "Finish" at bounding box center [672, 501] width 47 height 27
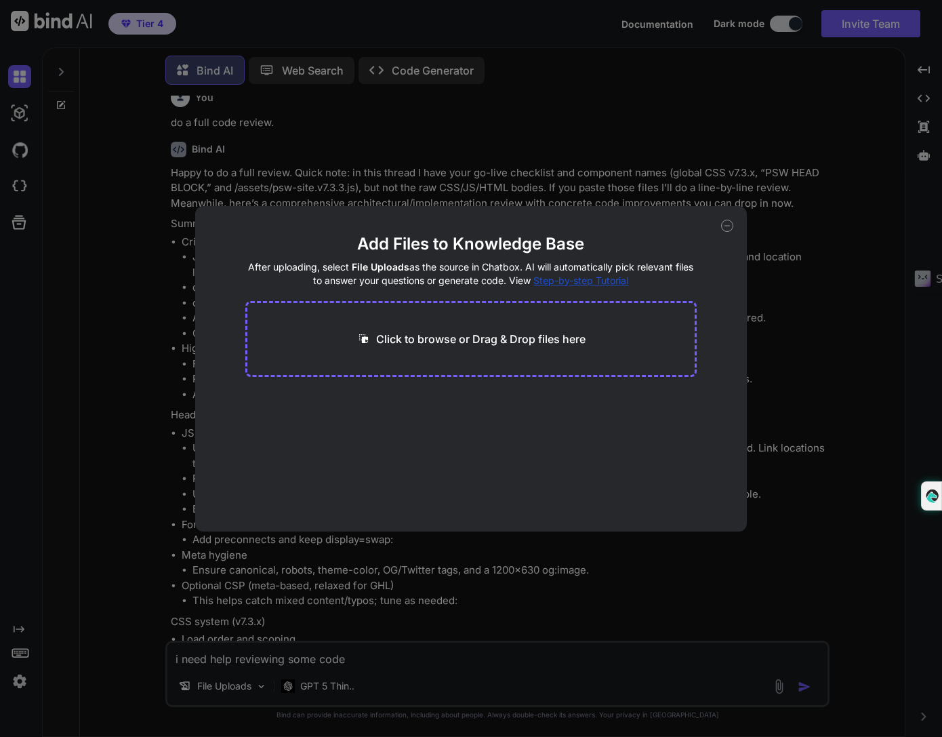
click at [726, 224] on icon at bounding box center [727, 226] width 12 height 12
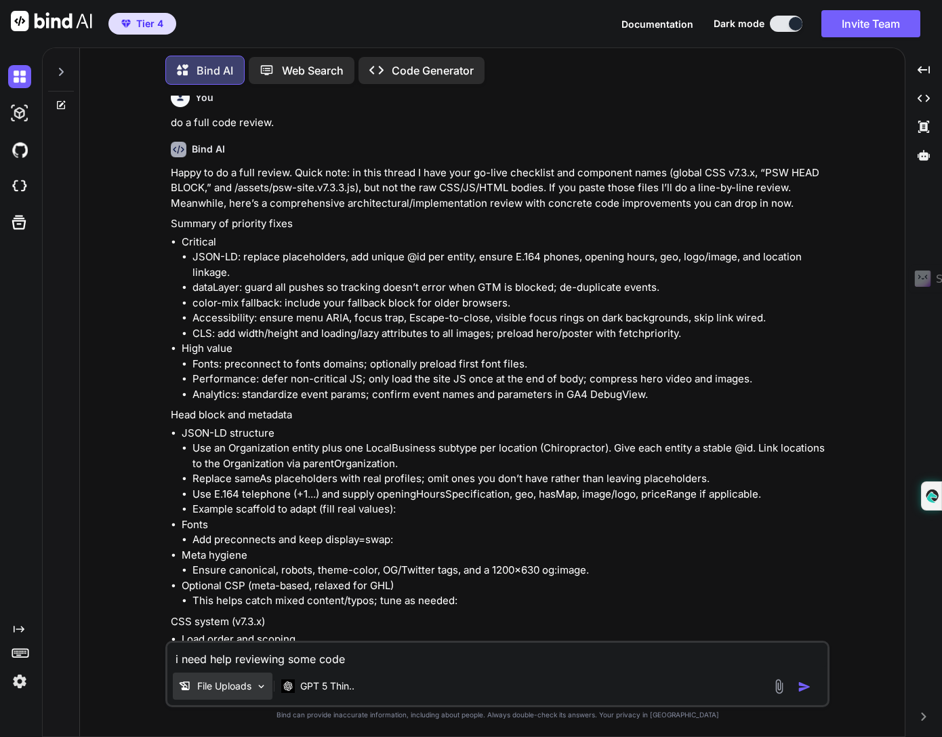
click at [235, 685] on p "File Uploads" at bounding box center [224, 686] width 54 height 14
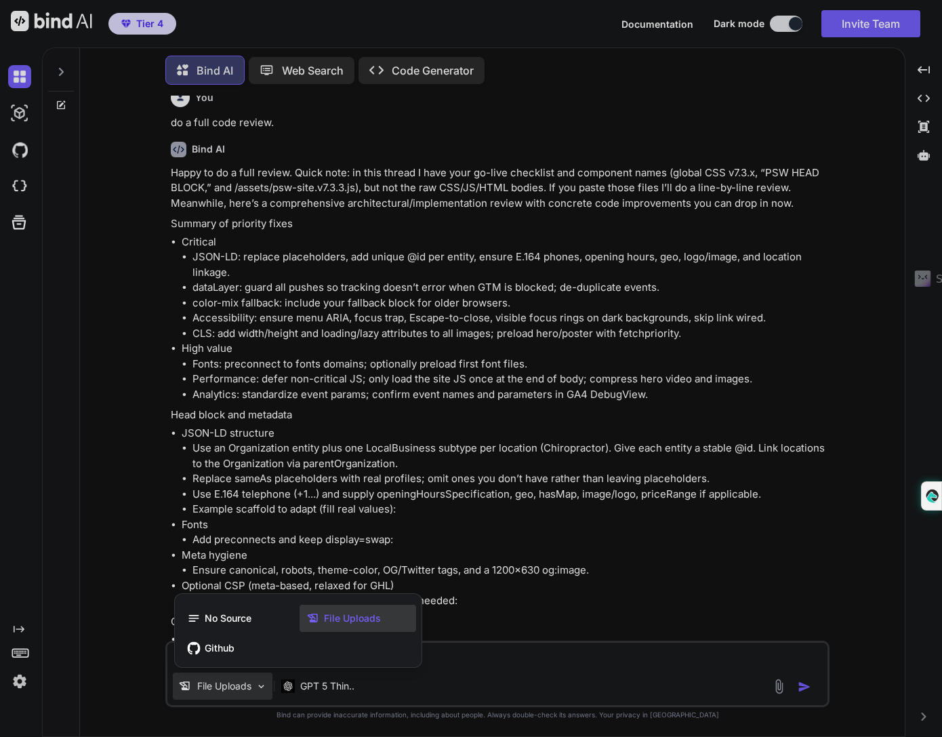
click at [519, 671] on div at bounding box center [471, 368] width 942 height 737
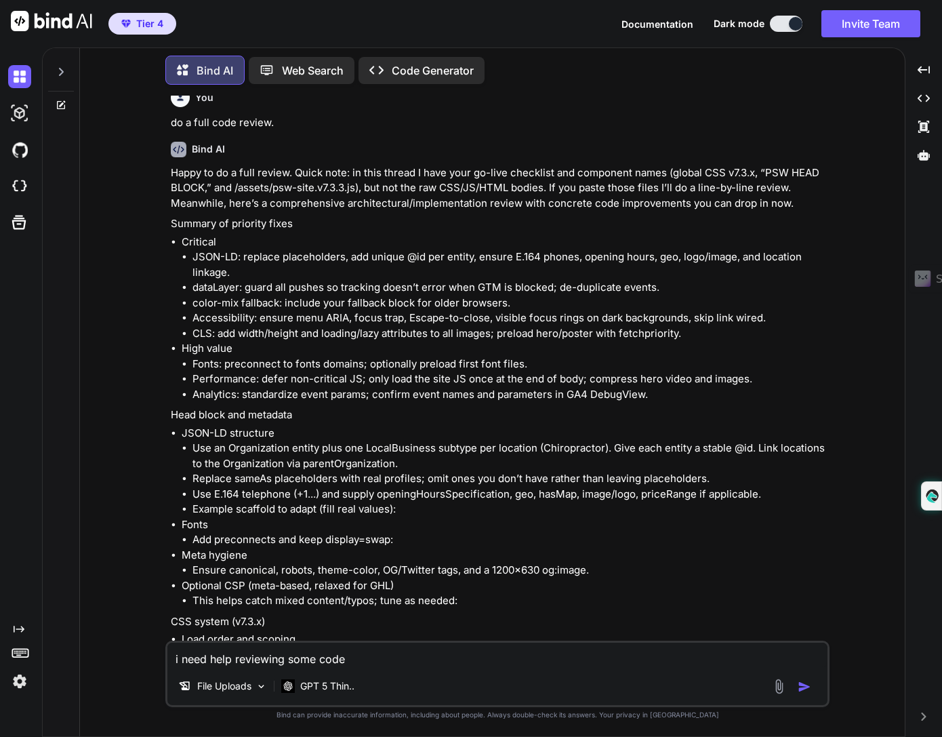
click at [807, 685] on img "button" at bounding box center [805, 687] width 14 height 14
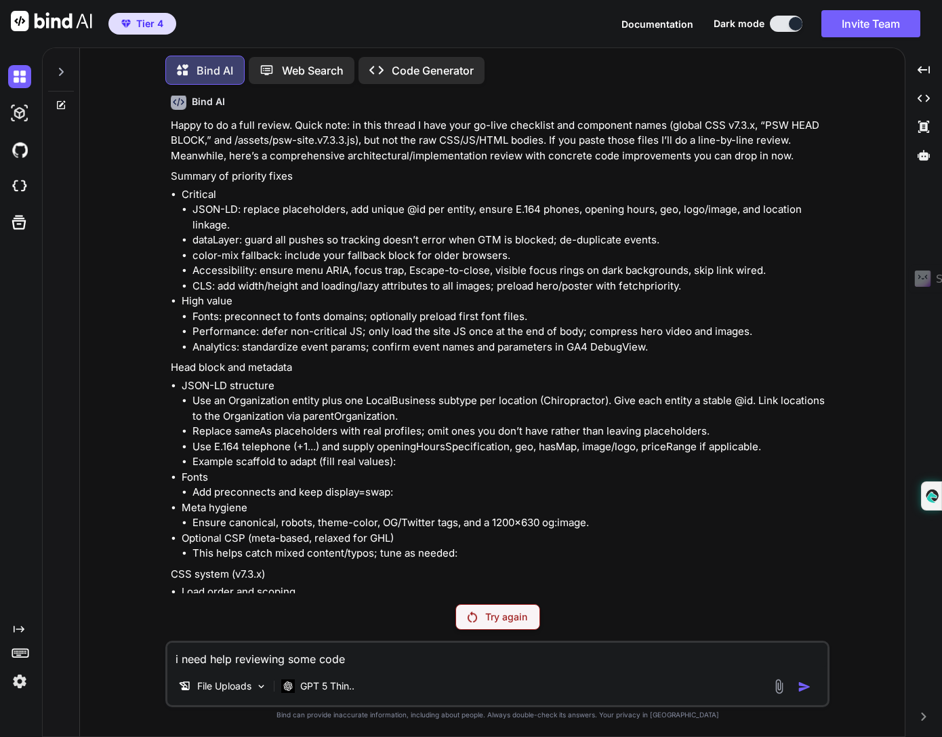
click at [500, 610] on p "Try again" at bounding box center [506, 617] width 42 height 14
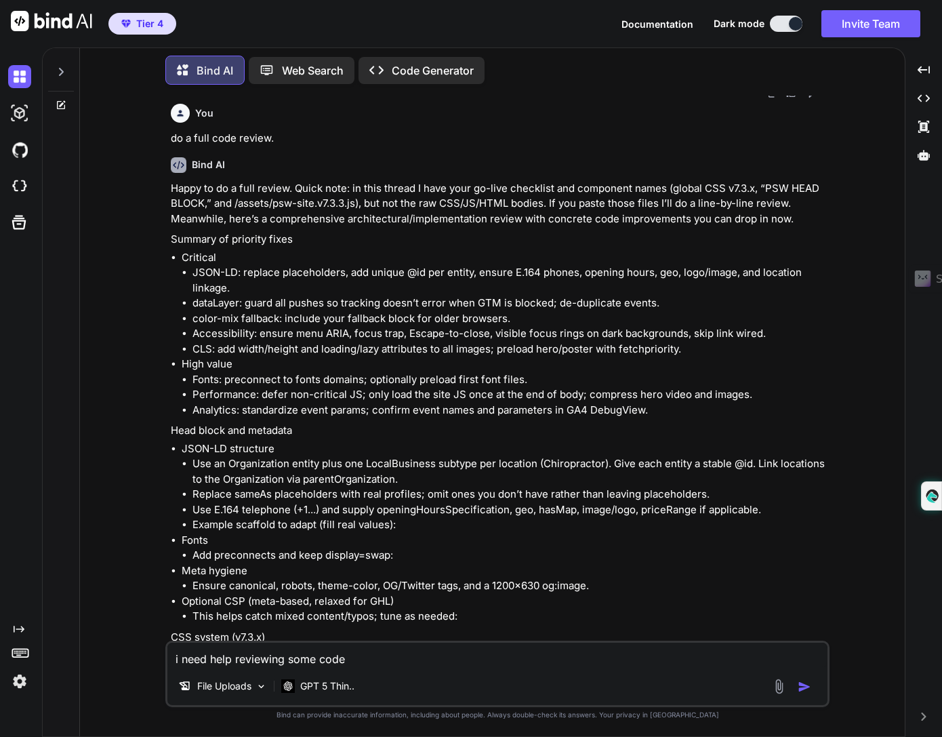
scroll to position [2593, 0]
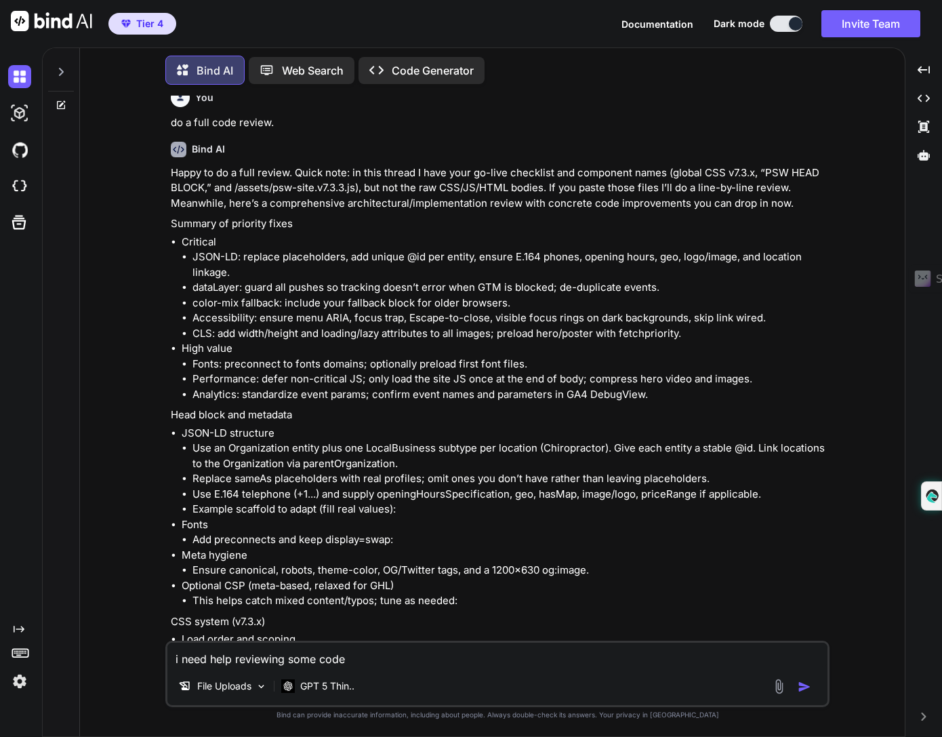
click at [146, 20] on span "Tier 4" at bounding box center [149, 24] width 27 height 14
click at [902, 655] on div "You i need you to find all the conflist Bind AI Show Reasoning I'd be happy to …" at bounding box center [498, 416] width 814 height 641
click at [926, 716] on icon "Created with Pixso." at bounding box center [924, 716] width 8 height 8
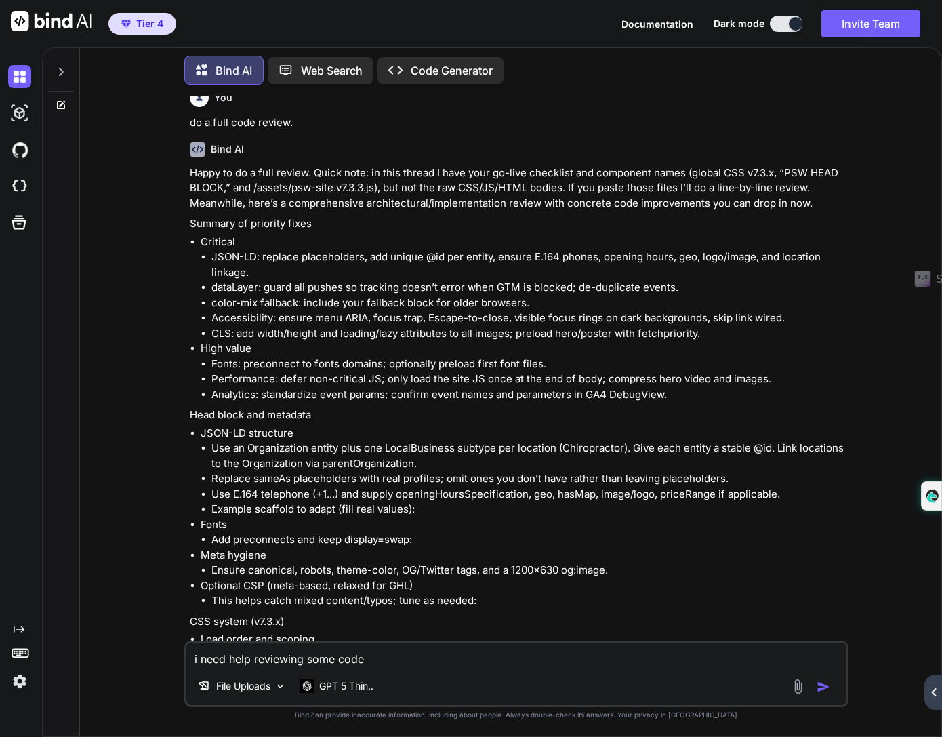
click at [16, 626] on icon "Created with Pixso." at bounding box center [19, 629] width 11 height 11
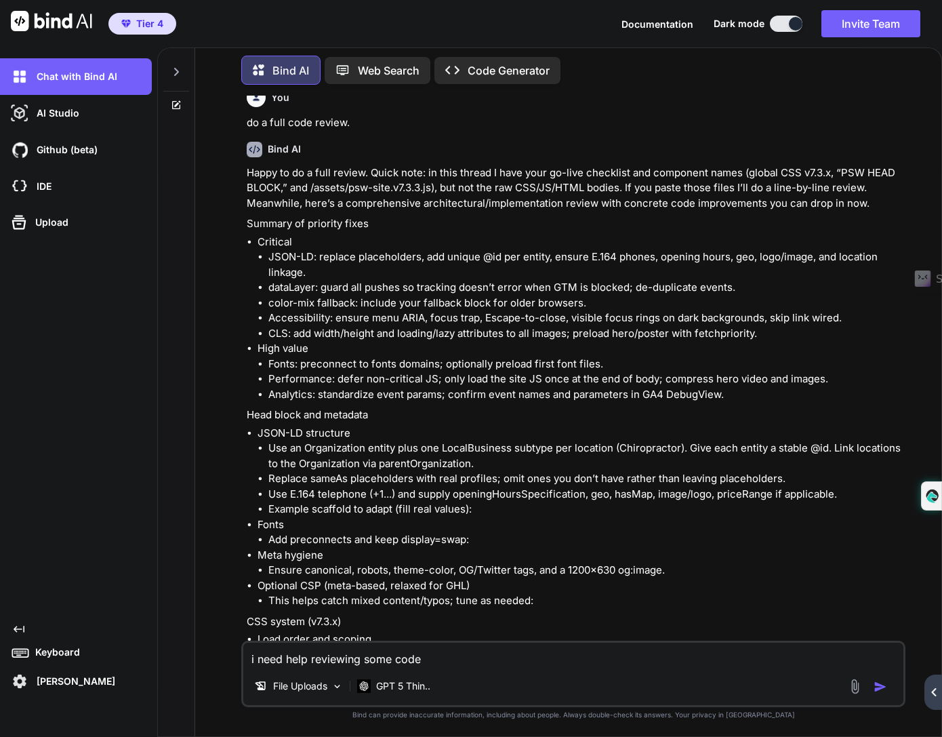
click at [62, 676] on p "[PERSON_NAME]" at bounding box center [73, 681] width 84 height 14
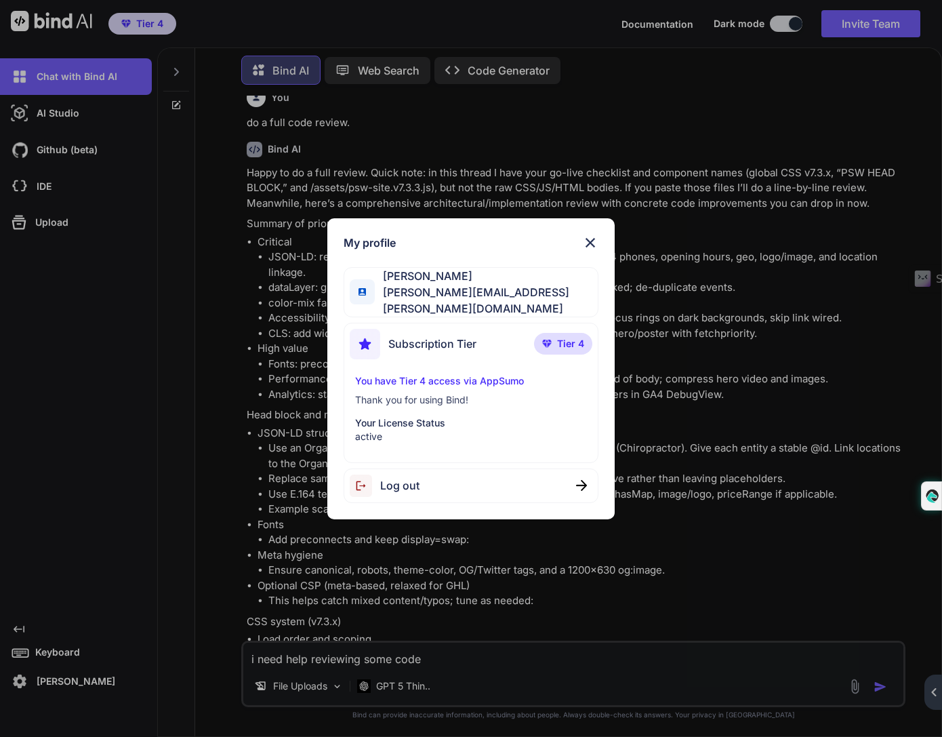
click at [428, 336] on span "Subscription Tier" at bounding box center [432, 344] width 88 height 16
click at [177, 102] on div "My profile [PERSON_NAME] [PERSON_NAME][EMAIL_ADDRESS][PERSON_NAME][DOMAIN_NAME]…" at bounding box center [471, 368] width 942 height 737
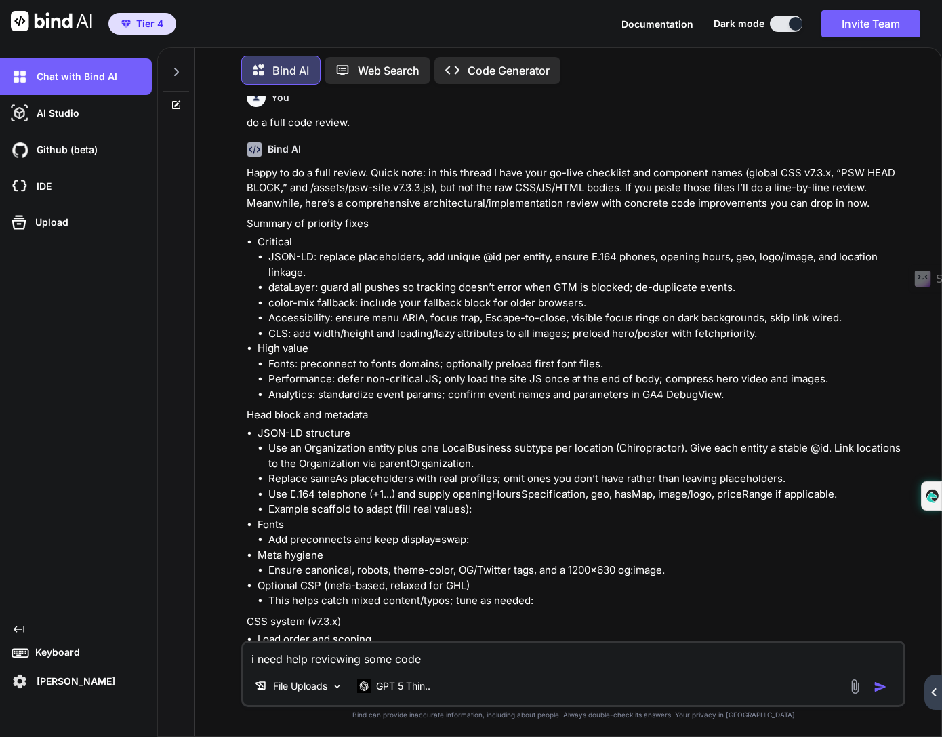
click at [177, 102] on icon at bounding box center [176, 105] width 11 height 11
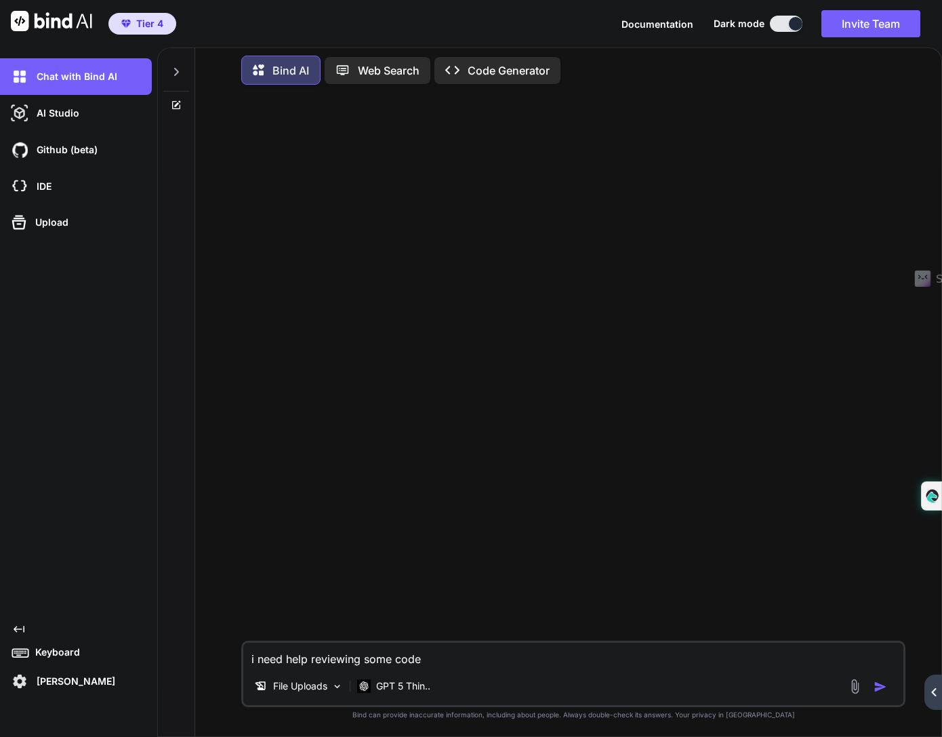
click at [177, 102] on icon at bounding box center [176, 105] width 11 height 11
click at [176, 62] on div at bounding box center [176, 68] width 26 height 47
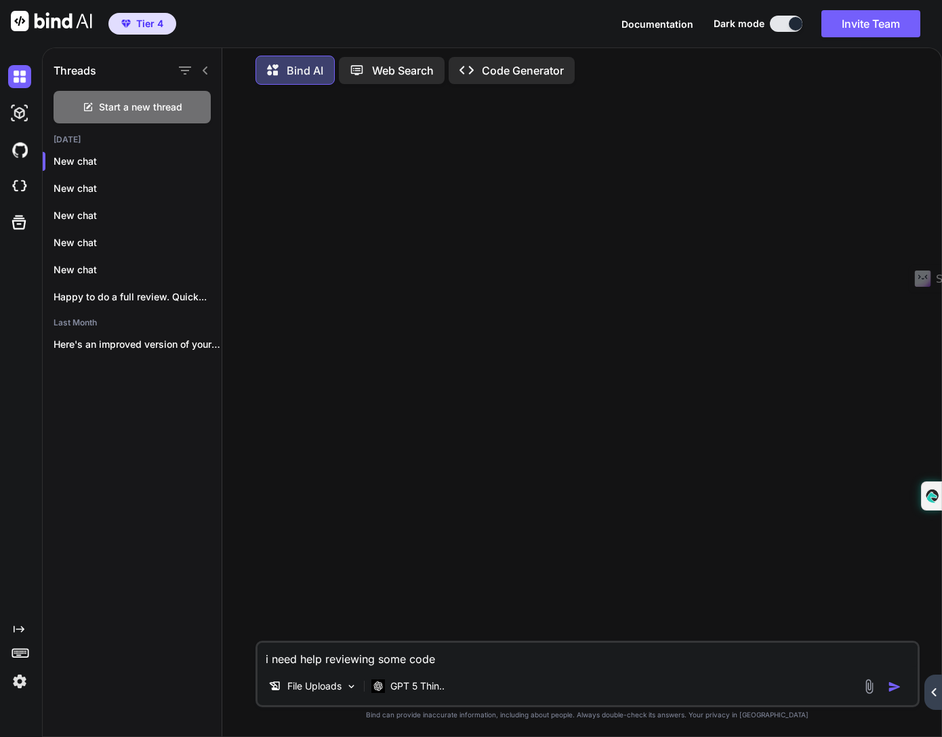
type textarea "x"
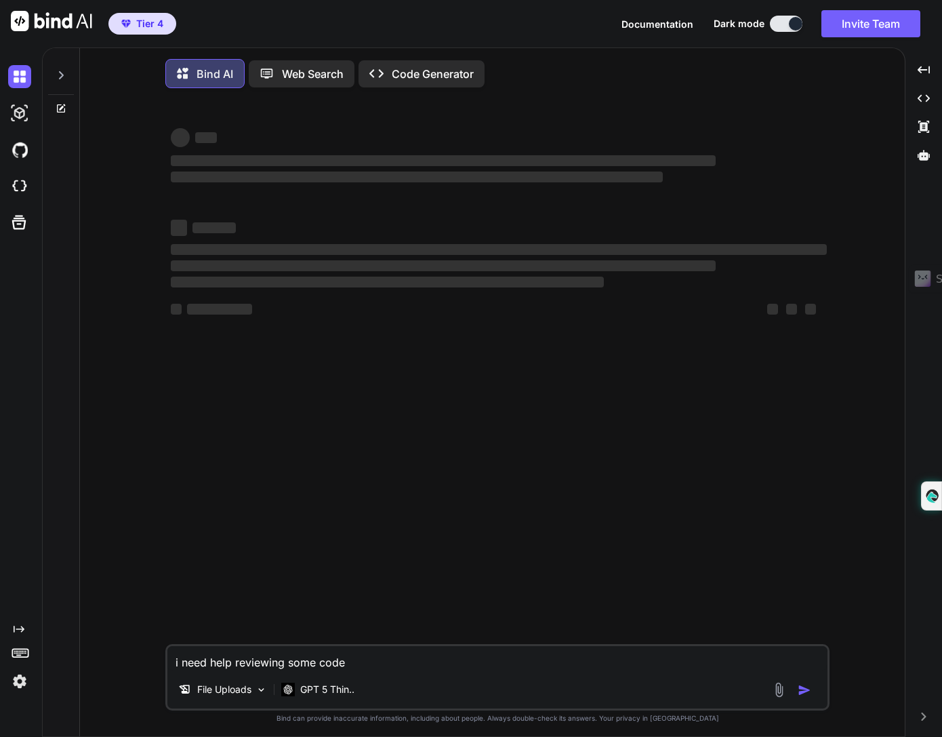
type textarea "x"
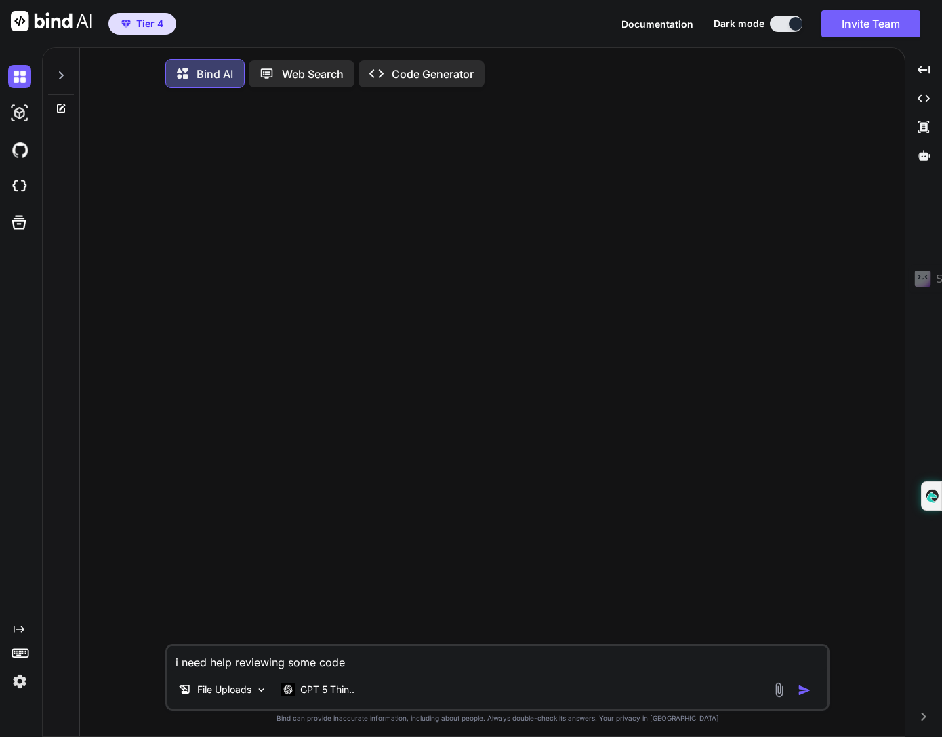
click at [812, 697] on button "button" at bounding box center [807, 690] width 19 height 14
type textarea "x"
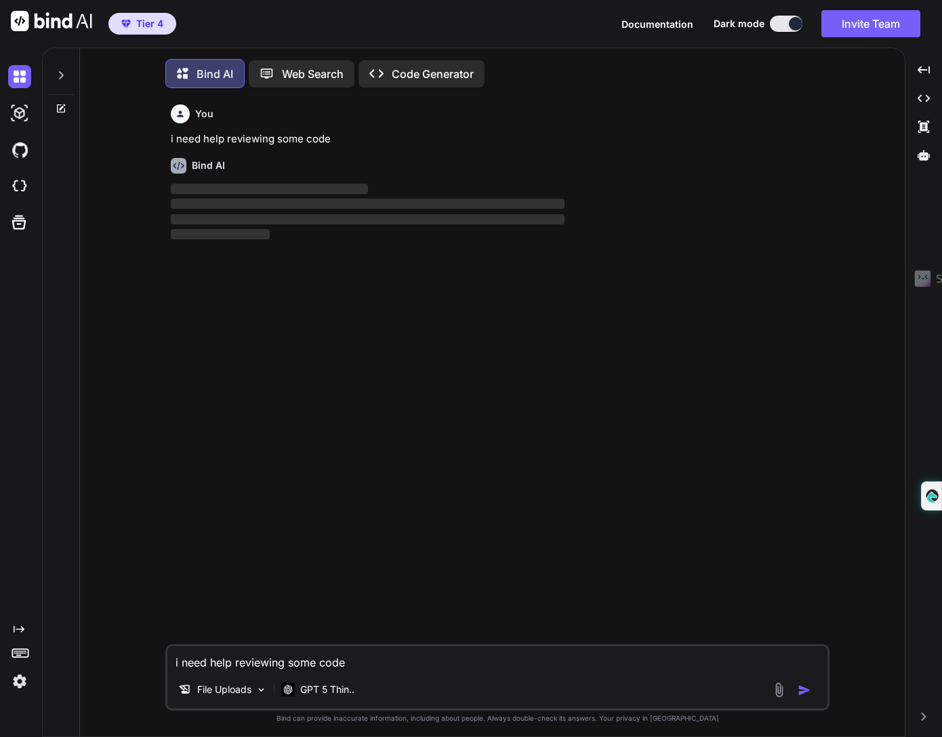
scroll to position [6, 0]
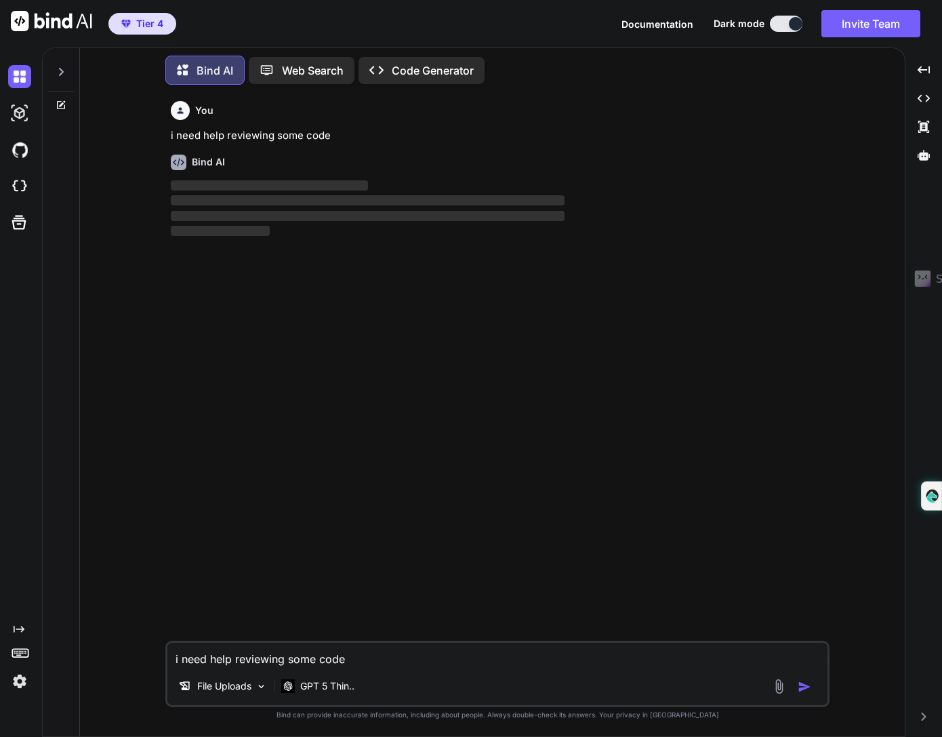
click at [329, 662] on textarea "i need help reviewing some code" at bounding box center [497, 655] width 660 height 24
click at [782, 687] on img at bounding box center [779, 687] width 16 height 16
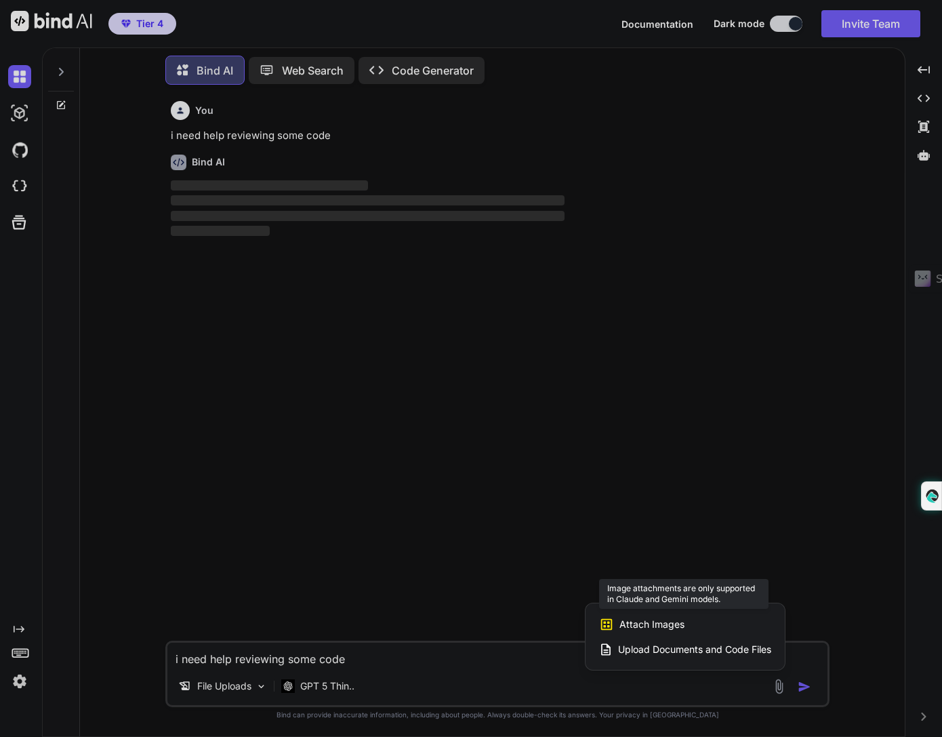
click at [659, 622] on span "Attach Images" at bounding box center [652, 625] width 65 height 14
click at [660, 651] on span "Upload Documents and Code Files" at bounding box center [694, 650] width 153 height 14
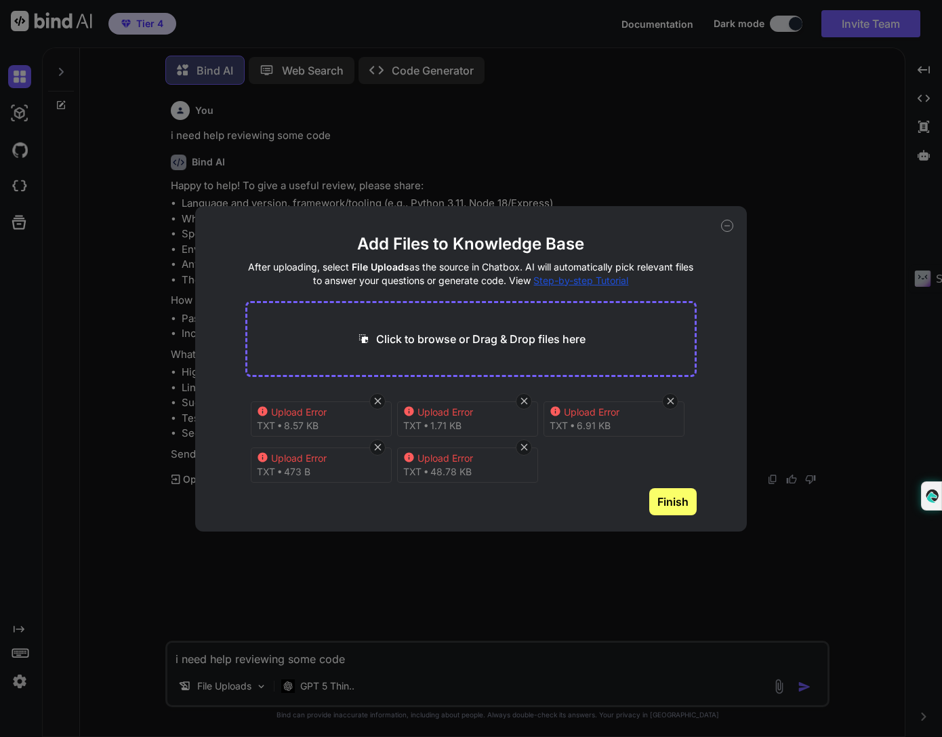
click at [458, 420] on span "1.71 KB" at bounding box center [445, 426] width 31 height 14
click at [731, 226] on icon at bounding box center [727, 226] width 12 height 12
